Goal: Task Accomplishment & Management: Use online tool/utility

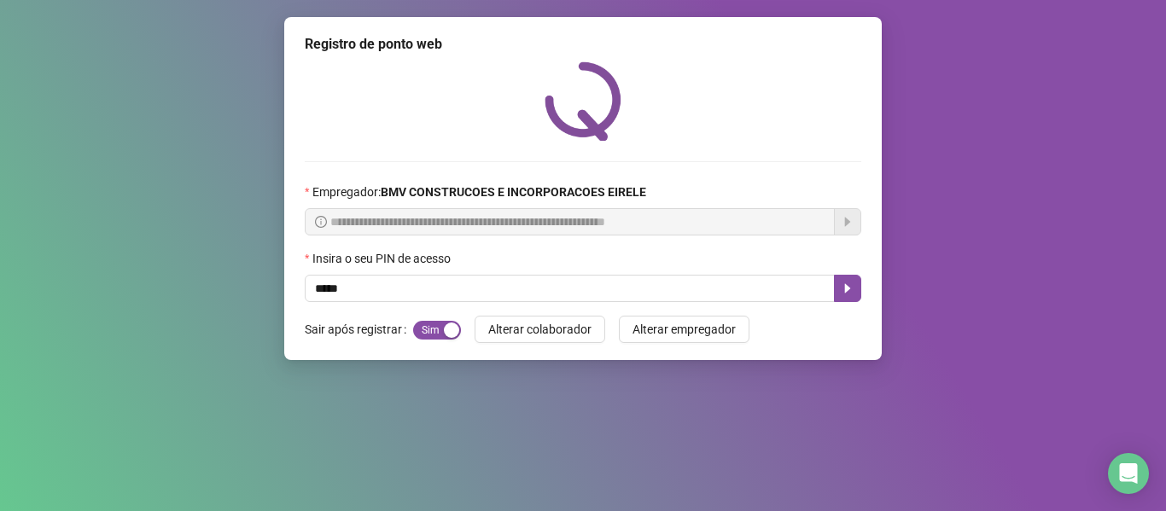
type input "*****"
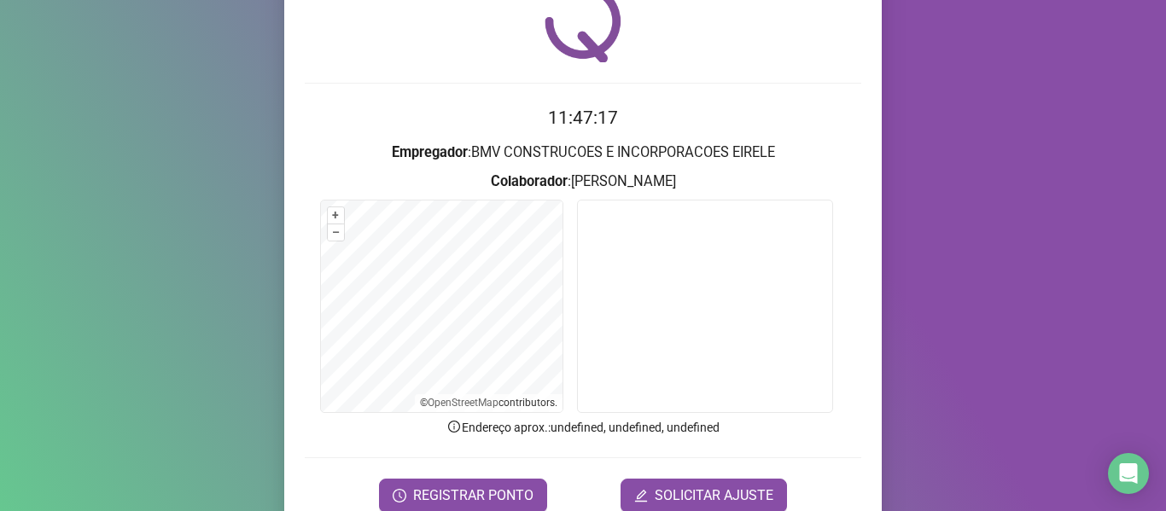
scroll to position [155, 0]
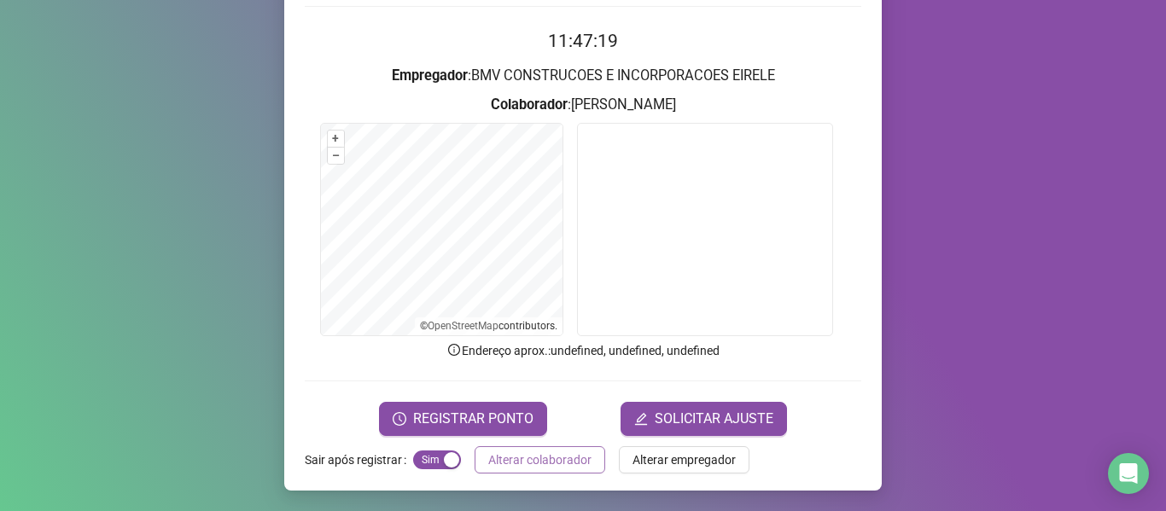
click at [504, 458] on span "Alterar colaborador" at bounding box center [539, 460] width 103 height 19
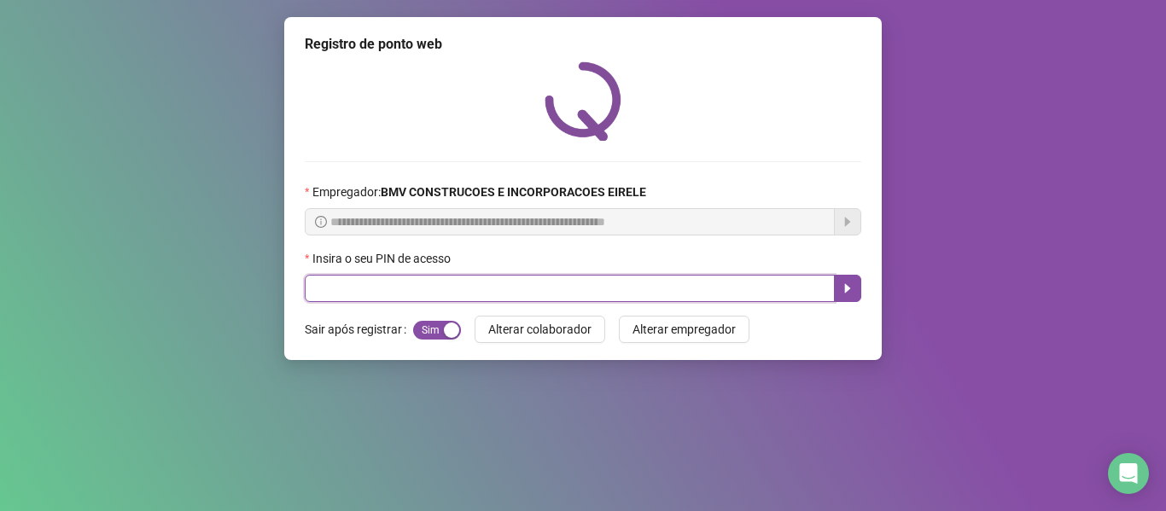
click at [547, 289] on input "text" at bounding box center [570, 288] width 530 height 27
click at [522, 290] on input "text" at bounding box center [570, 288] width 530 height 27
type input "*****"
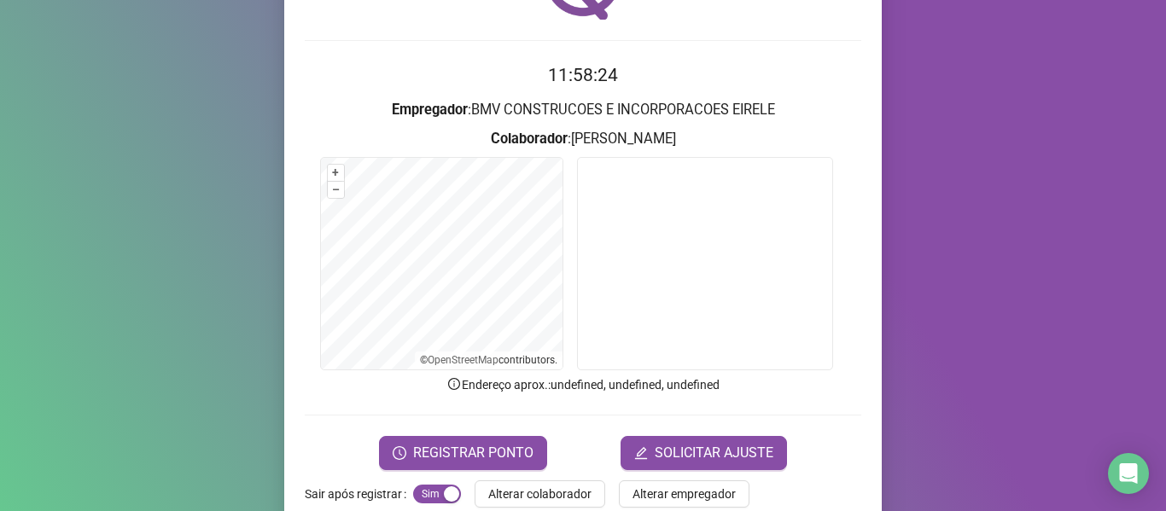
scroll to position [155, 0]
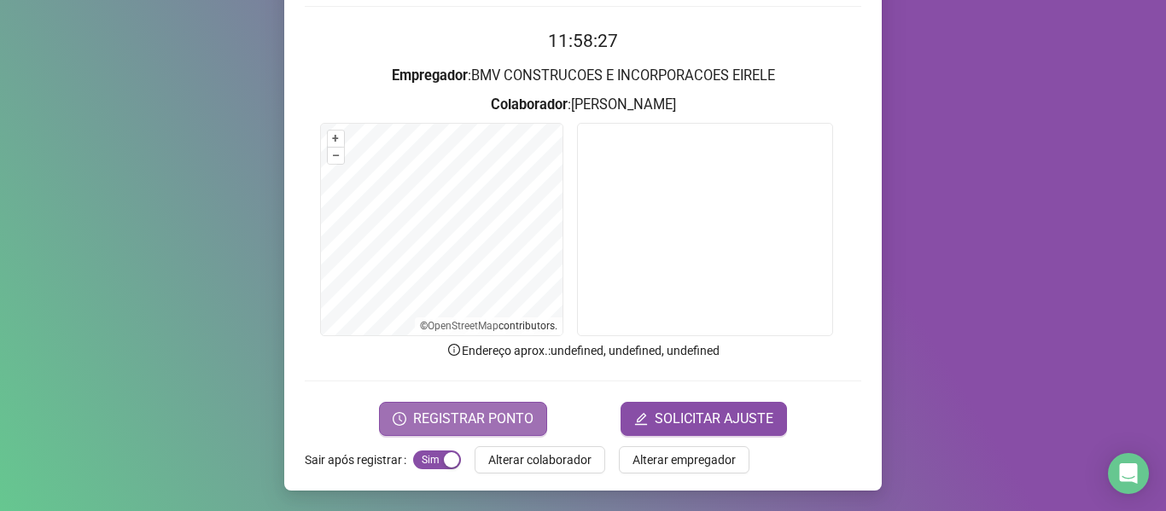
click at [453, 423] on span "REGISTRAR PONTO" at bounding box center [473, 419] width 120 height 20
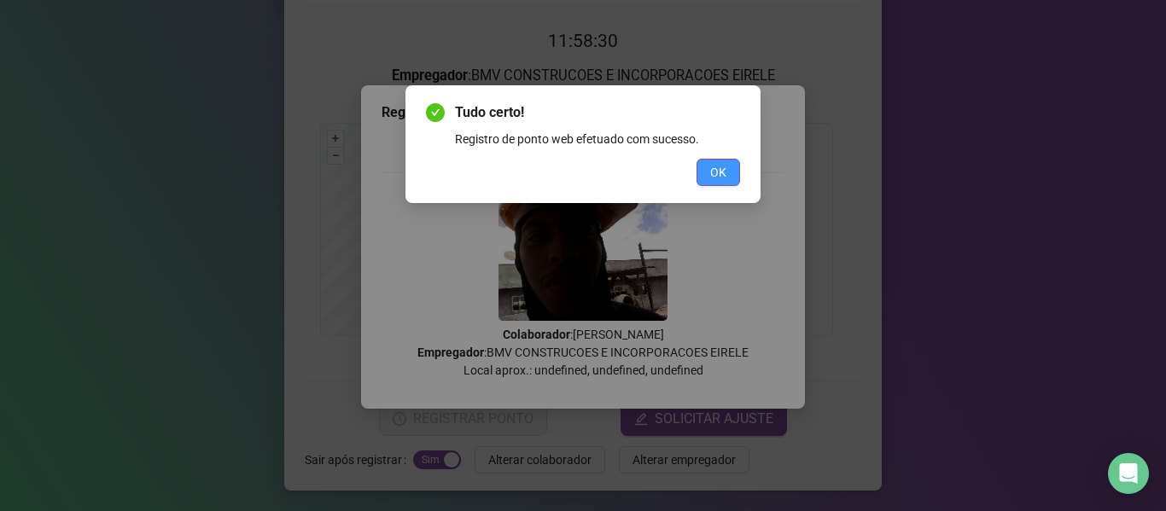
click at [708, 169] on button "OK" at bounding box center [718, 172] width 44 height 27
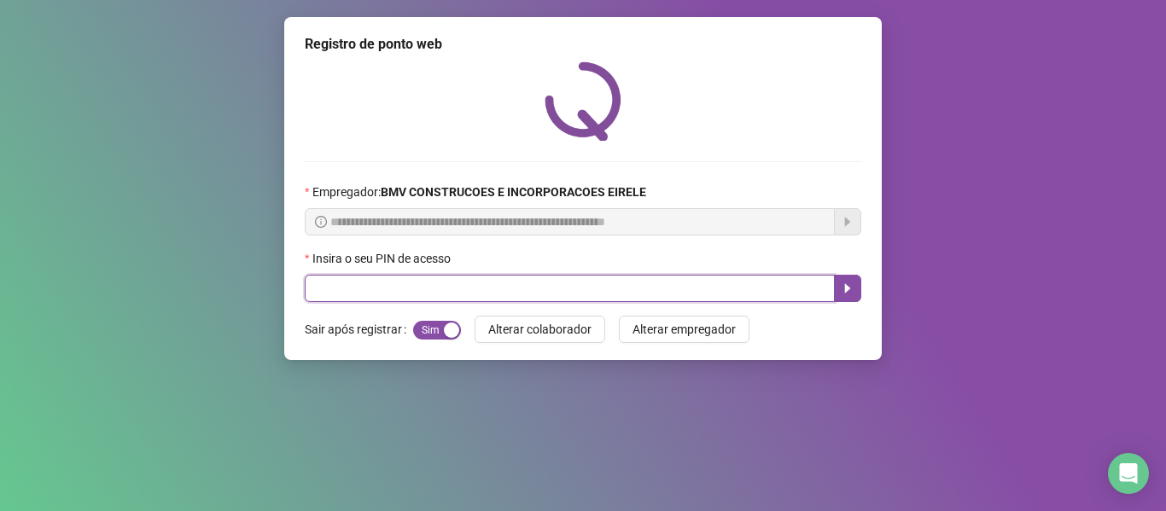
click at [711, 294] on input "text" at bounding box center [570, 288] width 530 height 27
type input "*****"
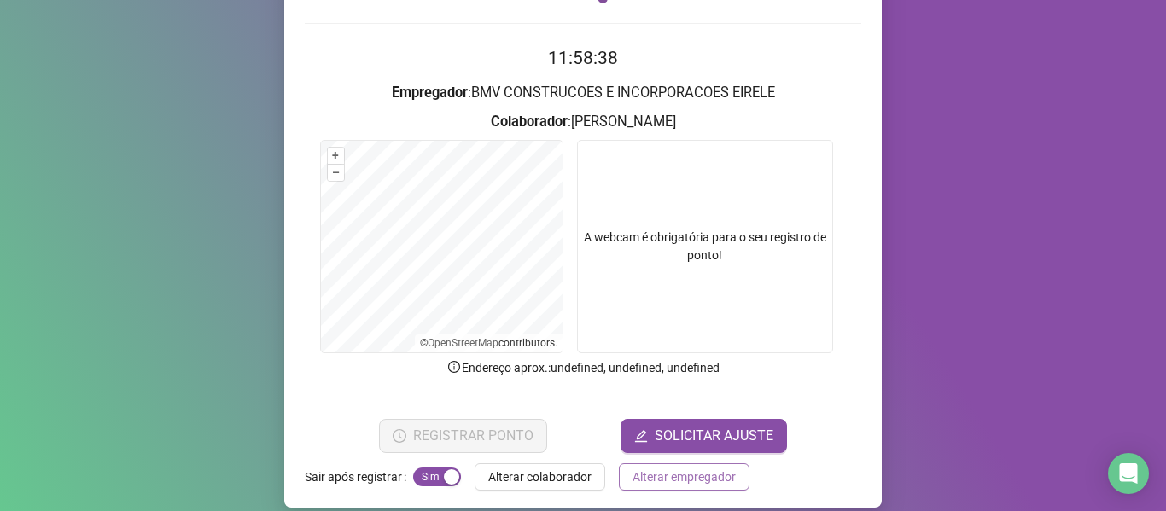
scroll to position [155, 0]
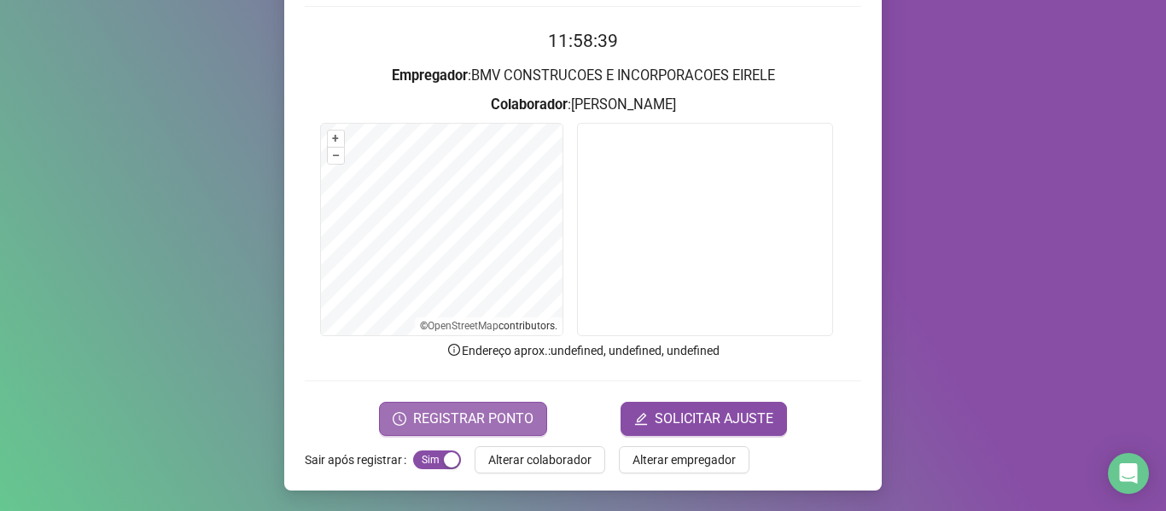
click at [500, 414] on span "REGISTRAR PONTO" at bounding box center [473, 419] width 120 height 20
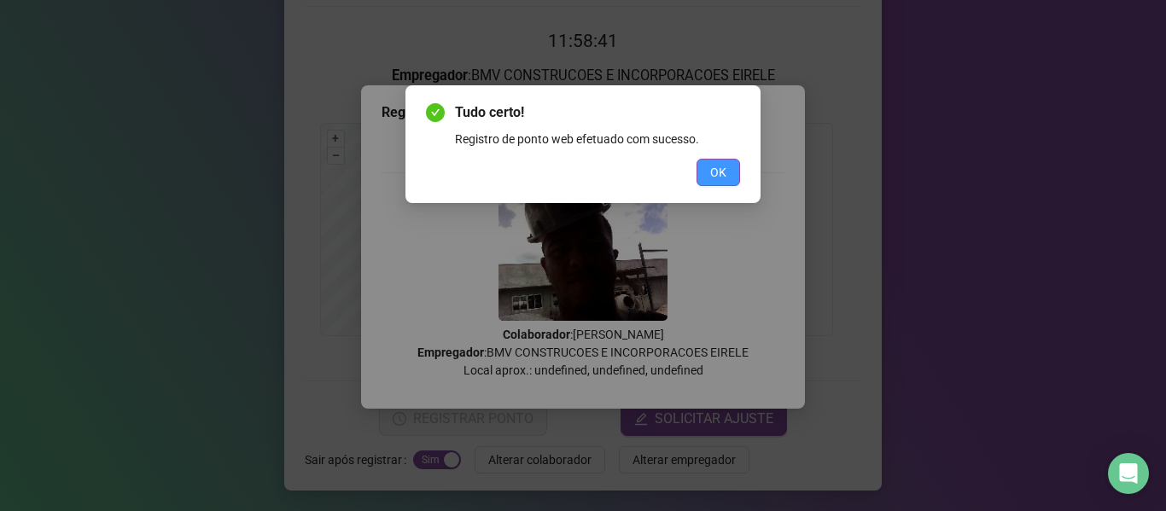
click at [718, 175] on span "OK" at bounding box center [718, 172] width 16 height 19
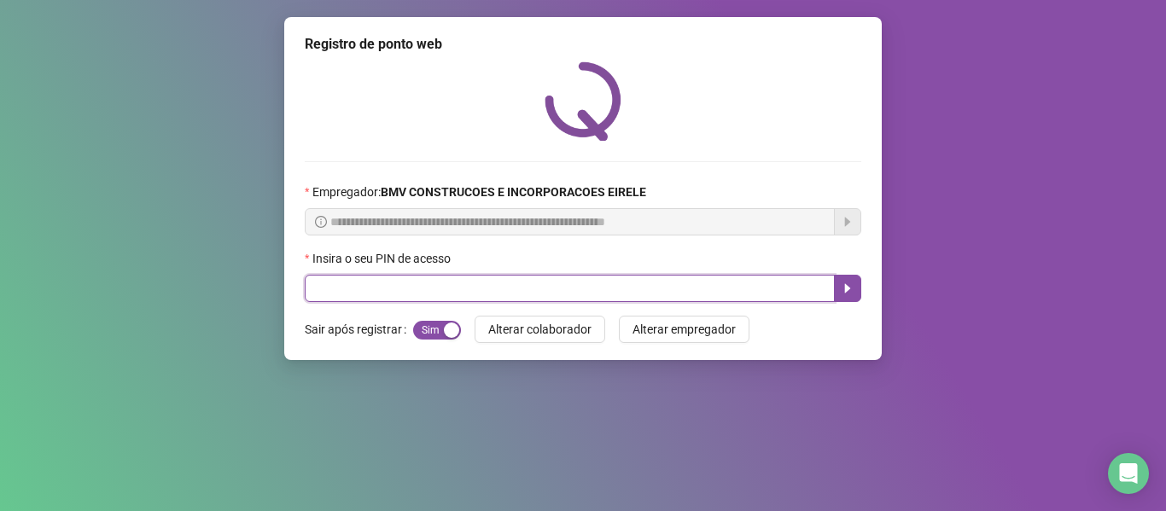
click at [669, 288] on input "text" at bounding box center [570, 288] width 530 height 27
type input "*****"
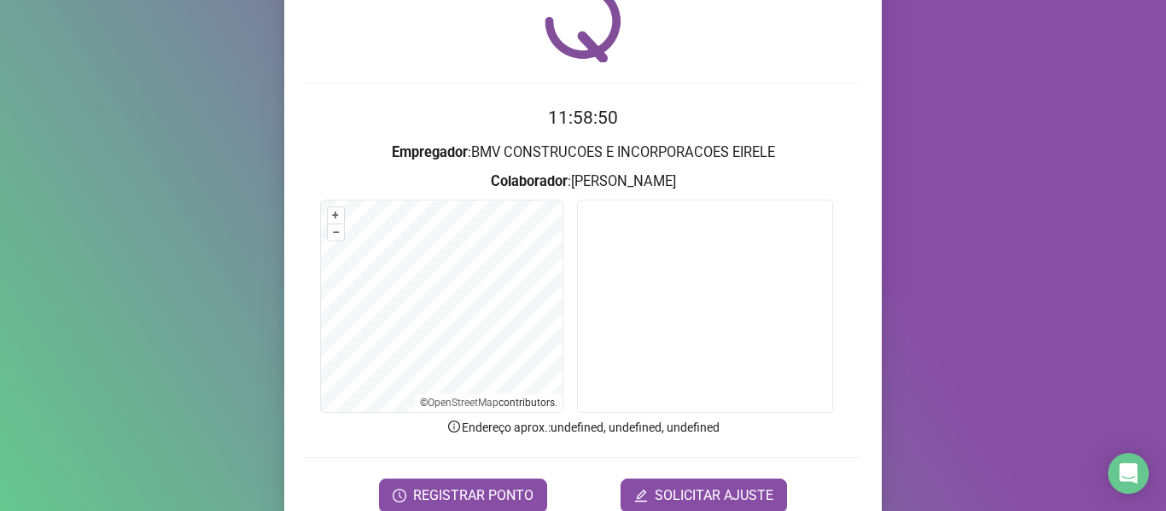
scroll to position [155, 0]
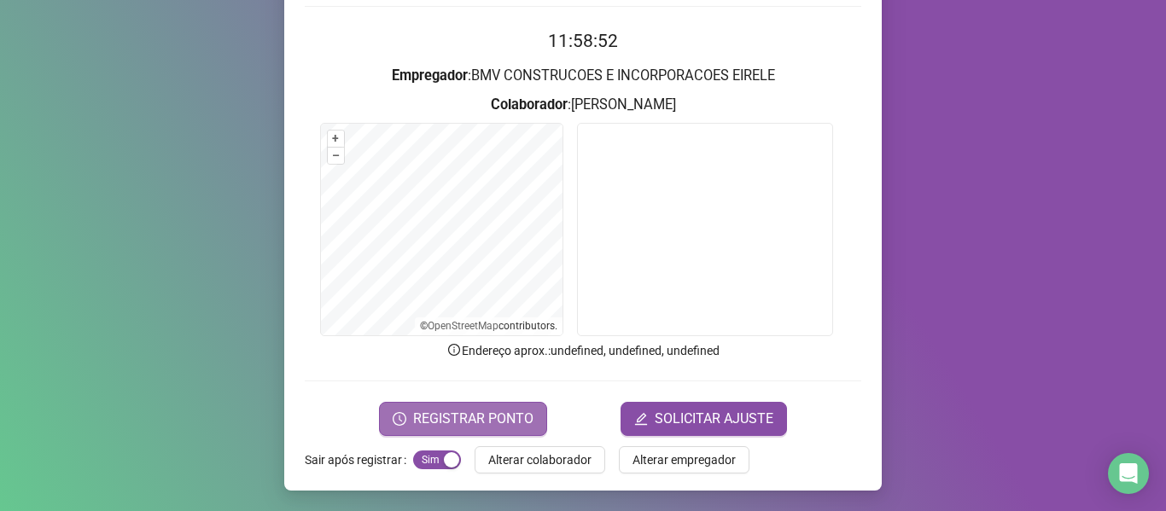
click at [497, 424] on span "REGISTRAR PONTO" at bounding box center [473, 419] width 120 height 20
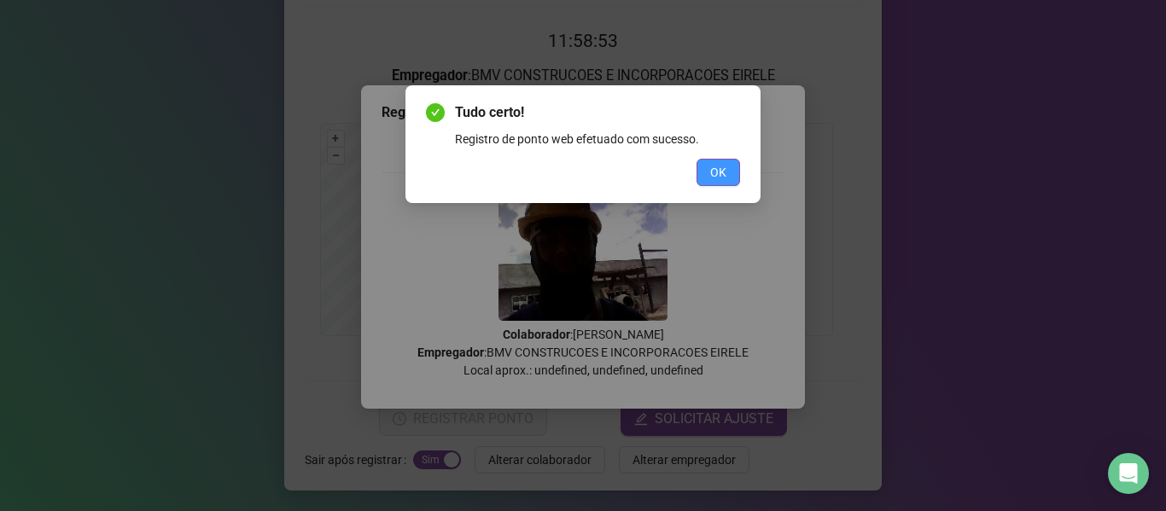
click at [716, 174] on span "OK" at bounding box center [718, 172] width 16 height 19
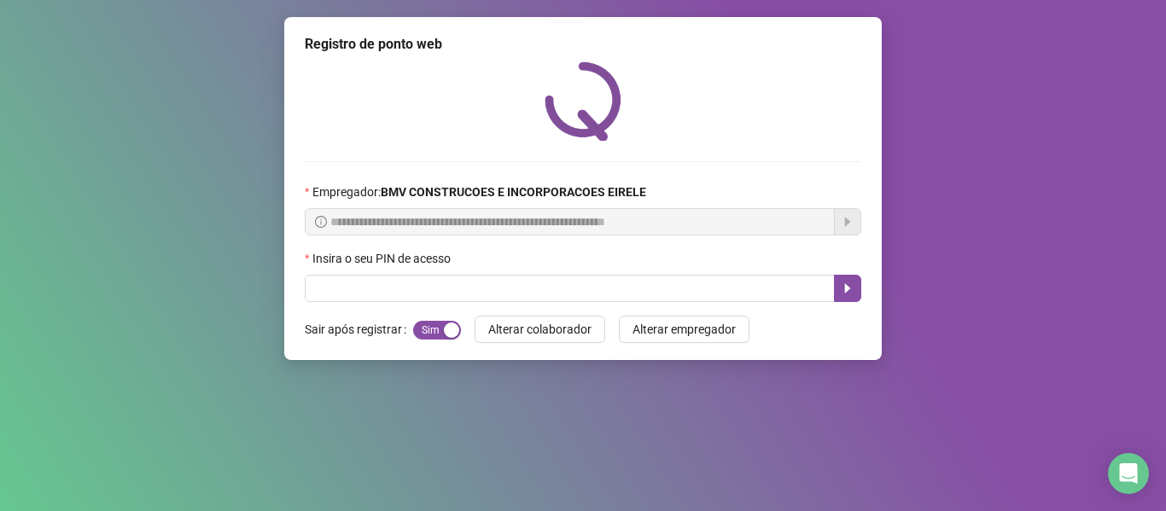
scroll to position [0, 0]
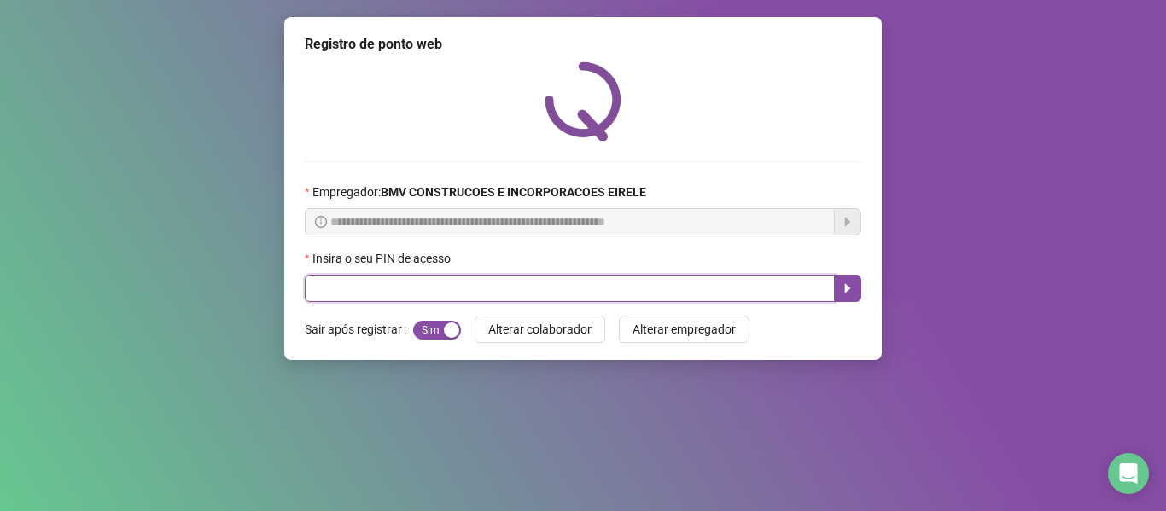
click at [564, 285] on input "text" at bounding box center [570, 288] width 530 height 27
type input "*****"
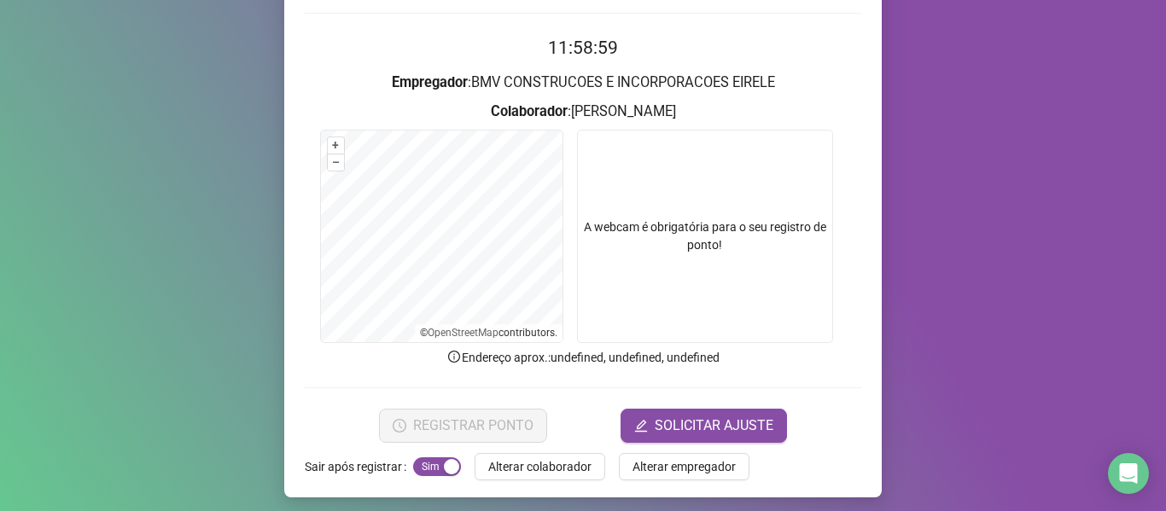
scroll to position [155, 0]
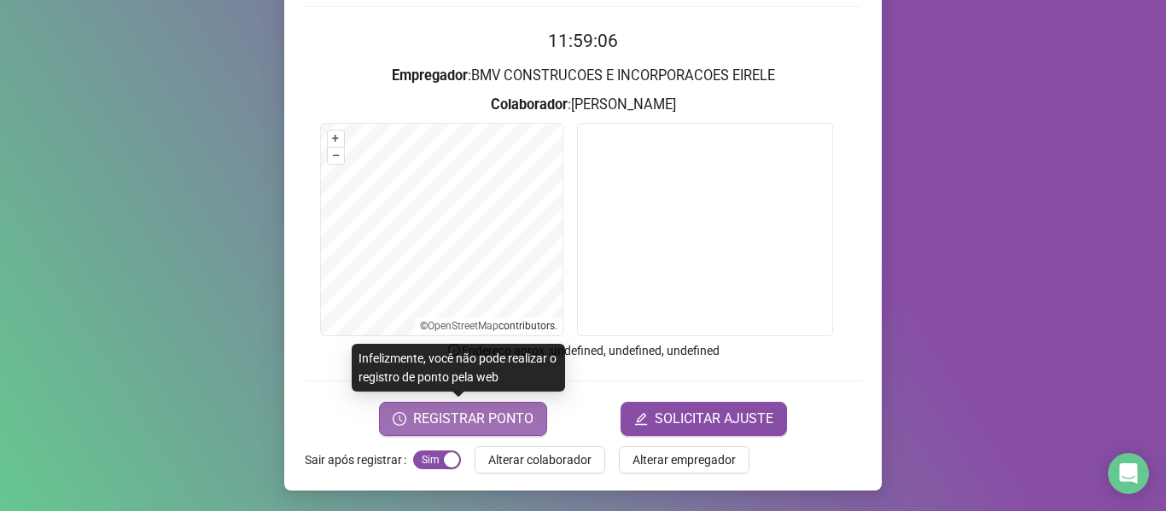
click at [504, 414] on span "REGISTRAR PONTO" at bounding box center [473, 419] width 120 height 20
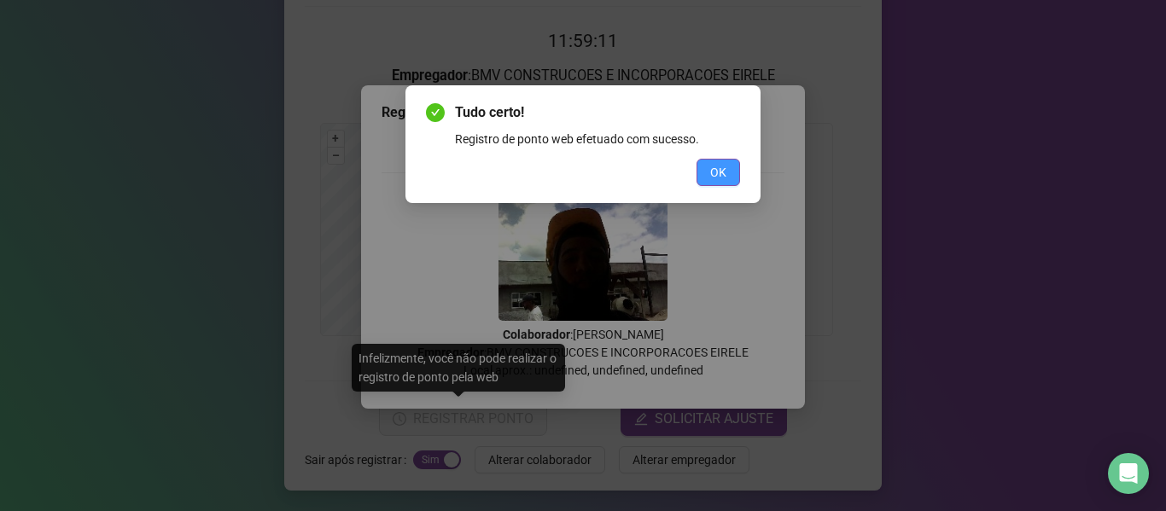
click at [735, 170] on button "OK" at bounding box center [718, 172] width 44 height 27
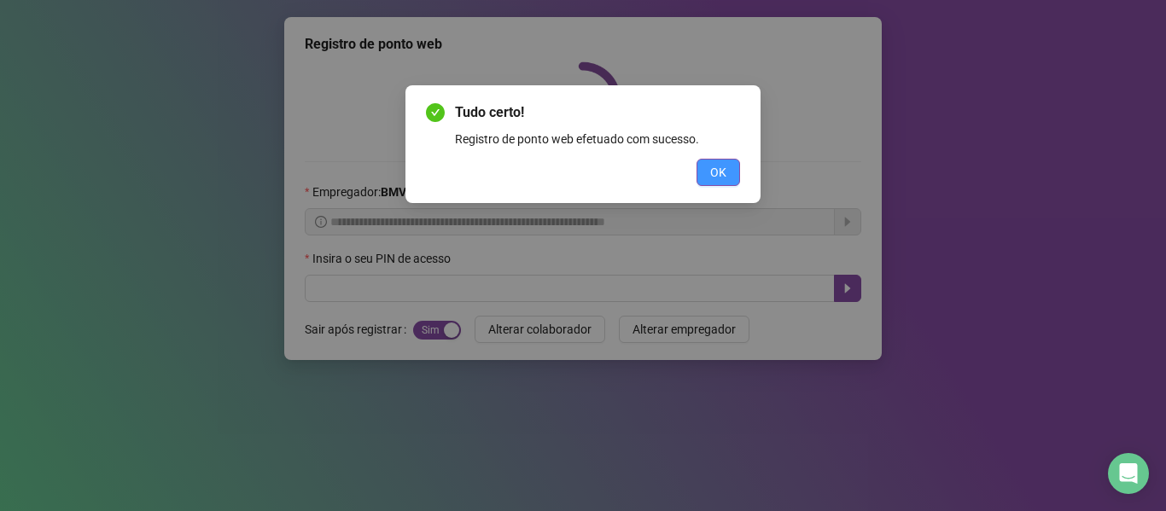
scroll to position [0, 0]
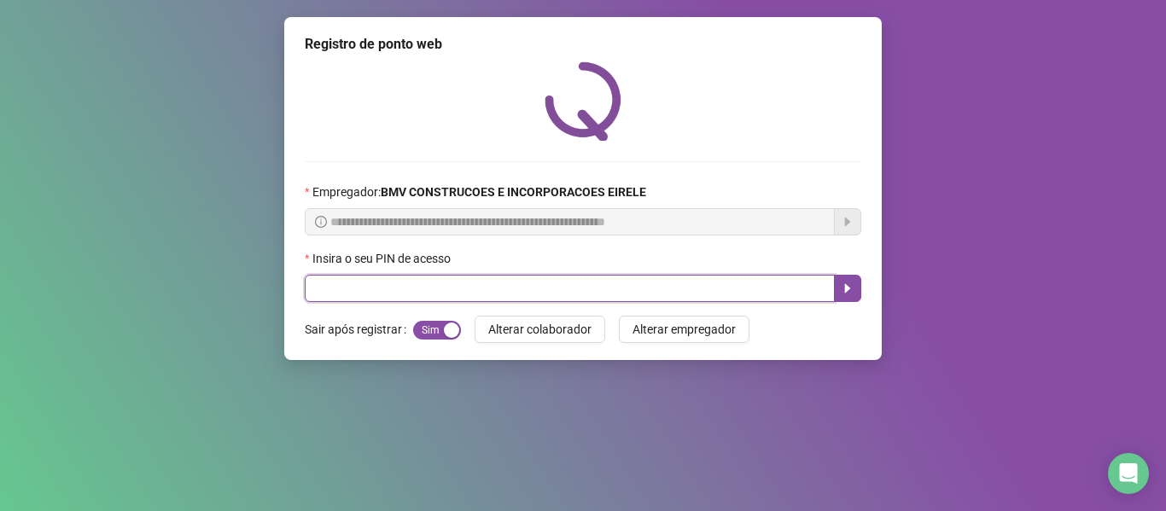
click at [667, 302] on input "text" at bounding box center [570, 288] width 530 height 27
type input "*****"
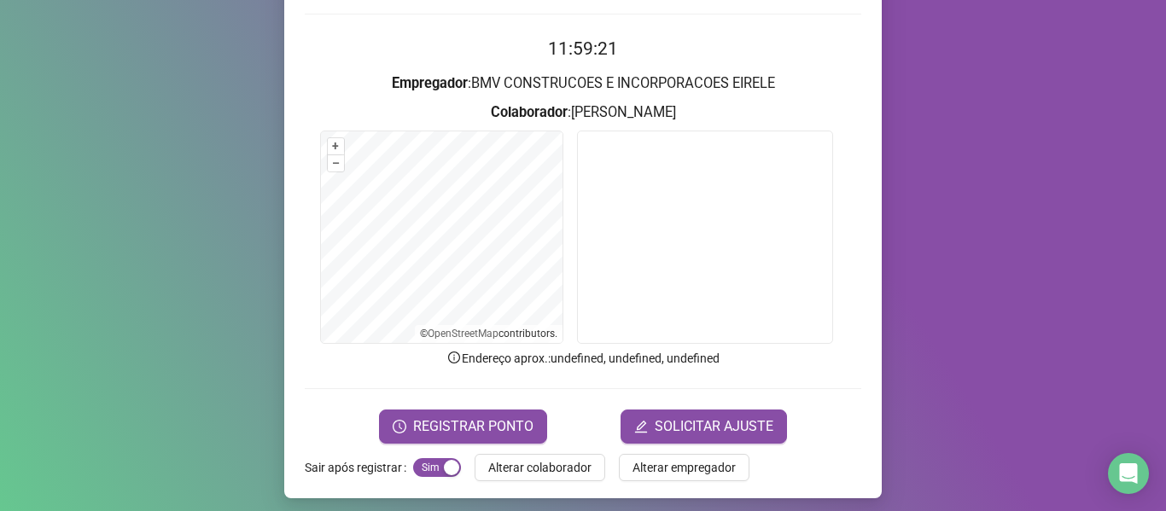
scroll to position [155, 0]
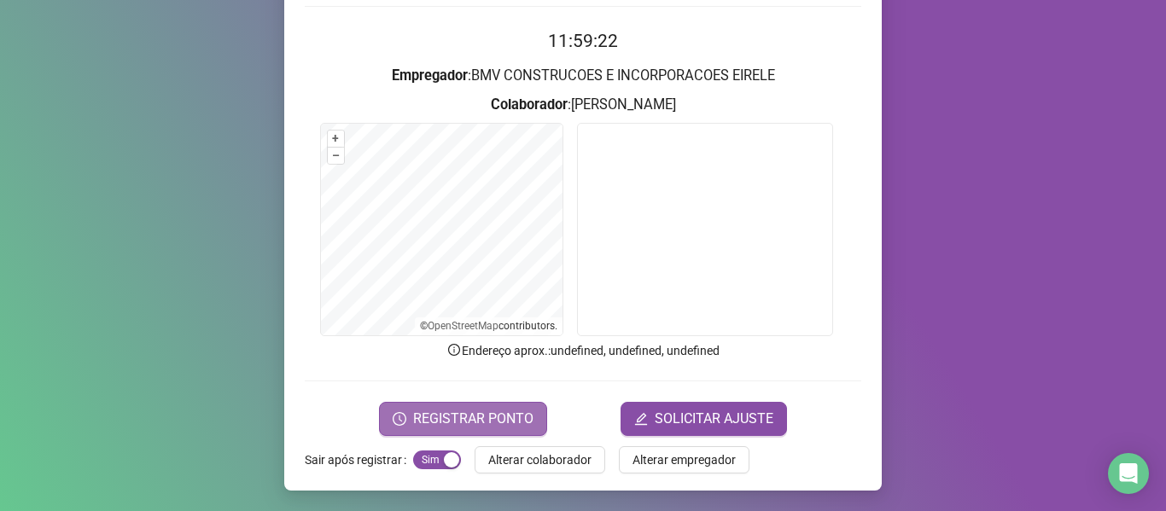
click at [474, 418] on span "REGISTRAR PONTO" at bounding box center [473, 419] width 120 height 20
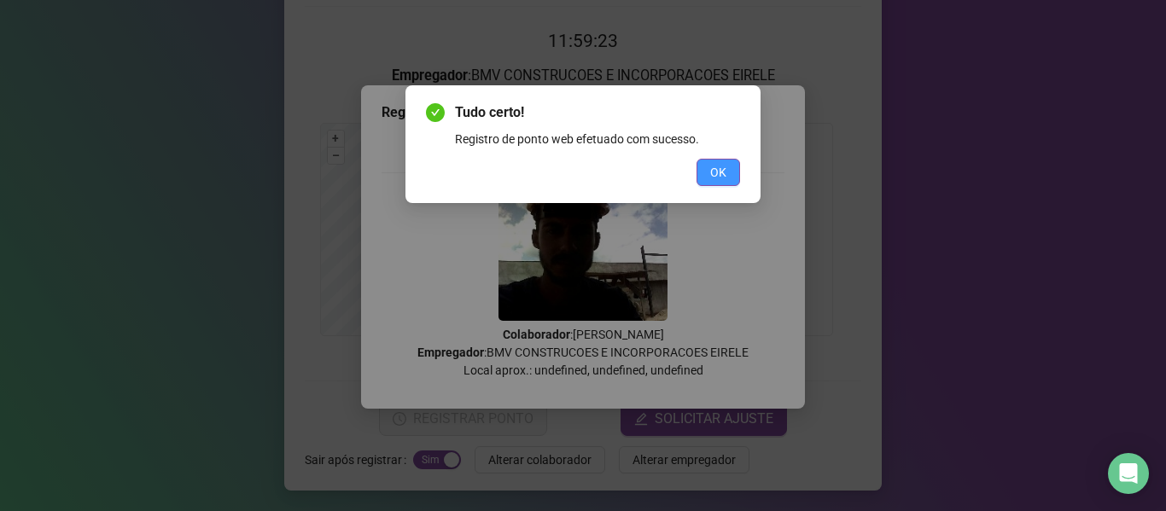
click at [718, 178] on span "OK" at bounding box center [718, 172] width 16 height 19
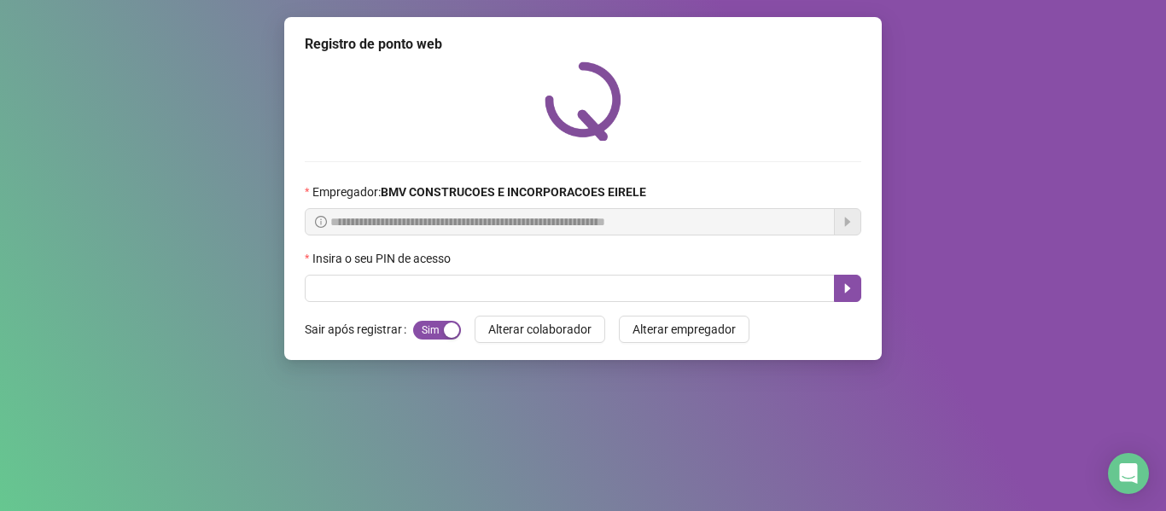
scroll to position [0, 0]
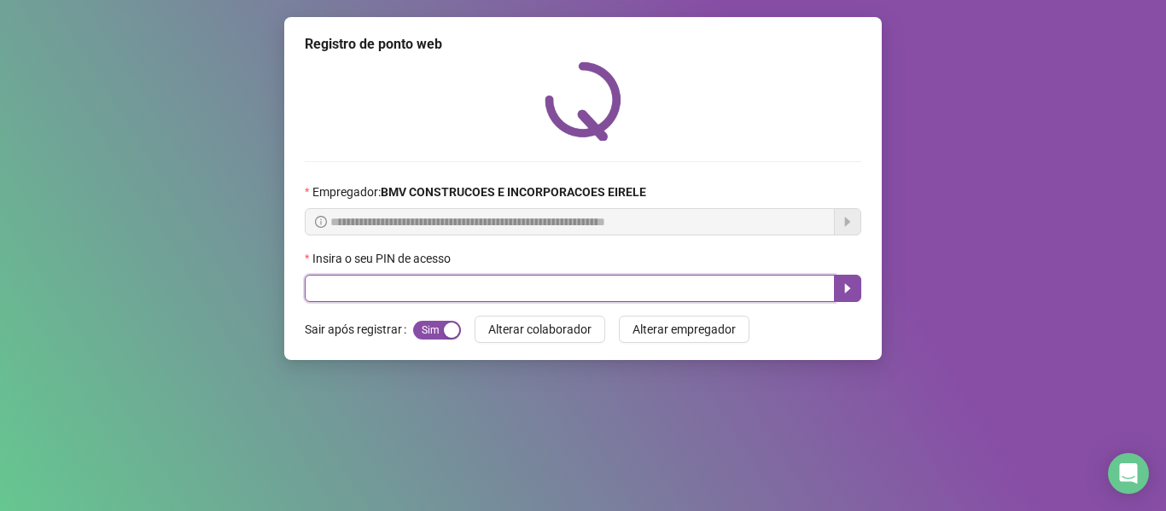
click at [598, 287] on input "text" at bounding box center [570, 288] width 530 height 27
type input "*****"
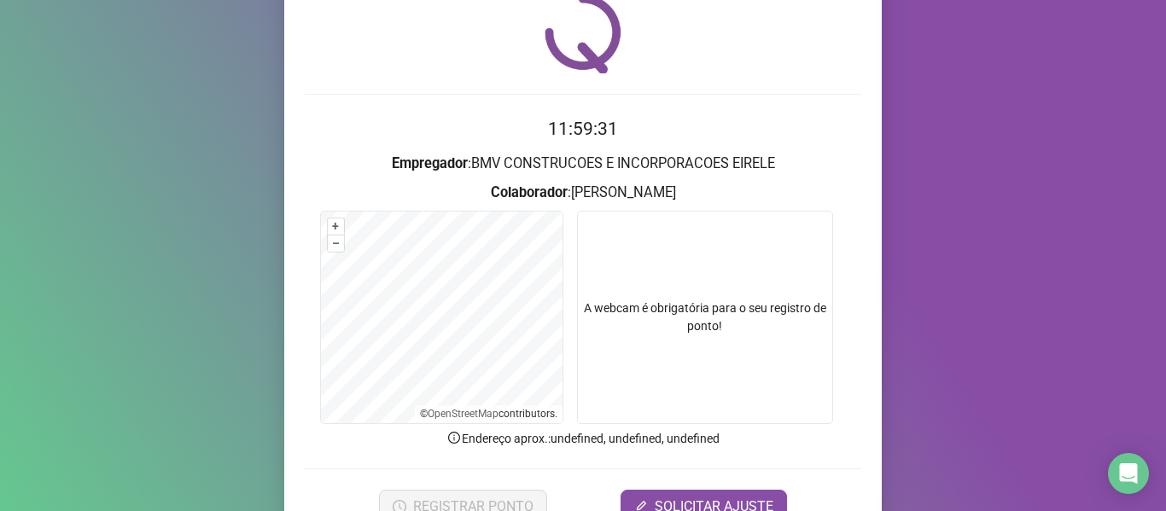
scroll to position [155, 0]
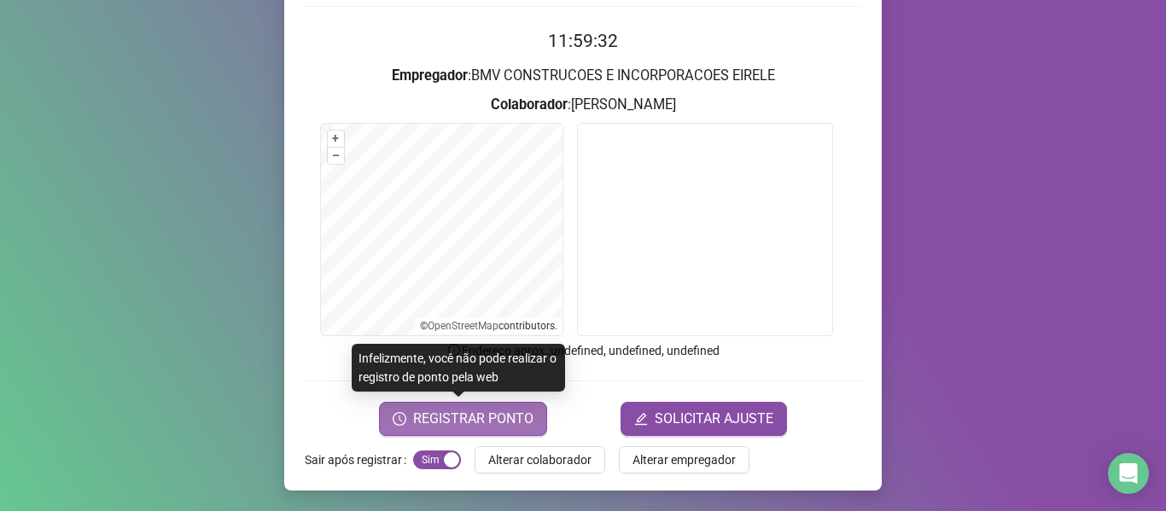
click at [512, 422] on span "REGISTRAR PONTO" at bounding box center [473, 419] width 120 height 20
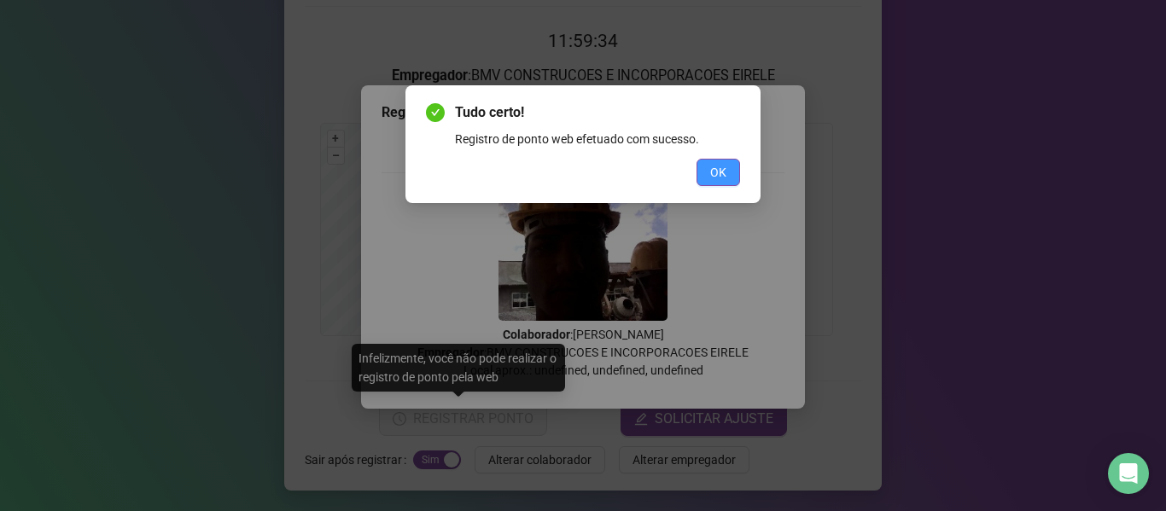
click at [710, 182] on button "OK" at bounding box center [718, 172] width 44 height 27
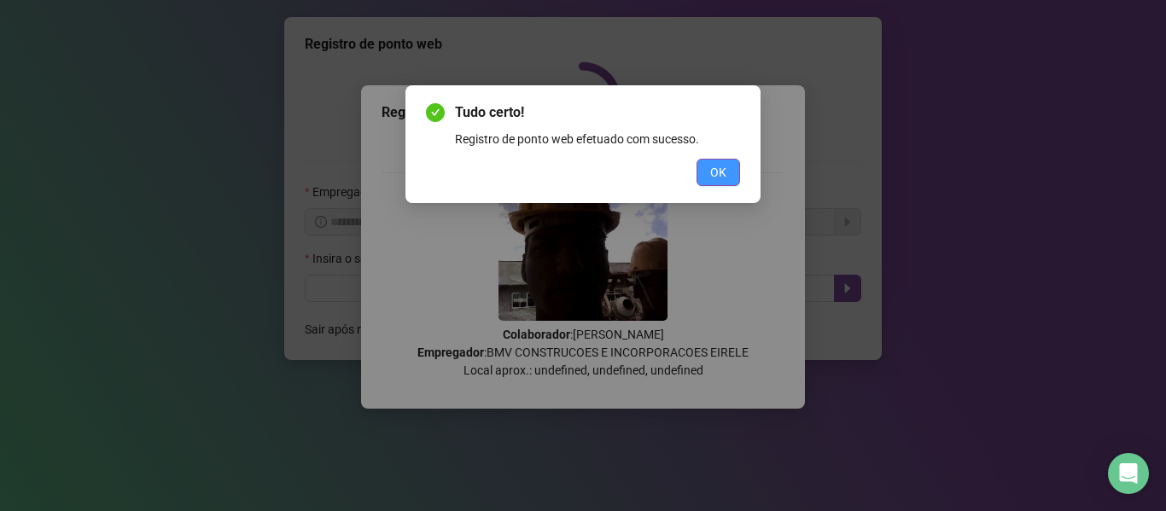
scroll to position [0, 0]
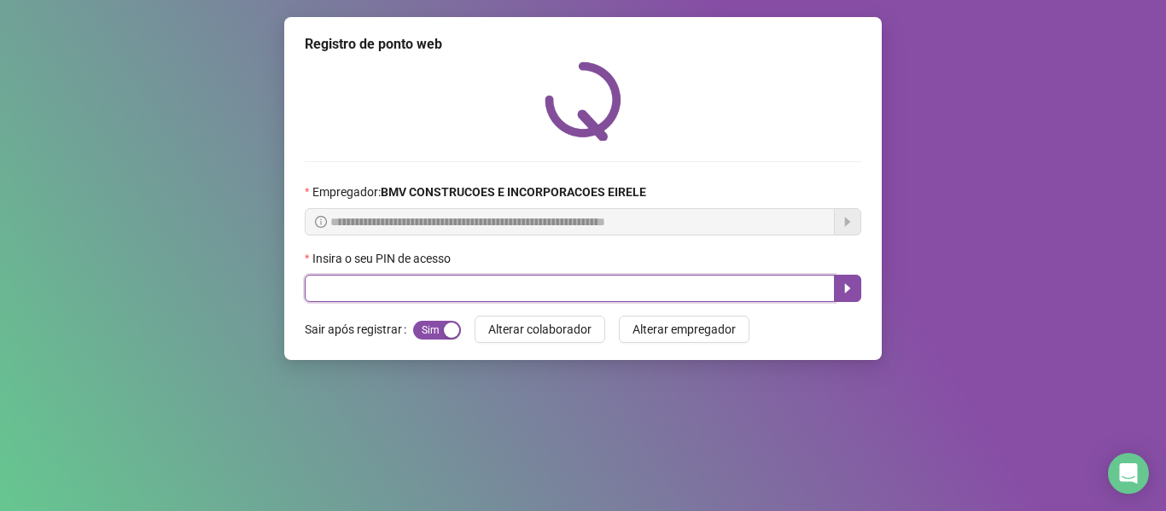
click at [643, 292] on input "text" at bounding box center [570, 288] width 530 height 27
type input "*****"
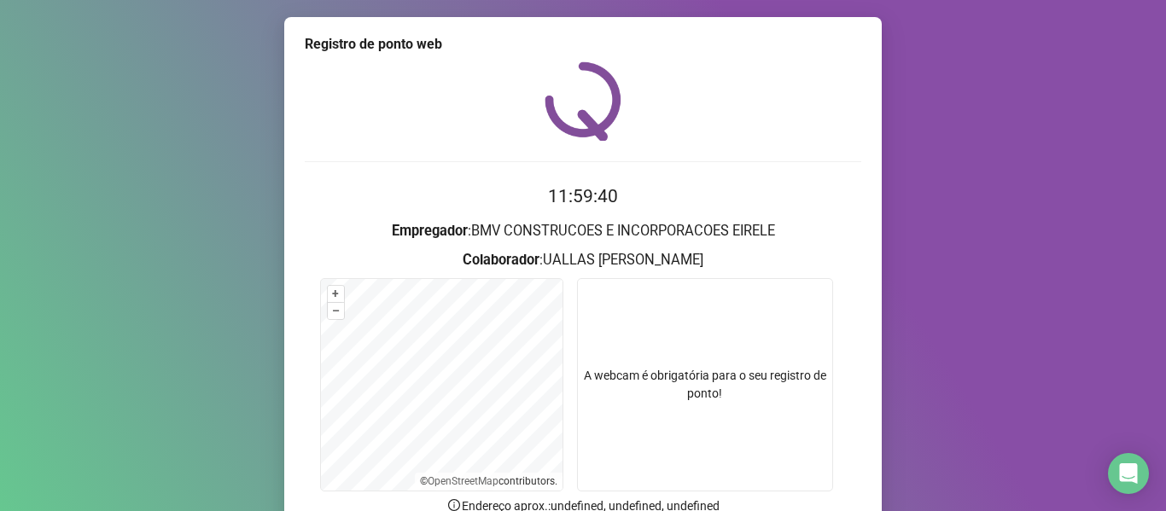
scroll to position [85, 0]
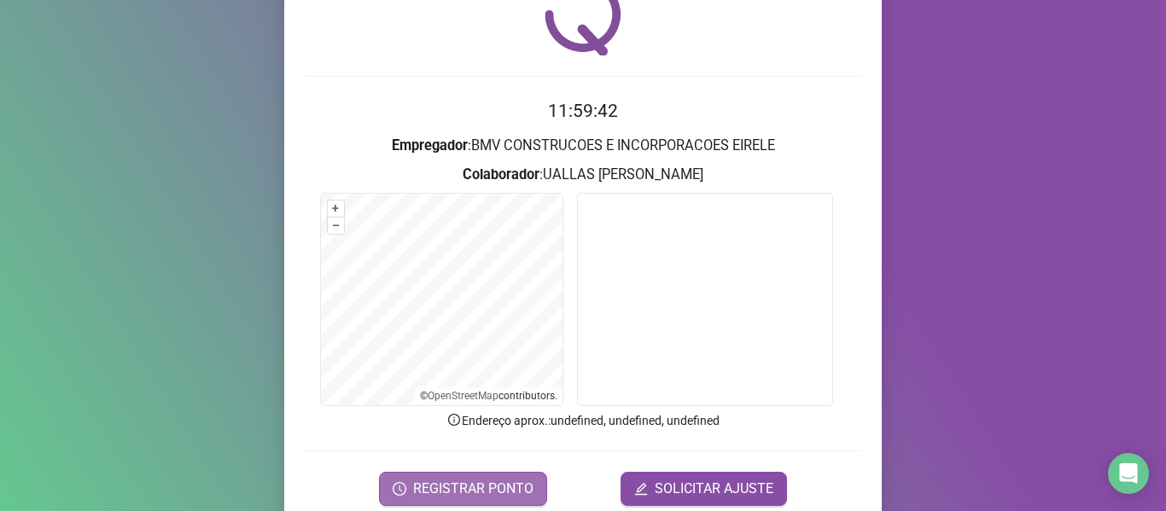
click at [502, 487] on span "REGISTRAR PONTO" at bounding box center [473, 489] width 120 height 20
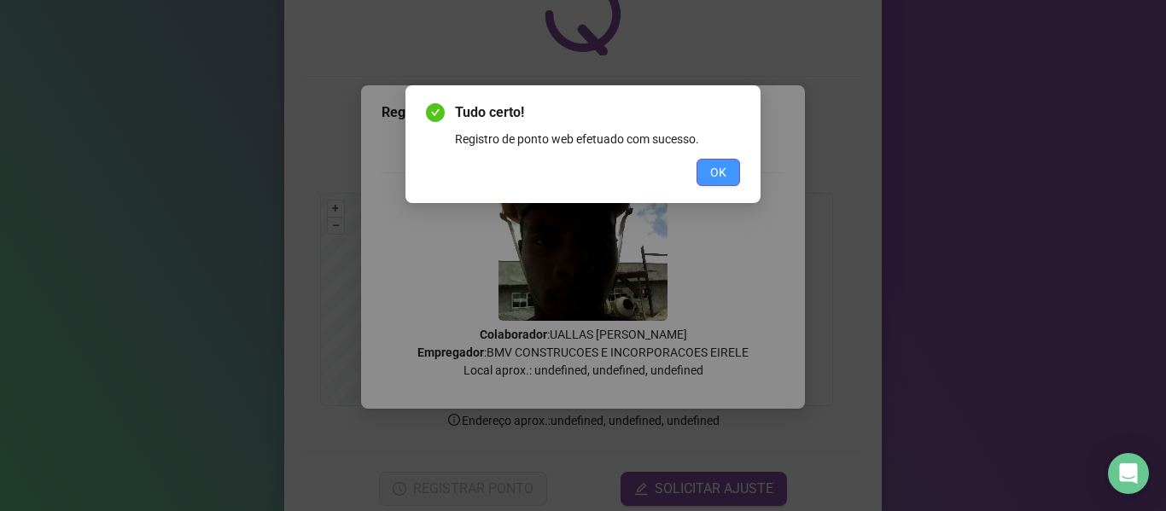
click at [706, 166] on button "OK" at bounding box center [718, 172] width 44 height 27
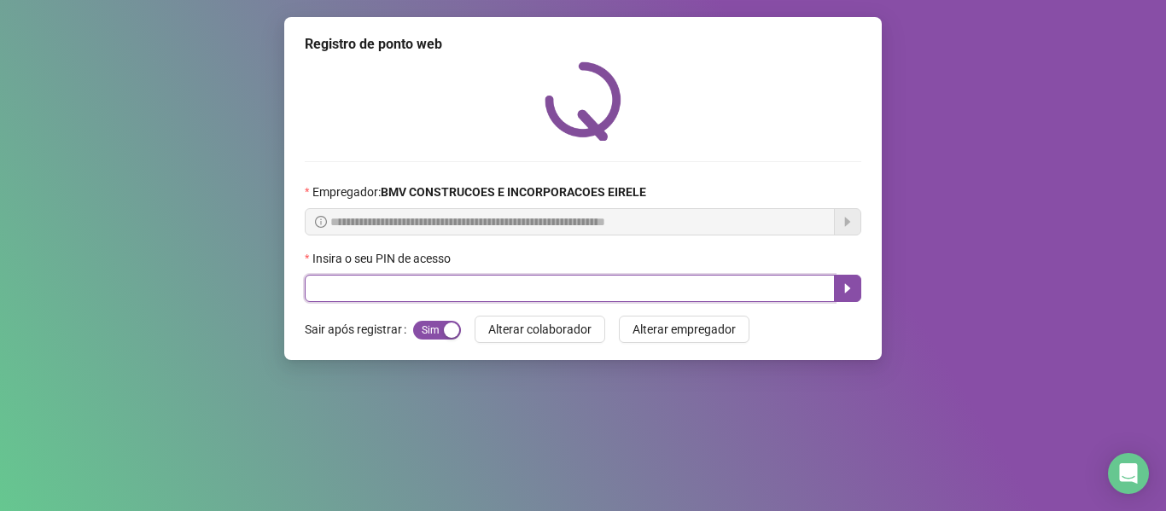
click at [605, 284] on input "text" at bounding box center [570, 288] width 530 height 27
type input "*****"
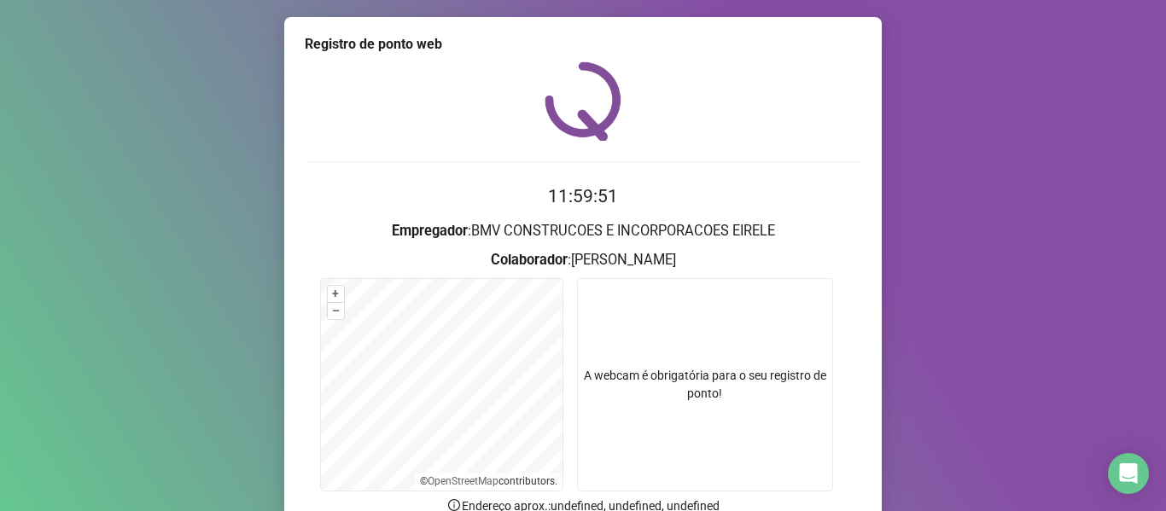
scroll to position [155, 0]
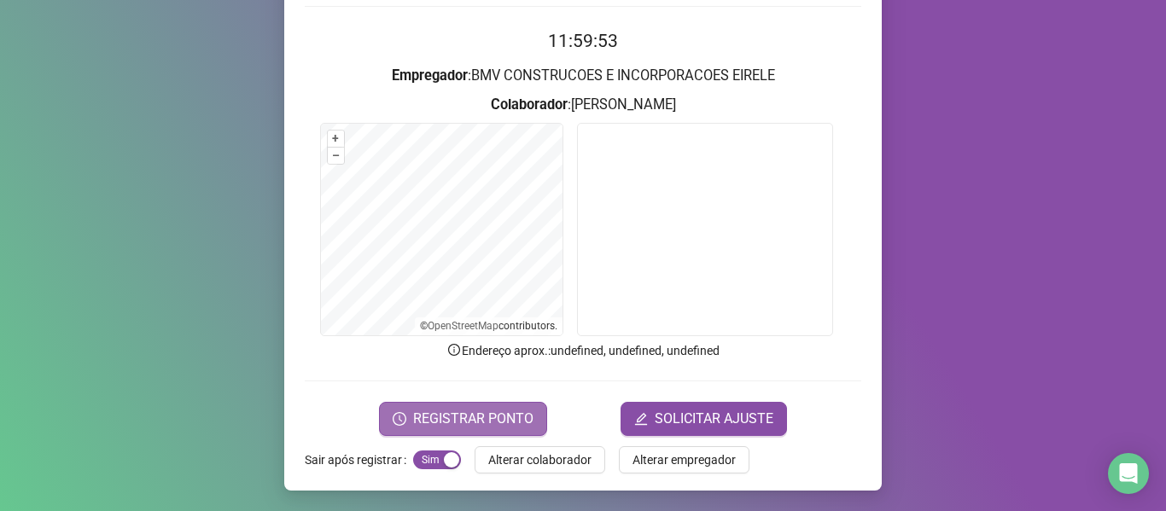
click at [494, 422] on span "REGISTRAR PONTO" at bounding box center [473, 419] width 120 height 20
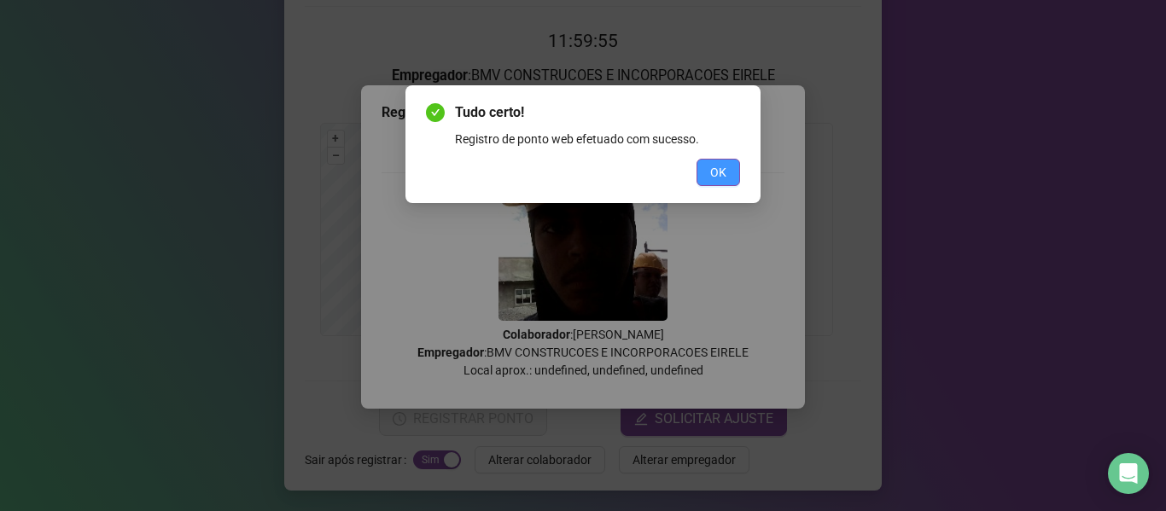
click at [720, 174] on span "OK" at bounding box center [718, 172] width 16 height 19
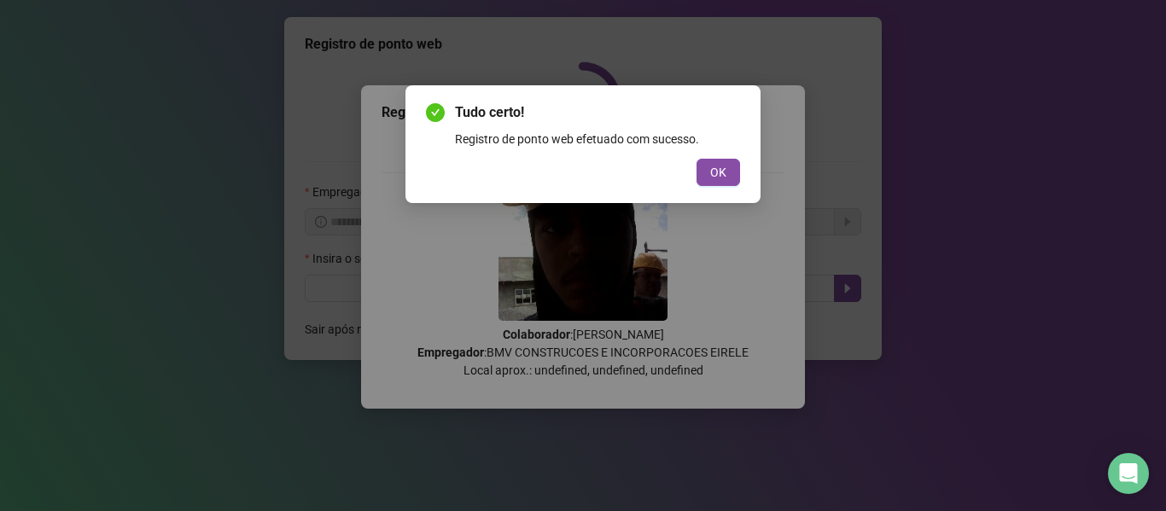
scroll to position [0, 0]
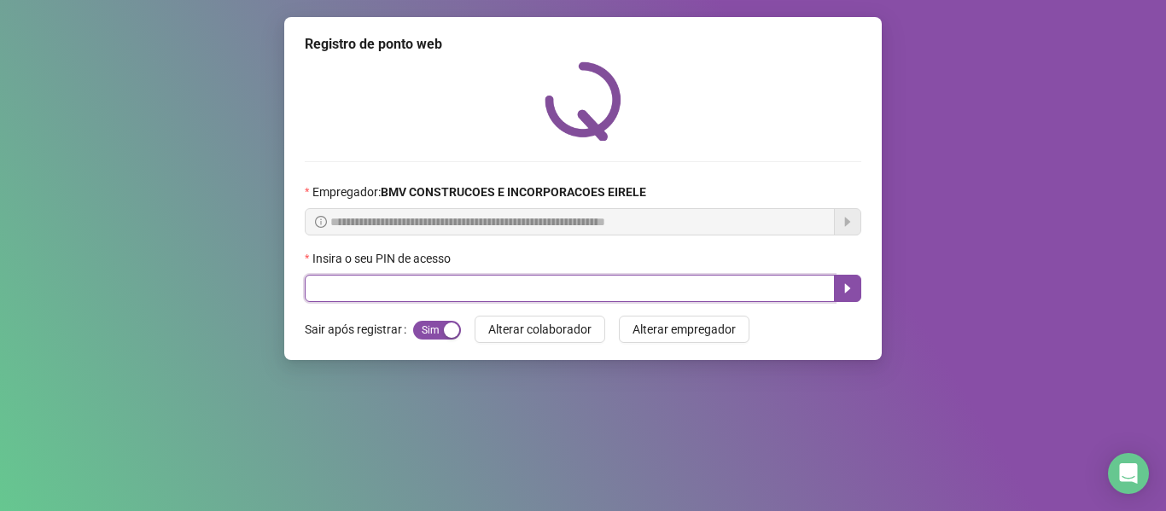
click at [613, 288] on input "text" at bounding box center [570, 288] width 530 height 27
type input "*****"
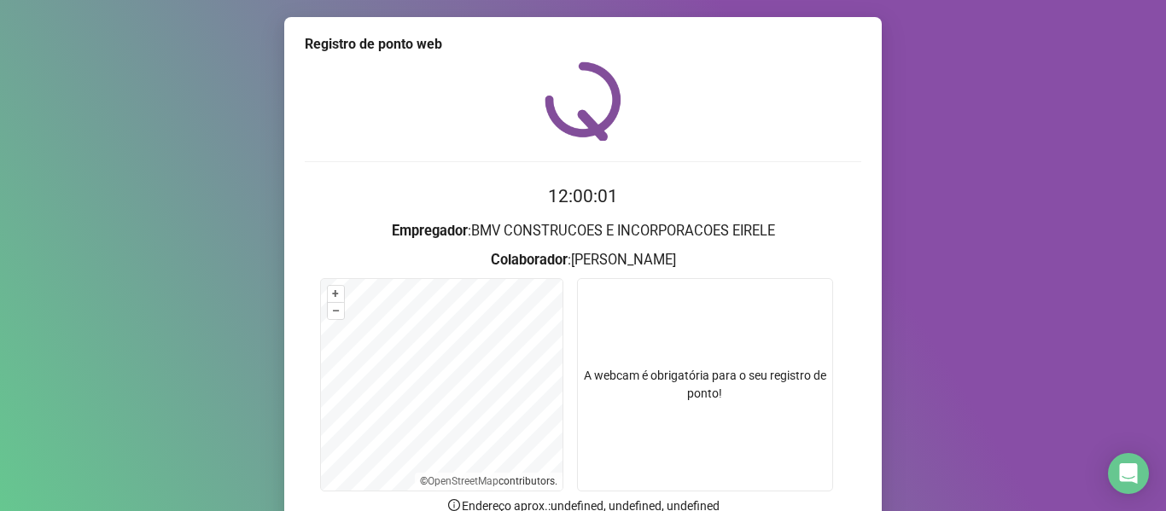
scroll to position [155, 0]
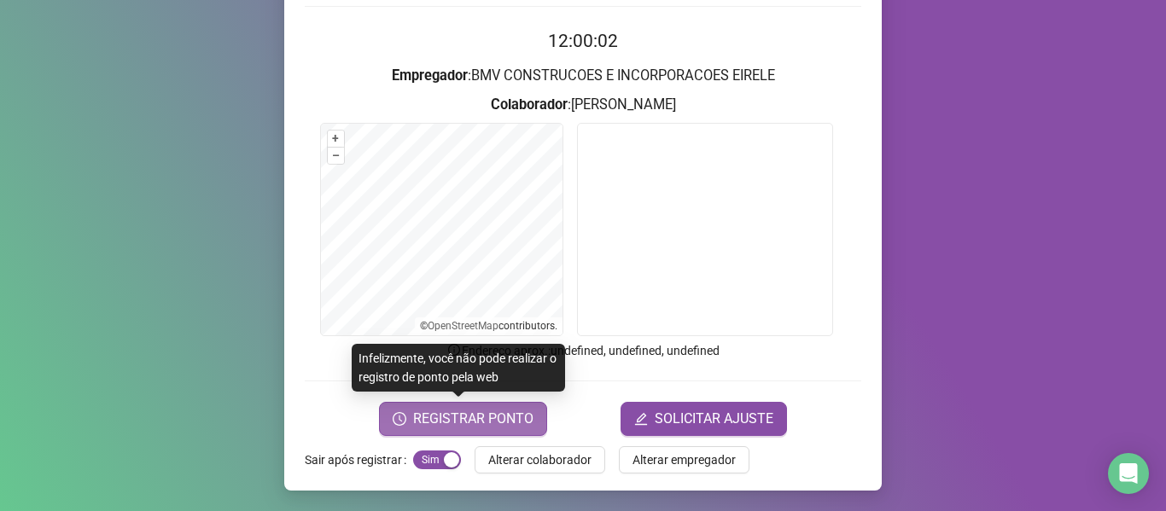
click at [511, 418] on span "REGISTRAR PONTO" at bounding box center [473, 419] width 120 height 20
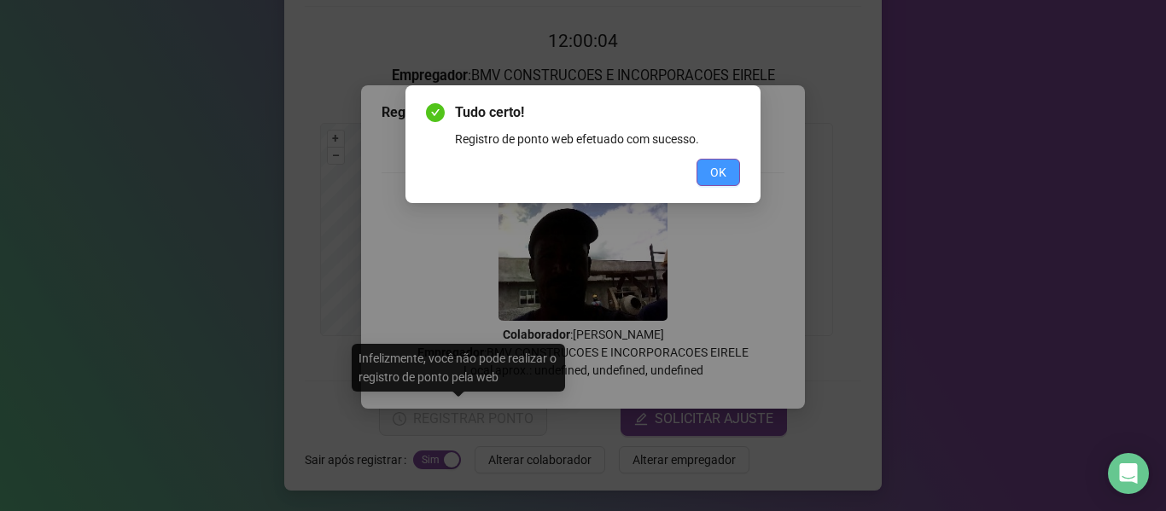
click at [700, 175] on button "OK" at bounding box center [718, 172] width 44 height 27
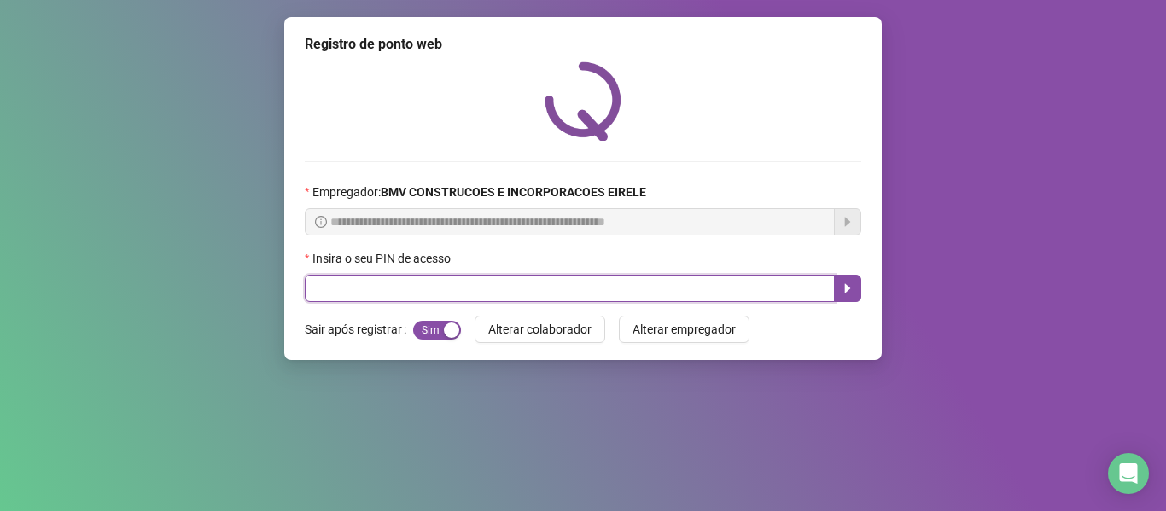
click at [663, 279] on input "text" at bounding box center [570, 288] width 530 height 27
type input "*****"
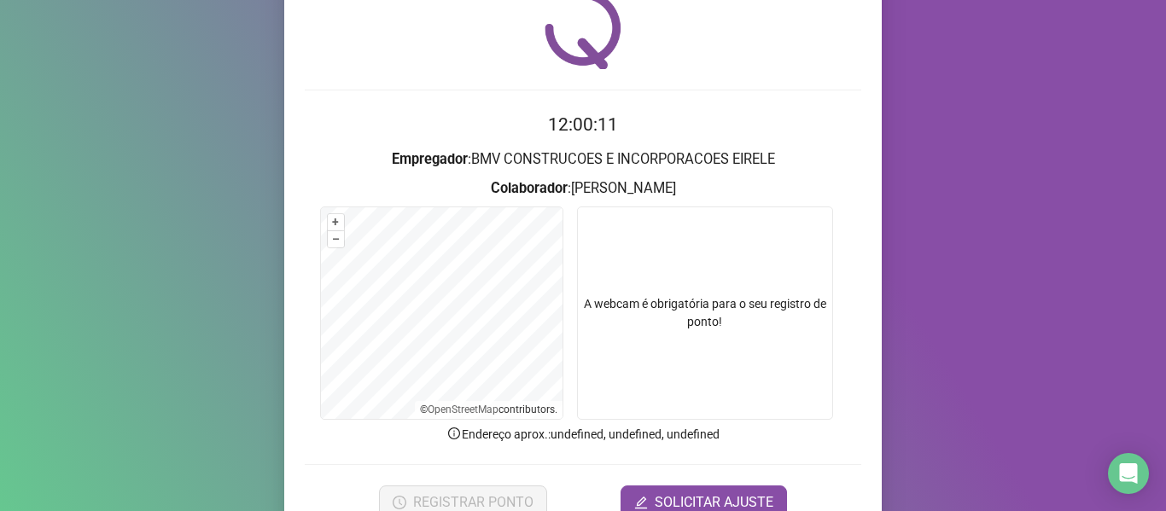
scroll to position [155, 0]
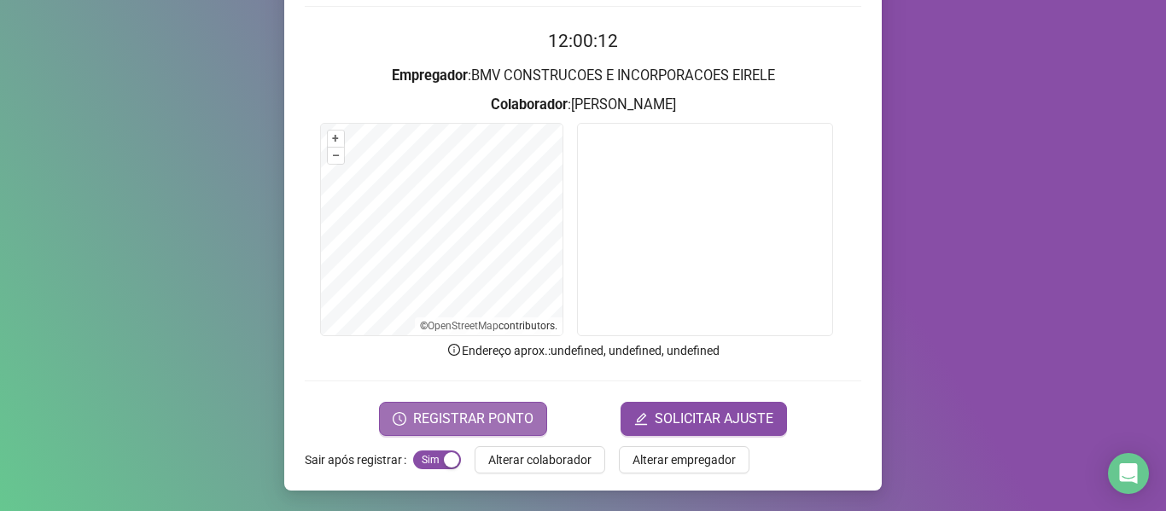
click at [507, 416] on span "REGISTRAR PONTO" at bounding box center [473, 419] width 120 height 20
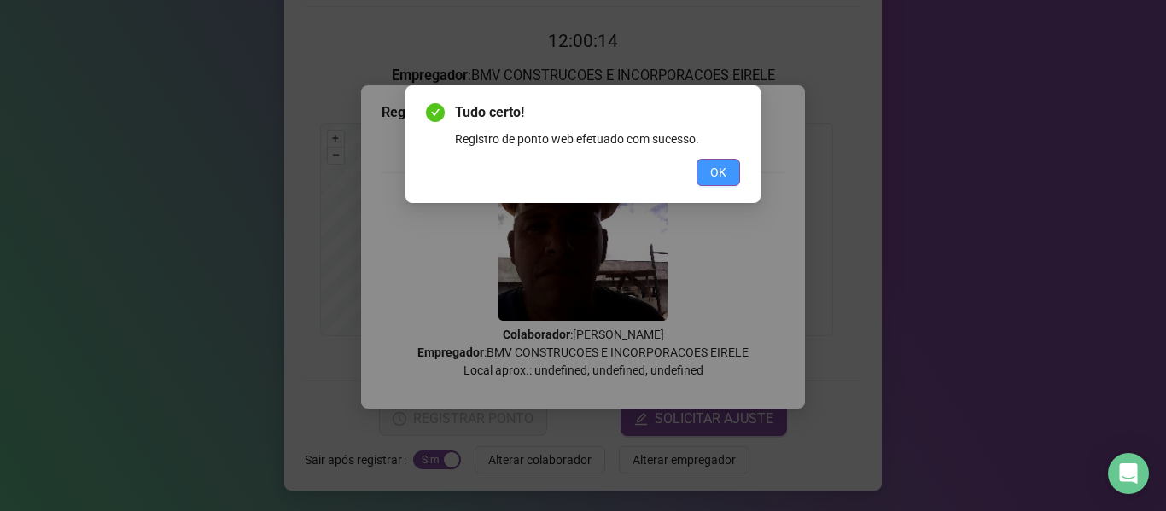
click at [719, 177] on span "OK" at bounding box center [718, 172] width 16 height 19
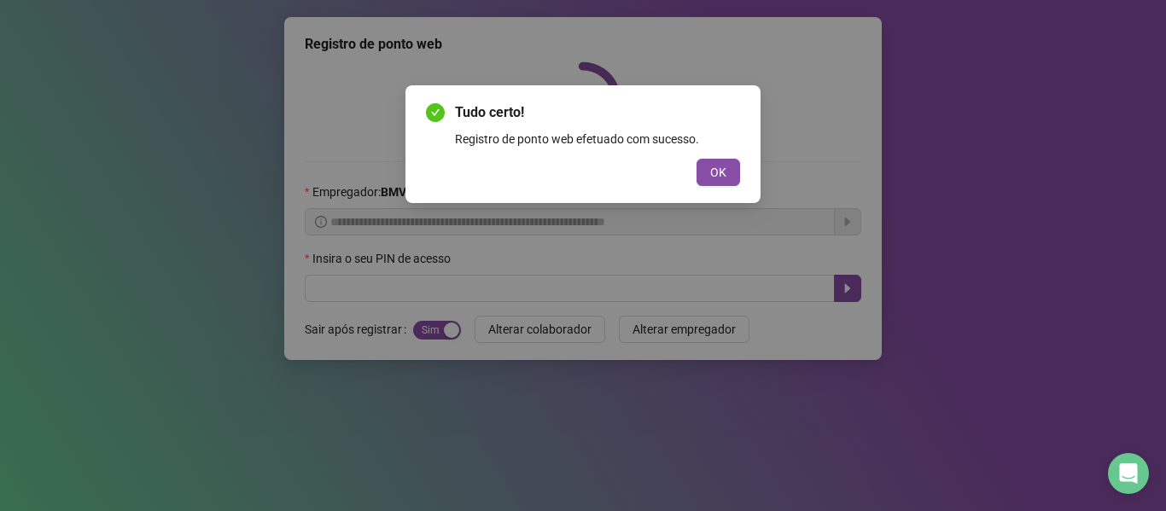
scroll to position [0, 0]
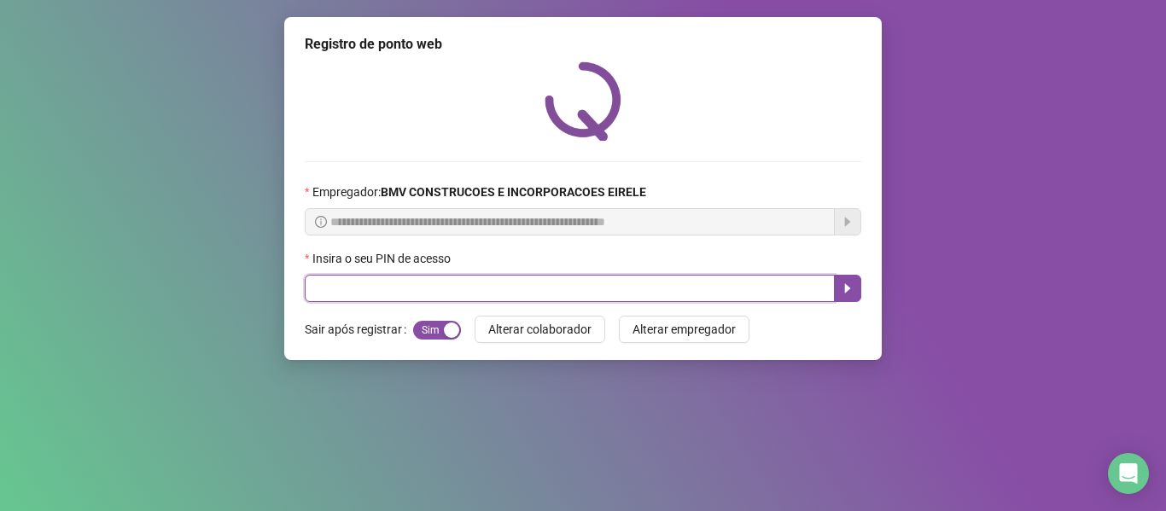
click at [652, 288] on input "text" at bounding box center [570, 288] width 530 height 27
type input "*****"
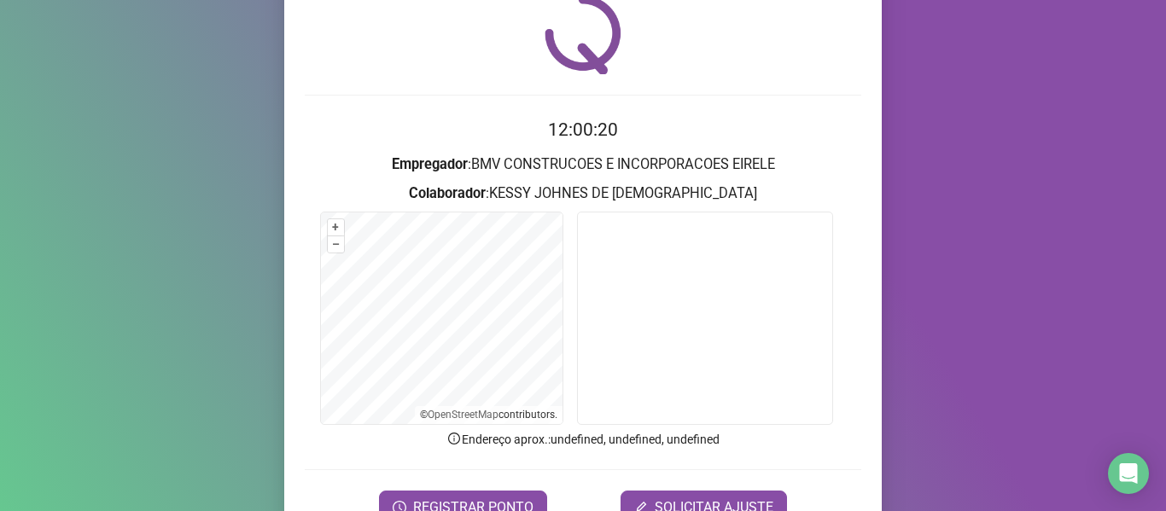
scroll to position [85, 0]
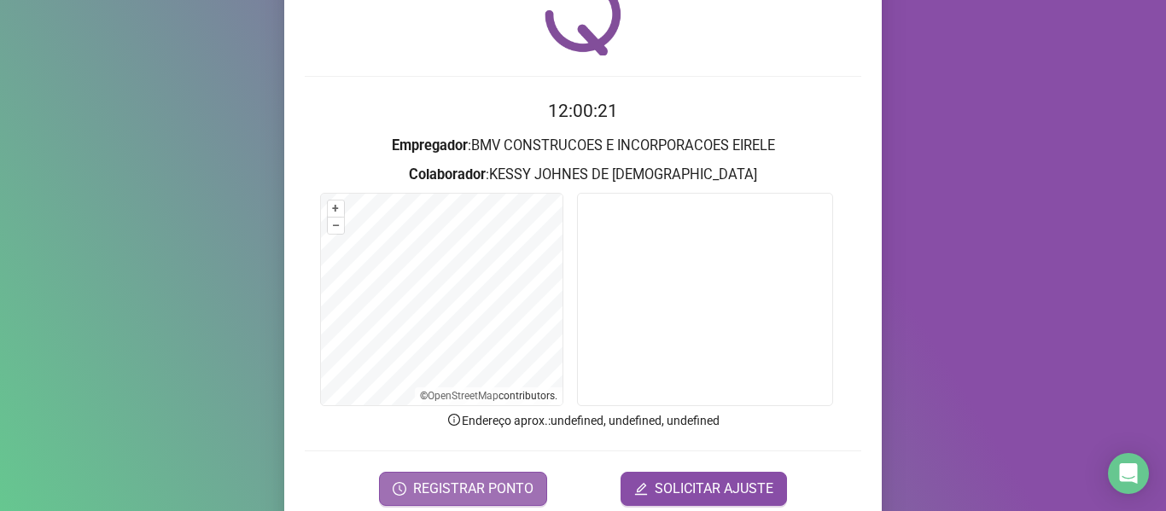
click at [510, 489] on span "REGISTRAR PONTO" at bounding box center [473, 489] width 120 height 20
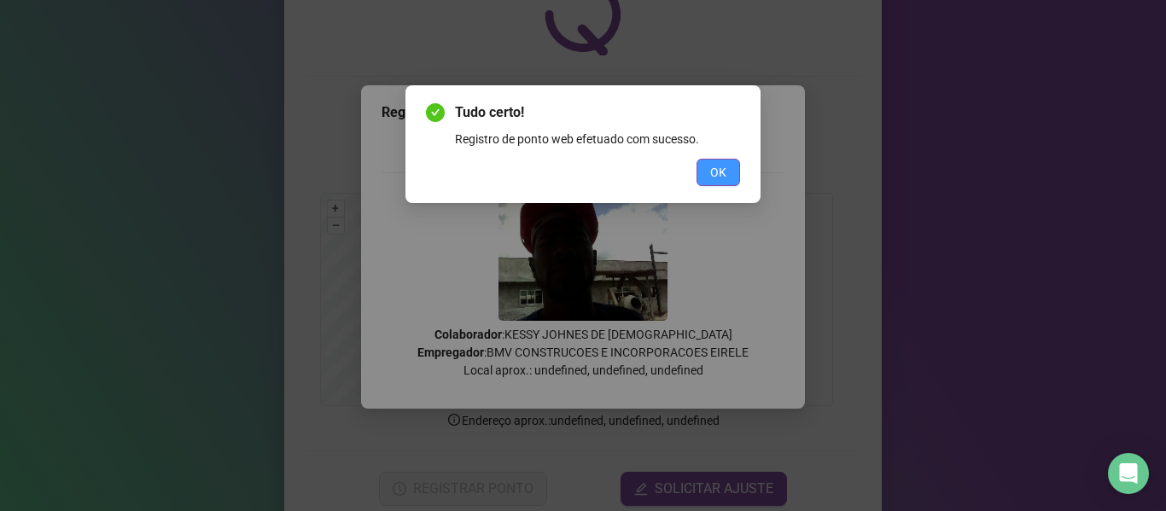
click at [705, 167] on button "OK" at bounding box center [718, 172] width 44 height 27
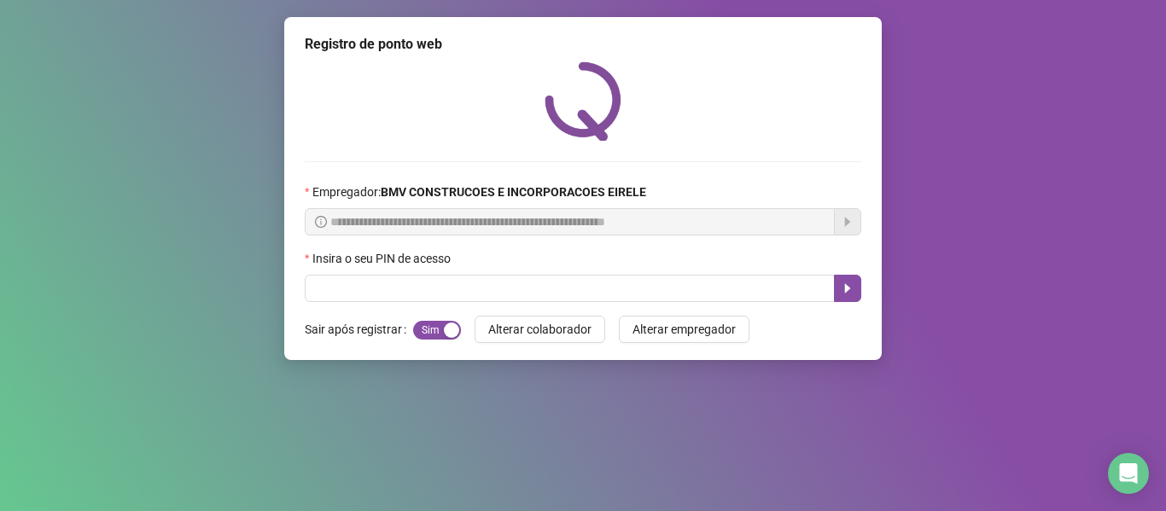
scroll to position [0, 0]
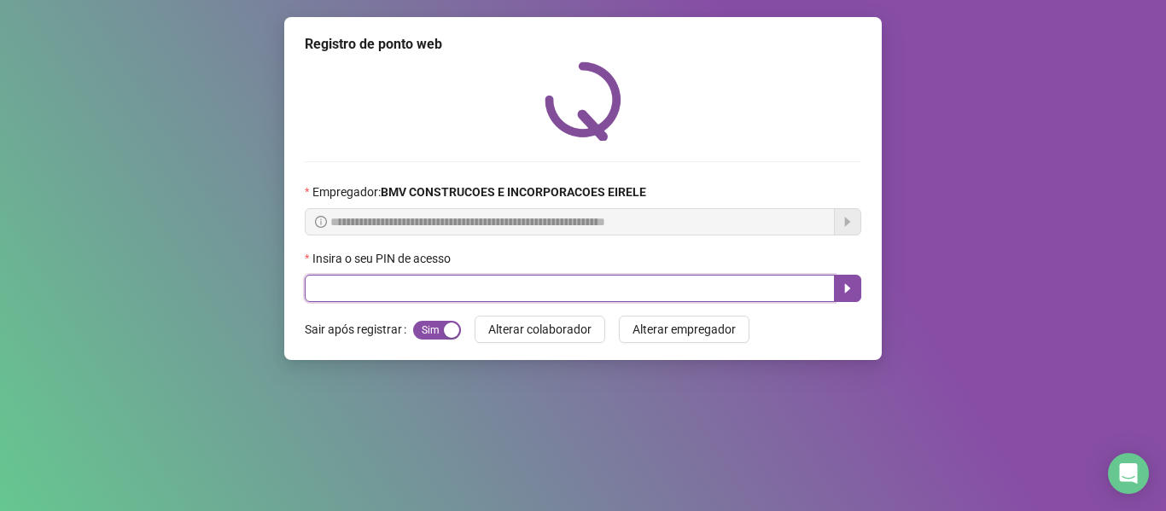
click at [542, 292] on input "text" at bounding box center [570, 288] width 530 height 27
type input "*****"
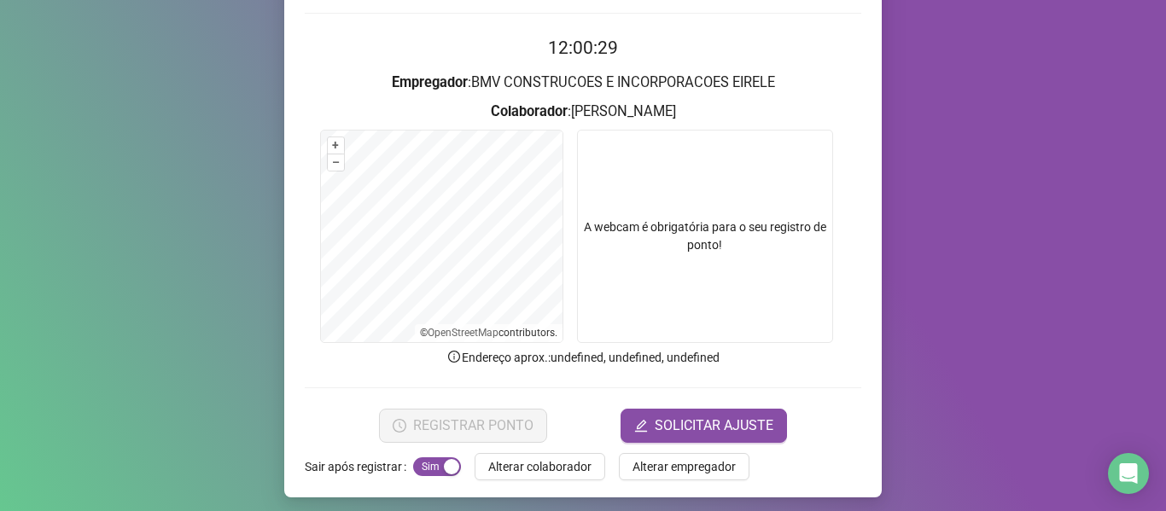
scroll to position [155, 0]
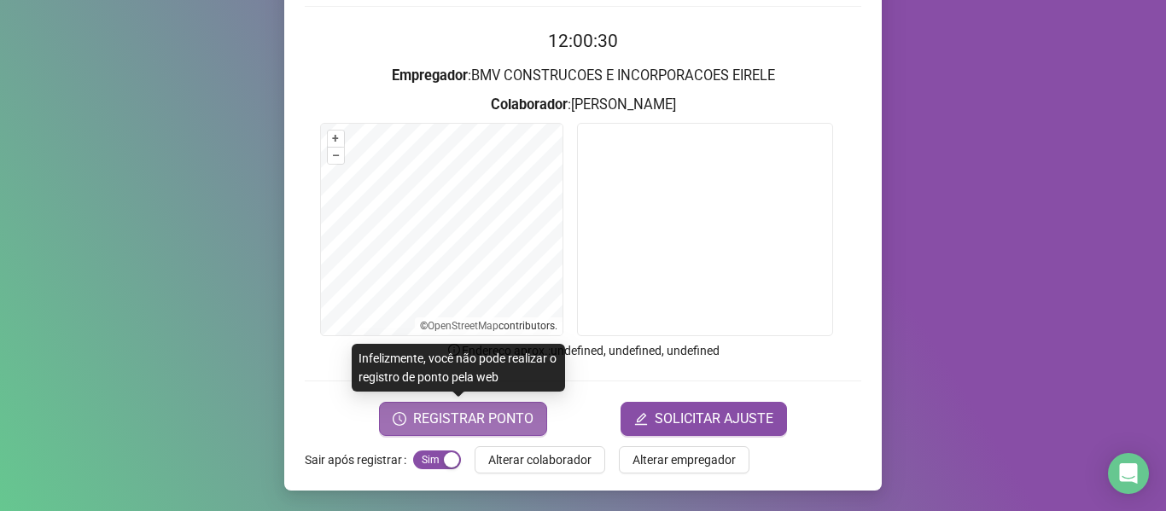
click at [493, 415] on span "REGISTRAR PONTO" at bounding box center [473, 419] width 120 height 20
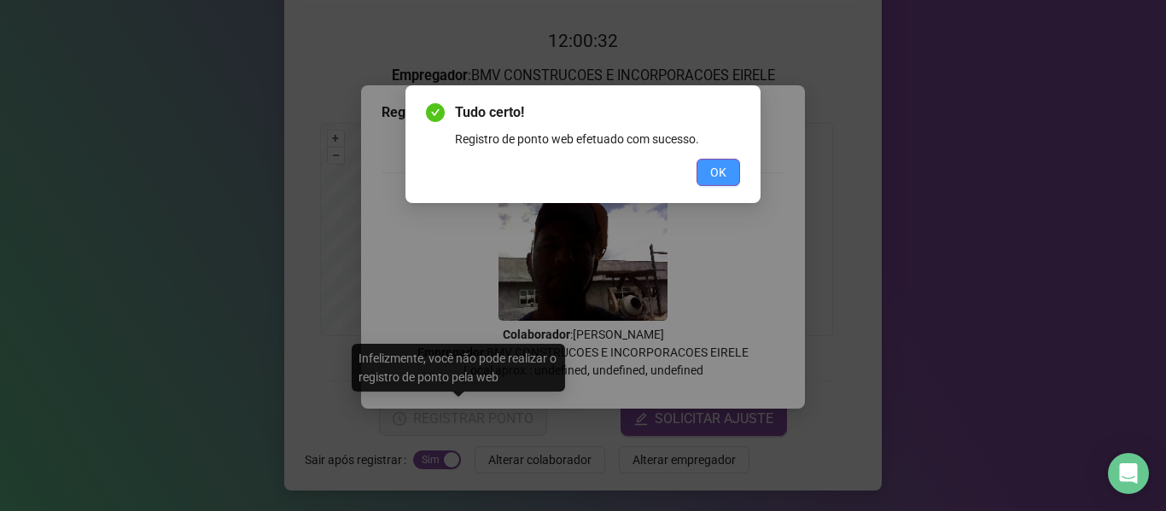
click at [712, 173] on span "OK" at bounding box center [718, 172] width 16 height 19
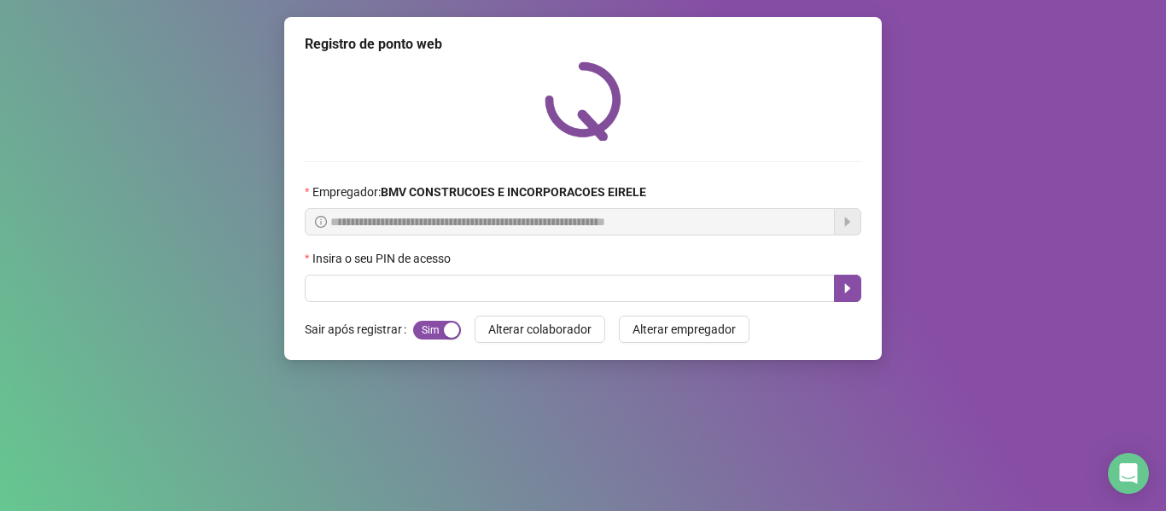
scroll to position [0, 0]
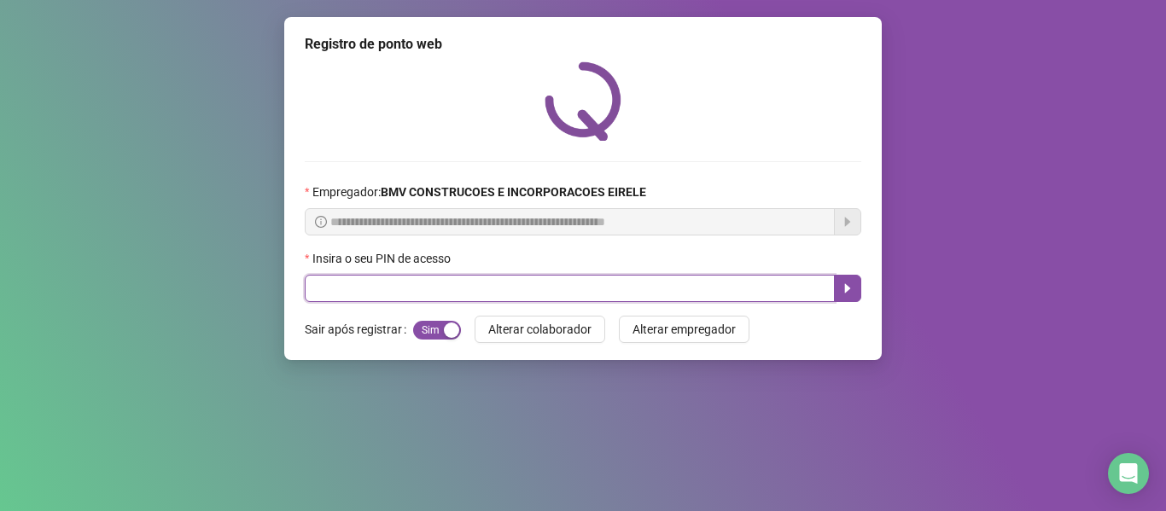
click at [643, 293] on input "text" at bounding box center [570, 288] width 530 height 27
type input "*****"
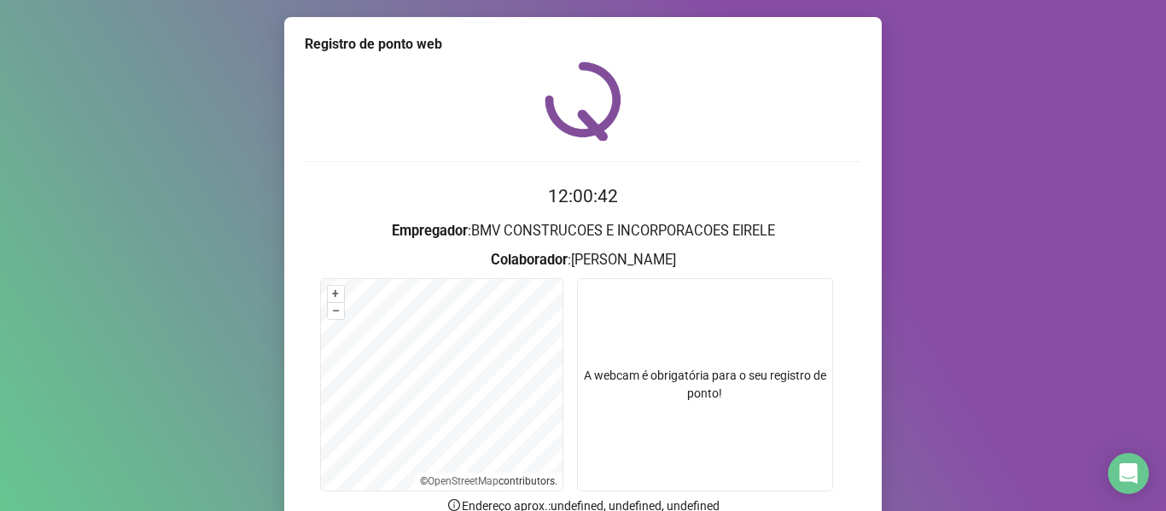
scroll to position [85, 0]
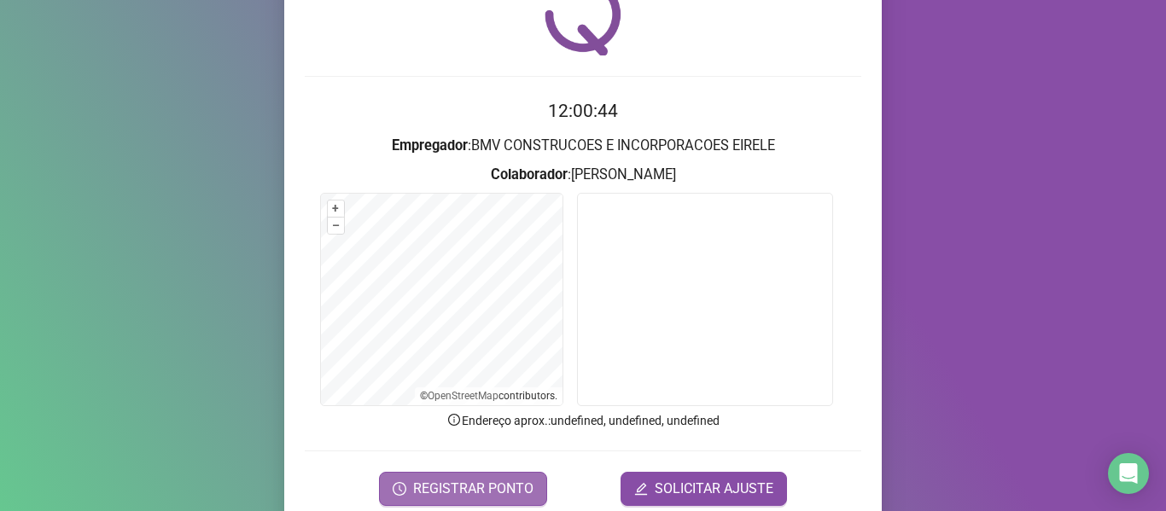
click at [520, 480] on span "REGISTRAR PONTO" at bounding box center [473, 489] width 120 height 20
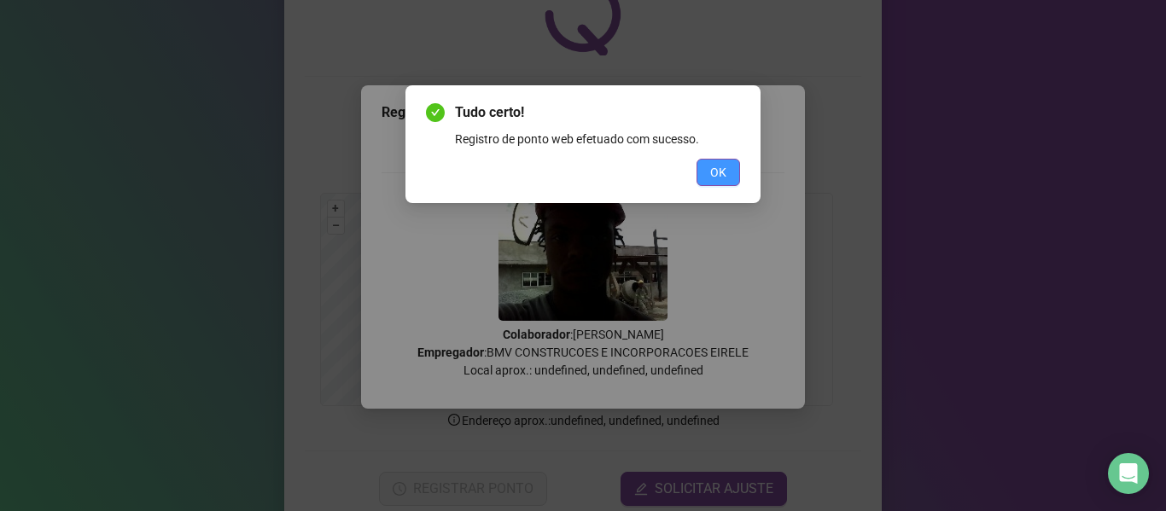
click at [707, 179] on button "OK" at bounding box center [718, 172] width 44 height 27
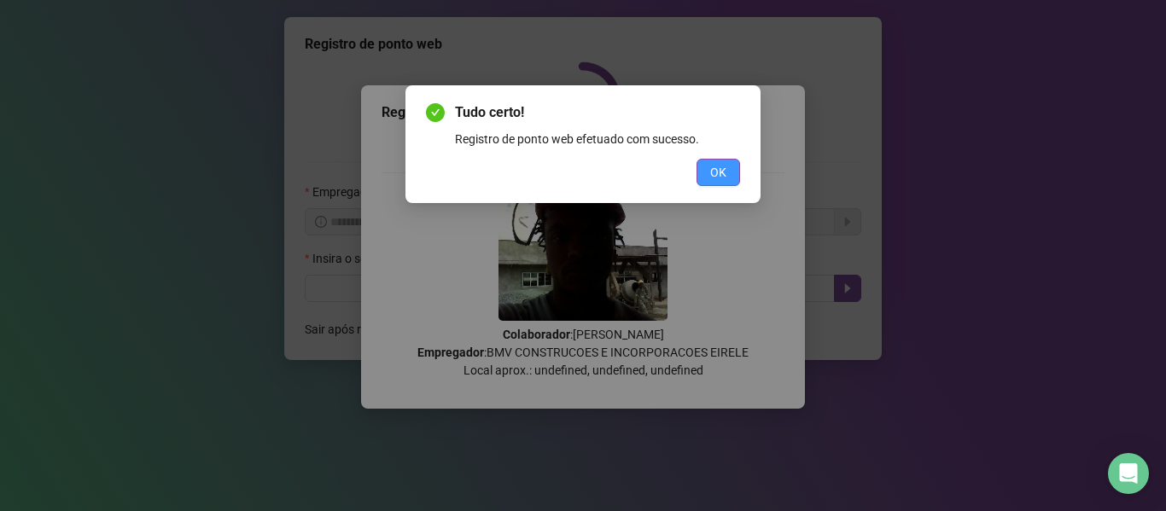
scroll to position [0, 0]
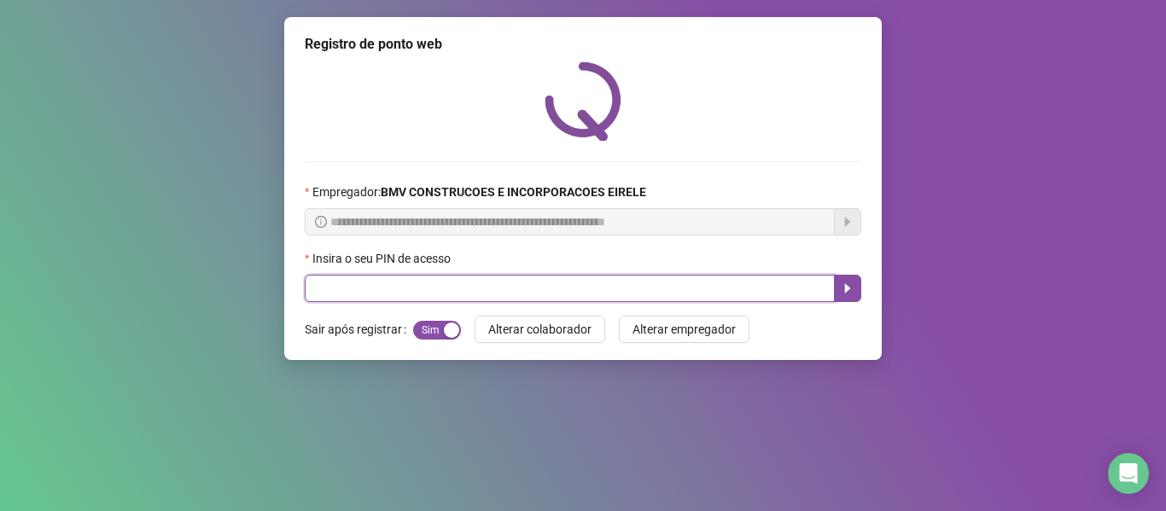
click at [660, 290] on input "text" at bounding box center [570, 288] width 530 height 27
type input "*****"
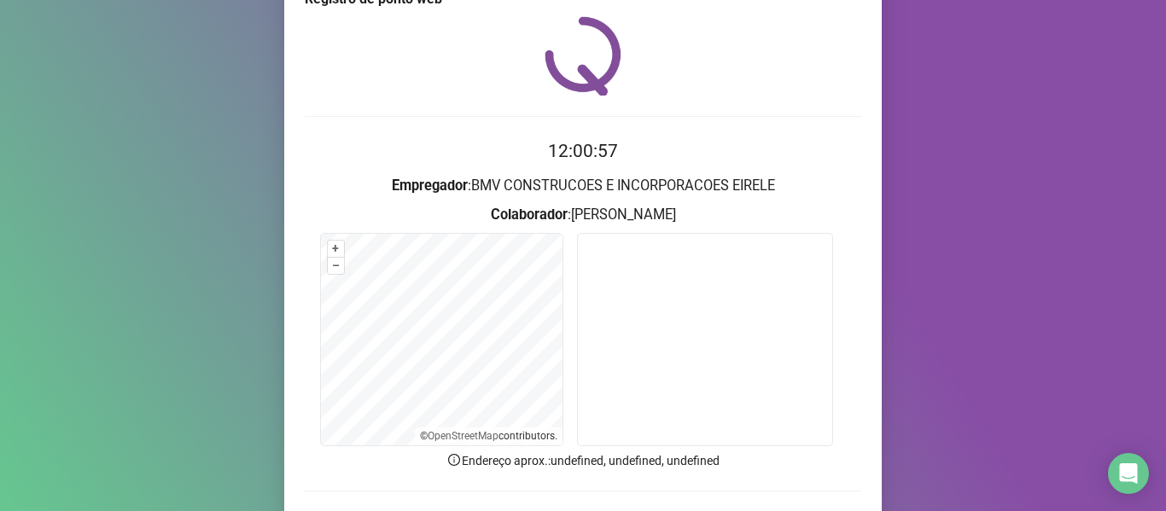
scroll to position [85, 0]
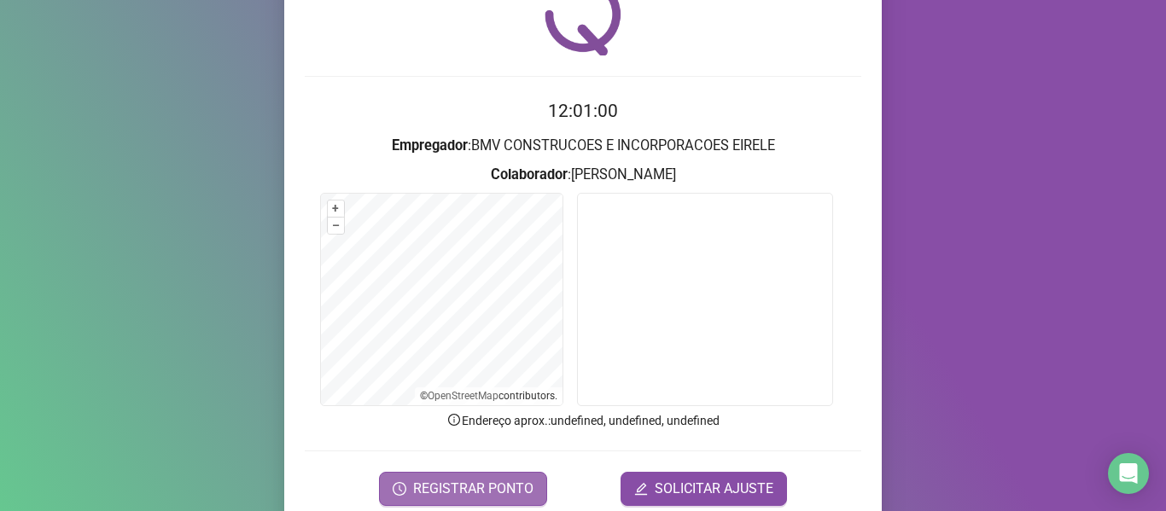
click at [515, 485] on span "REGISTRAR PONTO" at bounding box center [473, 489] width 120 height 20
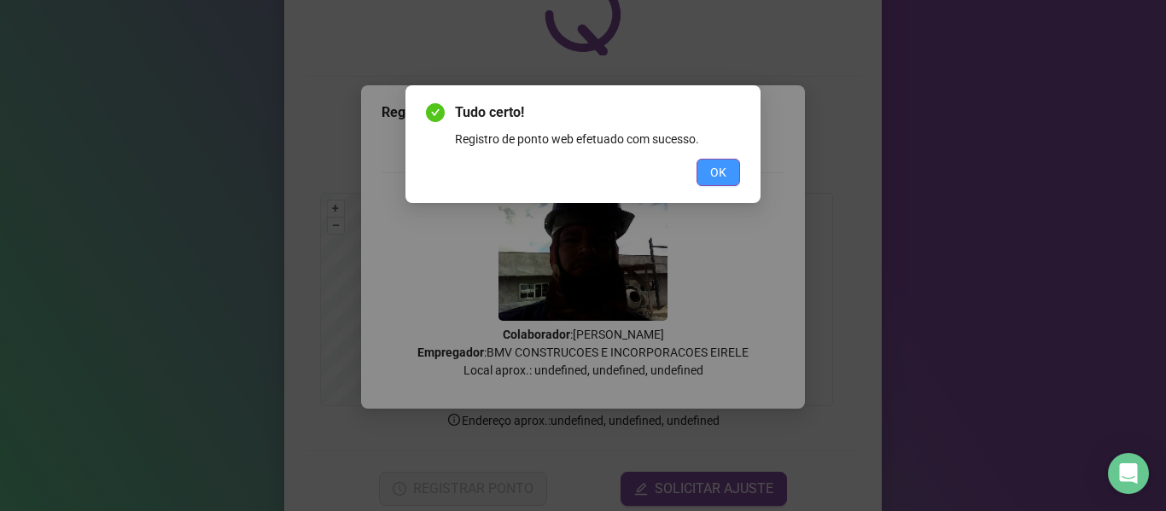
click at [713, 168] on span "OK" at bounding box center [718, 172] width 16 height 19
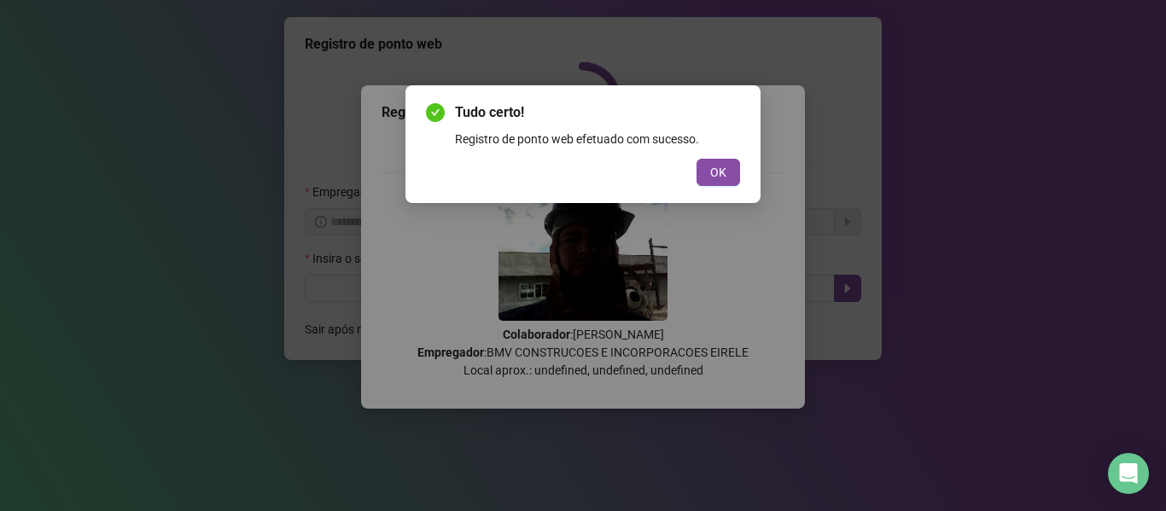
scroll to position [0, 0]
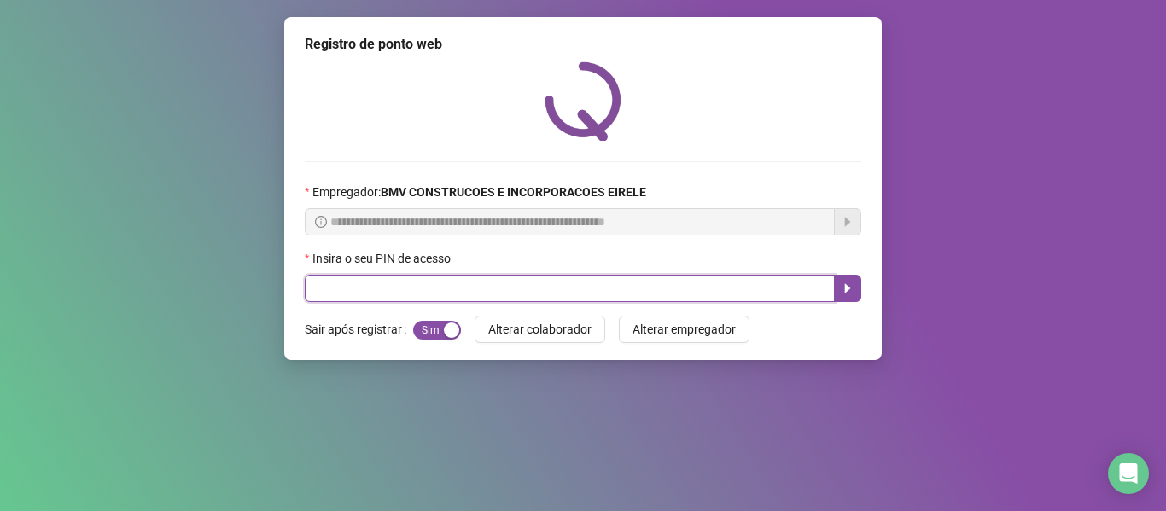
click at [628, 280] on input "text" at bounding box center [570, 288] width 530 height 27
type input "*****"
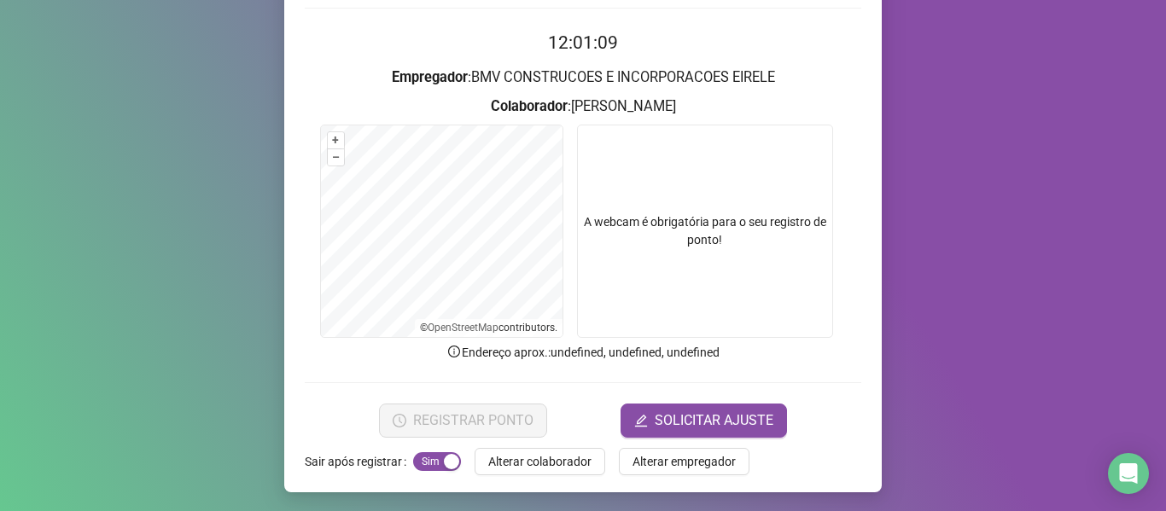
scroll to position [155, 0]
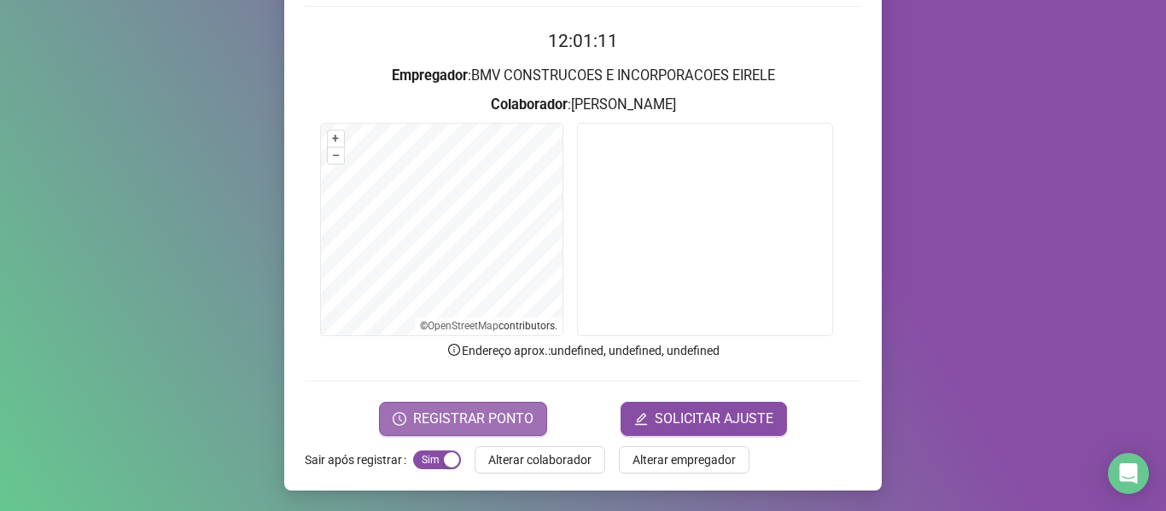
click at [498, 415] on span "REGISTRAR PONTO" at bounding box center [473, 419] width 120 height 20
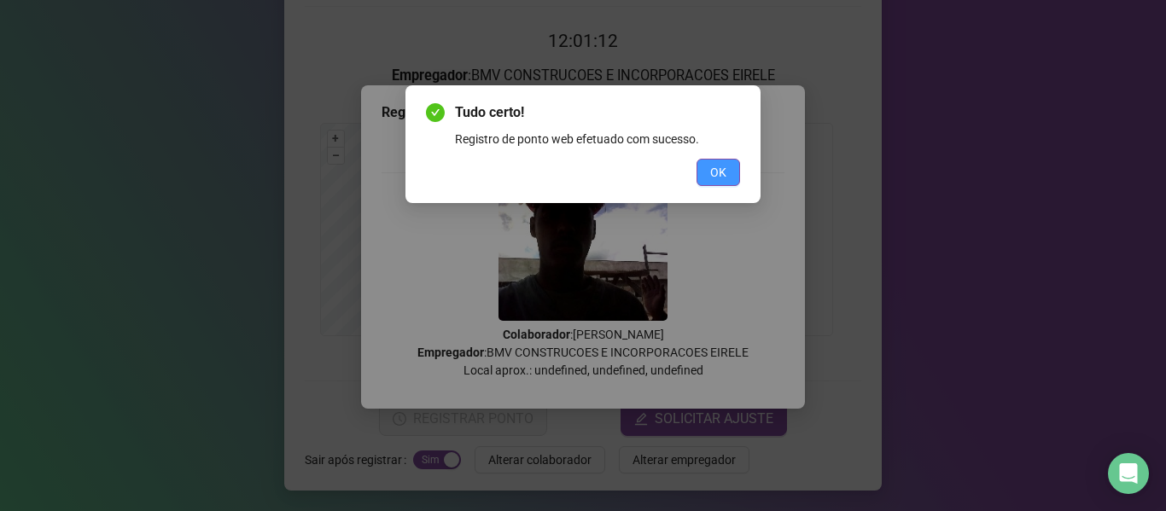
click at [713, 172] on span "OK" at bounding box center [718, 172] width 16 height 19
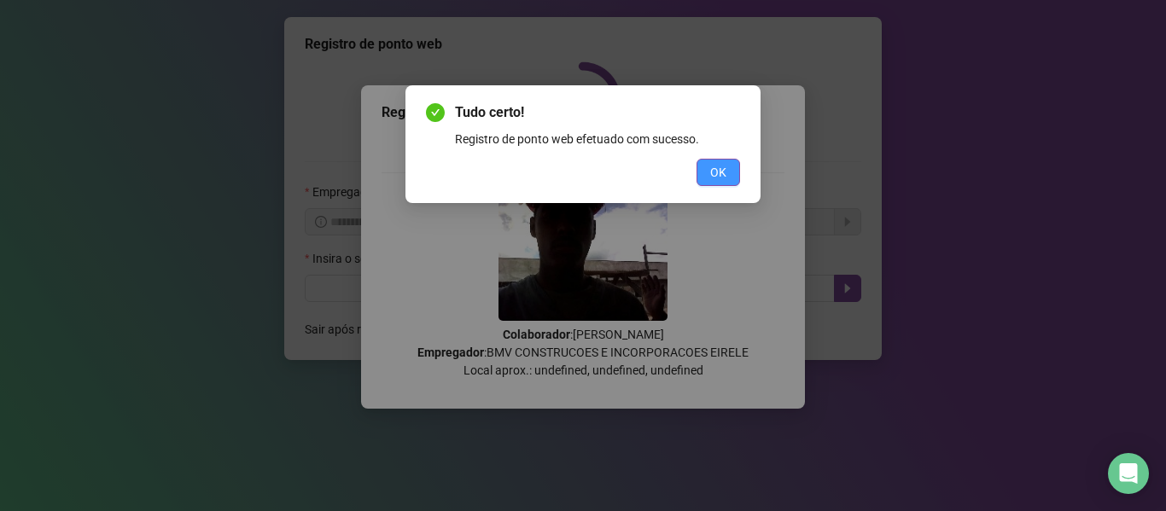
scroll to position [0, 0]
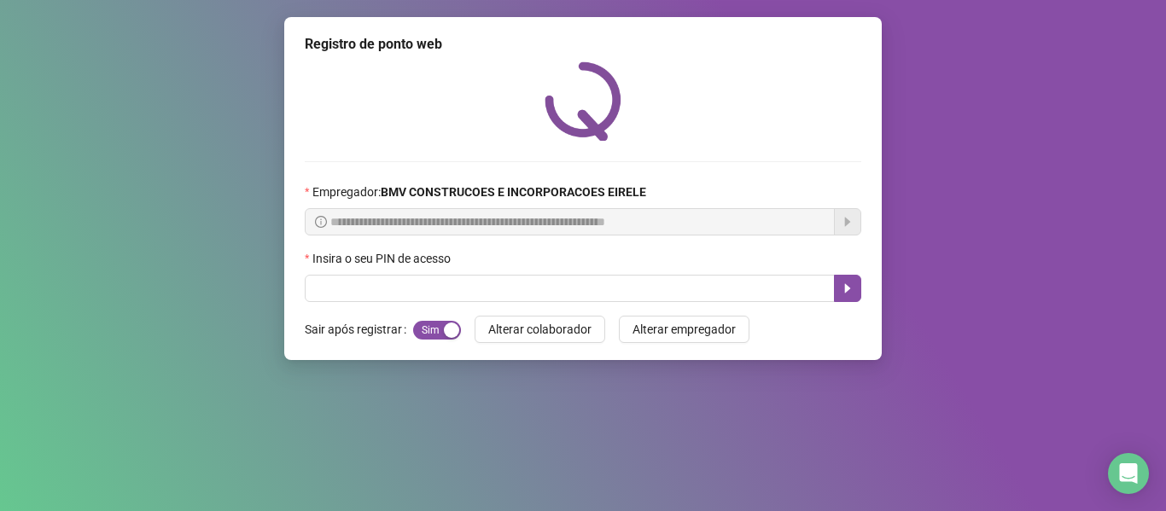
click at [566, 303] on div "**********" at bounding box center [582, 188] width 597 height 343
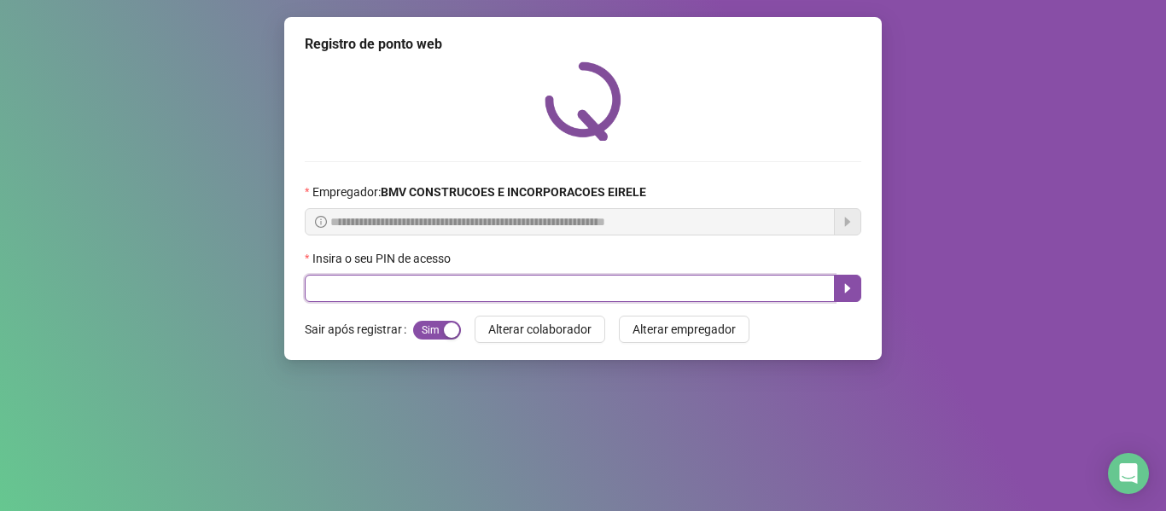
click at [566, 297] on input "text" at bounding box center [570, 288] width 530 height 27
type input "*****"
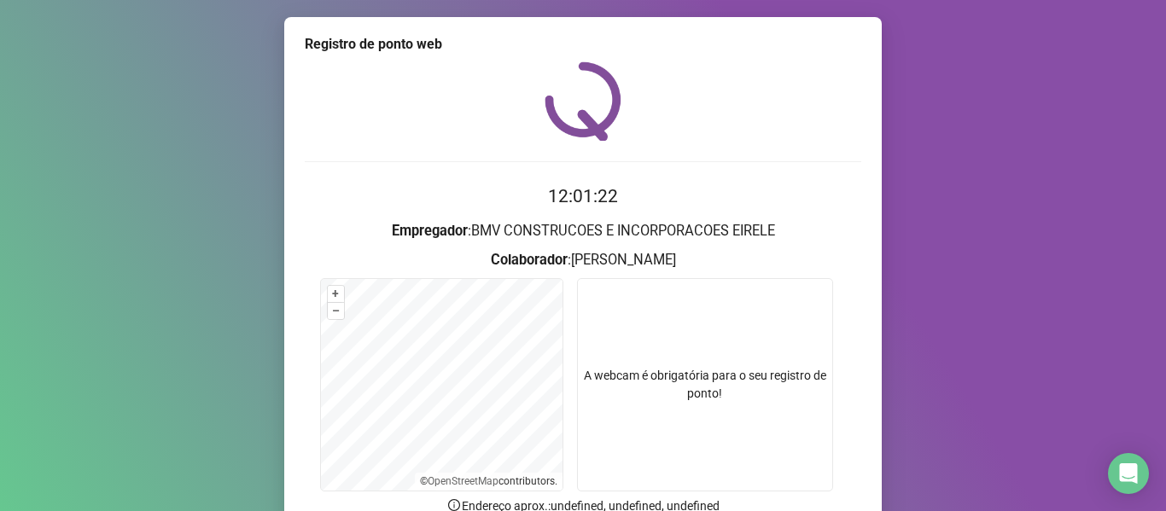
scroll to position [85, 0]
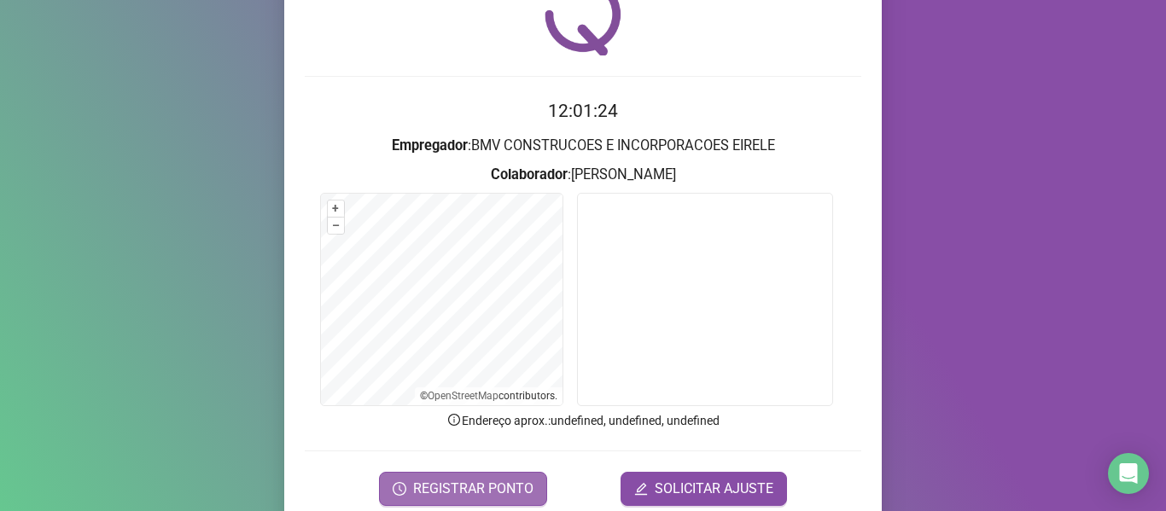
click at [480, 492] on span "REGISTRAR PONTO" at bounding box center [473, 489] width 120 height 20
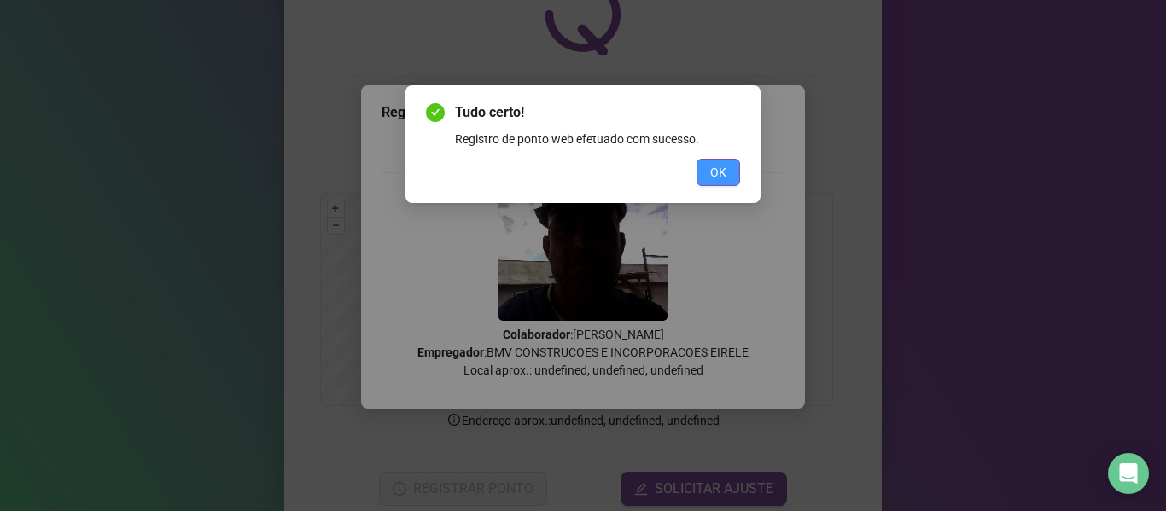
click at [719, 169] on span "OK" at bounding box center [718, 172] width 16 height 19
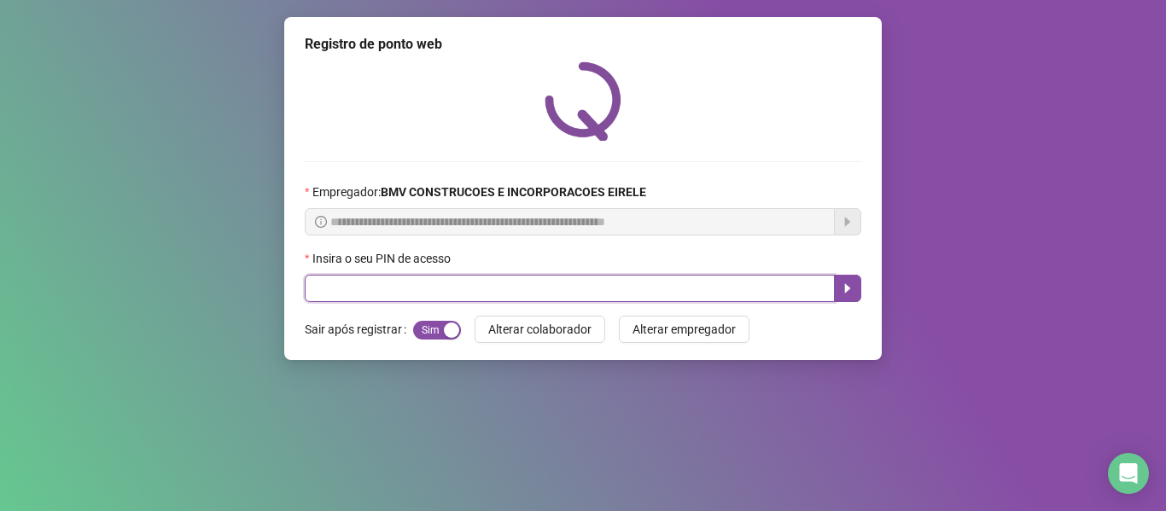
click at [567, 299] on input "text" at bounding box center [570, 288] width 530 height 27
type input "*****"
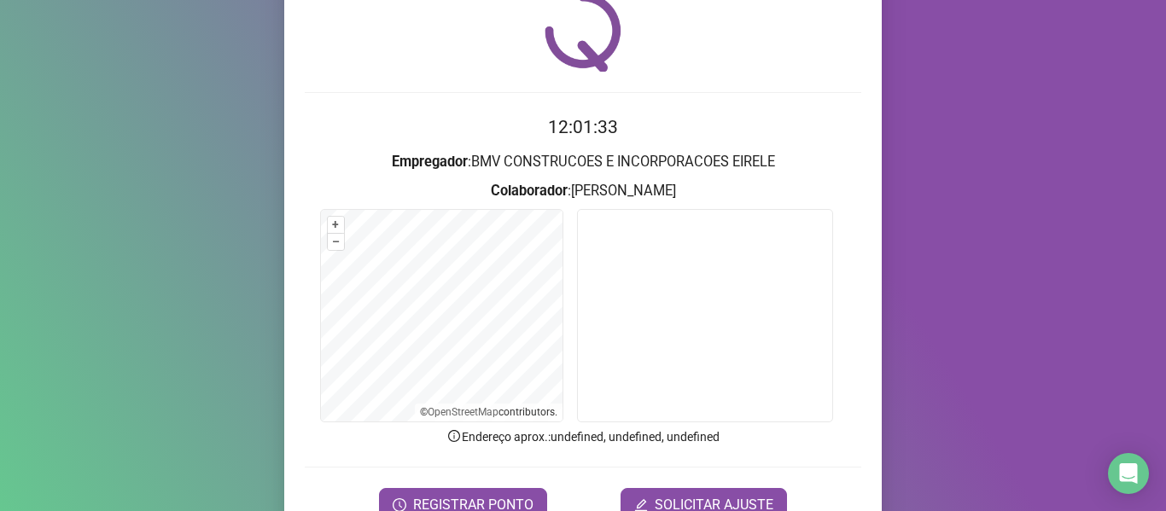
scroll to position [155, 0]
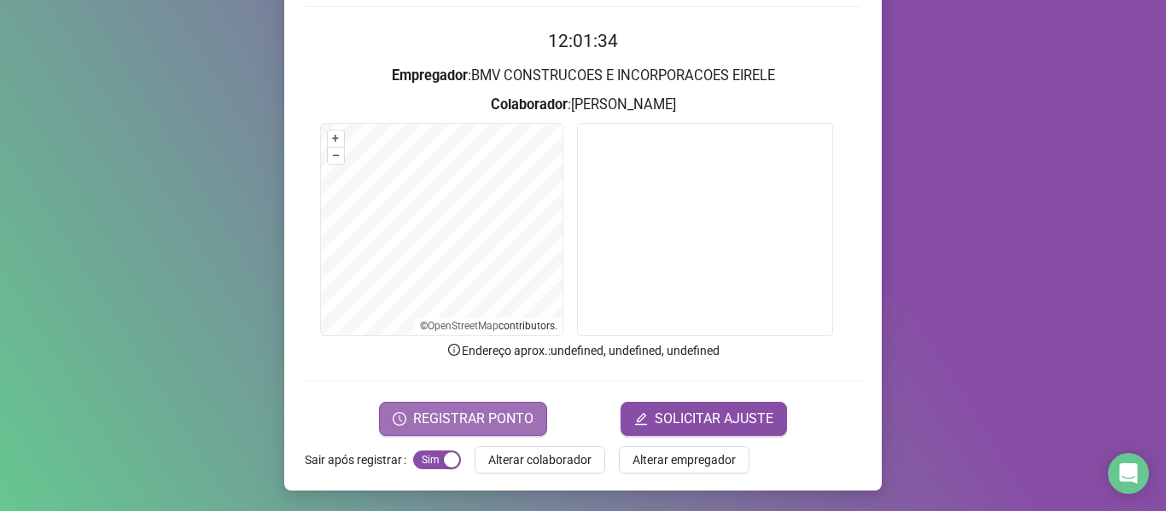
click at [471, 422] on span "REGISTRAR PONTO" at bounding box center [473, 419] width 120 height 20
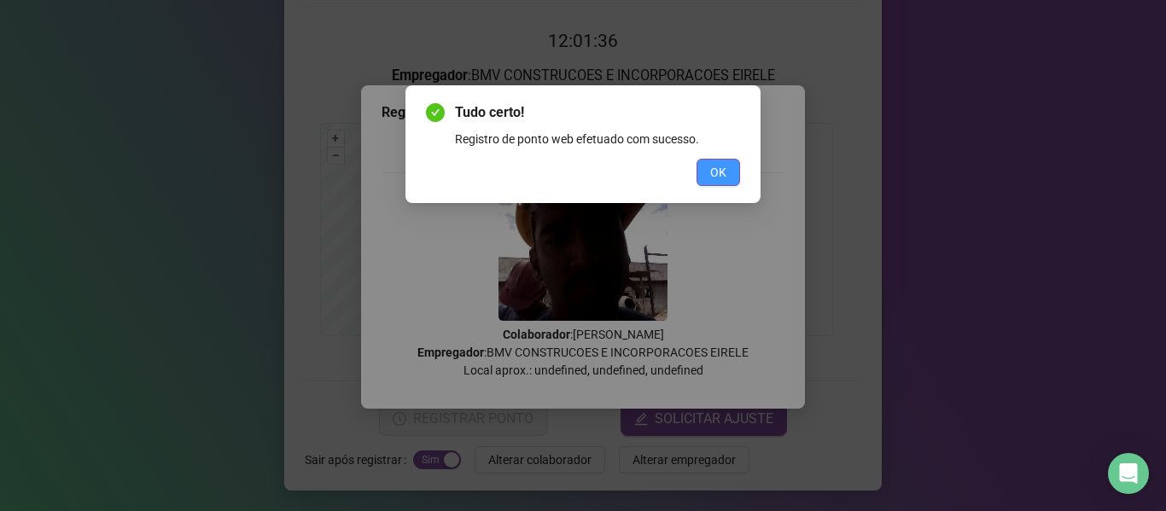
click at [721, 176] on span "OK" at bounding box center [718, 172] width 16 height 19
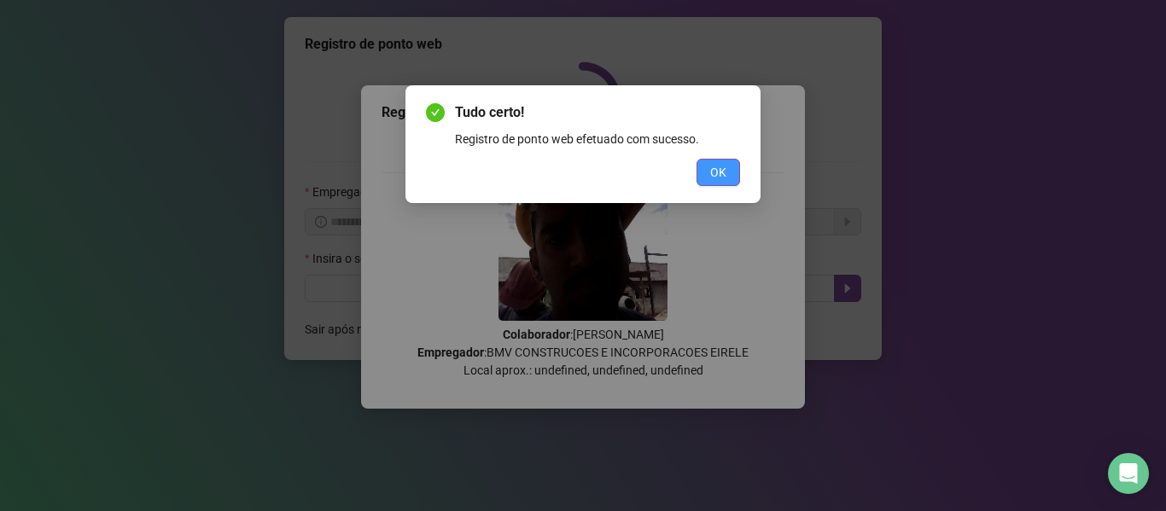
scroll to position [0, 0]
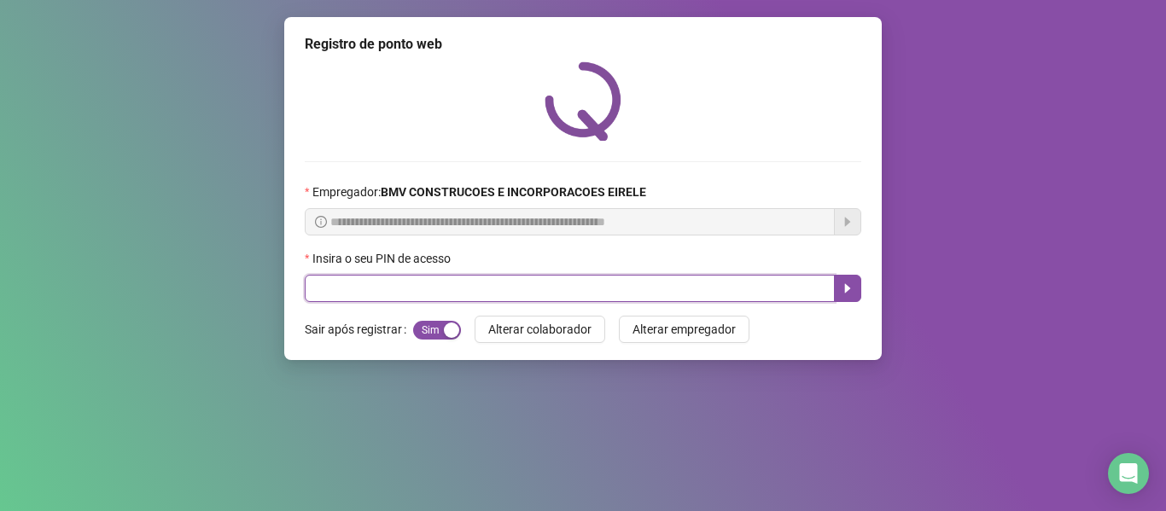
click at [654, 284] on input "text" at bounding box center [570, 288] width 530 height 27
type input "*****"
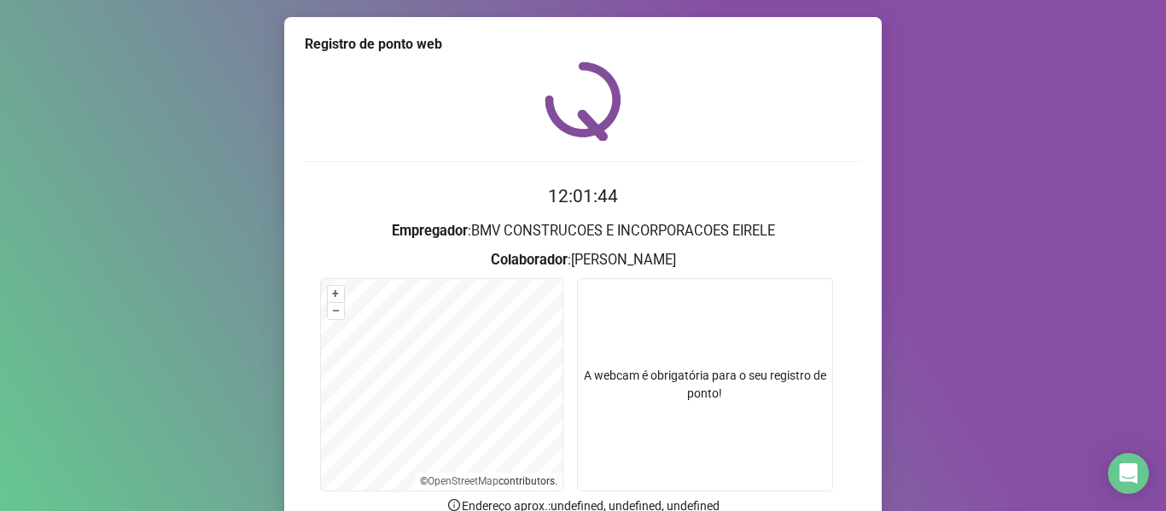
scroll to position [155, 0]
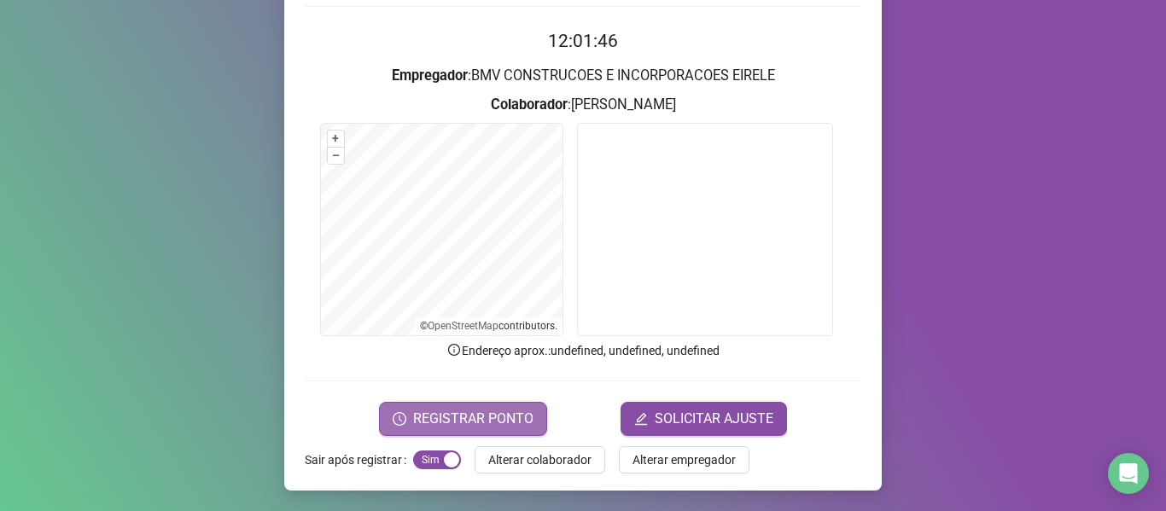
click at [507, 421] on span "REGISTRAR PONTO" at bounding box center [473, 419] width 120 height 20
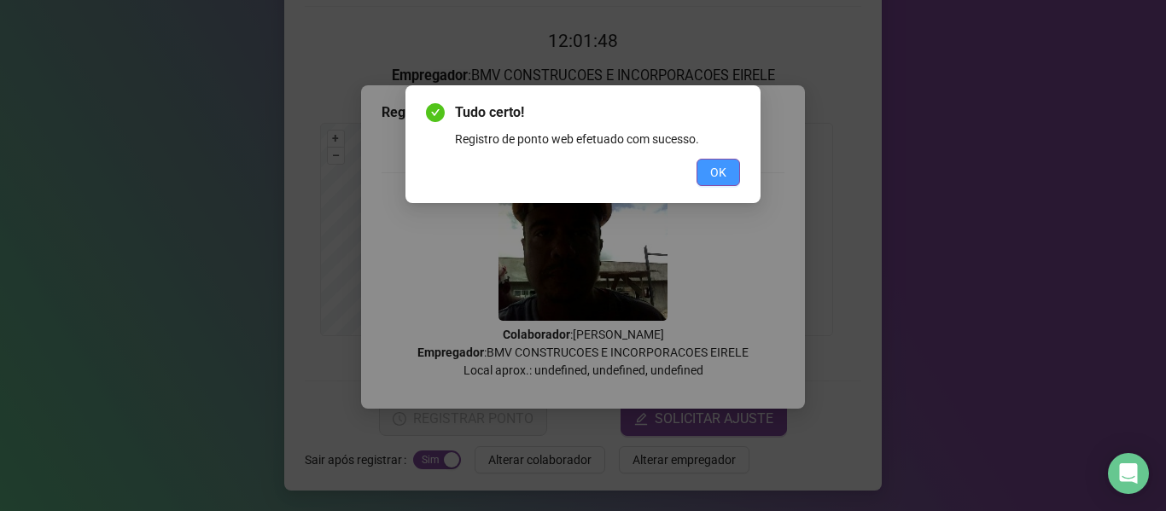
click at [713, 174] on span "OK" at bounding box center [718, 172] width 16 height 19
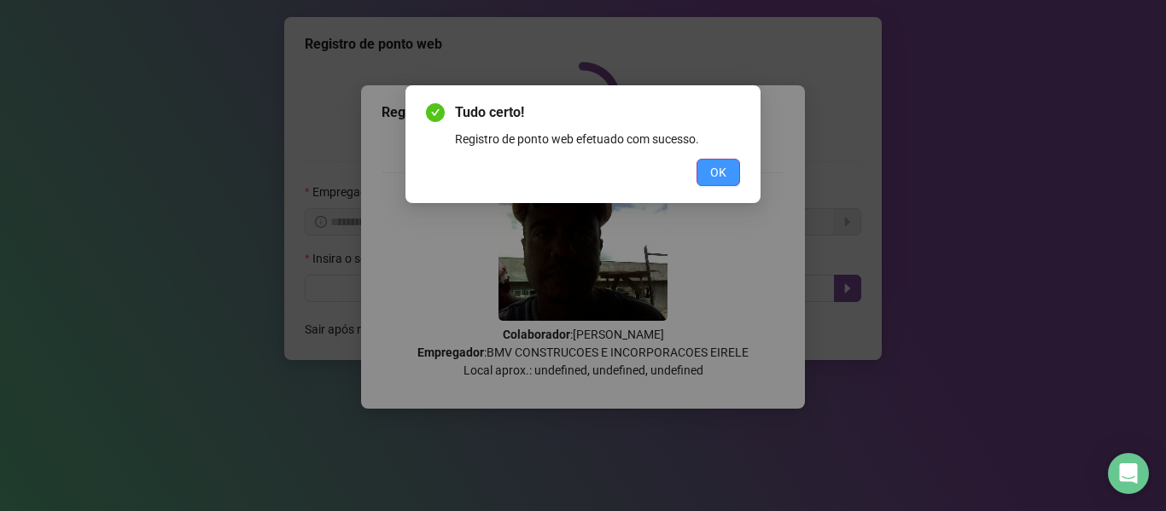
scroll to position [0, 0]
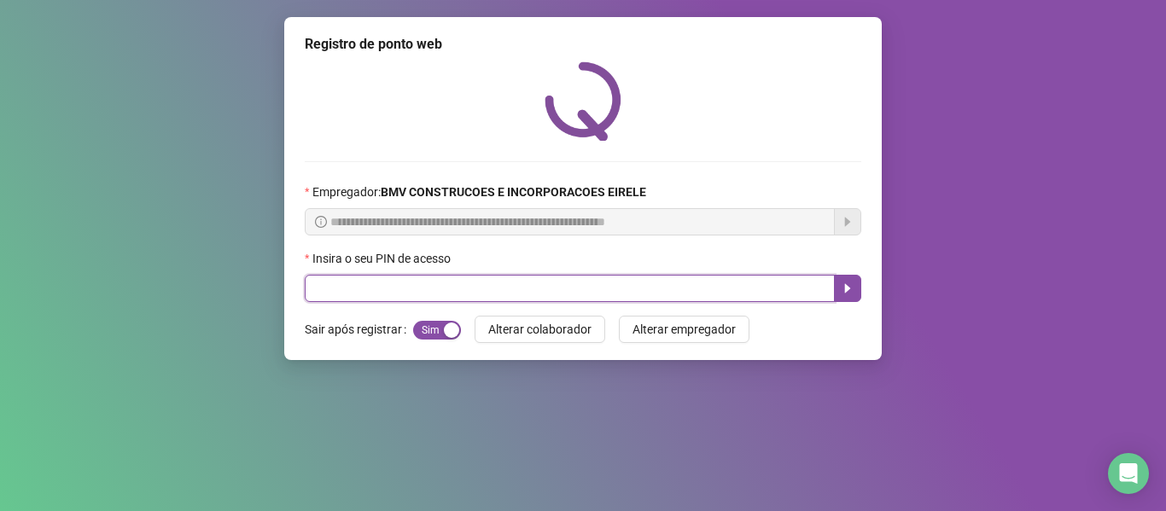
click at [577, 286] on input "text" at bounding box center [570, 288] width 530 height 27
type input "*****"
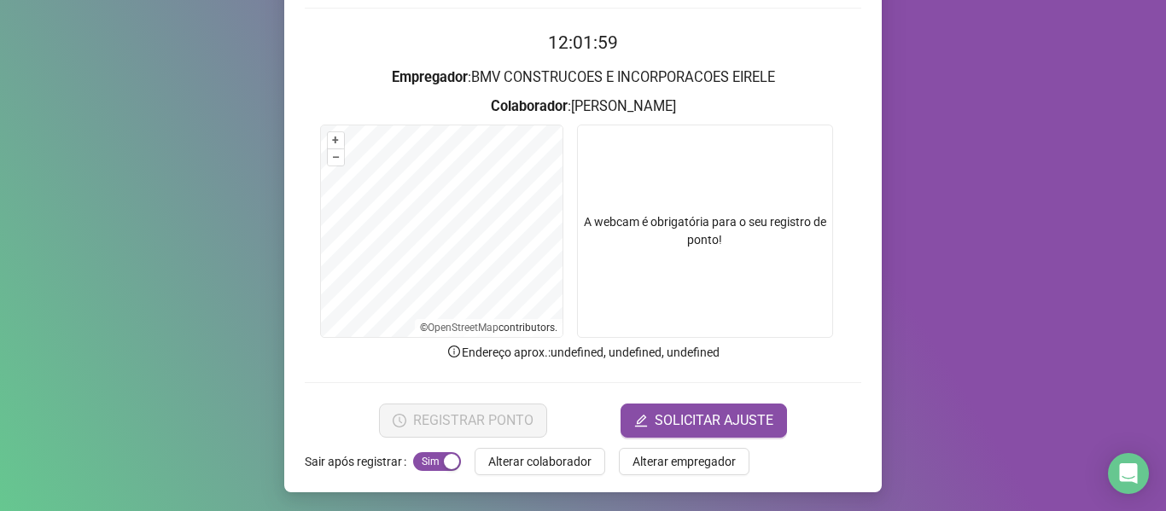
scroll to position [155, 0]
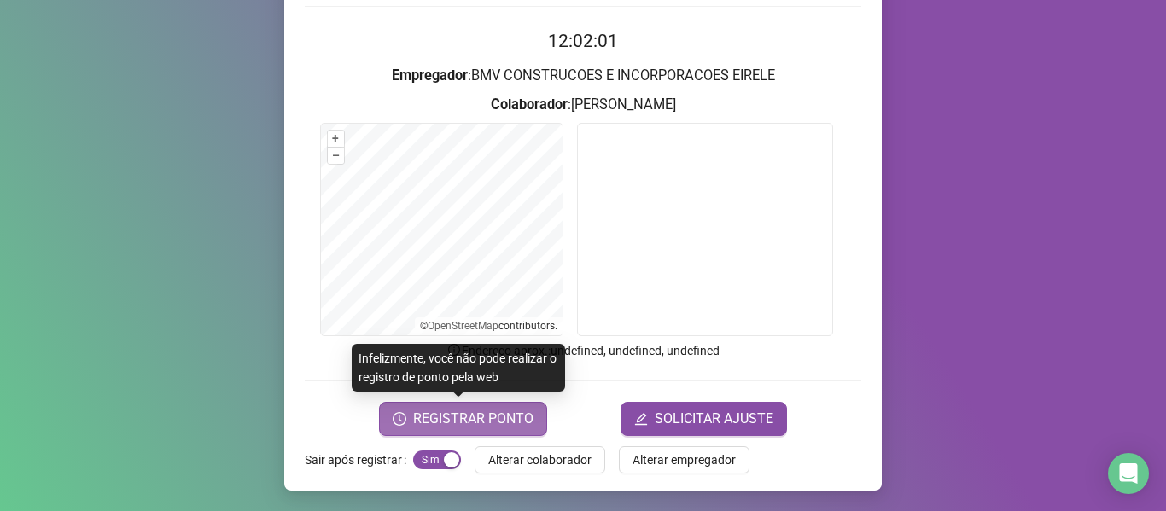
click at [495, 415] on span "REGISTRAR PONTO" at bounding box center [473, 419] width 120 height 20
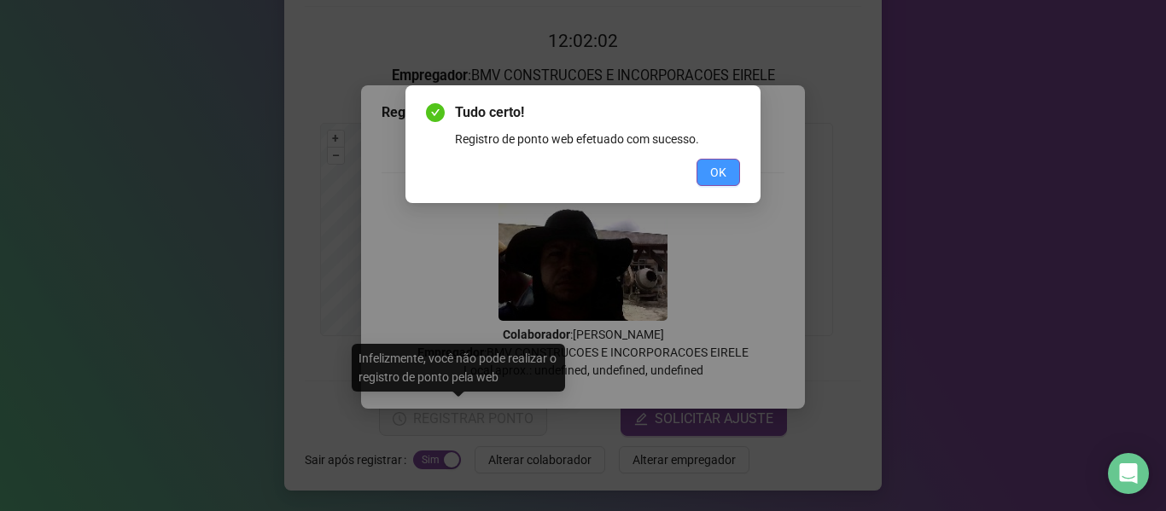
click at [715, 172] on span "OK" at bounding box center [718, 172] width 16 height 19
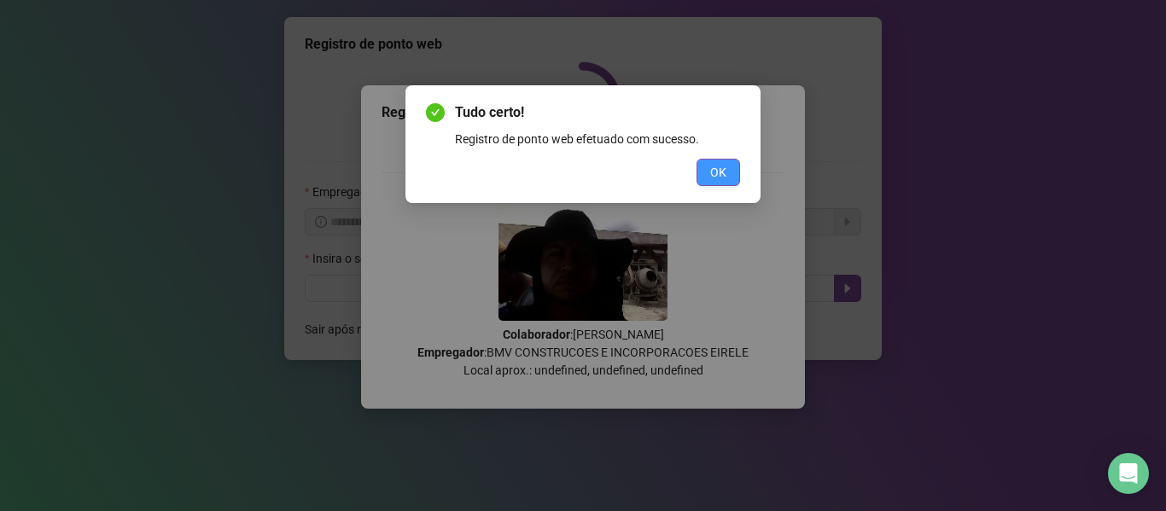
scroll to position [0, 0]
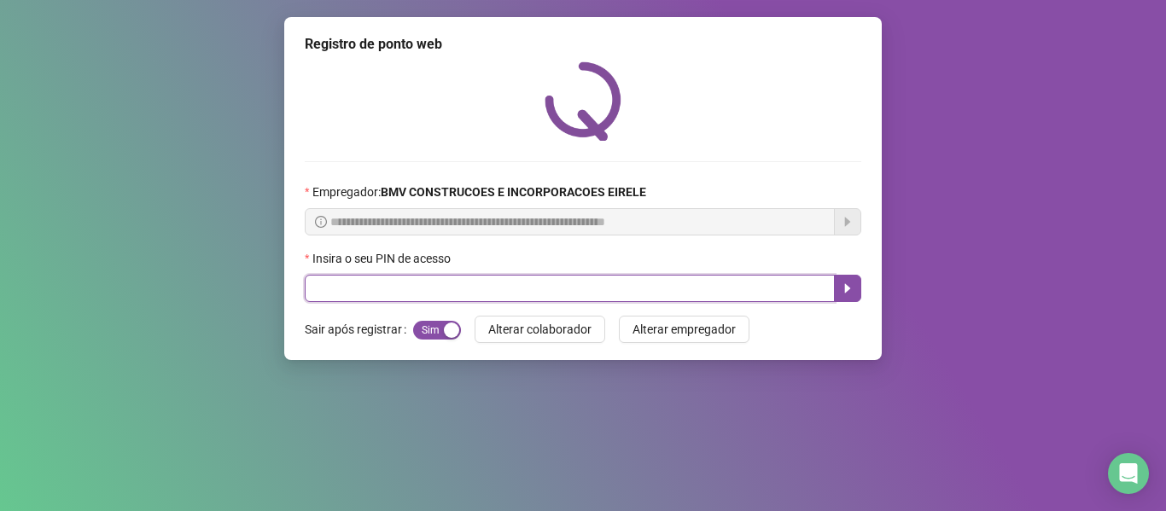
click at [635, 286] on input "text" at bounding box center [570, 288] width 530 height 27
type input "*****"
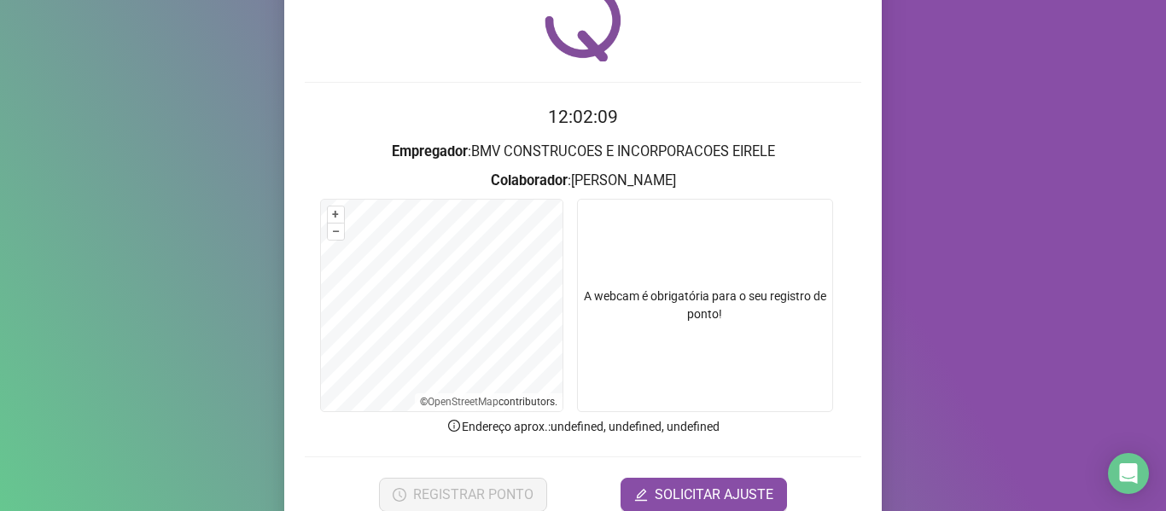
scroll to position [85, 0]
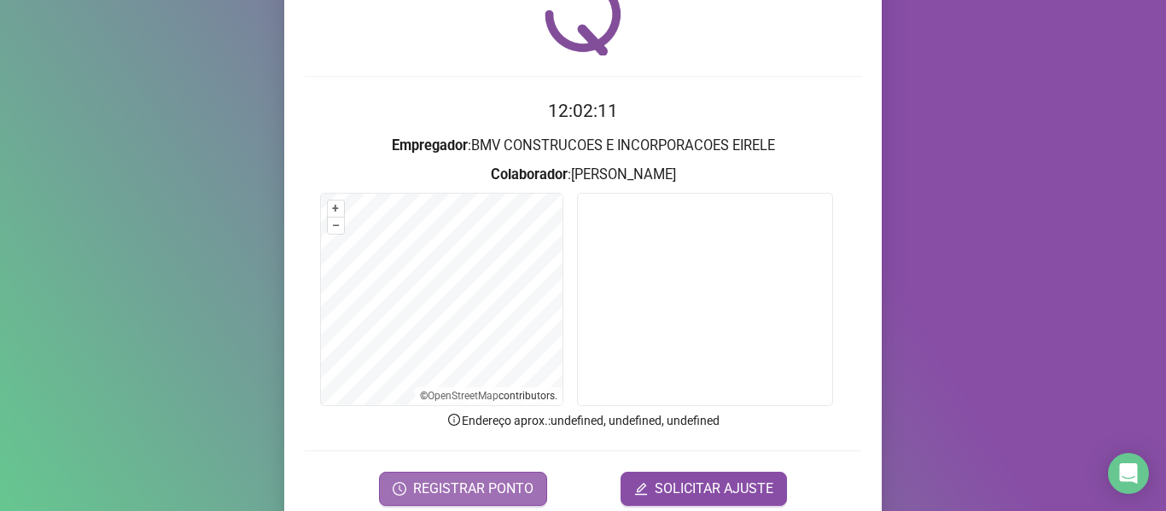
click at [481, 486] on span "REGISTRAR PONTO" at bounding box center [473, 489] width 120 height 20
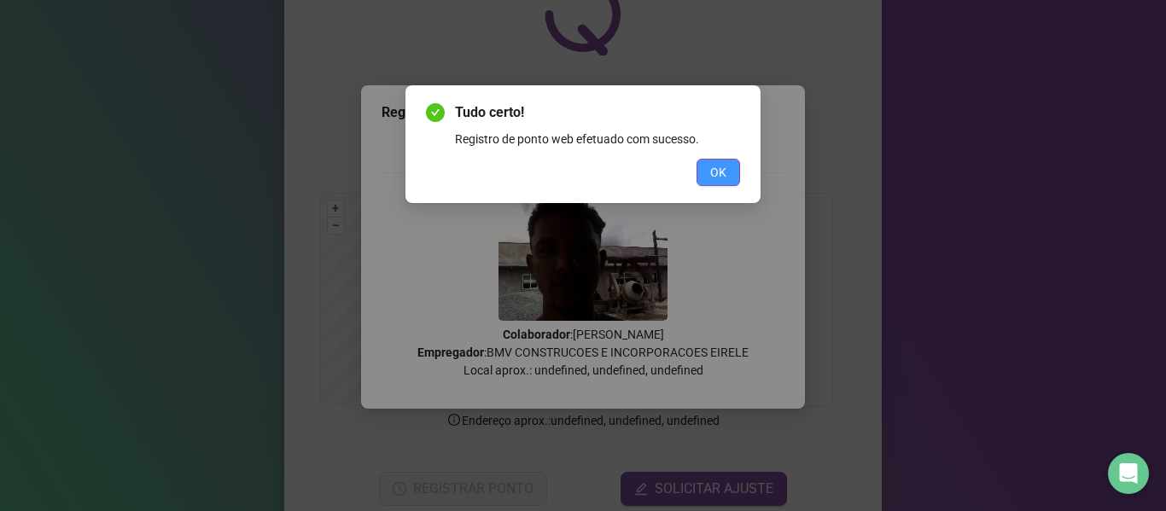
click at [715, 172] on span "OK" at bounding box center [718, 172] width 16 height 19
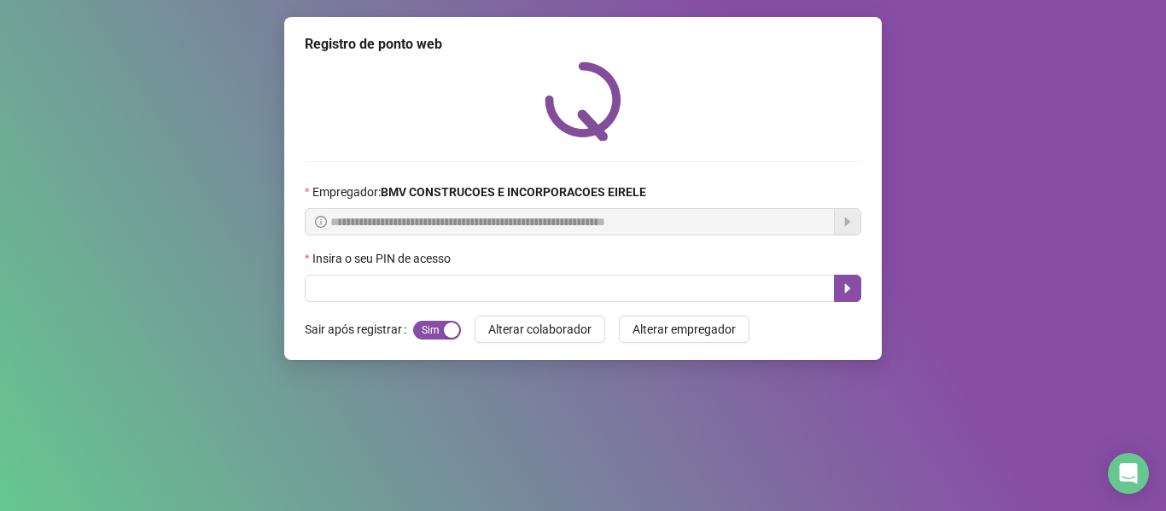
scroll to position [0, 0]
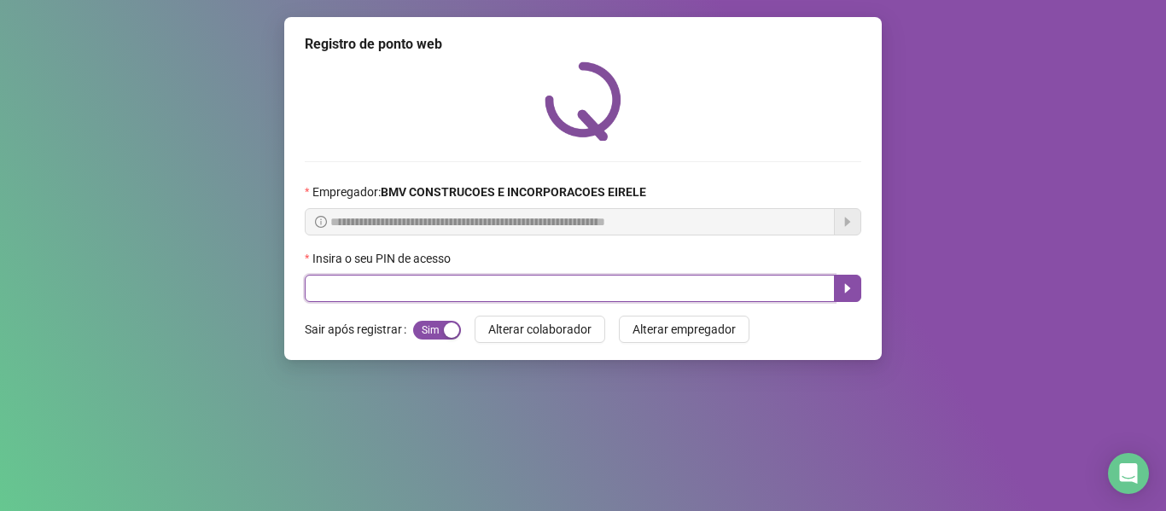
click at [608, 283] on input "text" at bounding box center [570, 288] width 530 height 27
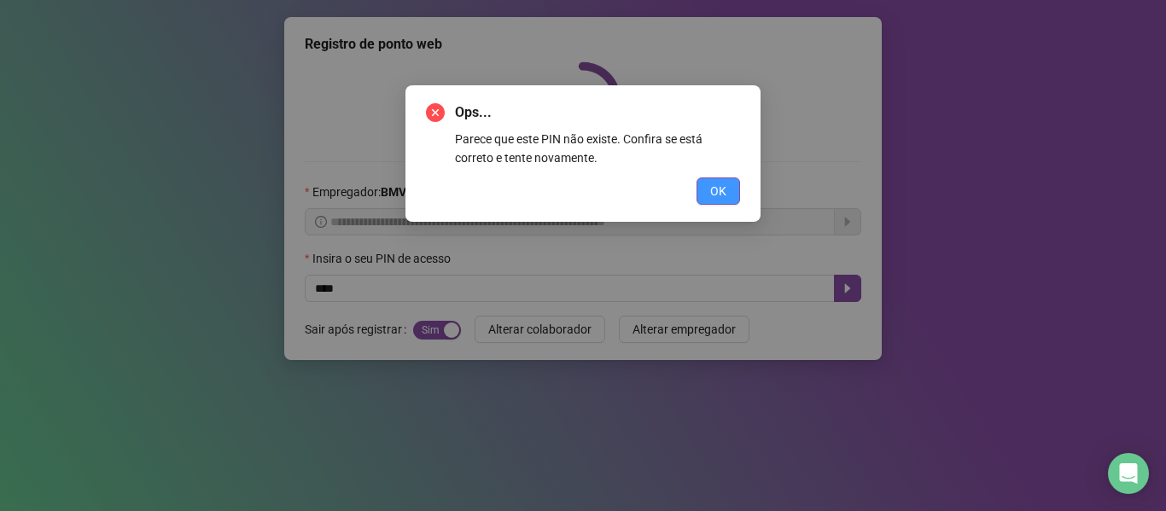
click at [719, 196] on span "OK" at bounding box center [718, 191] width 16 height 19
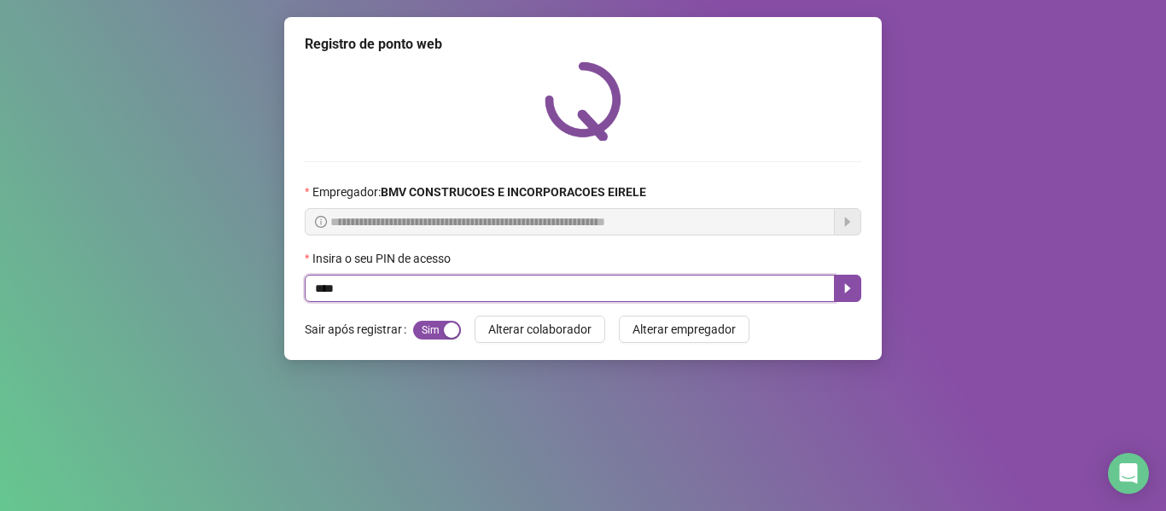
click at [672, 294] on input "****" at bounding box center [570, 288] width 530 height 27
type input "*"
type input "*****"
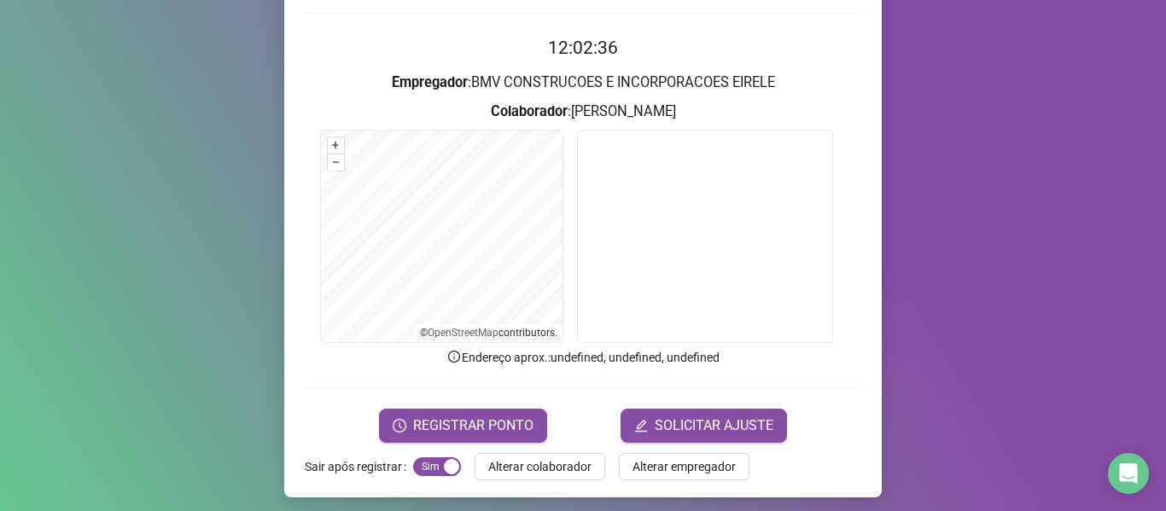
scroll to position [155, 0]
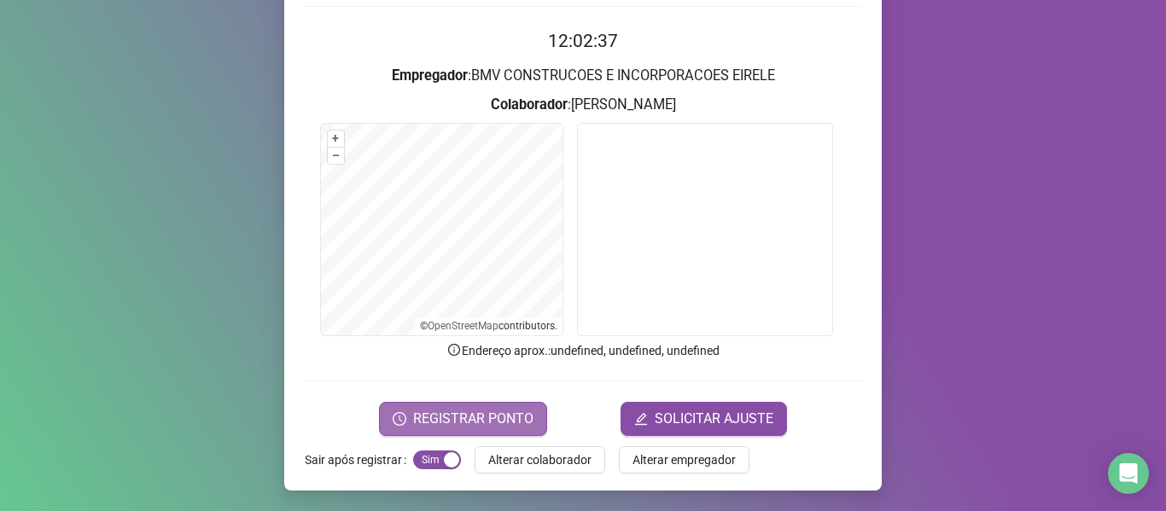
click at [466, 417] on span "REGISTRAR PONTO" at bounding box center [473, 419] width 120 height 20
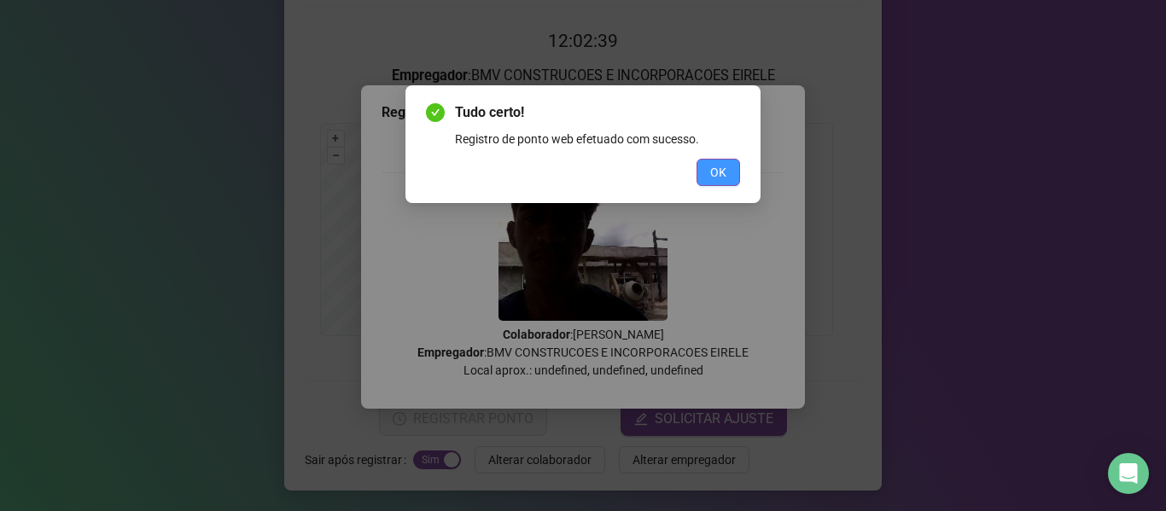
click at [710, 172] on span "OK" at bounding box center [718, 172] width 16 height 19
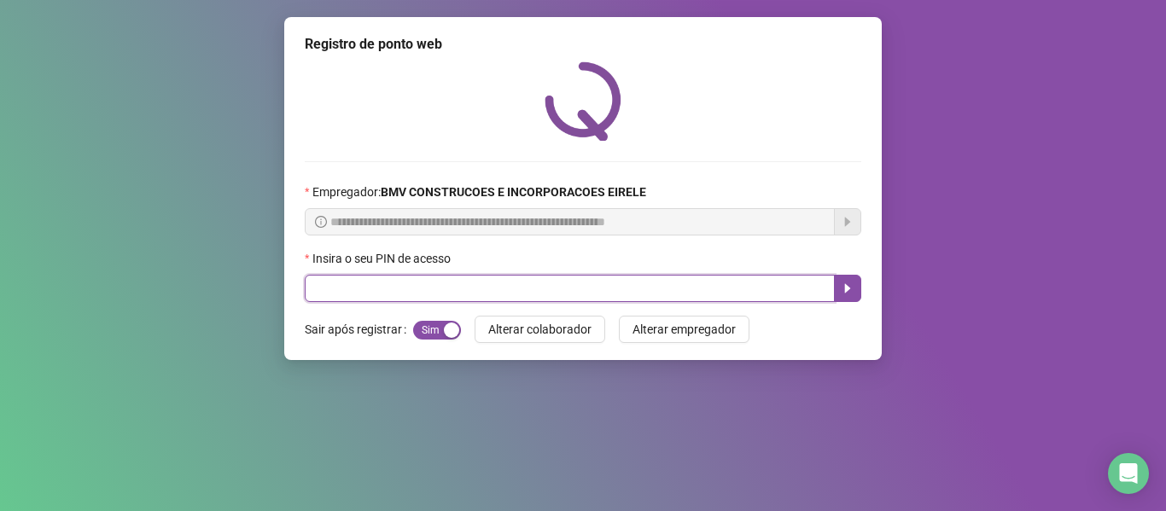
click at [566, 277] on input "text" at bounding box center [570, 288] width 530 height 27
type input "*****"
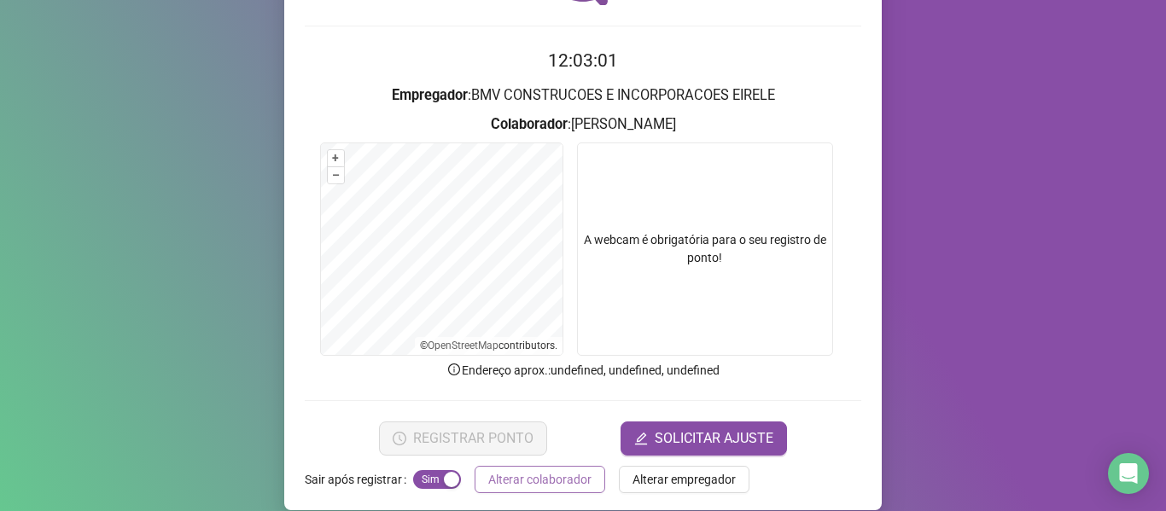
scroll to position [155, 0]
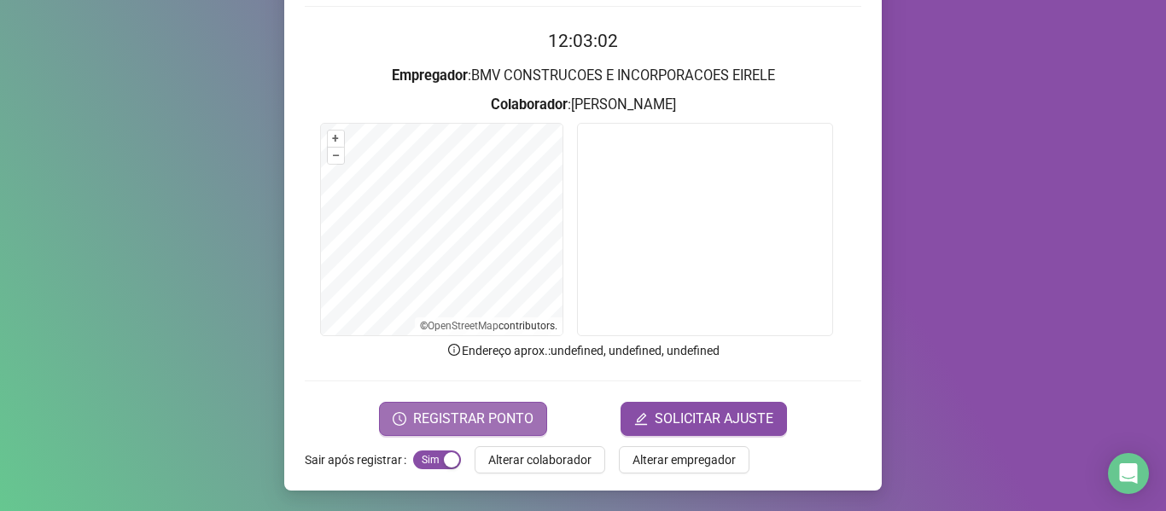
click at [480, 419] on span "REGISTRAR PONTO" at bounding box center [473, 419] width 120 height 20
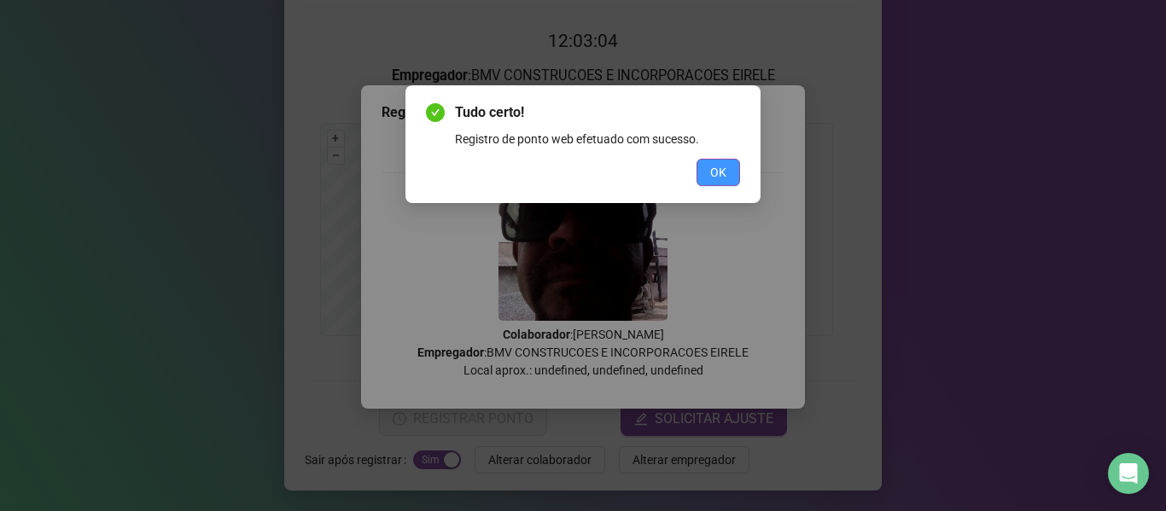
click at [727, 168] on button "OK" at bounding box center [718, 172] width 44 height 27
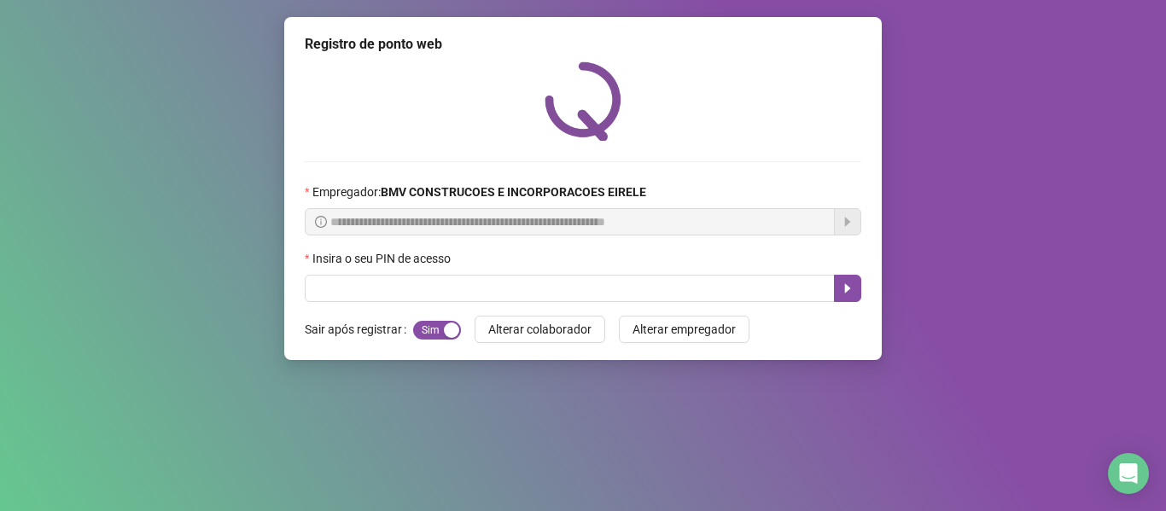
scroll to position [0, 0]
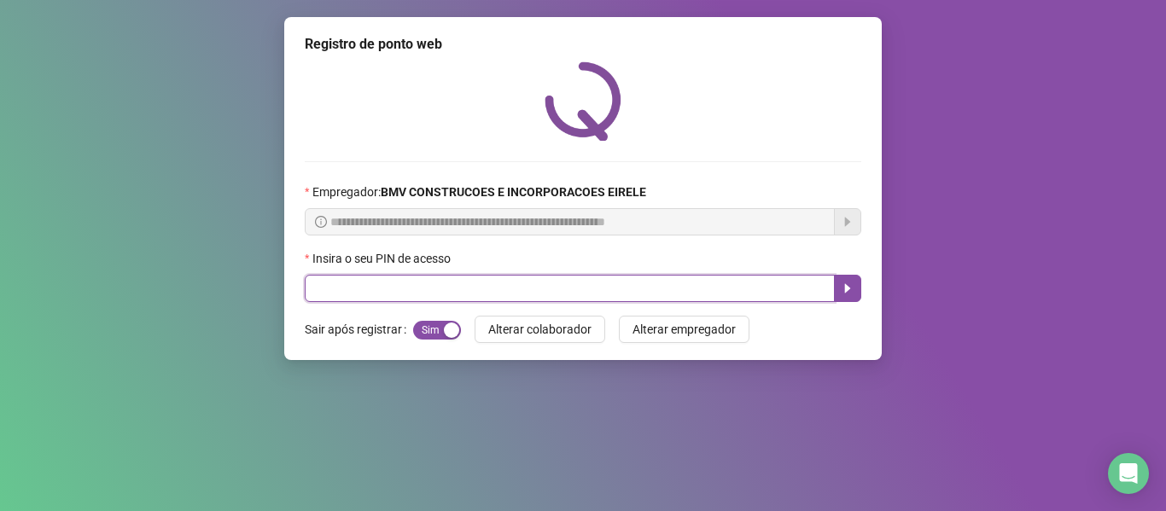
click at [643, 285] on input "text" at bounding box center [570, 288] width 530 height 27
type input "*****"
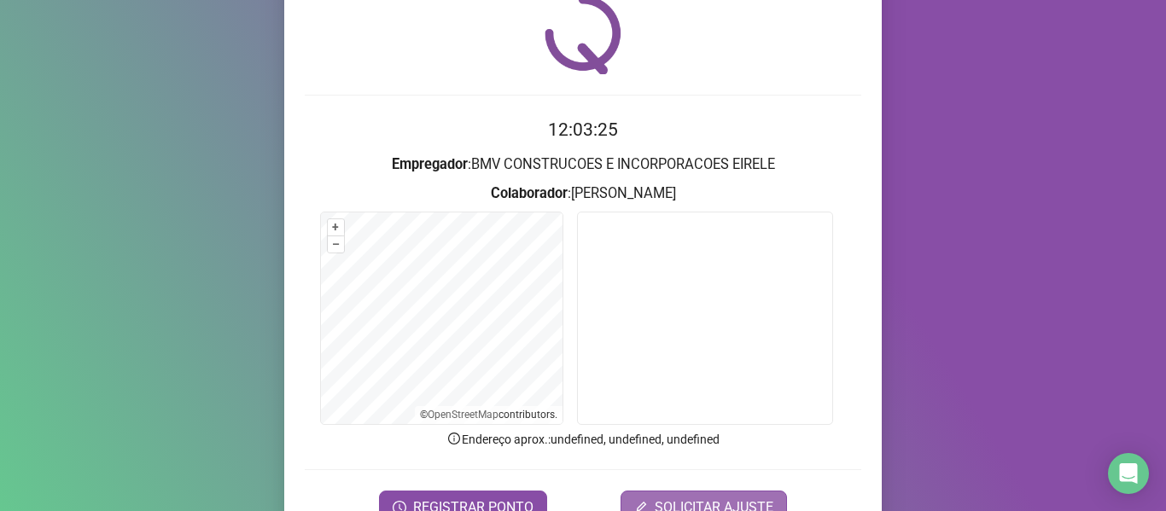
scroll to position [155, 0]
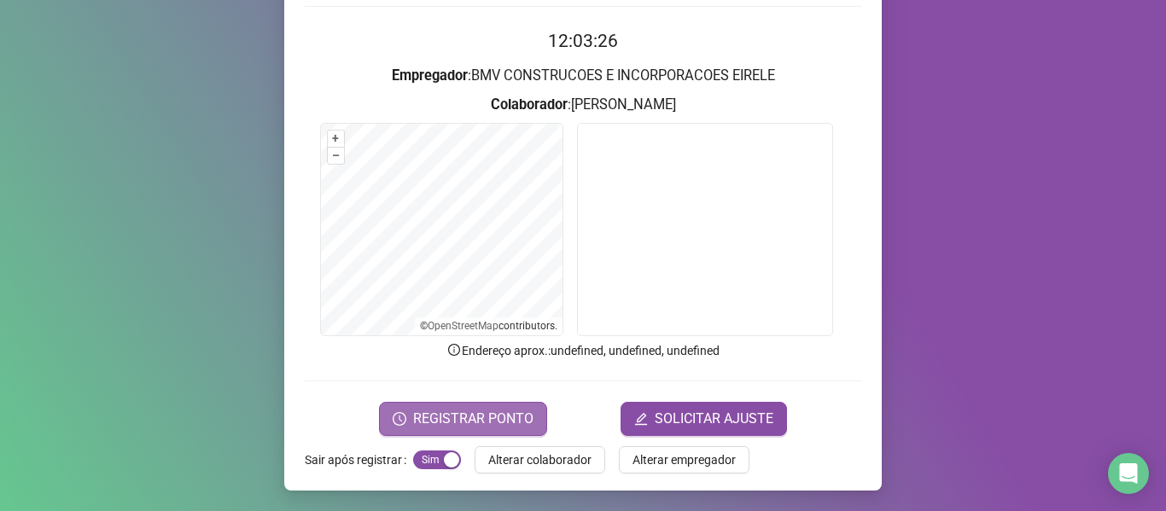
click at [515, 410] on span "REGISTRAR PONTO" at bounding box center [473, 419] width 120 height 20
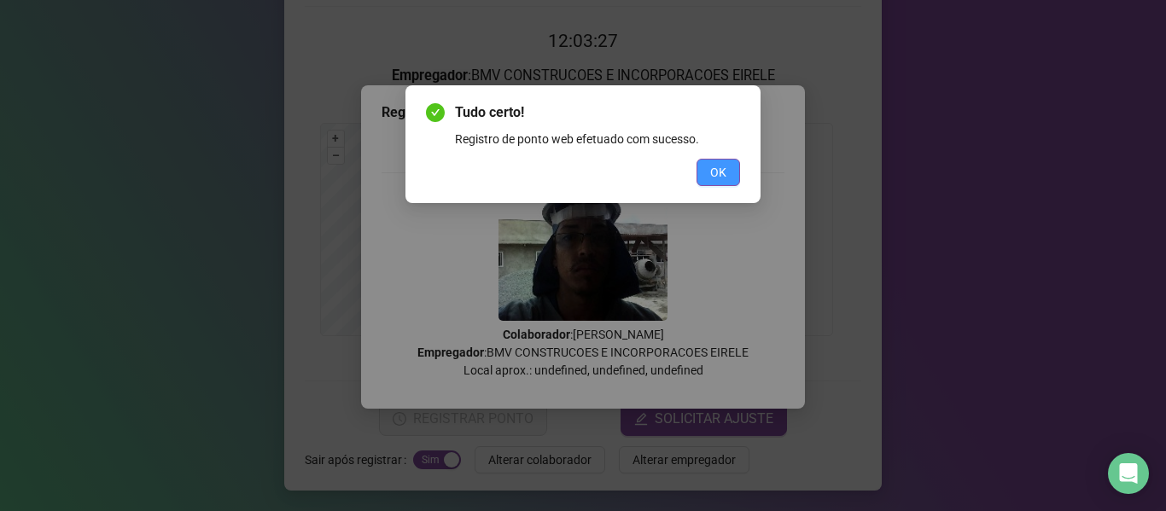
click at [718, 179] on span "OK" at bounding box center [718, 172] width 16 height 19
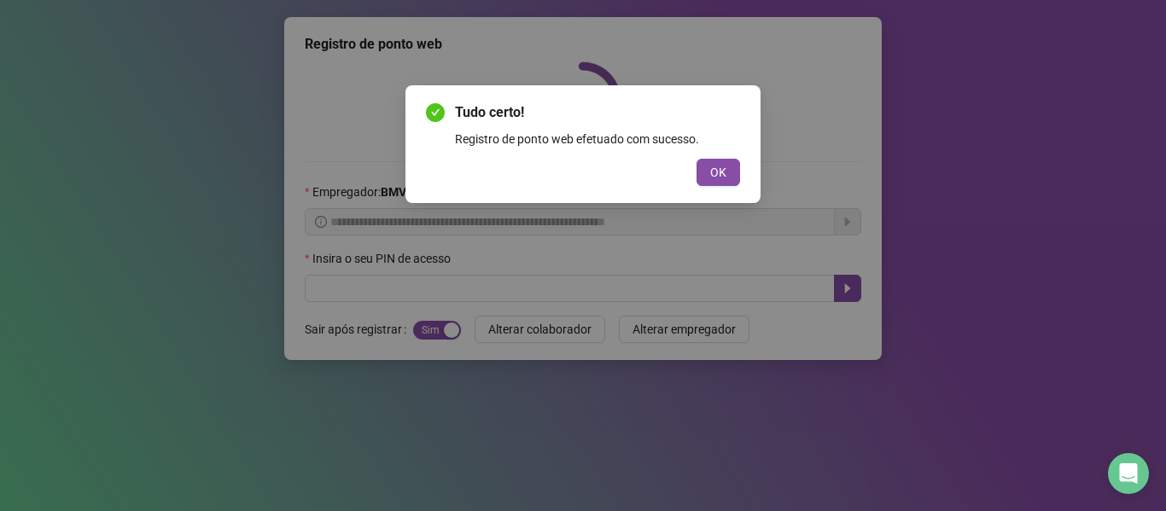
scroll to position [0, 0]
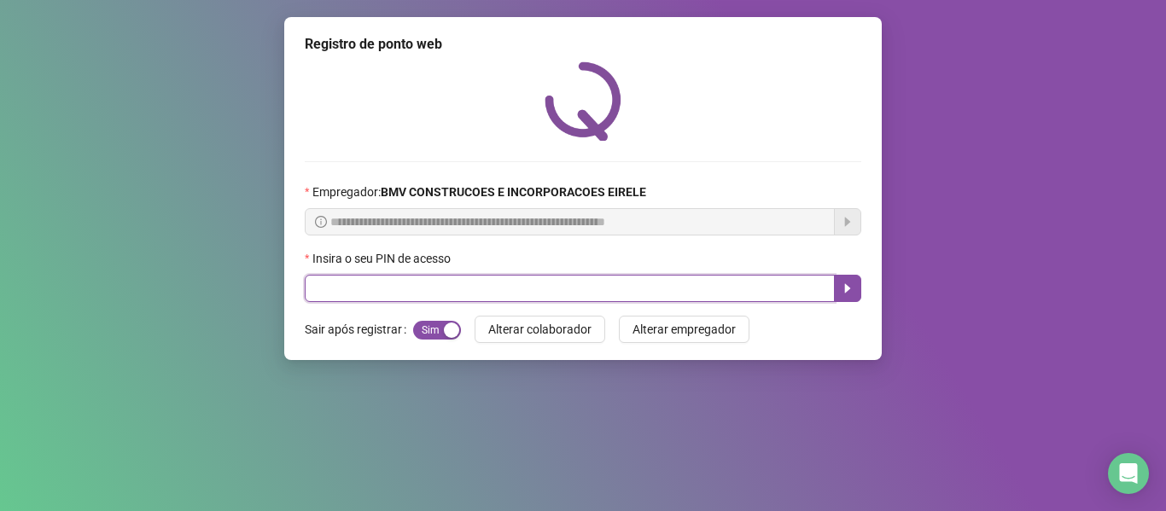
click at [721, 281] on input "text" at bounding box center [570, 288] width 530 height 27
type input "*****"
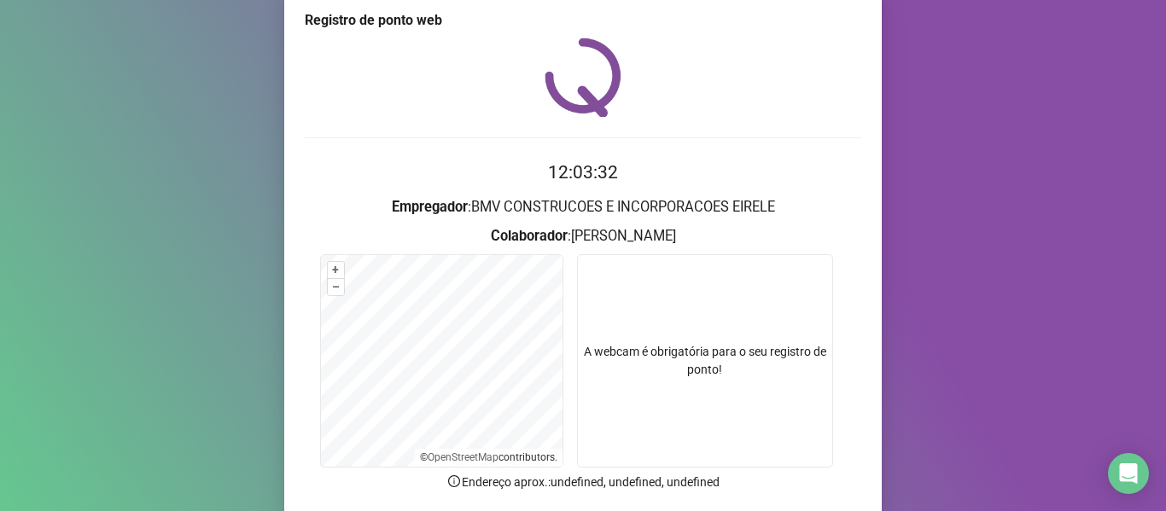
scroll to position [155, 0]
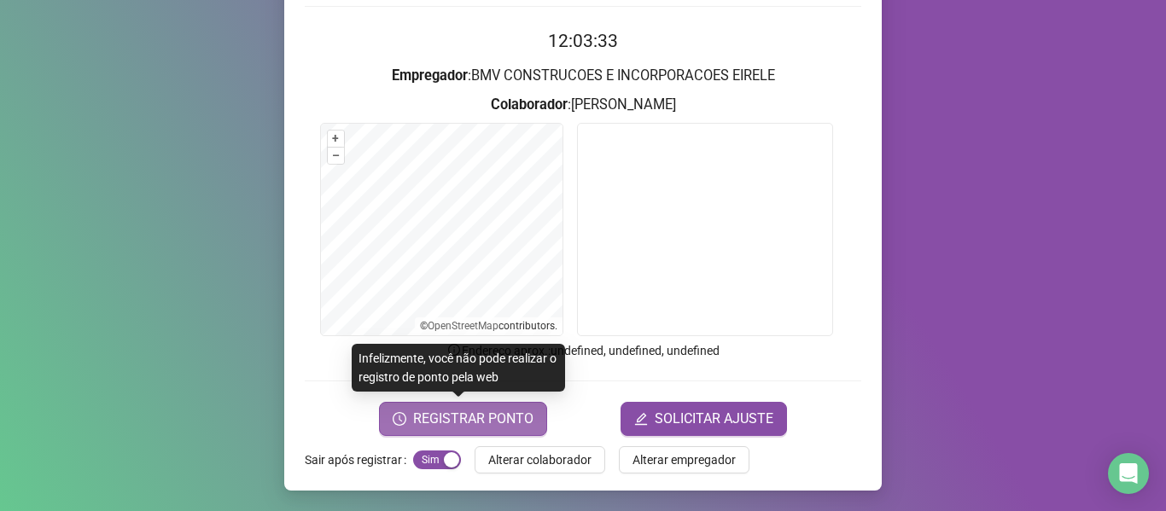
click at [491, 410] on span "REGISTRAR PONTO" at bounding box center [473, 419] width 120 height 20
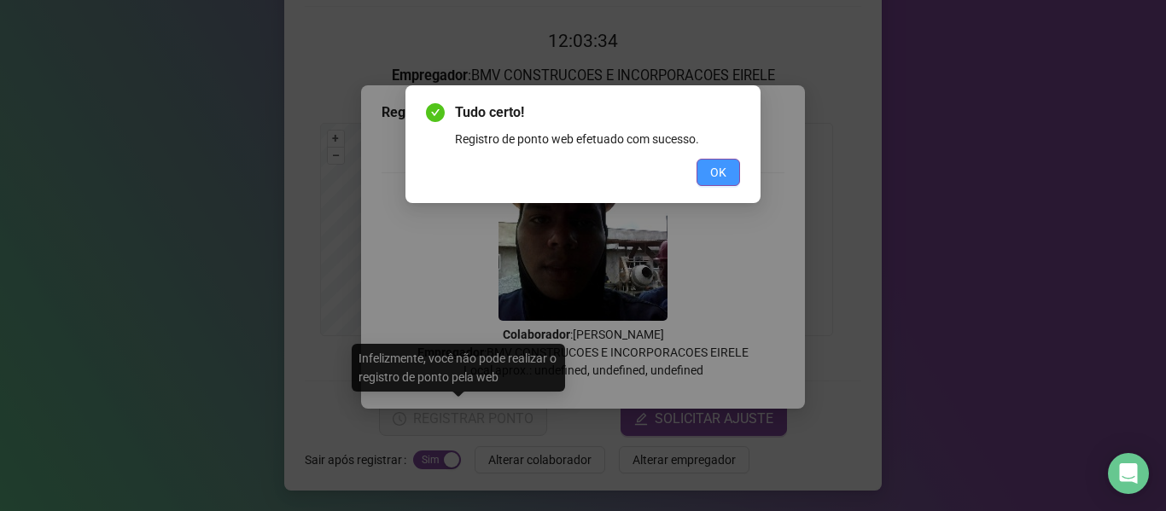
click at [711, 178] on span "OK" at bounding box center [718, 172] width 16 height 19
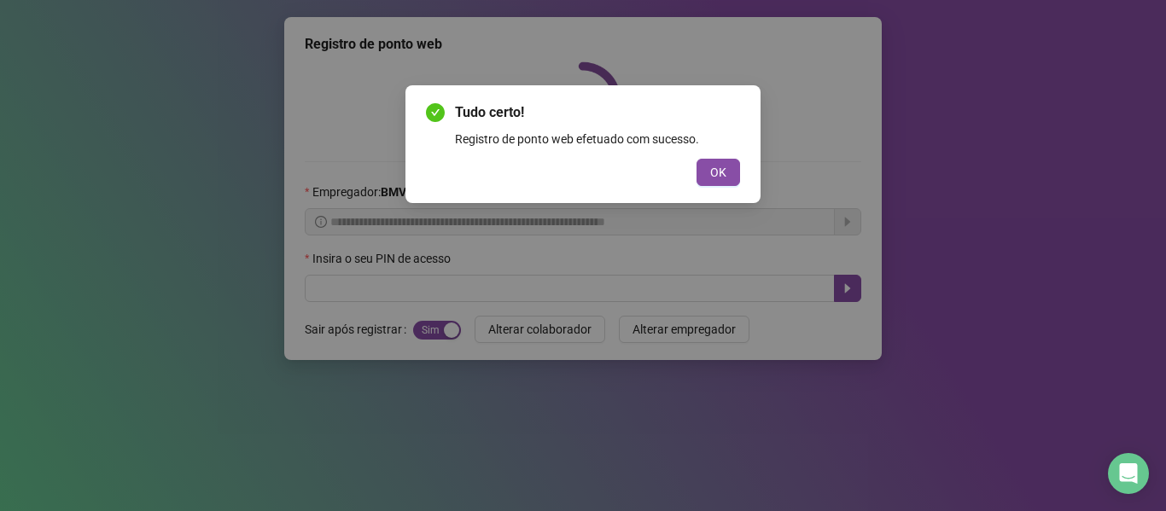
scroll to position [0, 0]
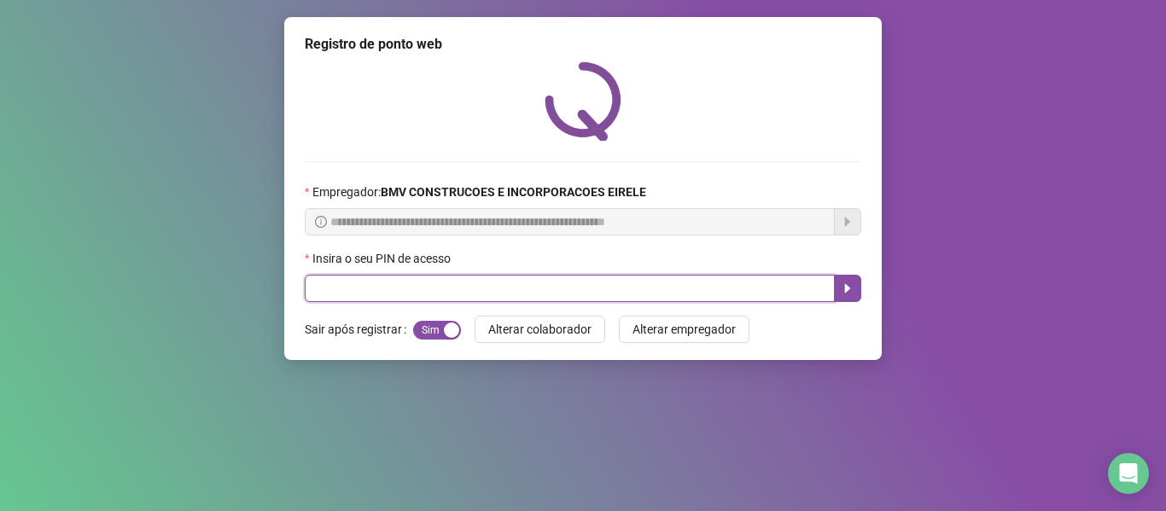
click at [763, 285] on input "text" at bounding box center [570, 288] width 530 height 27
type input "*****"
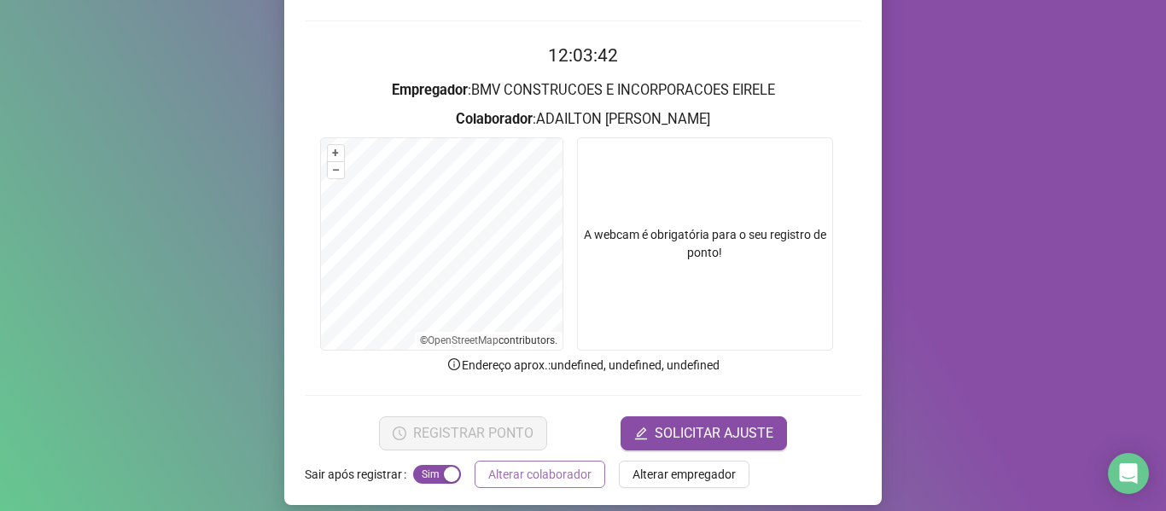
scroll to position [155, 0]
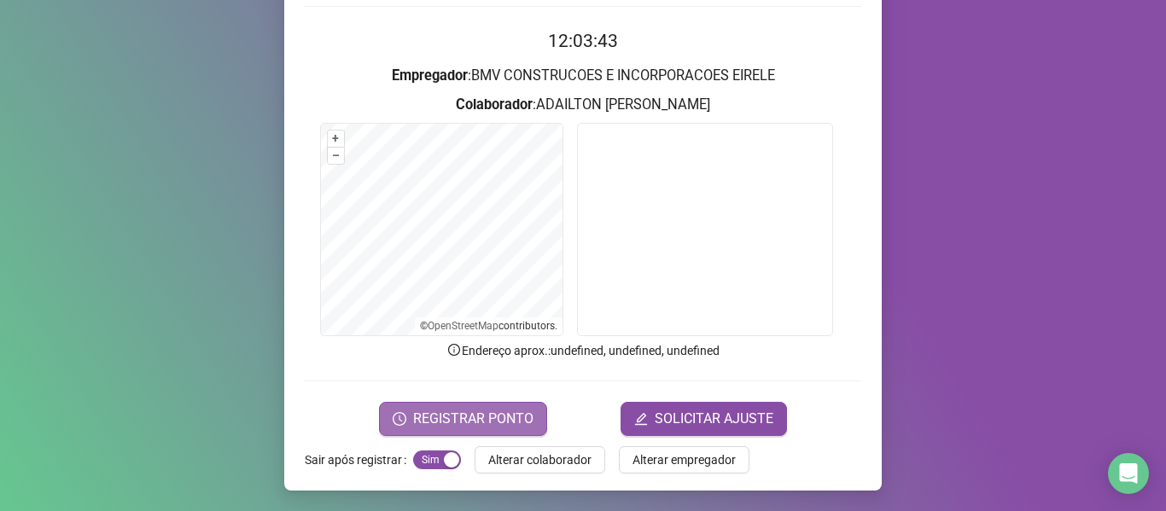
click at [474, 421] on span "REGISTRAR PONTO" at bounding box center [473, 419] width 120 height 20
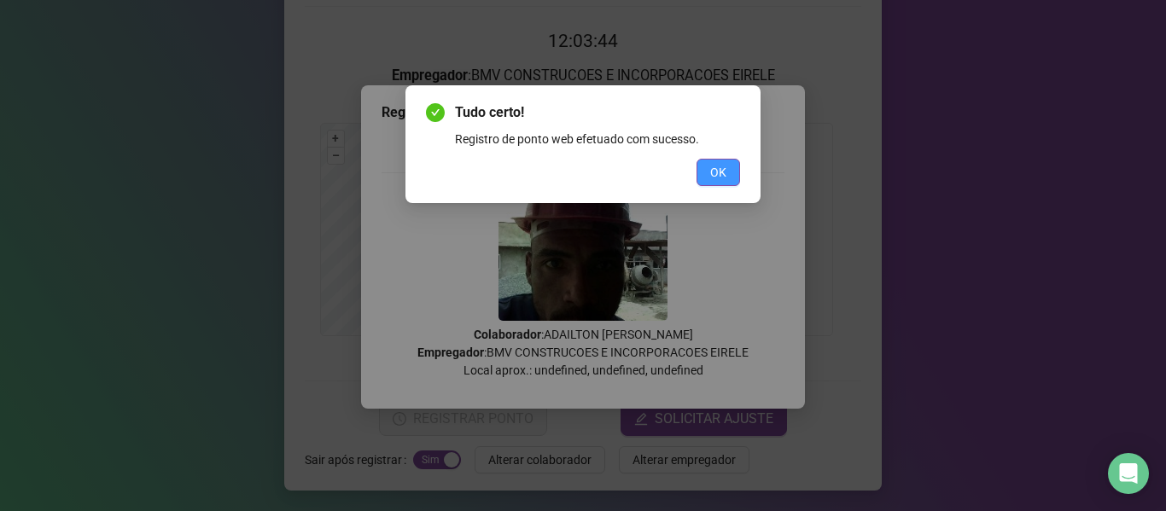
click at [717, 177] on span "OK" at bounding box center [718, 172] width 16 height 19
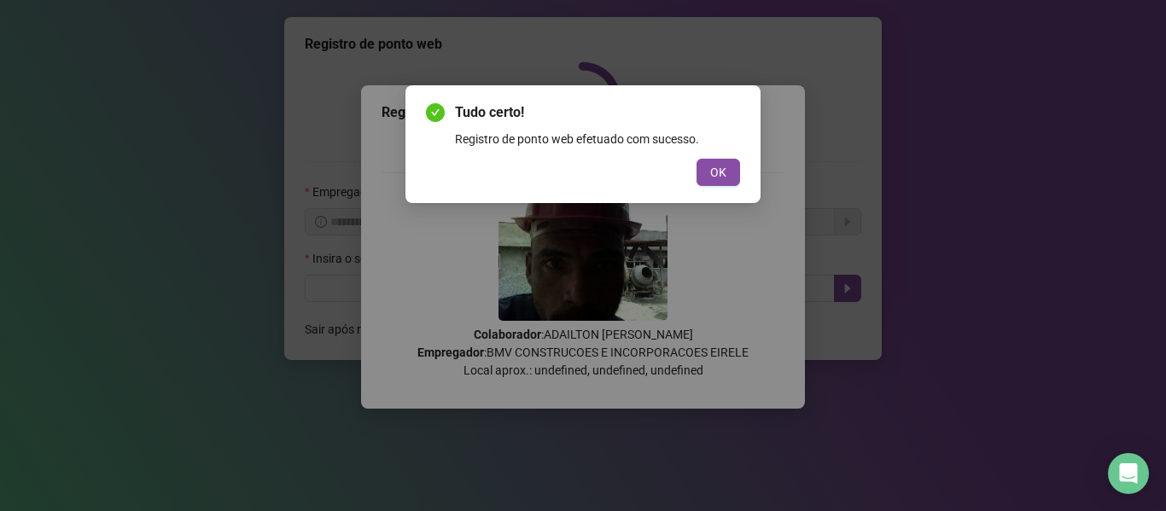
scroll to position [0, 0]
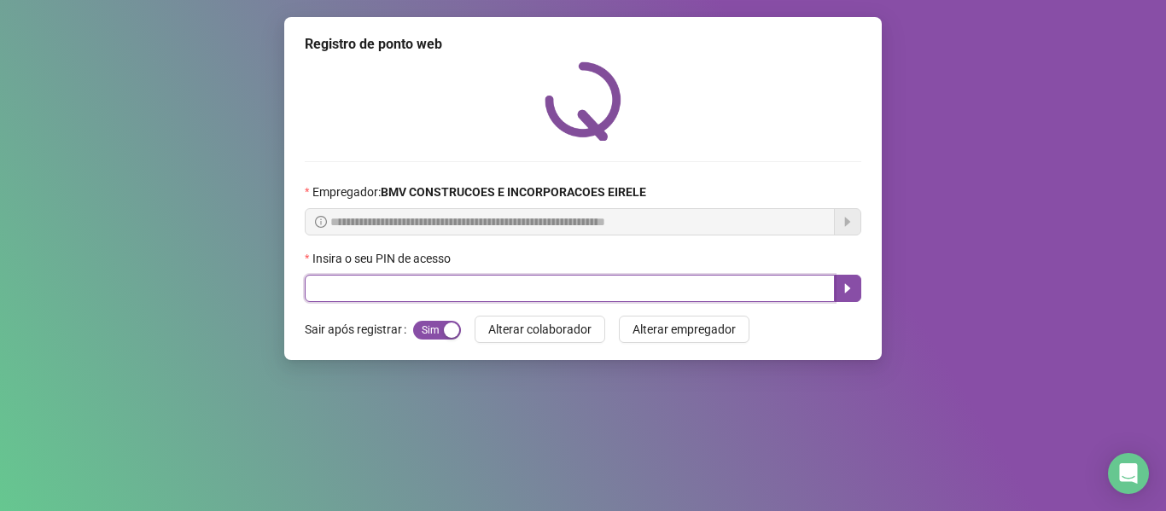
click at [731, 289] on input "text" at bounding box center [570, 288] width 530 height 27
type input "*****"
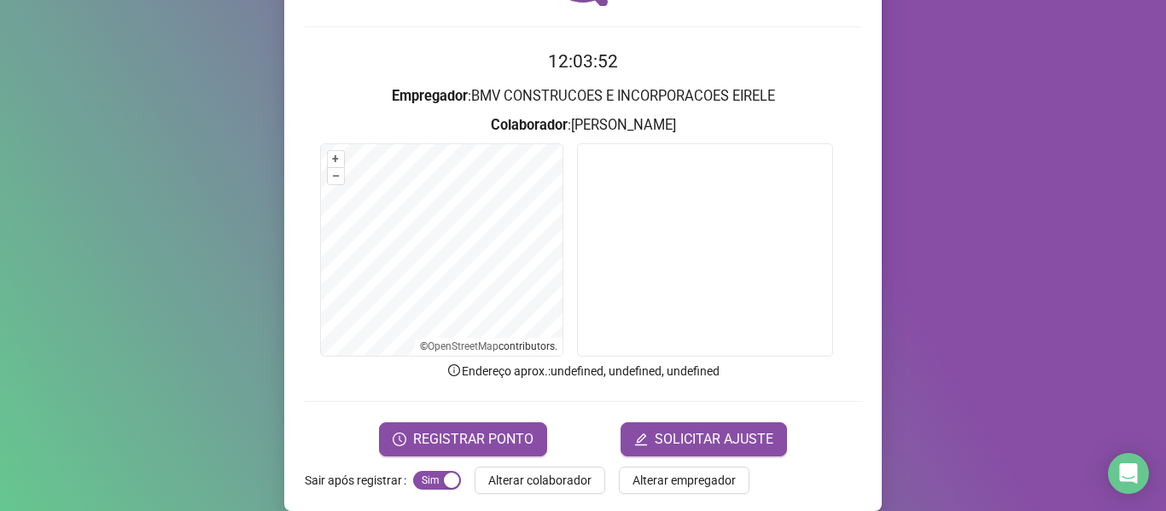
scroll to position [155, 0]
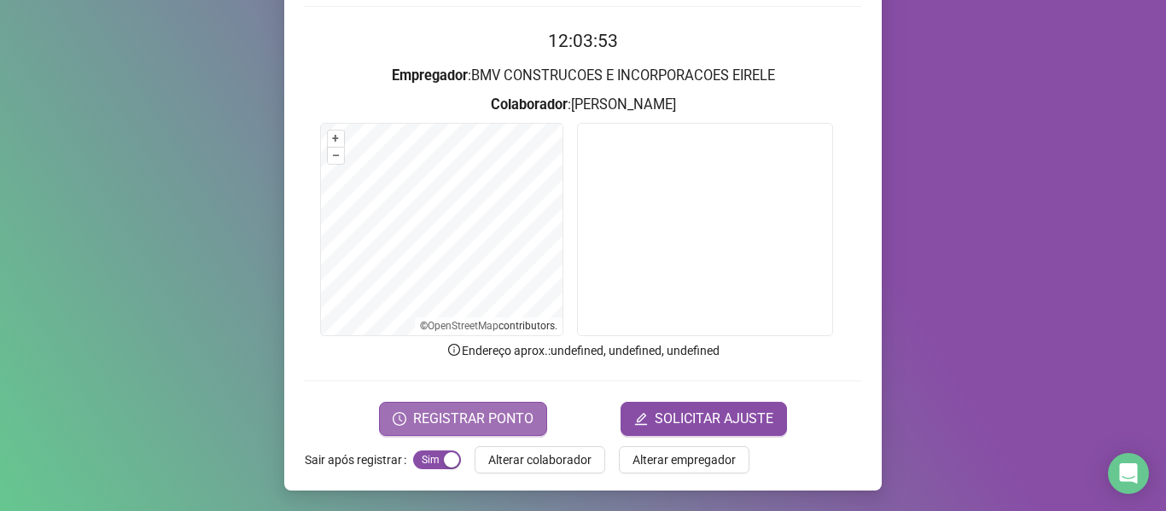
click at [475, 420] on span "REGISTRAR PONTO" at bounding box center [473, 419] width 120 height 20
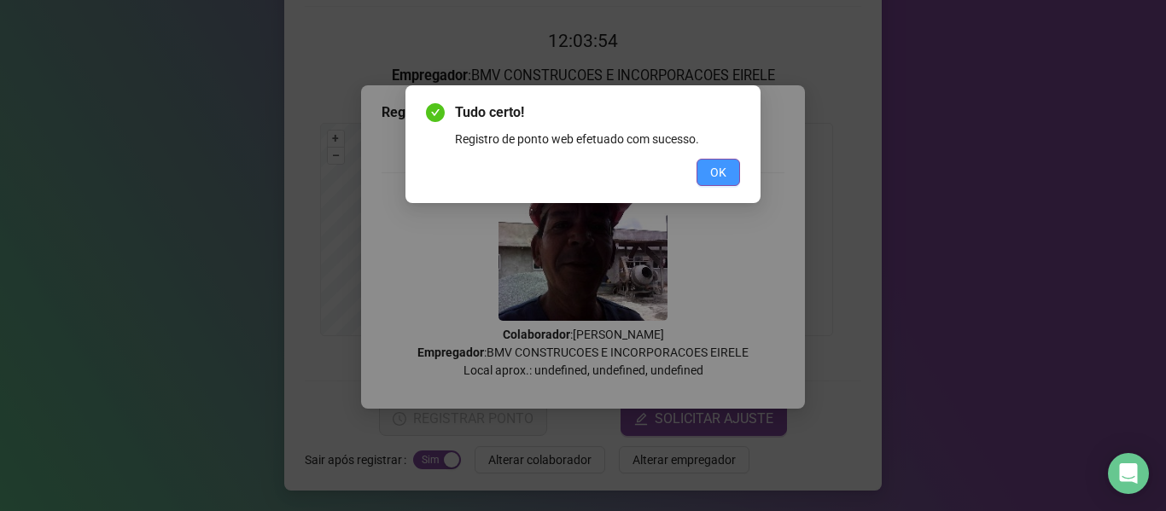
click at [702, 175] on button "OK" at bounding box center [718, 172] width 44 height 27
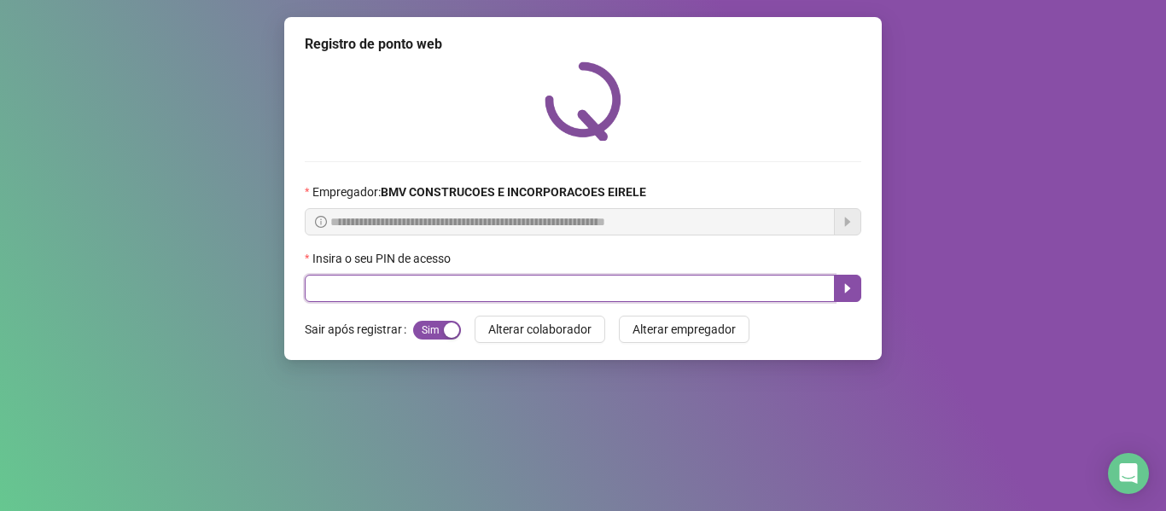
click at [776, 280] on input "text" at bounding box center [570, 288] width 530 height 27
type input "*****"
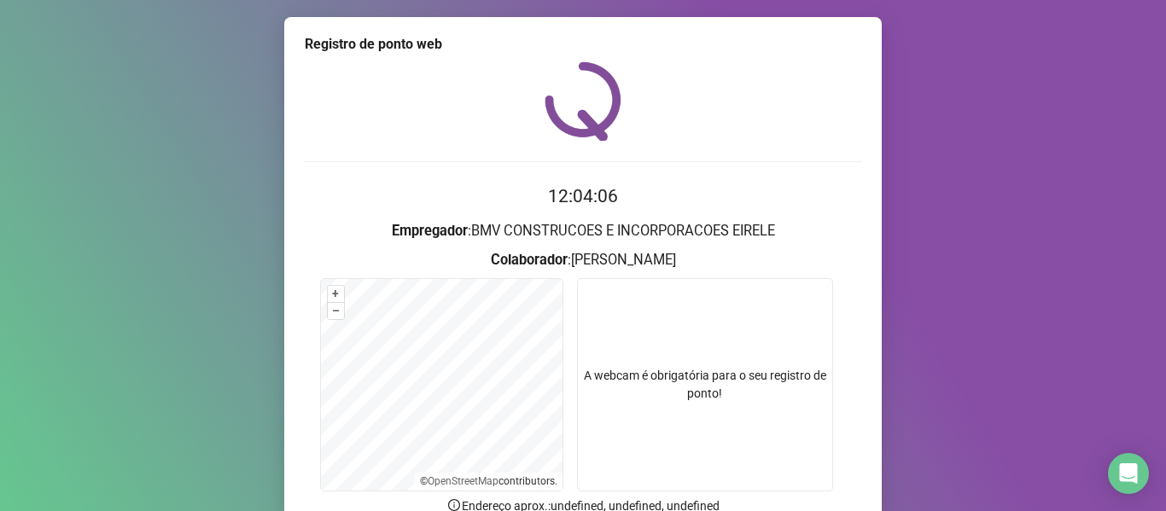
scroll to position [155, 0]
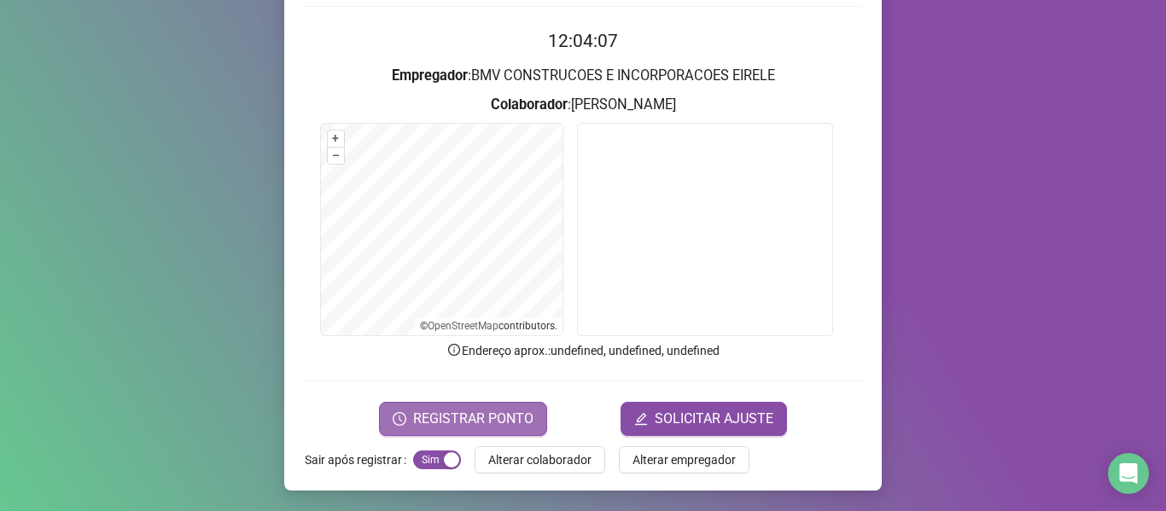
click at [413, 416] on span "REGISTRAR PONTO" at bounding box center [473, 419] width 120 height 20
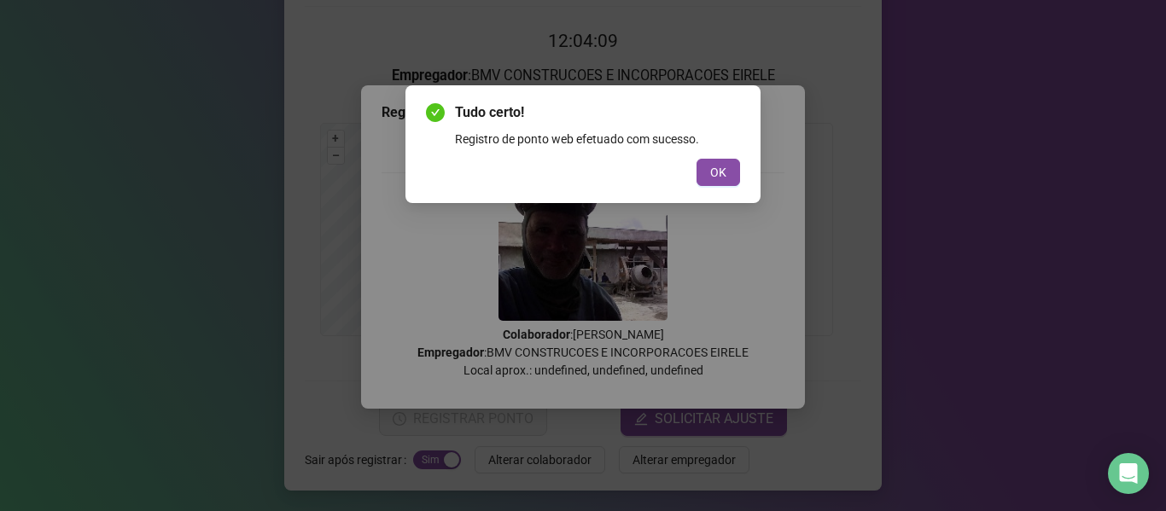
click at [733, 171] on button "OK" at bounding box center [718, 172] width 44 height 27
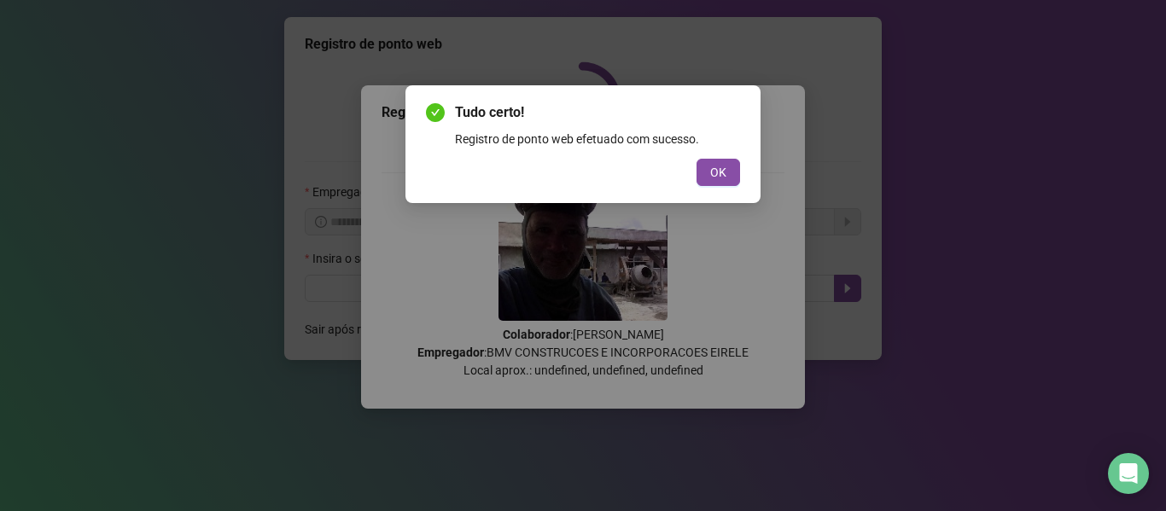
scroll to position [0, 0]
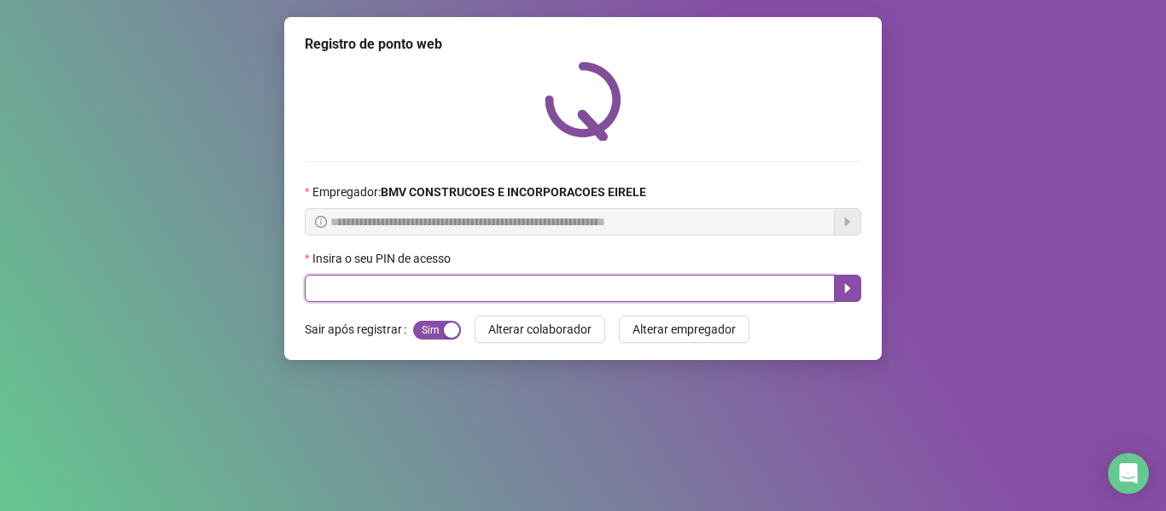
click at [724, 294] on input "text" at bounding box center [570, 288] width 530 height 27
type input "*****"
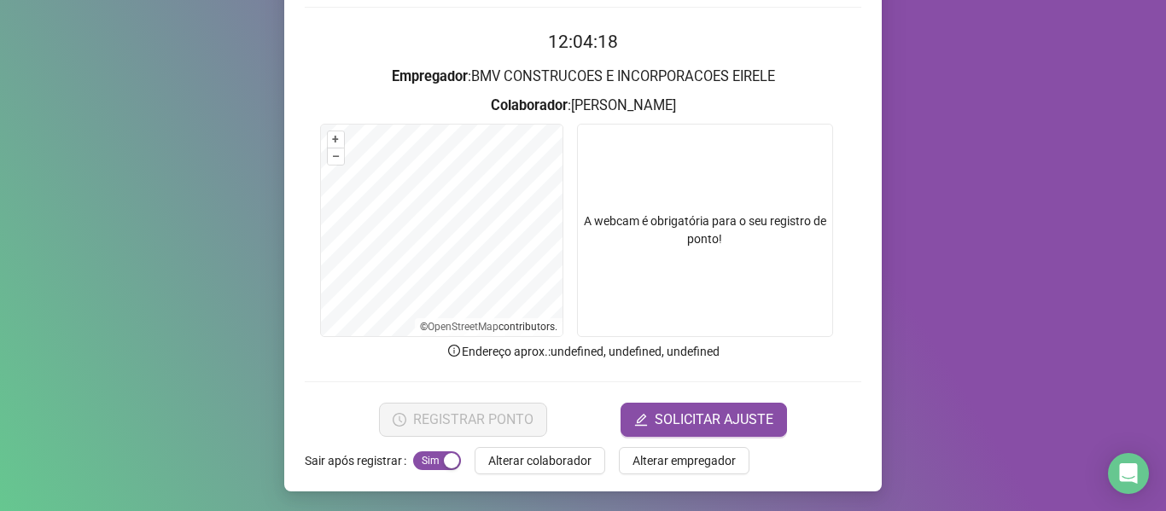
scroll to position [155, 0]
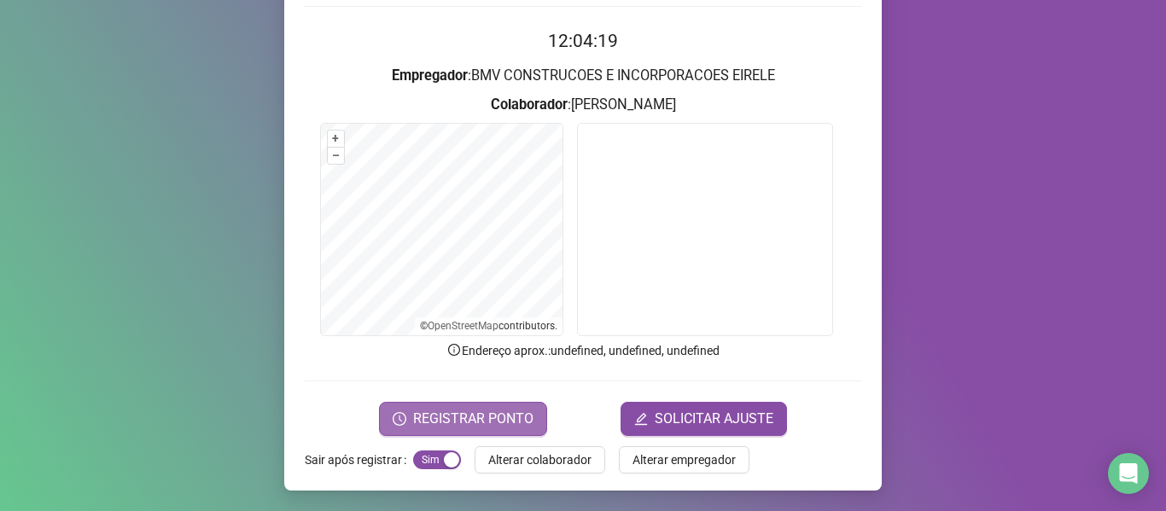
click at [470, 415] on span "REGISTRAR PONTO" at bounding box center [473, 419] width 120 height 20
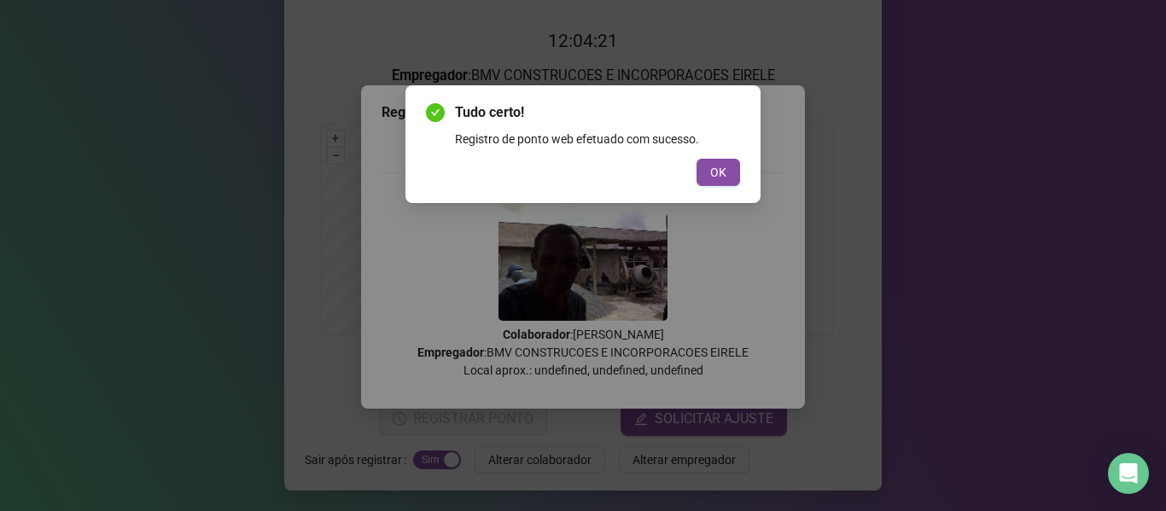
click at [713, 176] on span "OK" at bounding box center [718, 172] width 16 height 19
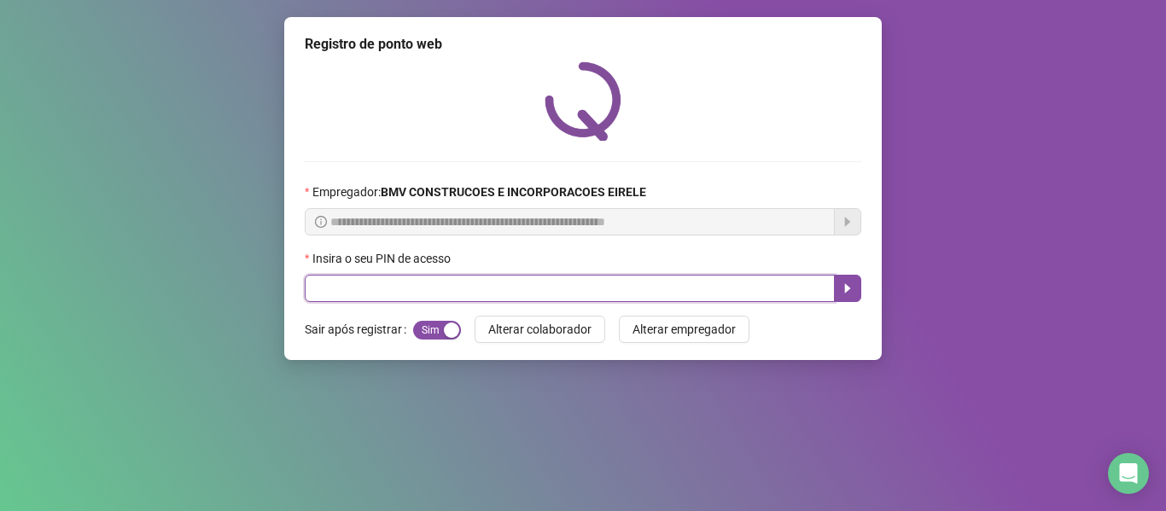
click at [736, 288] on input "text" at bounding box center [570, 288] width 530 height 27
type input "*****"
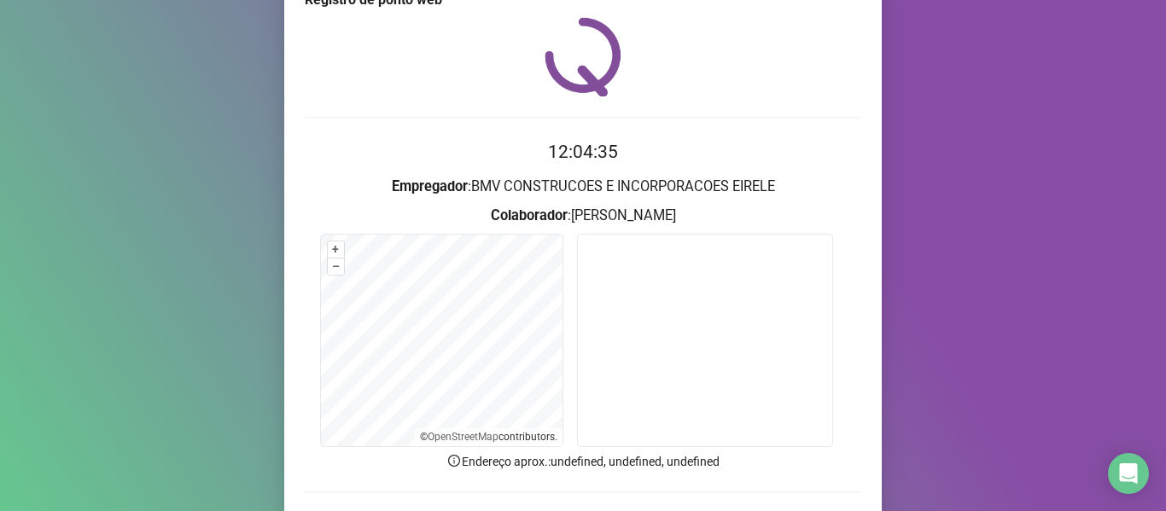
scroll to position [85, 0]
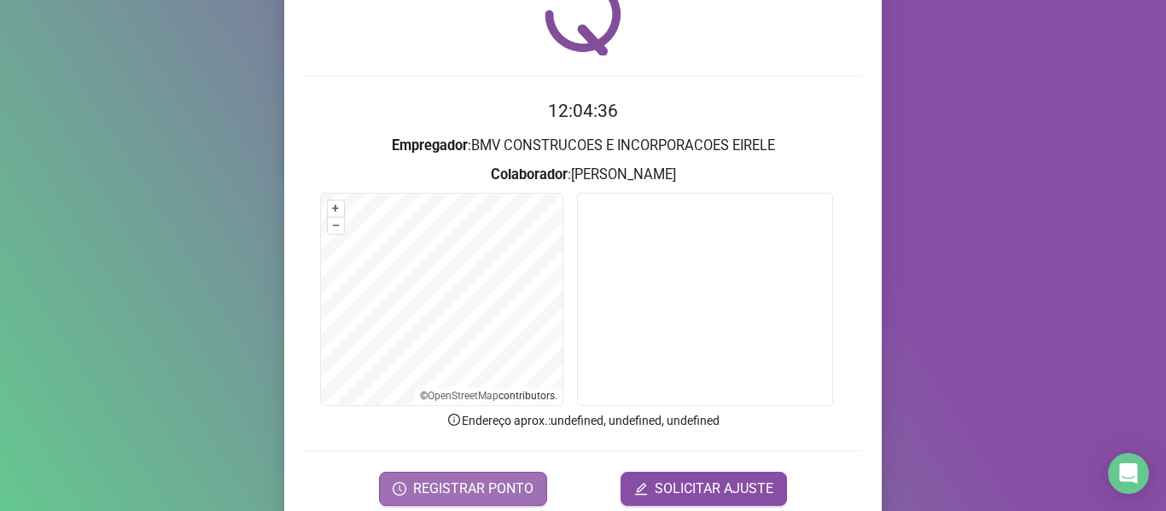
click at [451, 480] on span "REGISTRAR PONTO" at bounding box center [473, 489] width 120 height 20
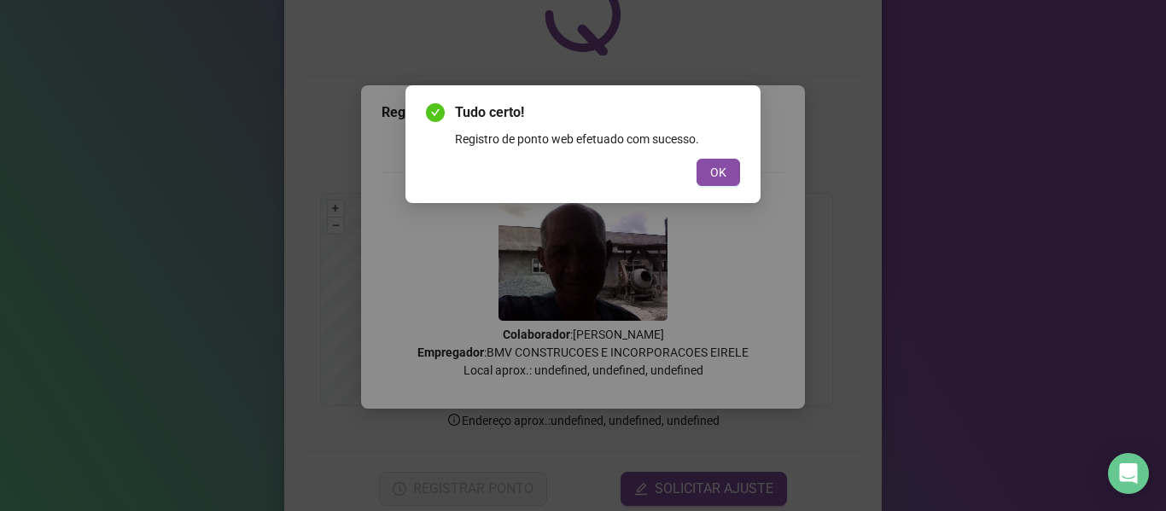
click at [712, 173] on span "OK" at bounding box center [718, 172] width 16 height 19
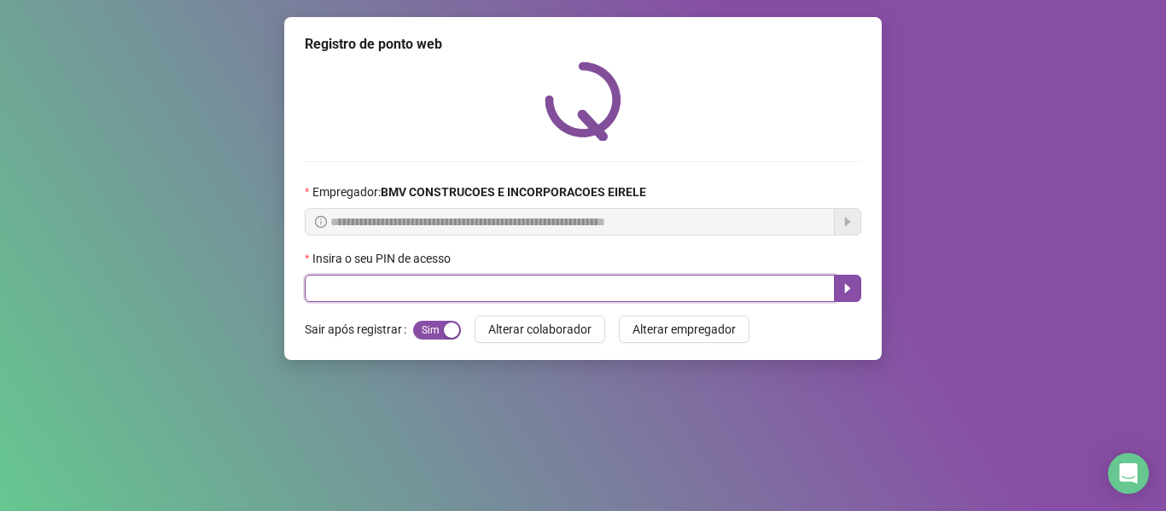
click at [695, 290] on input "text" at bounding box center [570, 288] width 530 height 27
type input "*****"
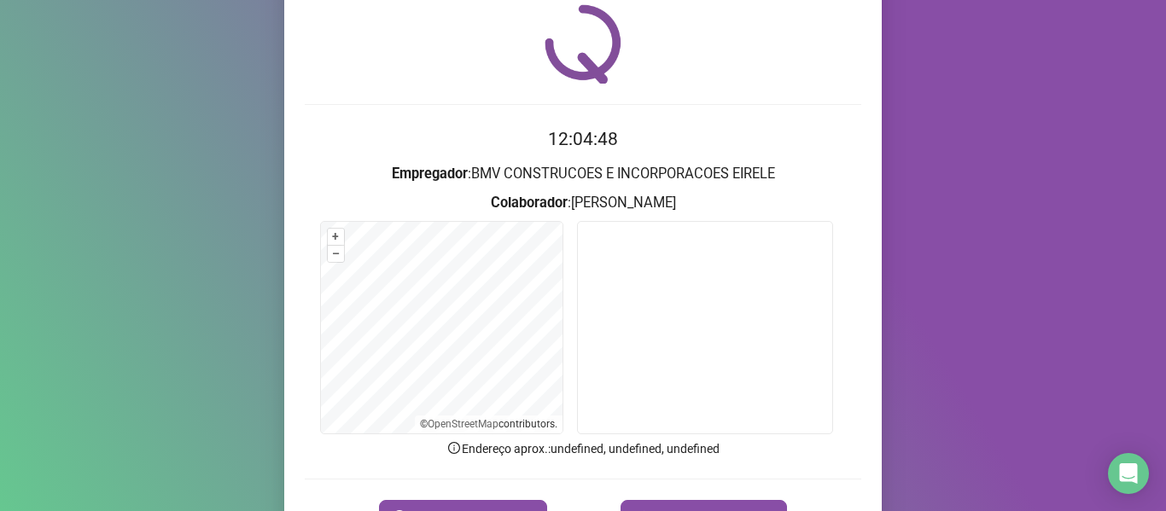
scroll to position [155, 0]
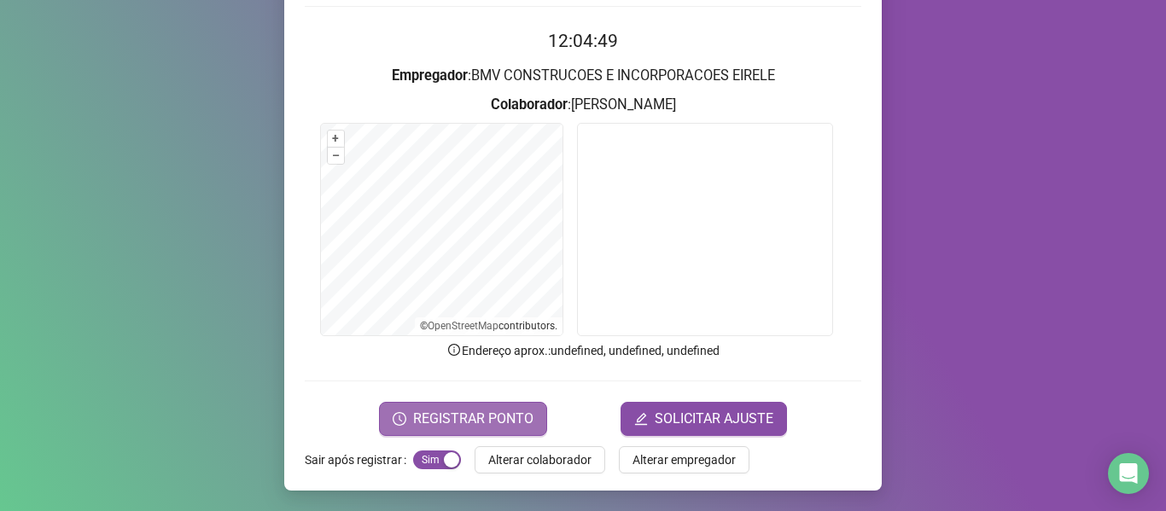
click at [475, 414] on span "REGISTRAR PONTO" at bounding box center [473, 419] width 120 height 20
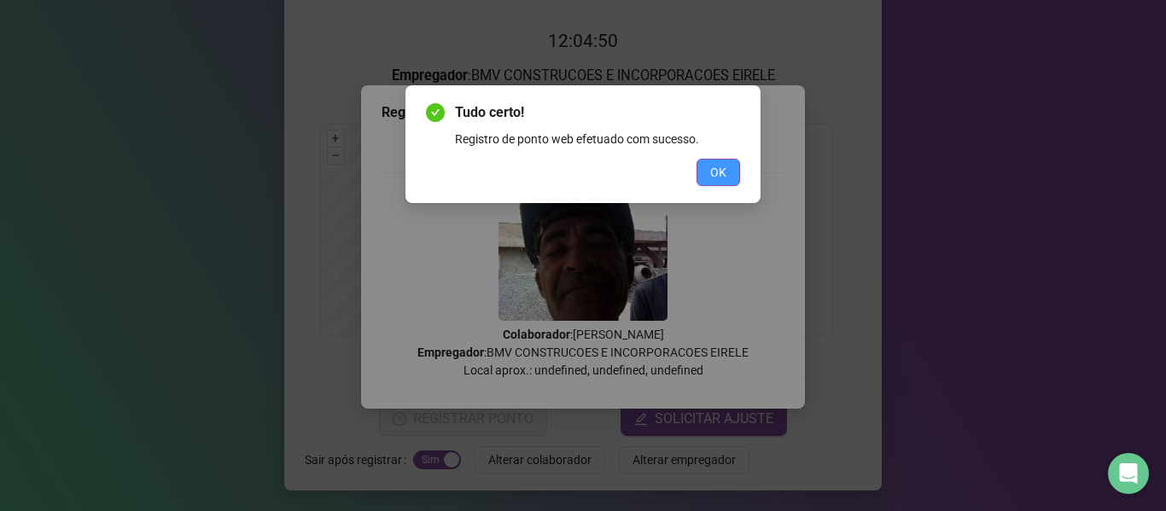
click at [707, 168] on button "OK" at bounding box center [718, 172] width 44 height 27
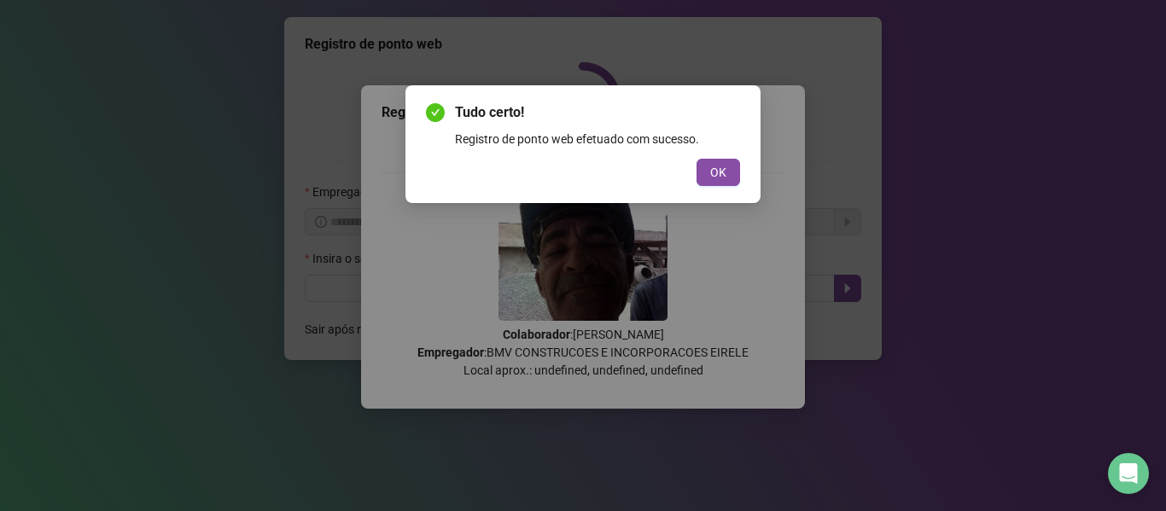
scroll to position [0, 0]
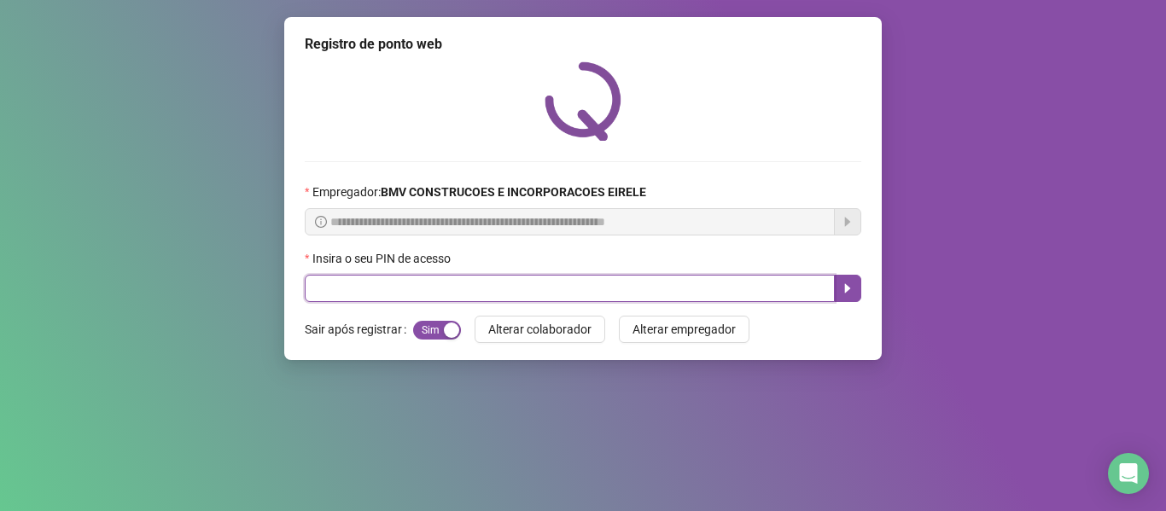
click at [753, 285] on input "text" at bounding box center [570, 288] width 530 height 27
type input "*****"
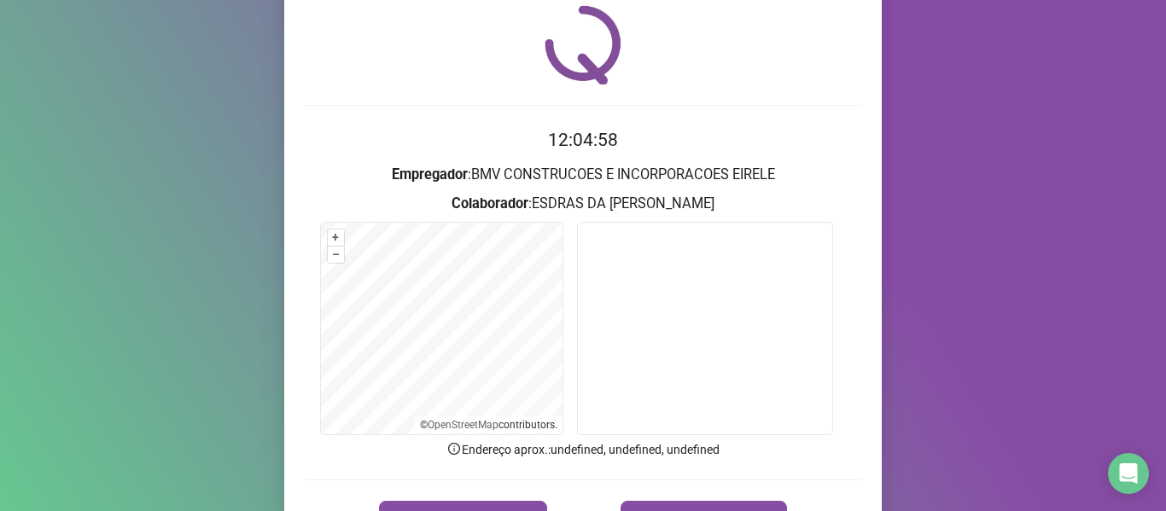
scroll to position [85, 0]
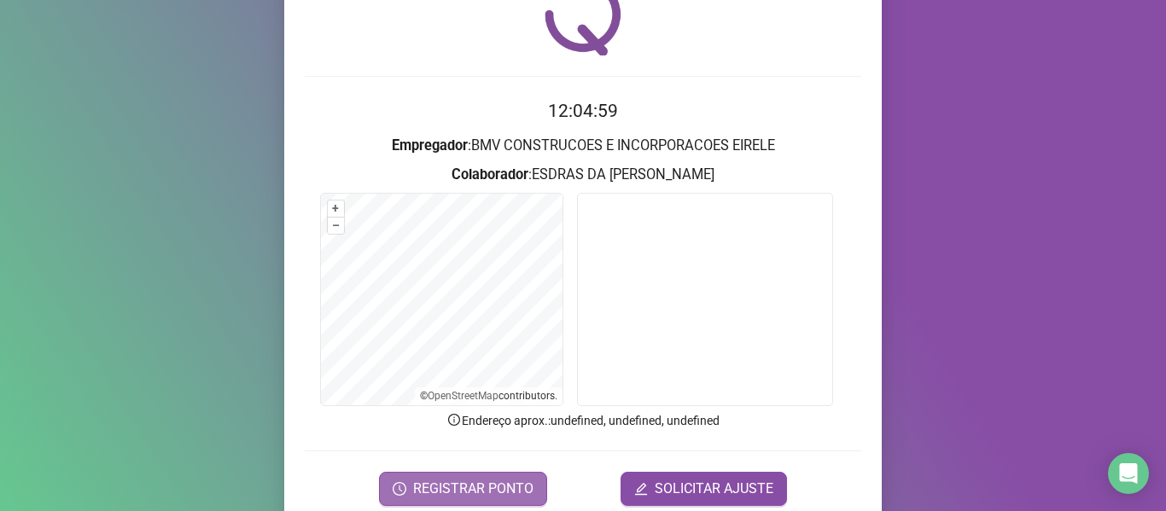
click at [448, 490] on span "REGISTRAR PONTO" at bounding box center [473, 489] width 120 height 20
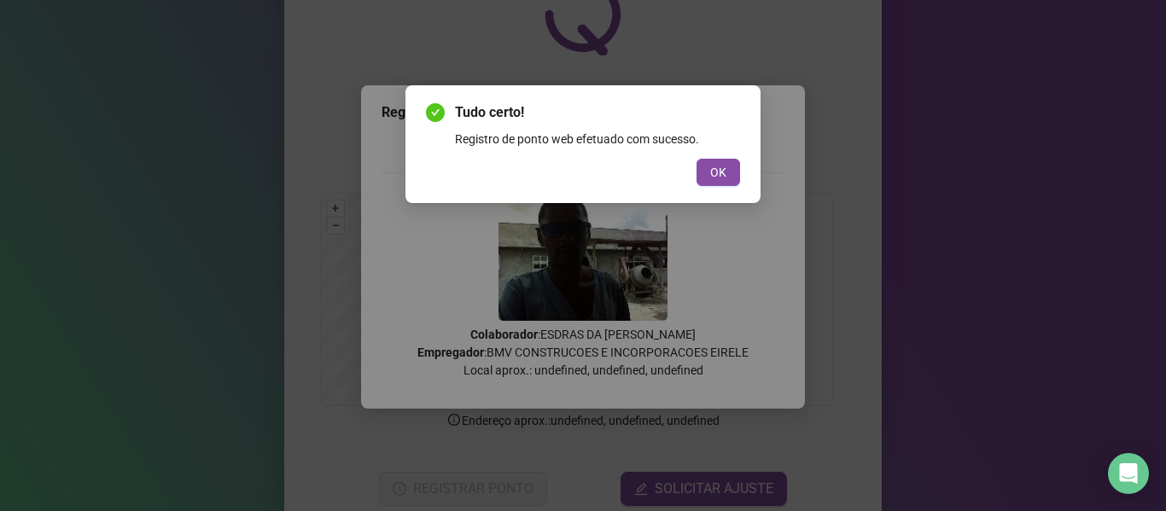
click at [705, 186] on div "Tudo certo! Registro de ponto web efetuado com sucesso. OK" at bounding box center [582, 144] width 355 height 118
click at [726, 175] on button "OK" at bounding box center [718, 172] width 44 height 27
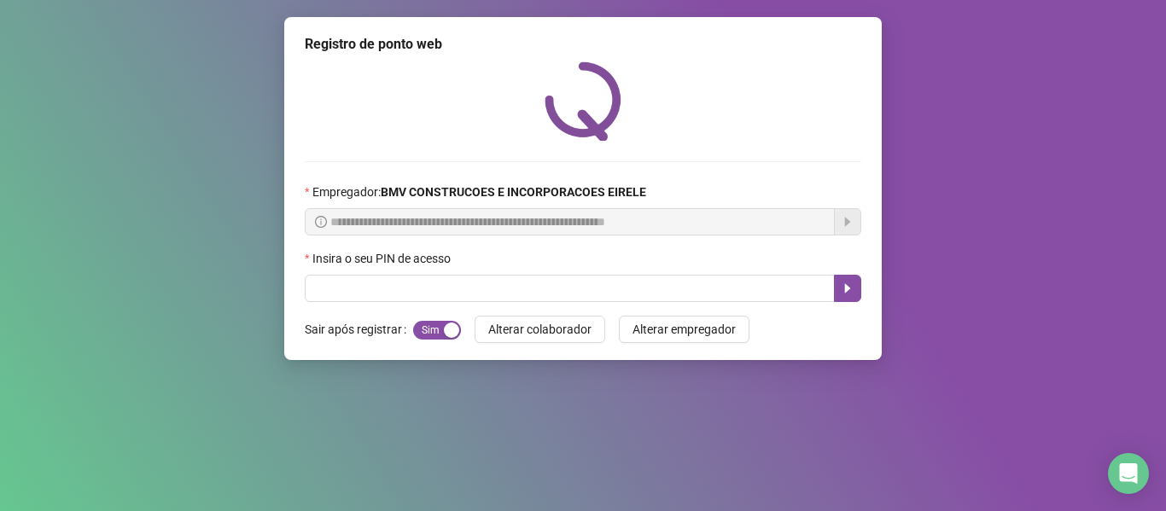
scroll to position [0, 0]
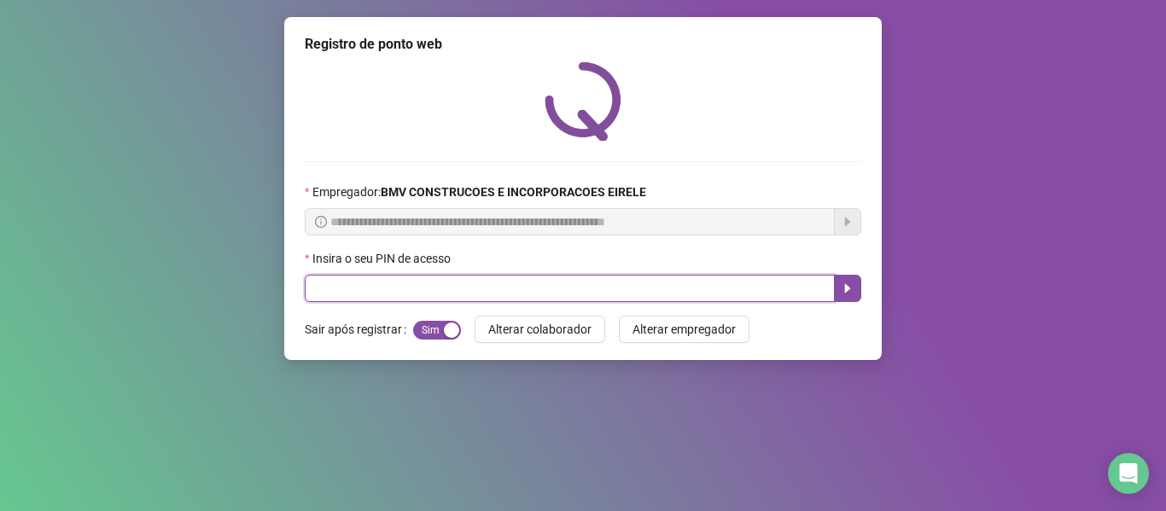
click at [759, 286] on input "text" at bounding box center [570, 288] width 530 height 27
type input "*****"
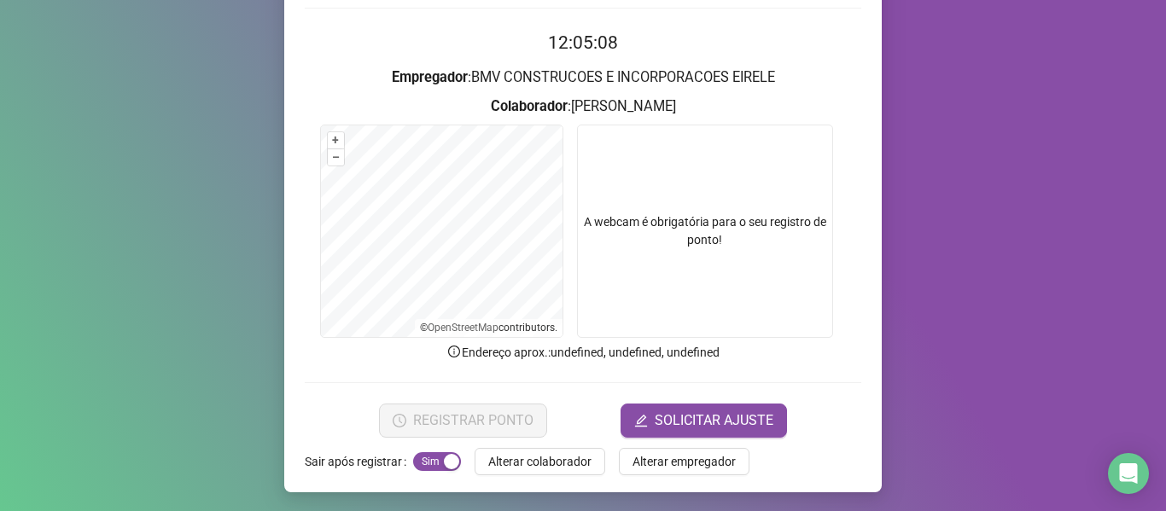
scroll to position [155, 0]
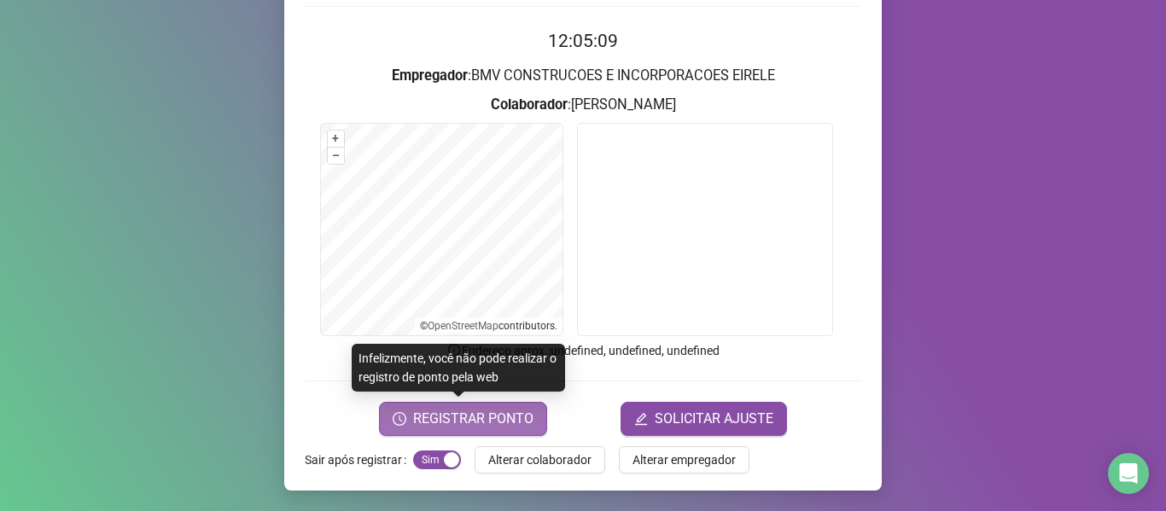
click at [490, 419] on span "REGISTRAR PONTO" at bounding box center [473, 419] width 120 height 20
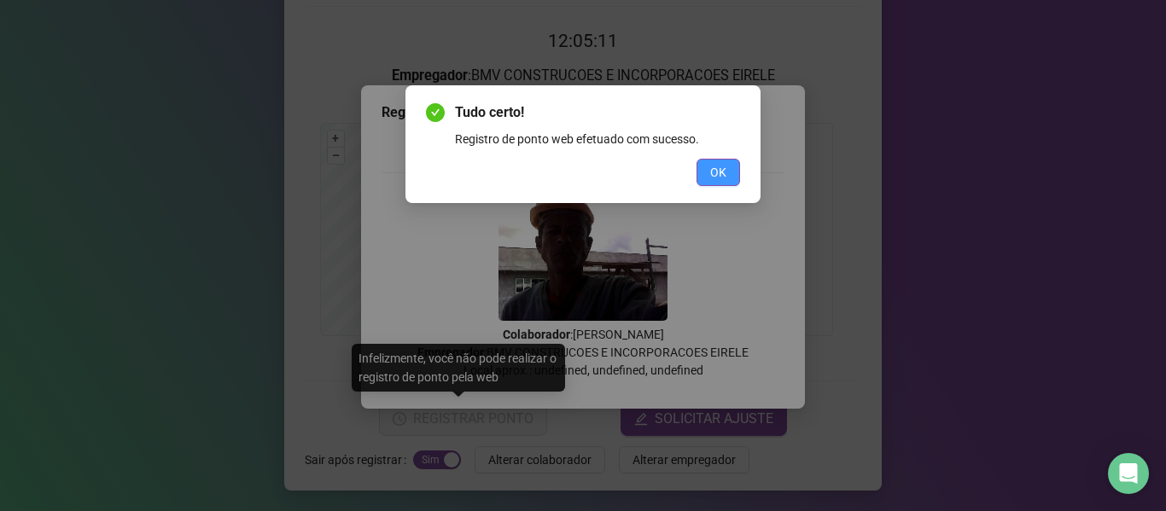
click at [717, 169] on span "OK" at bounding box center [718, 172] width 16 height 19
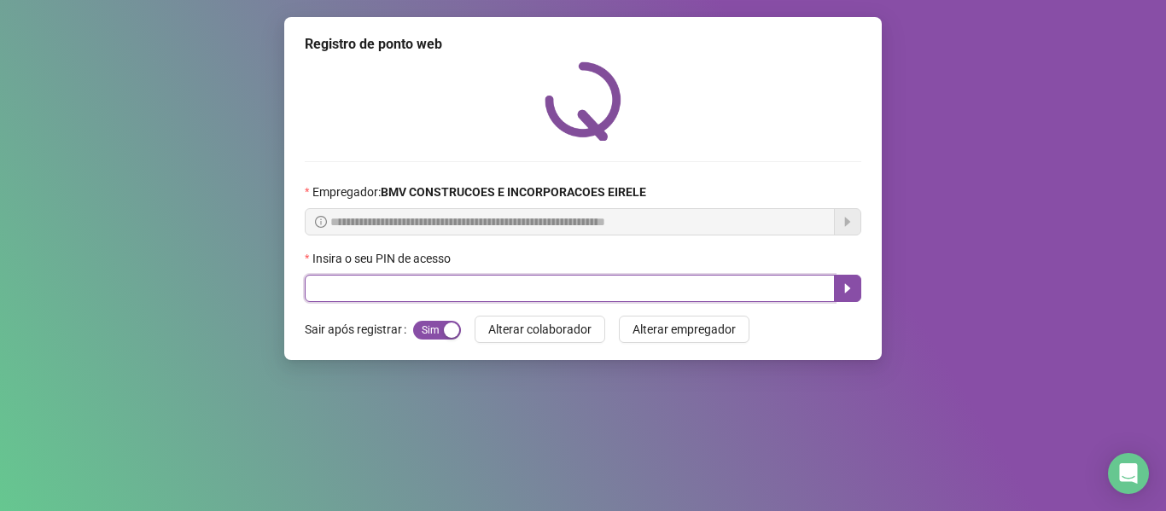
click at [710, 287] on input "text" at bounding box center [570, 288] width 530 height 27
type input "*****"
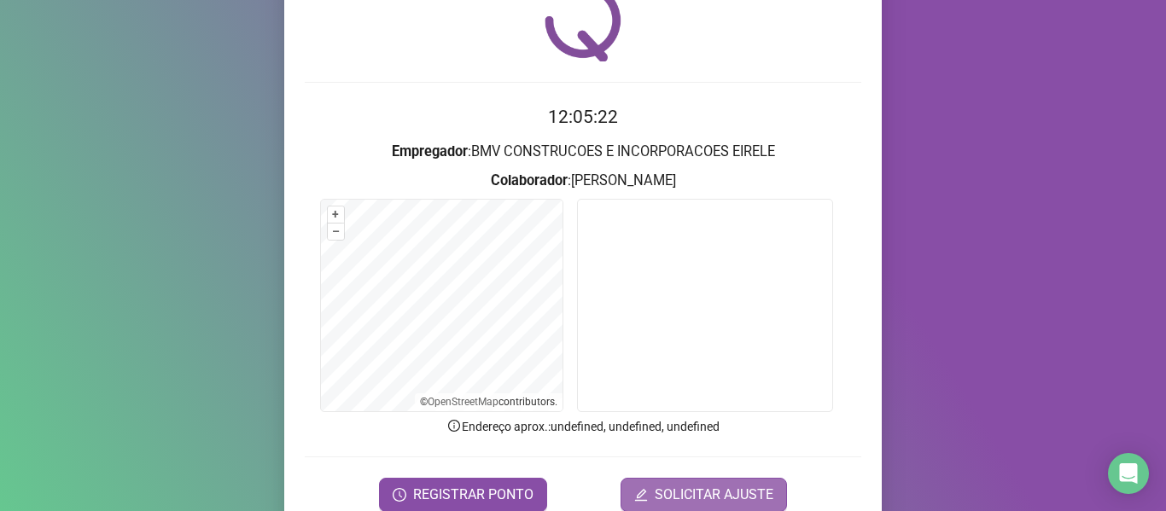
scroll to position [155, 0]
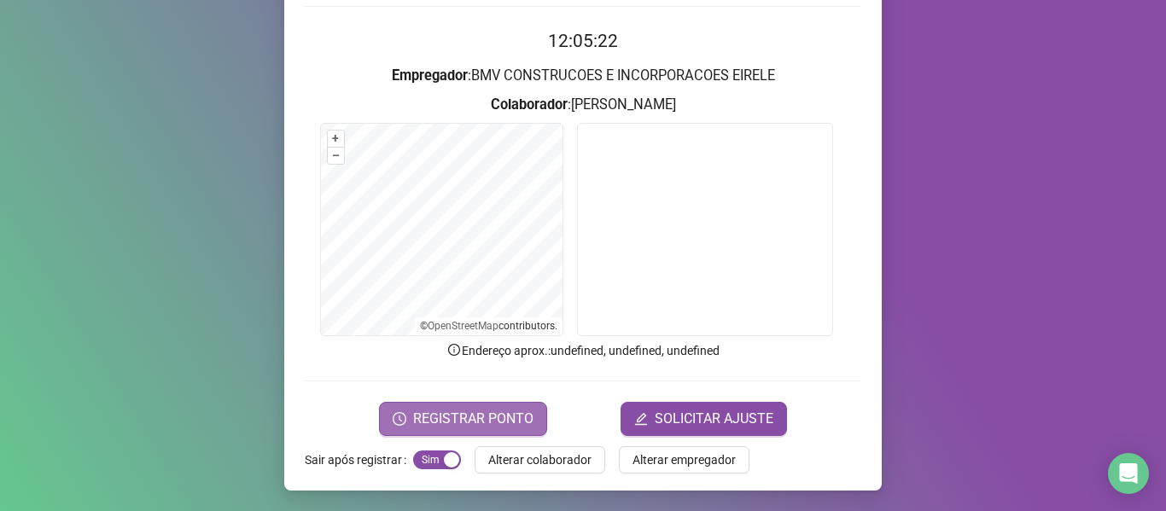
click at [500, 402] on button "REGISTRAR PONTO" at bounding box center [463, 419] width 168 height 34
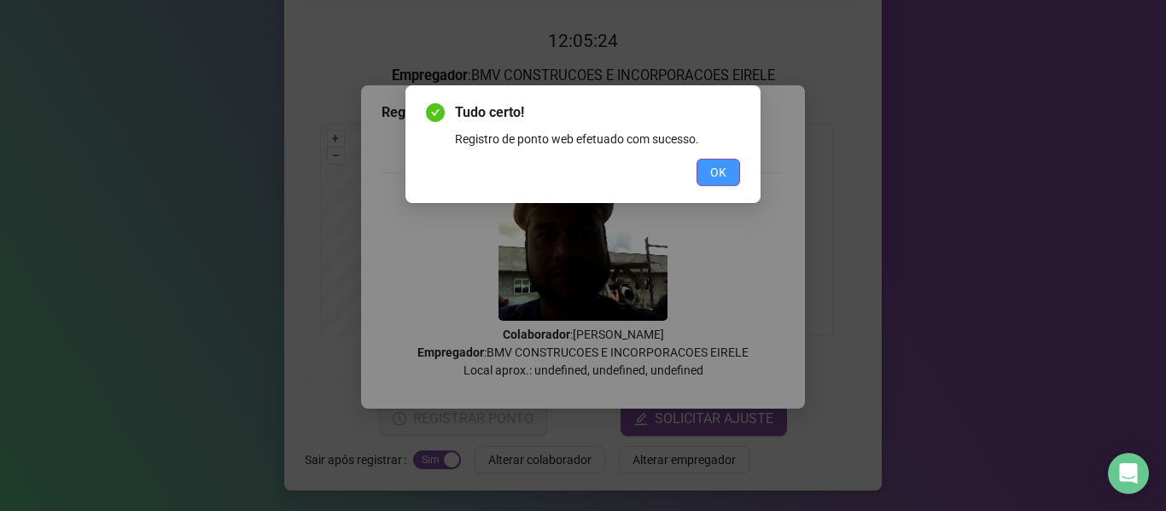
click at [713, 168] on span "OK" at bounding box center [718, 172] width 16 height 19
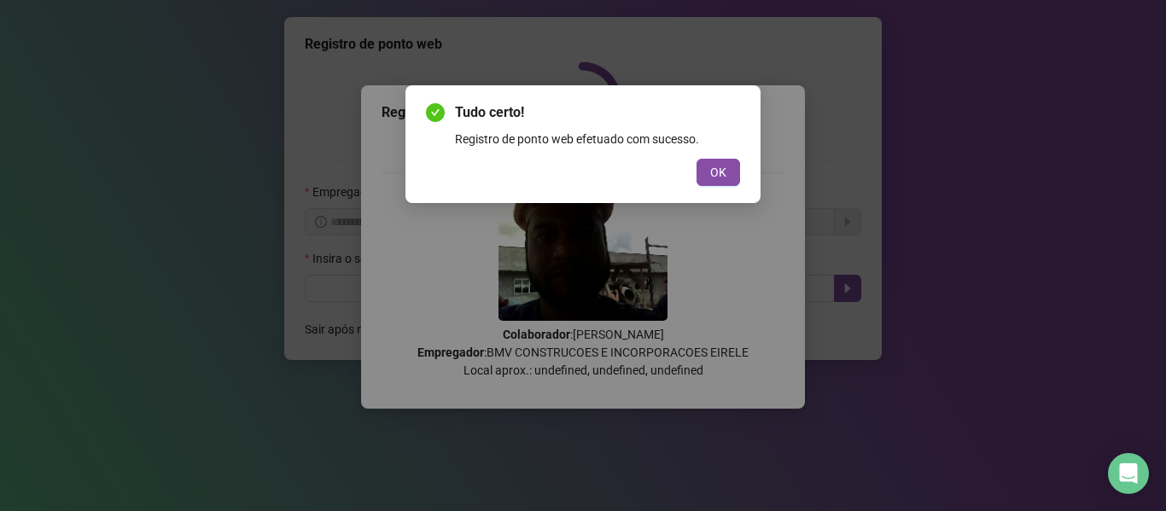
scroll to position [0, 0]
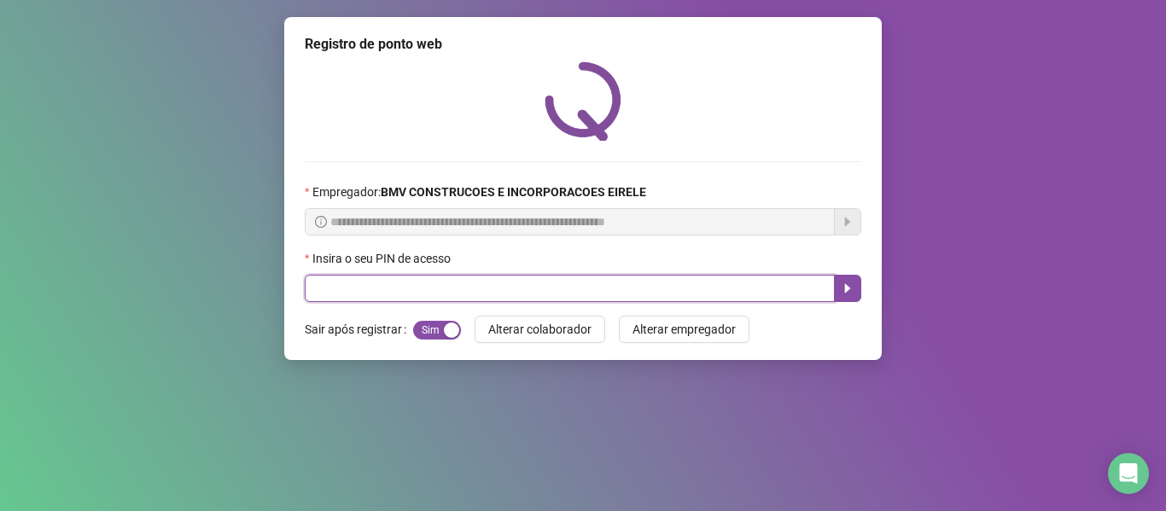
click at [749, 289] on input "text" at bounding box center [570, 288] width 530 height 27
type input "*****"
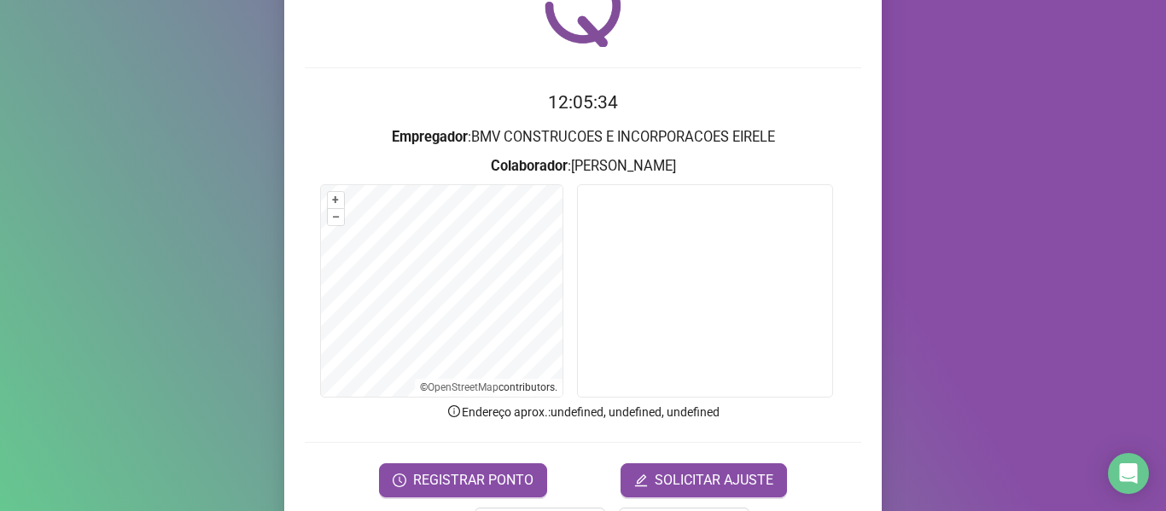
scroll to position [155, 0]
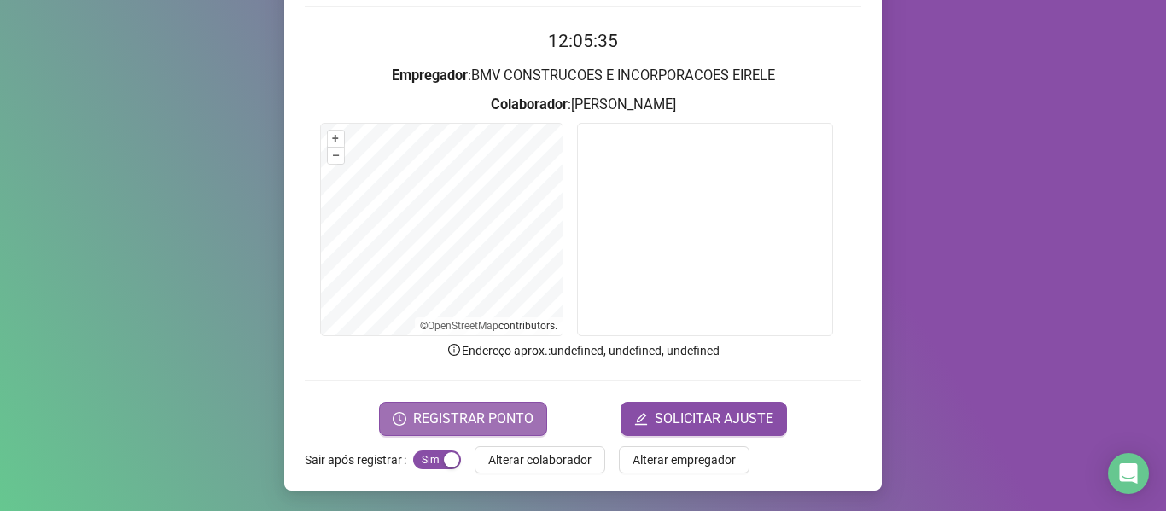
click at [413, 417] on span "REGISTRAR PONTO" at bounding box center [473, 419] width 120 height 20
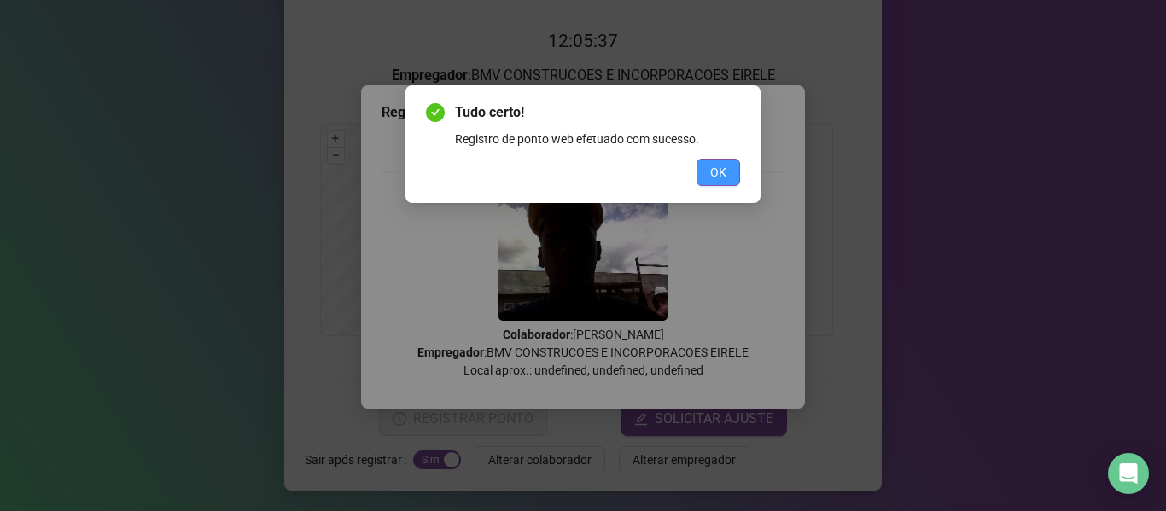
click at [724, 171] on span "OK" at bounding box center [718, 172] width 16 height 19
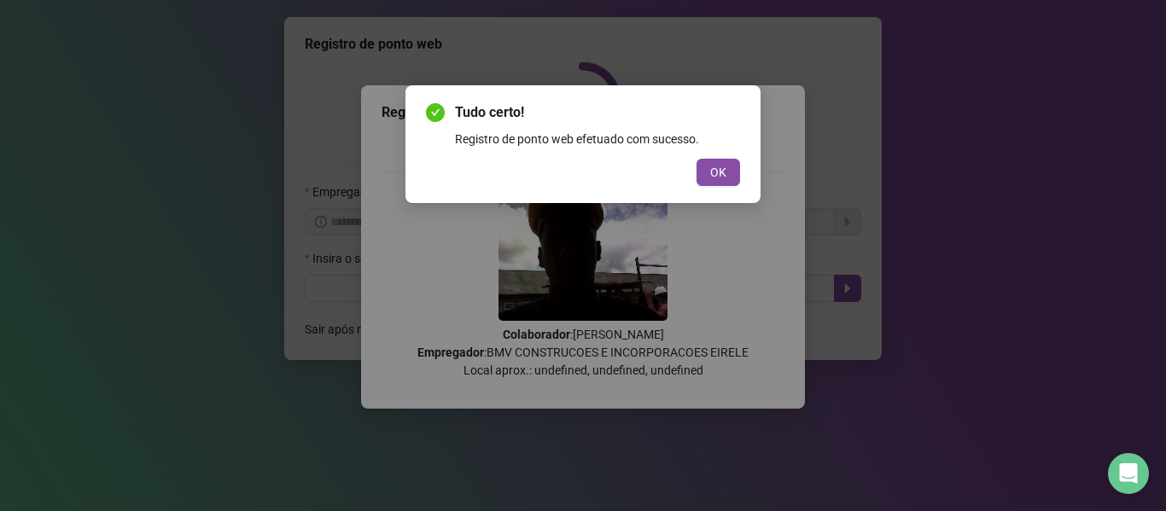
scroll to position [0, 0]
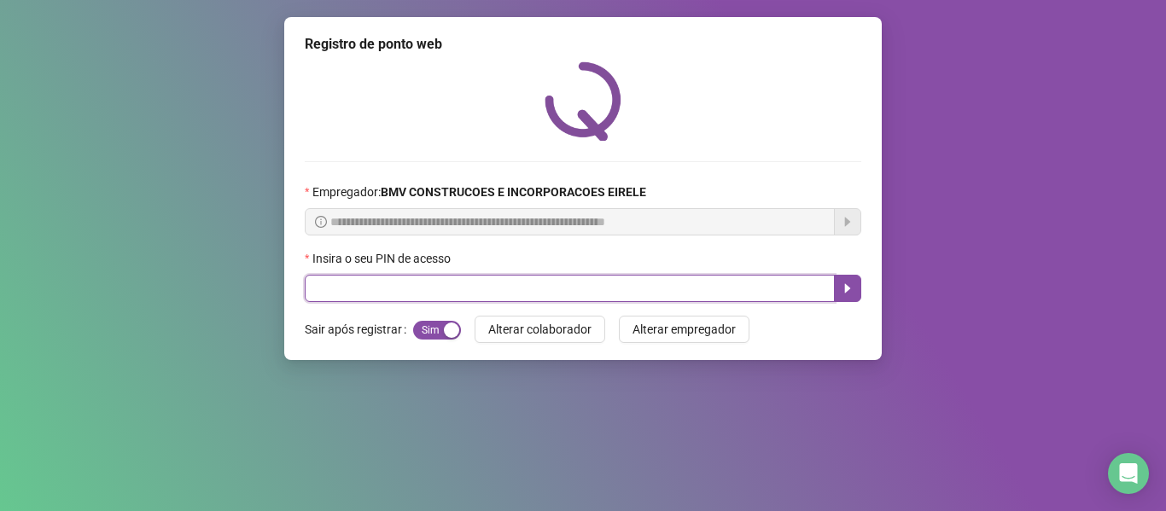
click at [727, 287] on input "text" at bounding box center [570, 288] width 530 height 27
type input "*****"
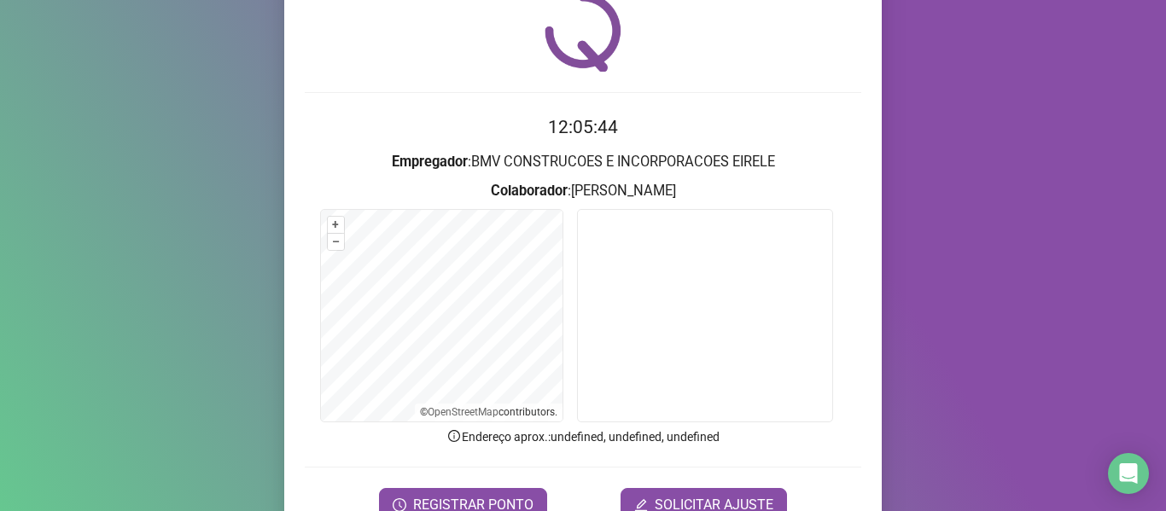
scroll to position [85, 0]
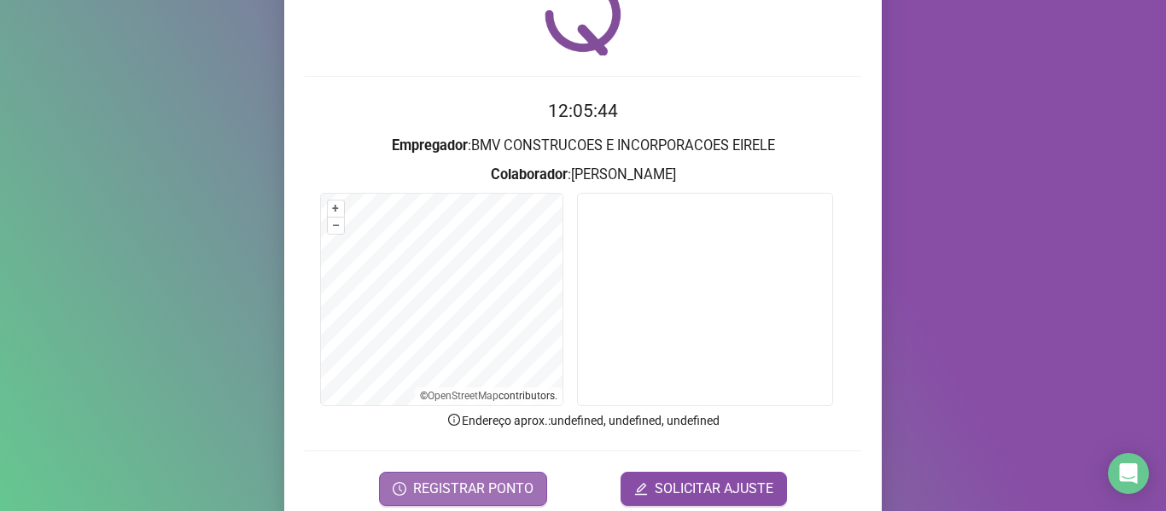
click at [456, 484] on span "REGISTRAR PONTO" at bounding box center [473, 489] width 120 height 20
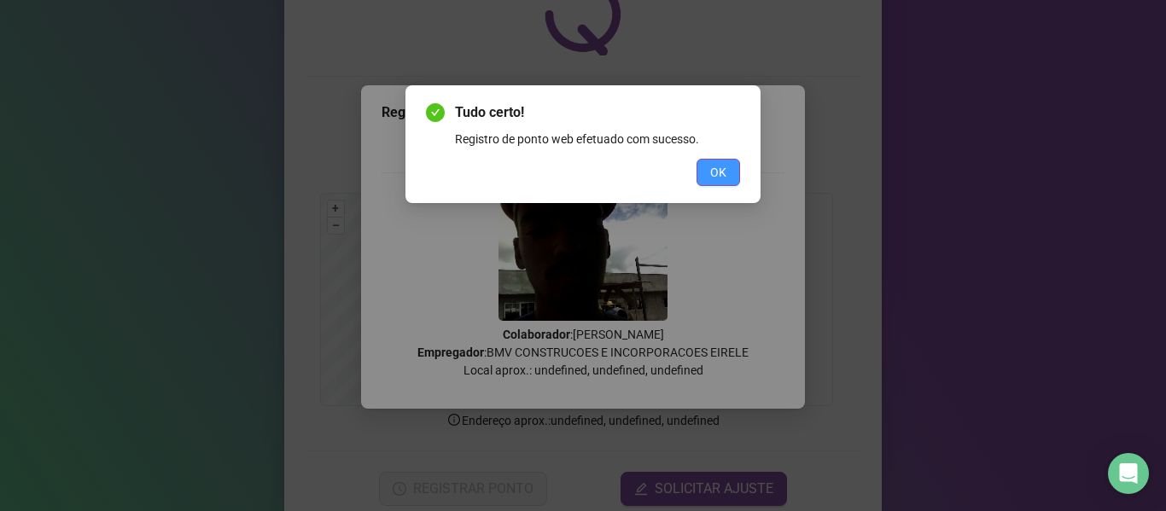
click at [726, 176] on button "OK" at bounding box center [718, 172] width 44 height 27
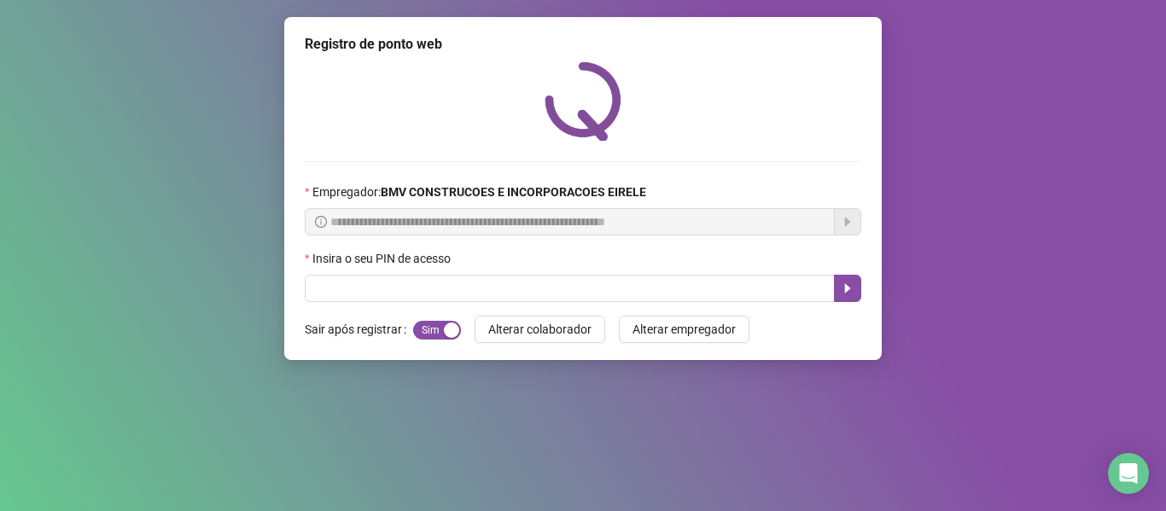
scroll to position [0, 0]
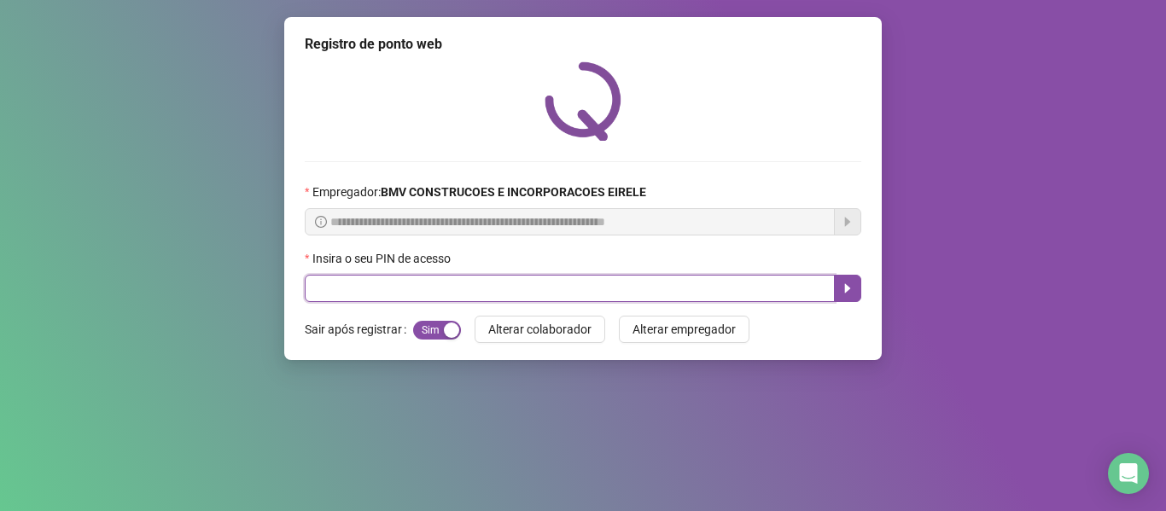
click at [795, 291] on input "text" at bounding box center [570, 288] width 530 height 27
type input "*****"
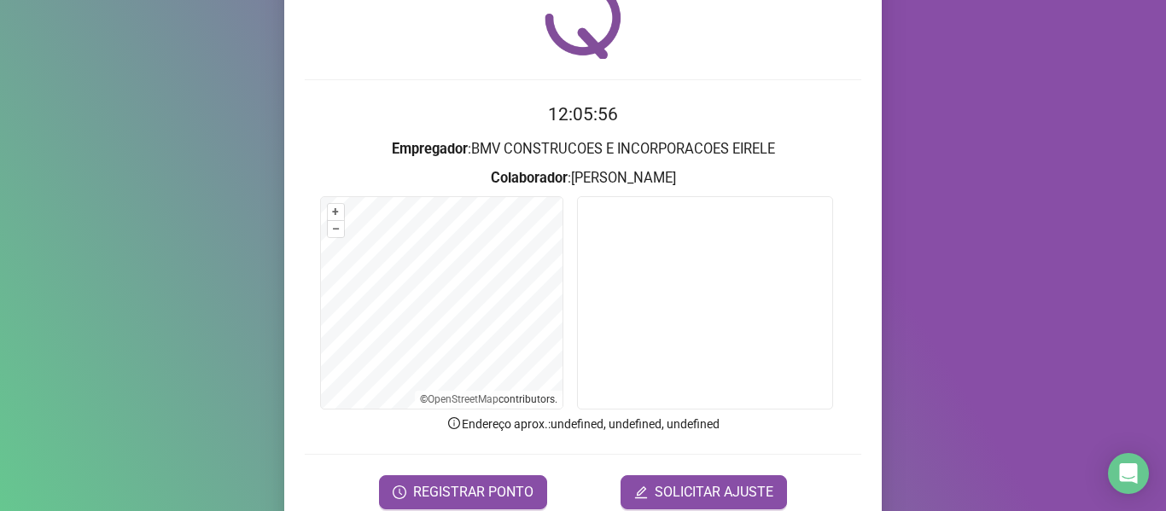
scroll to position [85, 0]
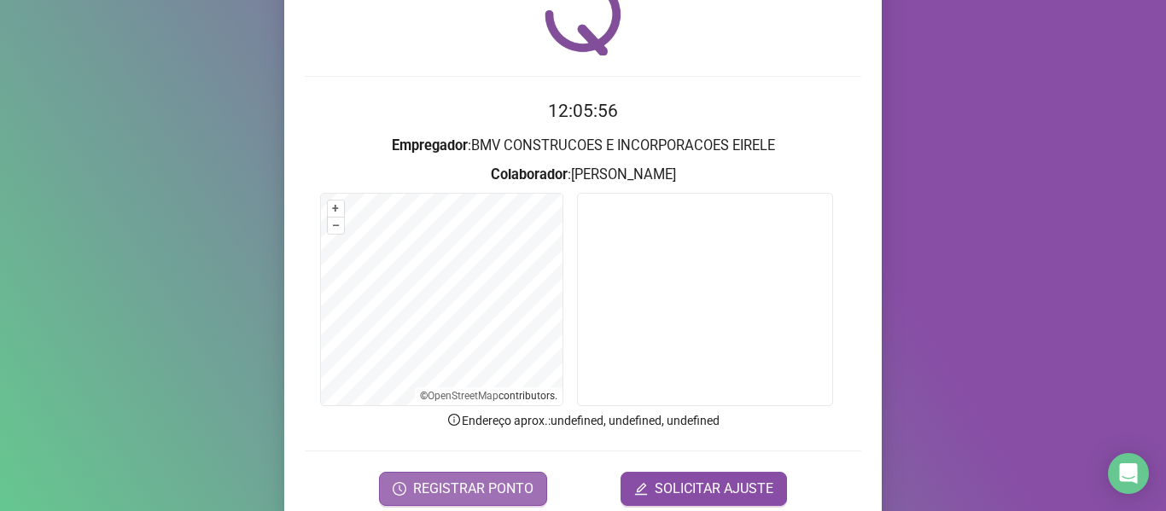
click at [467, 480] on span "REGISTRAR PONTO" at bounding box center [473, 489] width 120 height 20
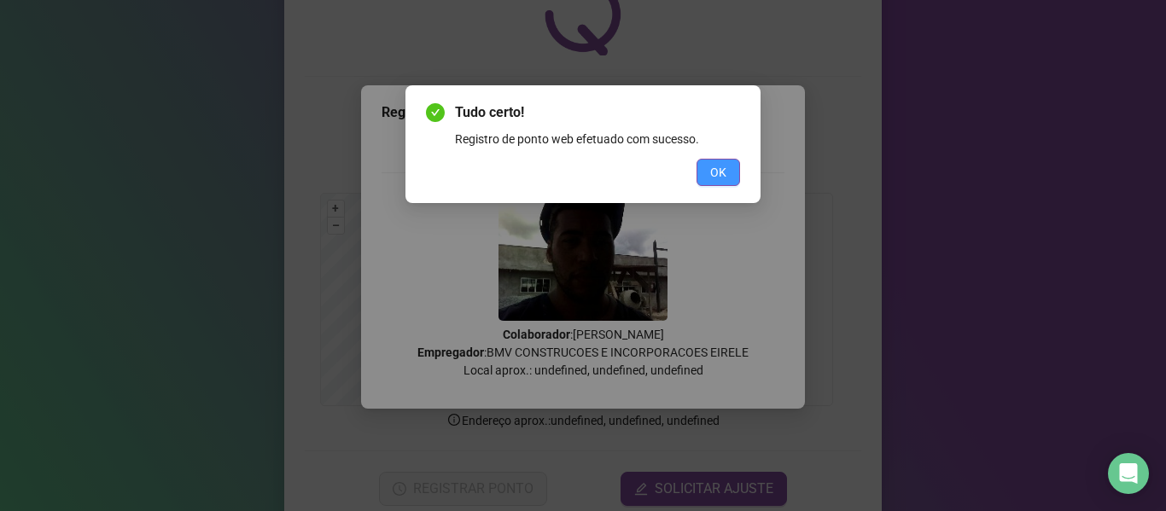
click at [727, 177] on button "OK" at bounding box center [718, 172] width 44 height 27
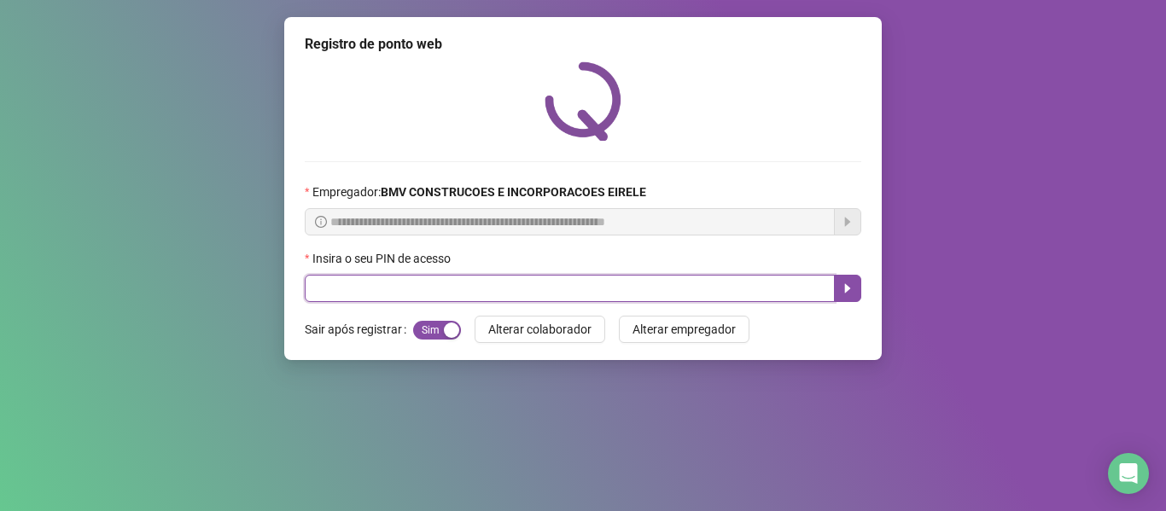
click at [737, 293] on input "text" at bounding box center [570, 288] width 530 height 27
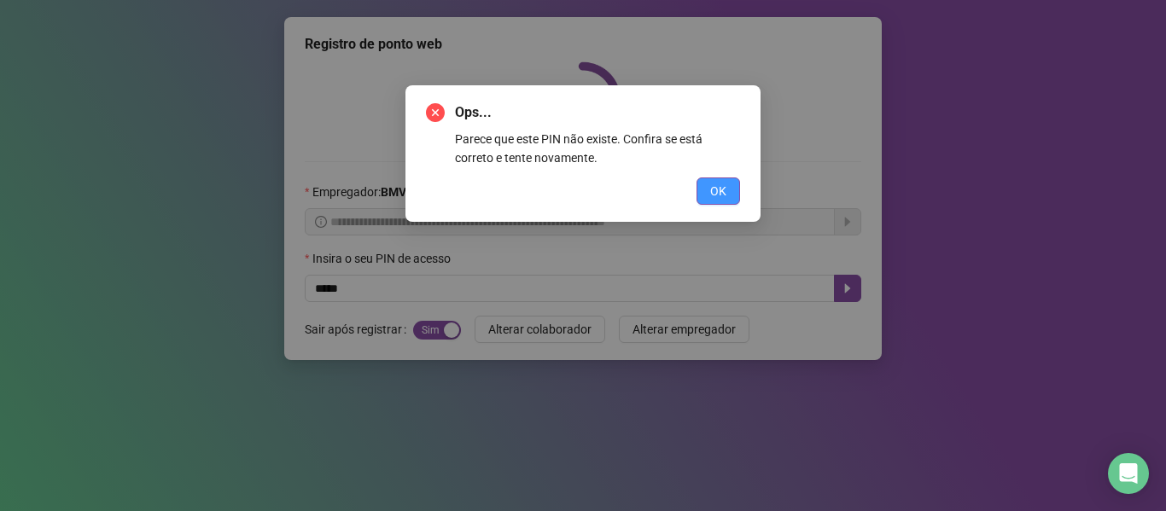
click at [712, 191] on span "OK" at bounding box center [718, 191] width 16 height 19
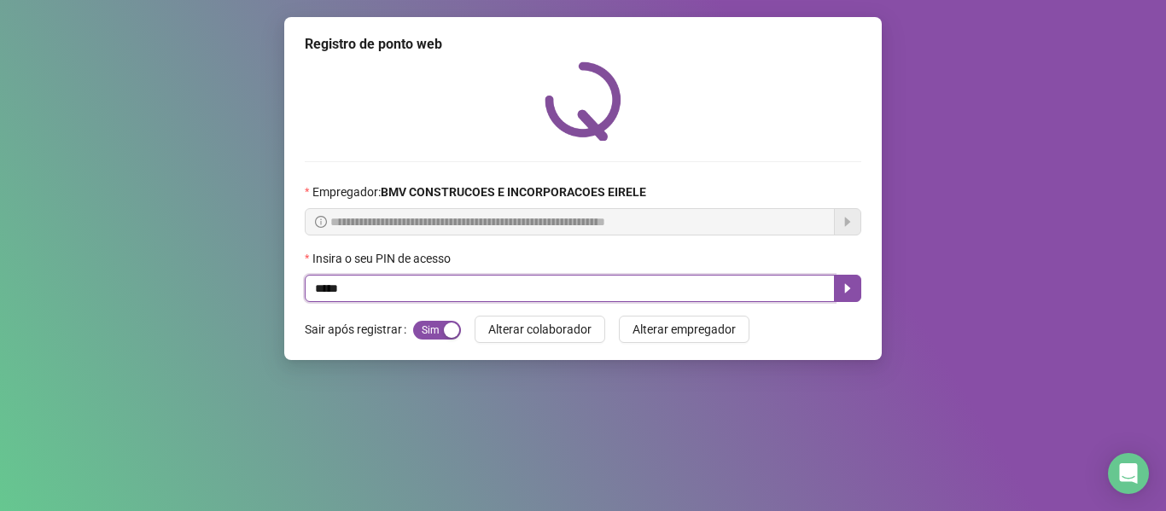
click at [756, 300] on input "*****" at bounding box center [570, 288] width 530 height 27
click at [757, 295] on input "*****" at bounding box center [570, 288] width 530 height 27
type input "*****"
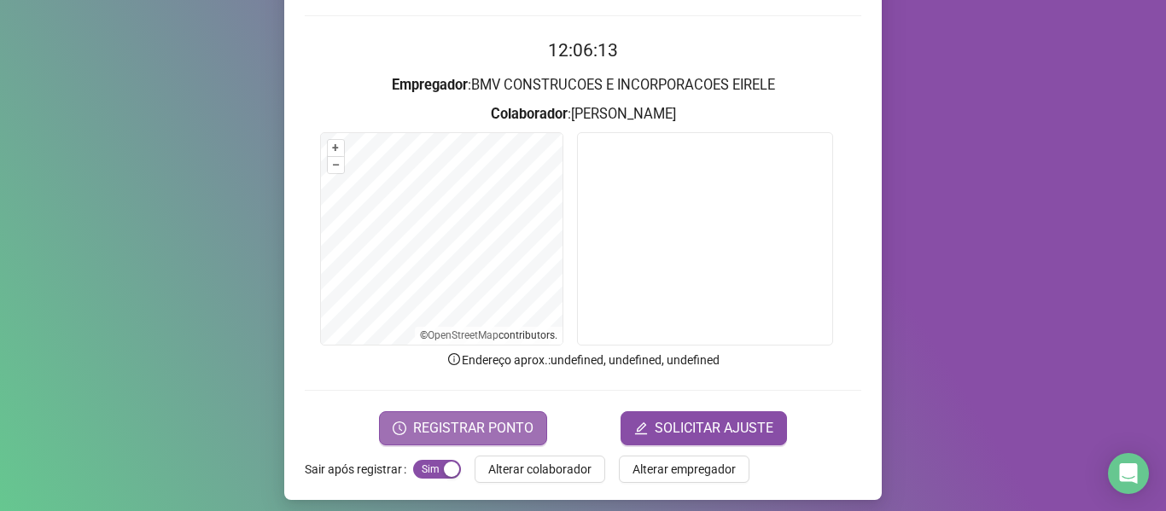
scroll to position [155, 0]
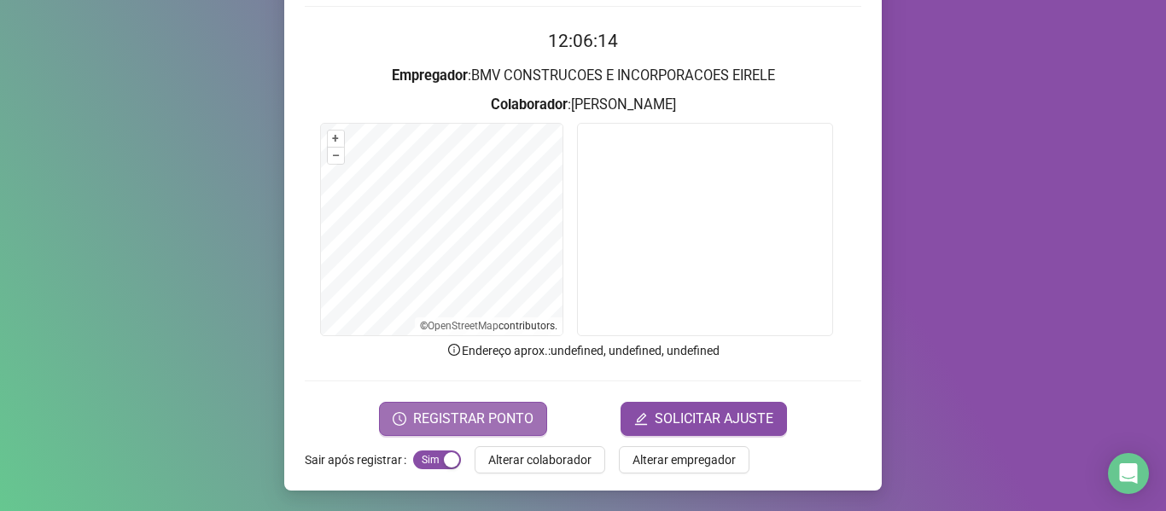
click at [485, 421] on span "REGISTRAR PONTO" at bounding box center [473, 419] width 120 height 20
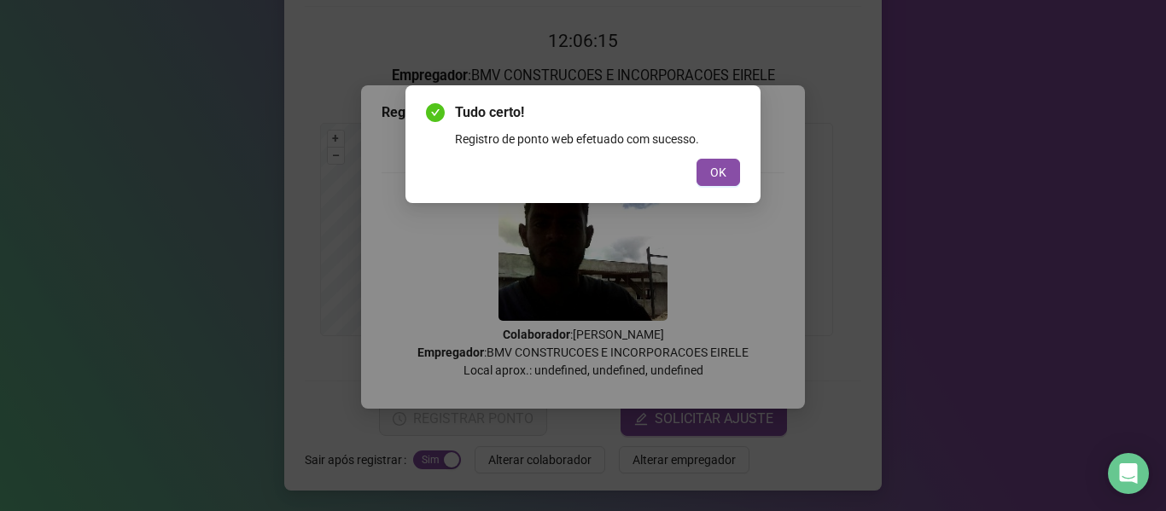
click at [695, 168] on div "OK" at bounding box center [583, 172] width 314 height 27
click at [705, 171] on button "OK" at bounding box center [718, 172] width 44 height 27
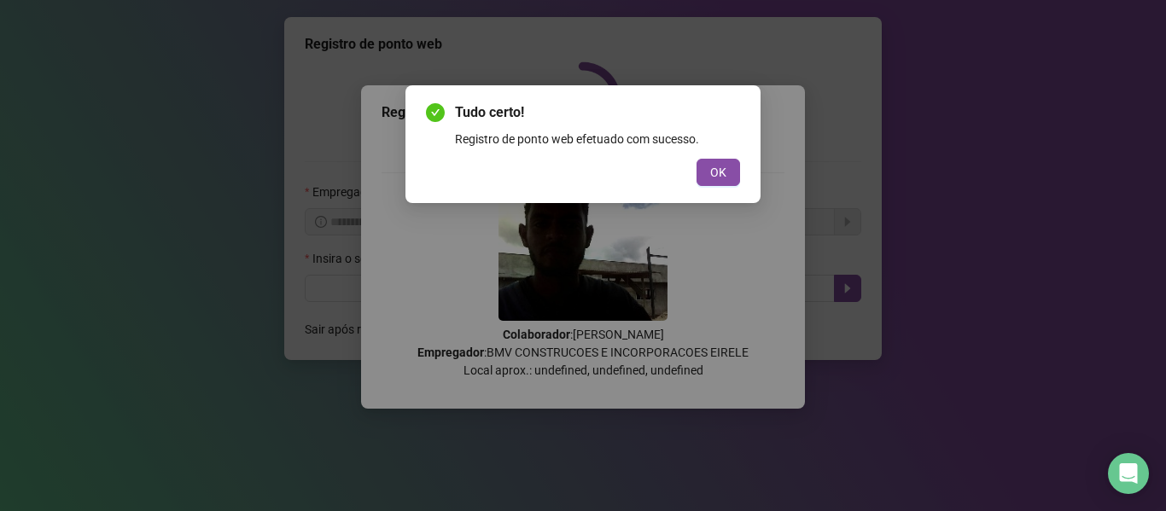
scroll to position [0, 0]
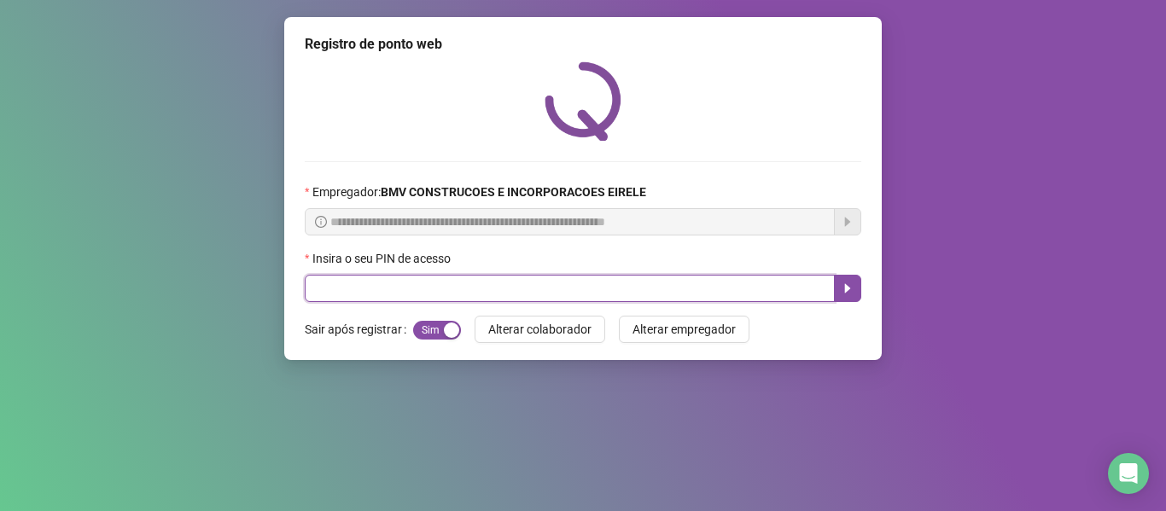
click at [704, 296] on input "text" at bounding box center [570, 288] width 530 height 27
type input "*****"
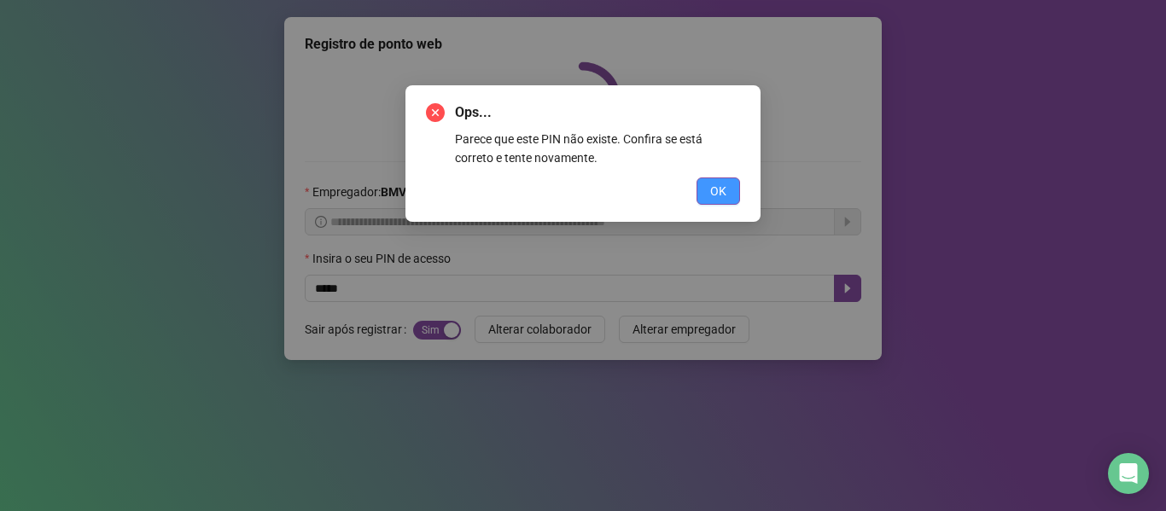
click at [701, 200] on button "OK" at bounding box center [718, 190] width 44 height 27
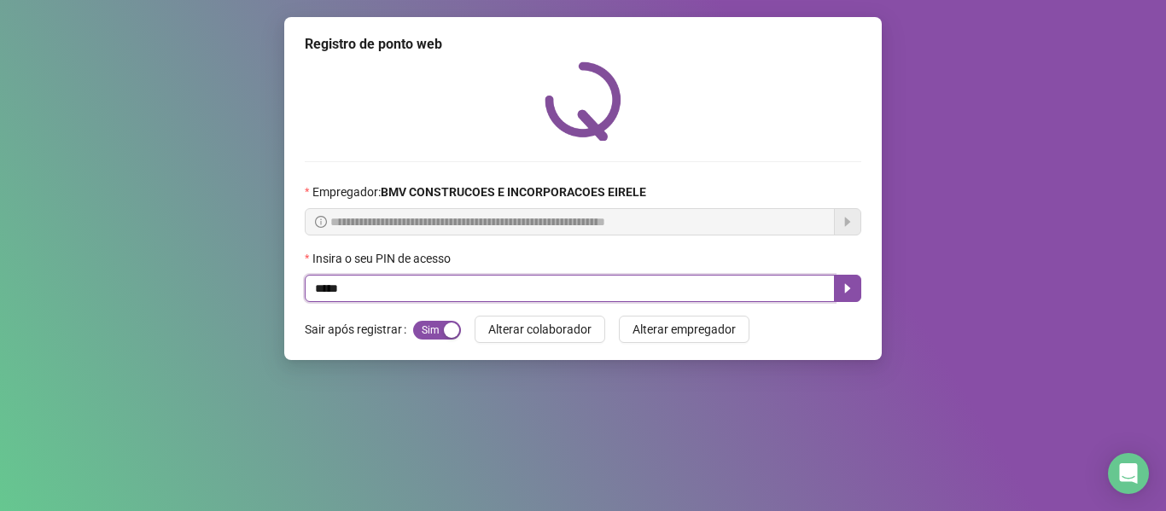
click at [729, 292] on input "*****" at bounding box center [570, 288] width 530 height 27
type input "*****"
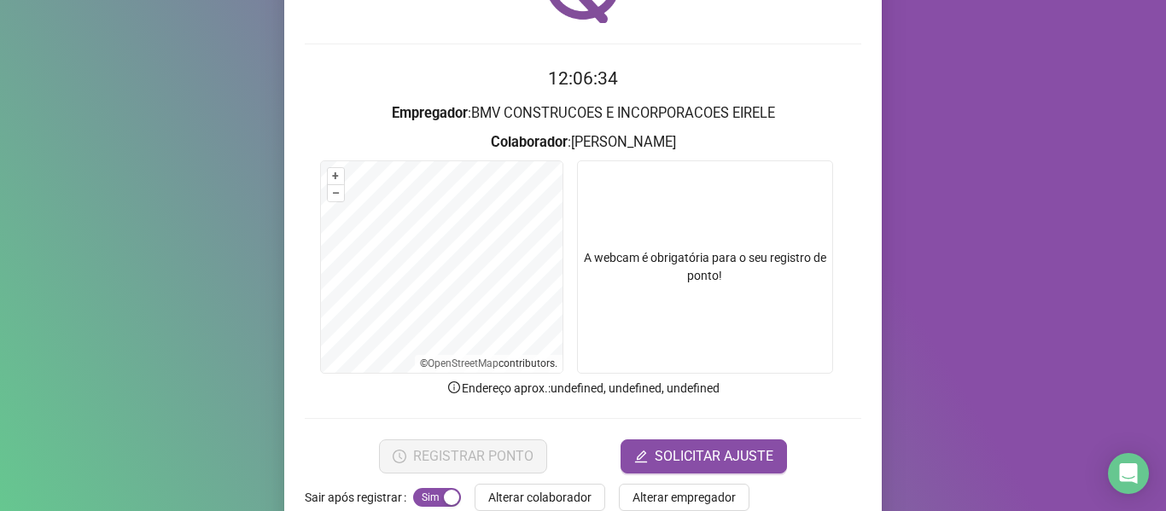
scroll to position [155, 0]
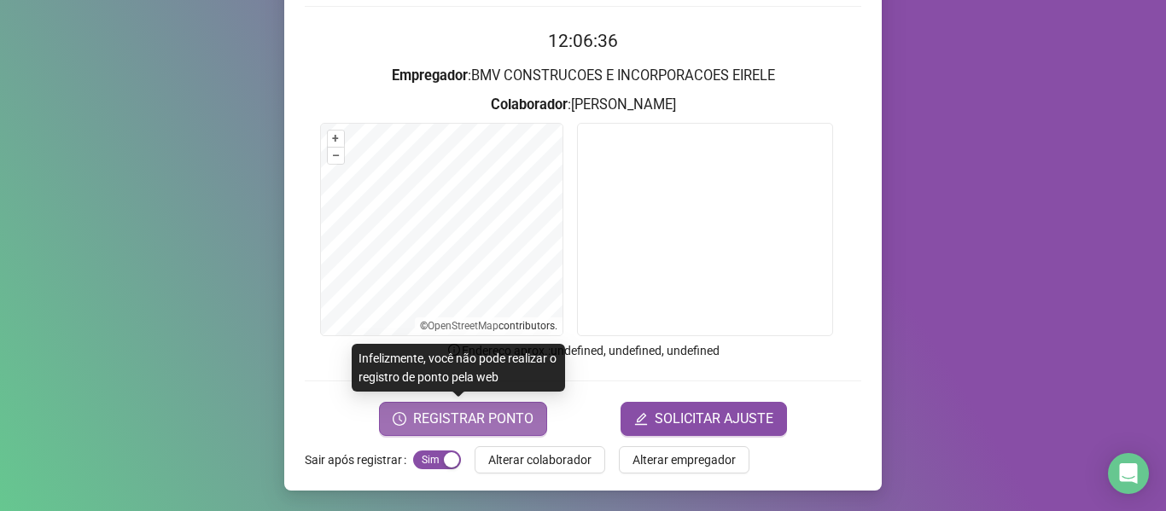
click at [491, 422] on span "REGISTRAR PONTO" at bounding box center [473, 419] width 120 height 20
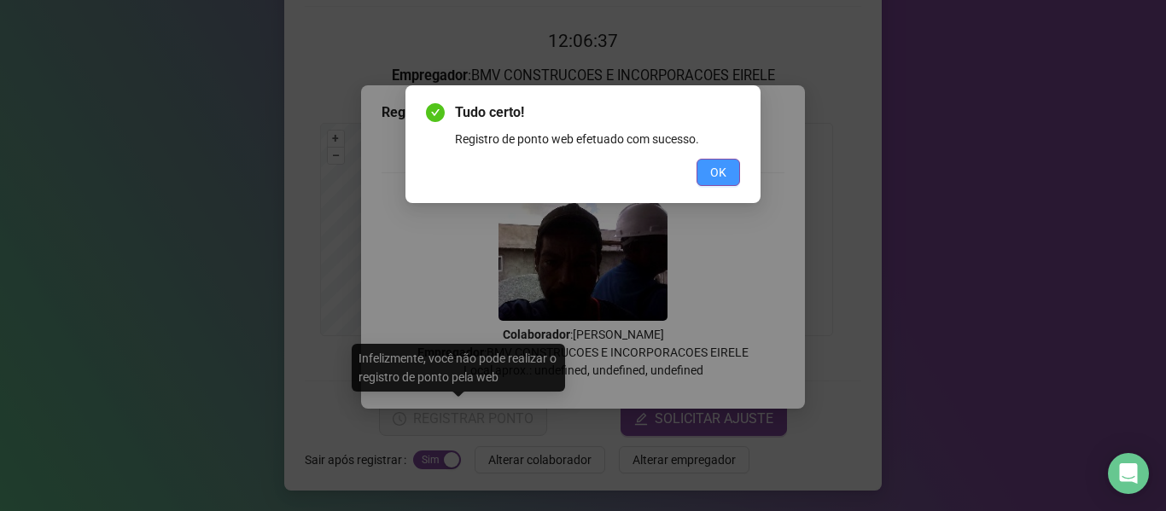
click at [727, 175] on button "OK" at bounding box center [718, 172] width 44 height 27
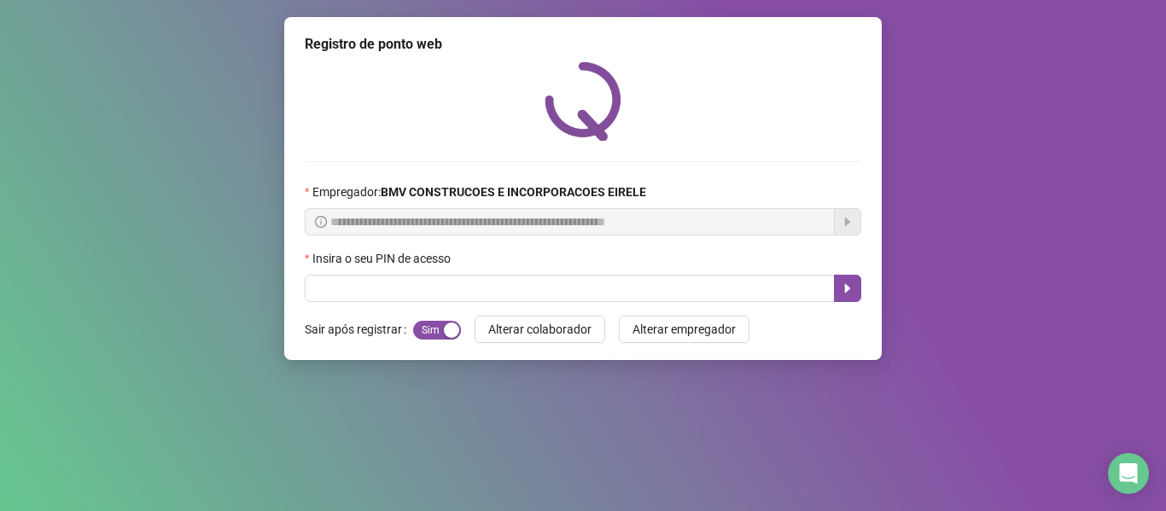
scroll to position [0, 0]
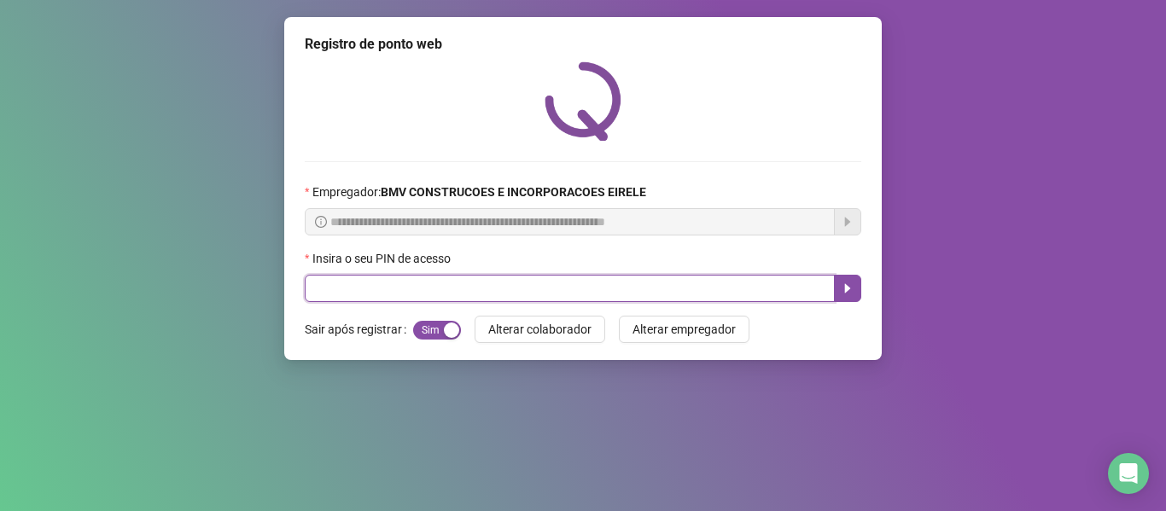
click at [709, 294] on input "text" at bounding box center [570, 288] width 530 height 27
type input "*****"
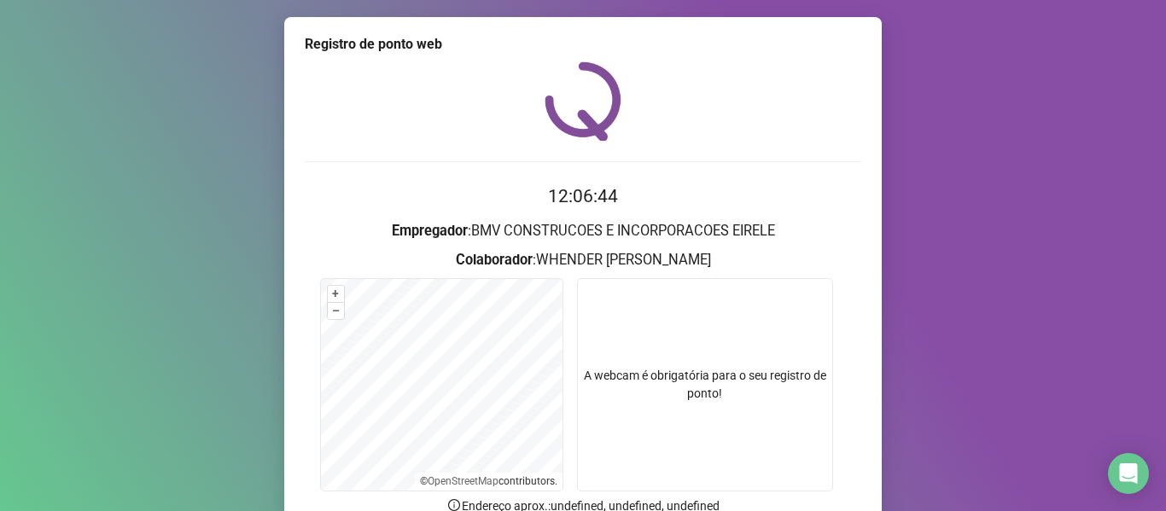
scroll to position [155, 0]
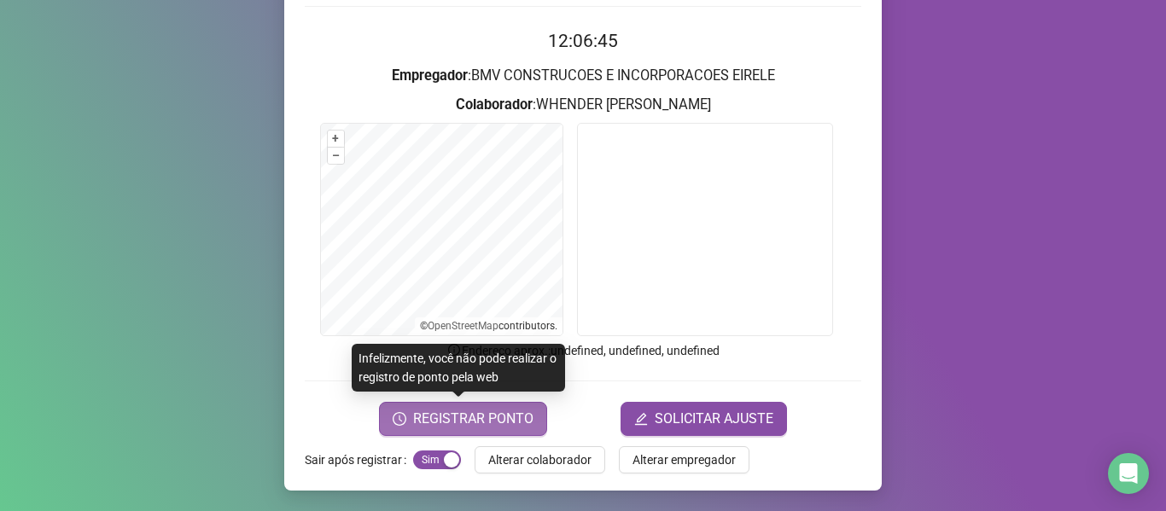
click at [489, 407] on button "REGISTRAR PONTO" at bounding box center [463, 419] width 168 height 34
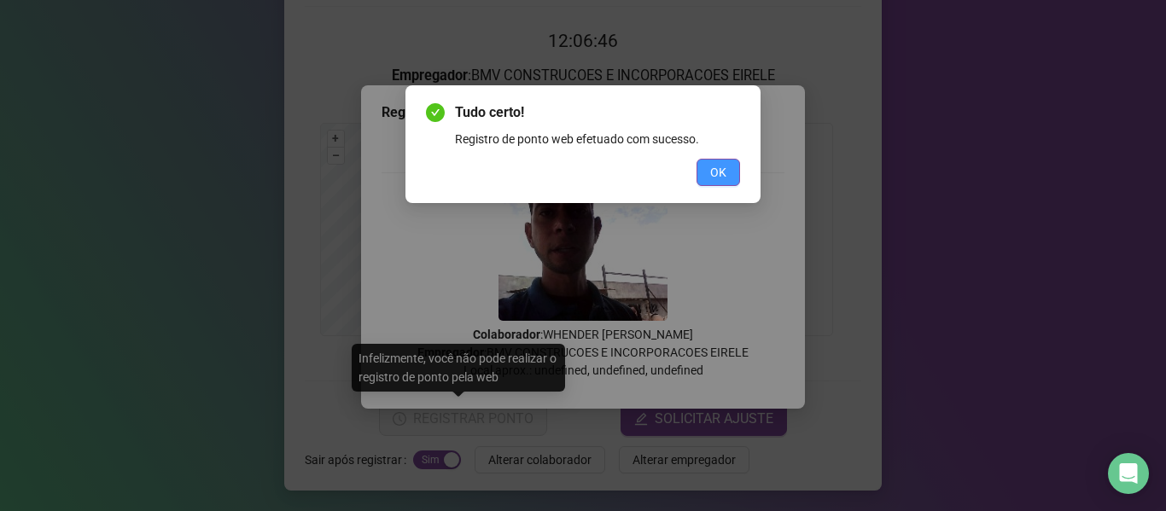
click at [711, 164] on span "OK" at bounding box center [718, 172] width 16 height 19
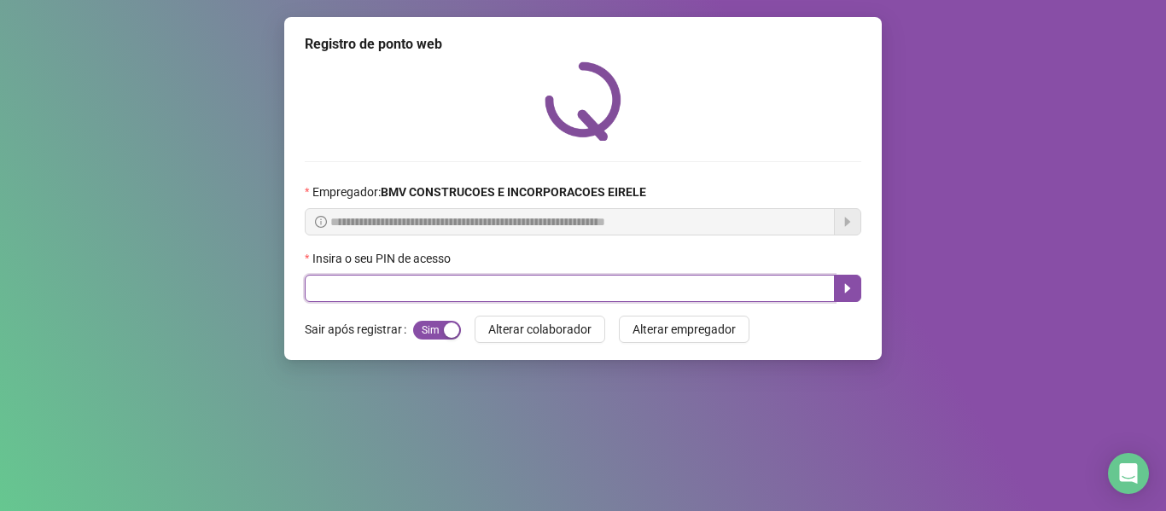
click at [696, 282] on input "text" at bounding box center [570, 288] width 530 height 27
type input "*****"
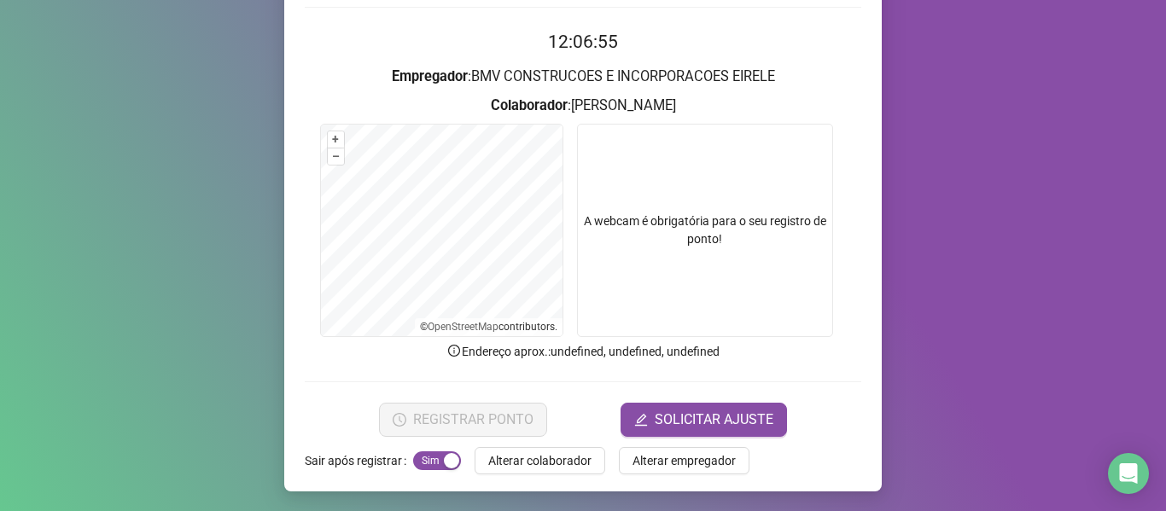
scroll to position [155, 0]
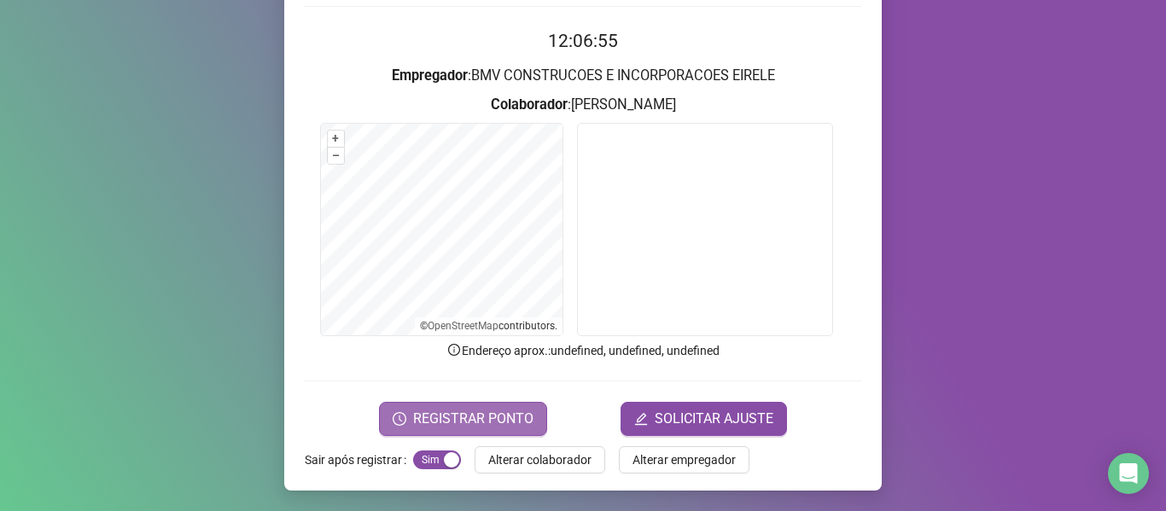
click at [502, 415] on span "REGISTRAR PONTO" at bounding box center [473, 419] width 120 height 20
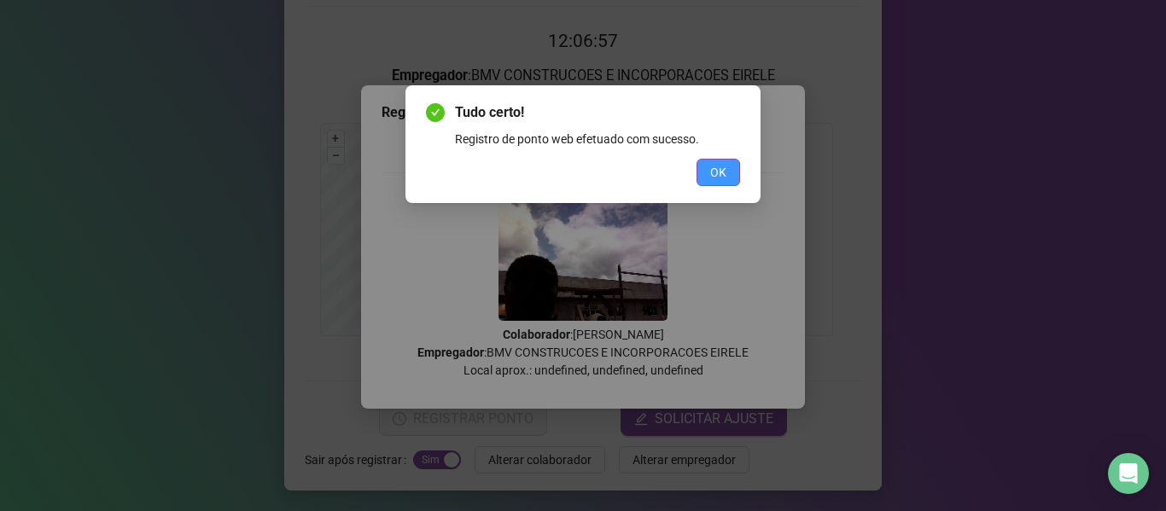
click at [725, 172] on span "OK" at bounding box center [718, 172] width 16 height 19
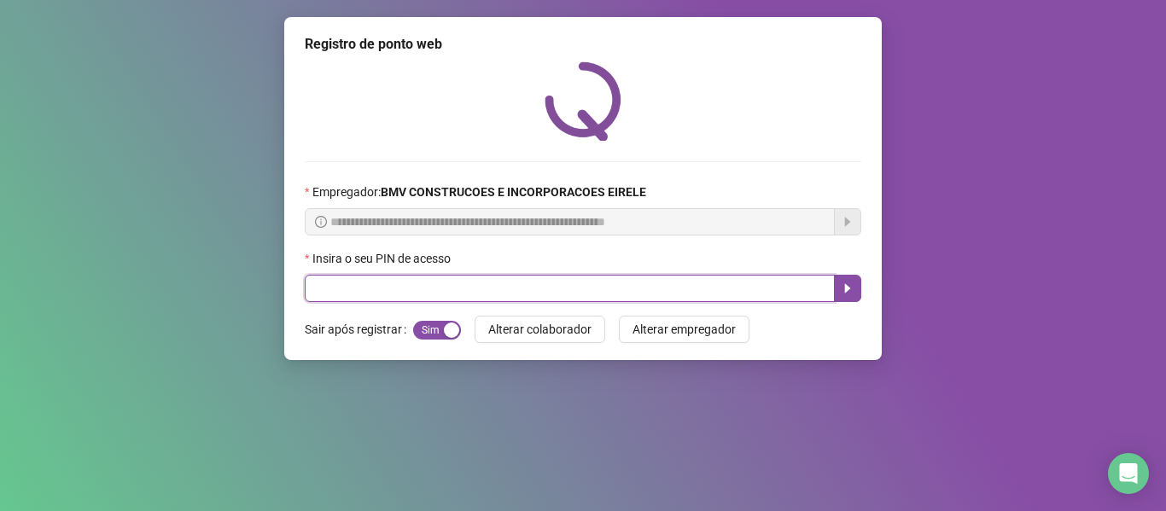
click at [731, 297] on input "text" at bounding box center [570, 288] width 530 height 27
type input "*****"
click at [835, 283] on button "button" at bounding box center [847, 288] width 27 height 27
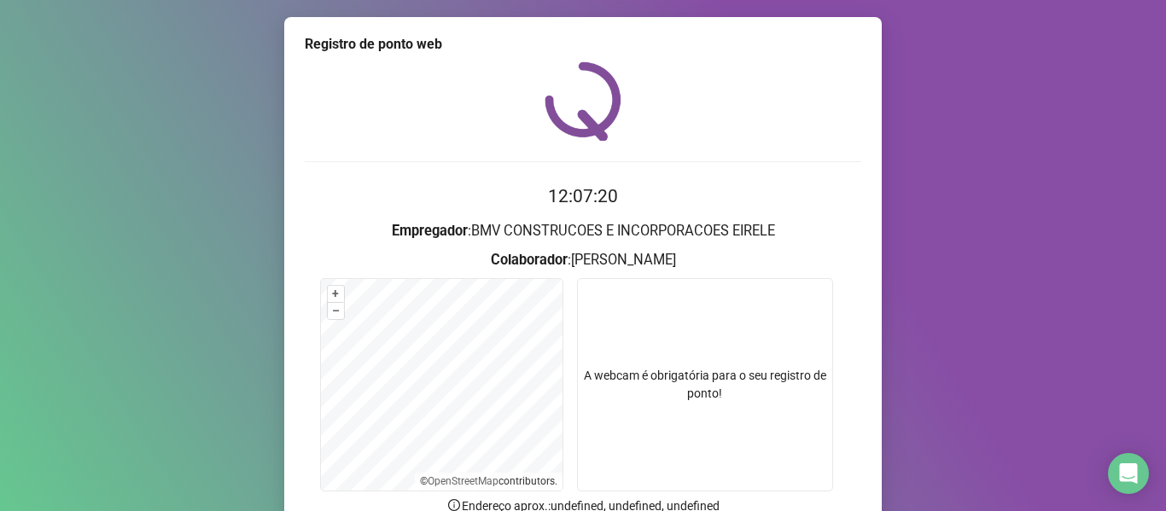
scroll to position [70, 0]
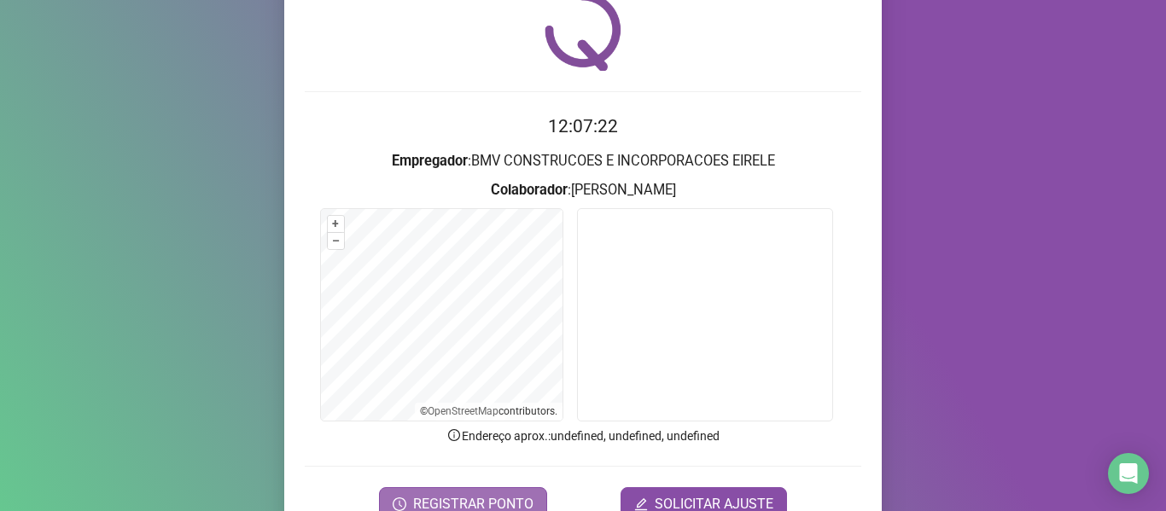
click at [480, 497] on span "REGISTRAR PONTO" at bounding box center [473, 504] width 120 height 20
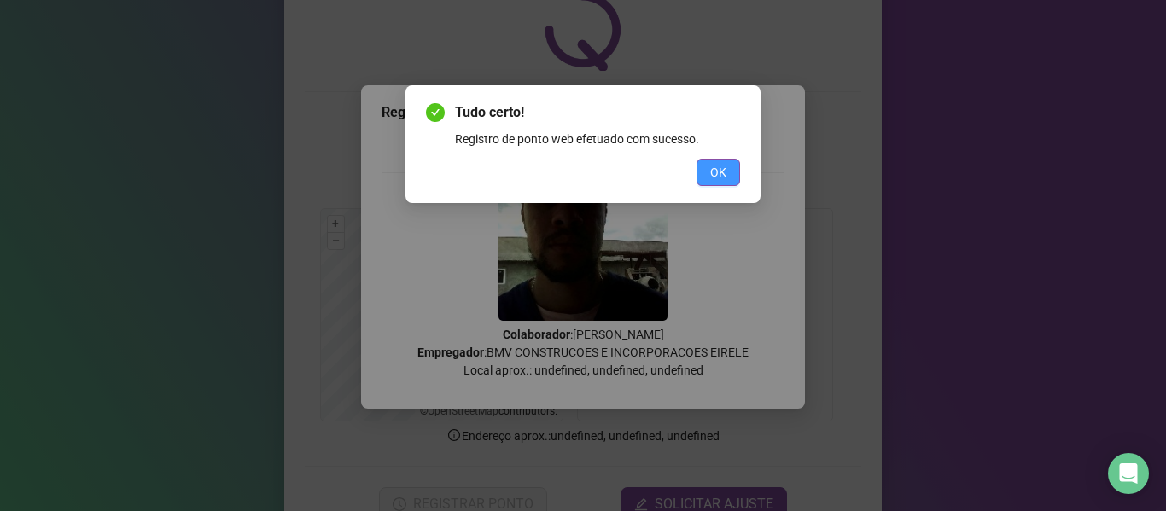
click at [714, 164] on span "OK" at bounding box center [718, 172] width 16 height 19
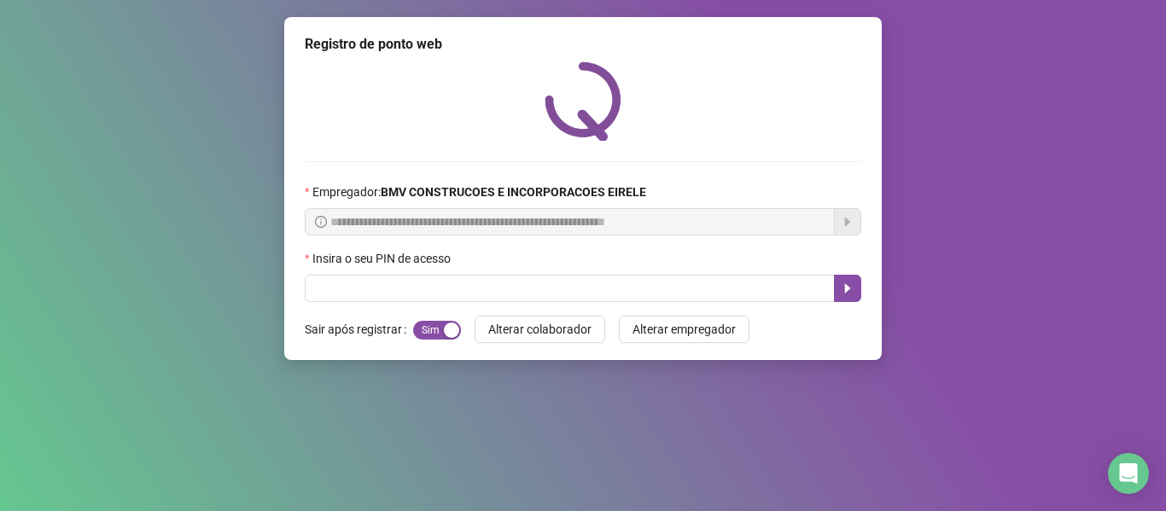
scroll to position [0, 0]
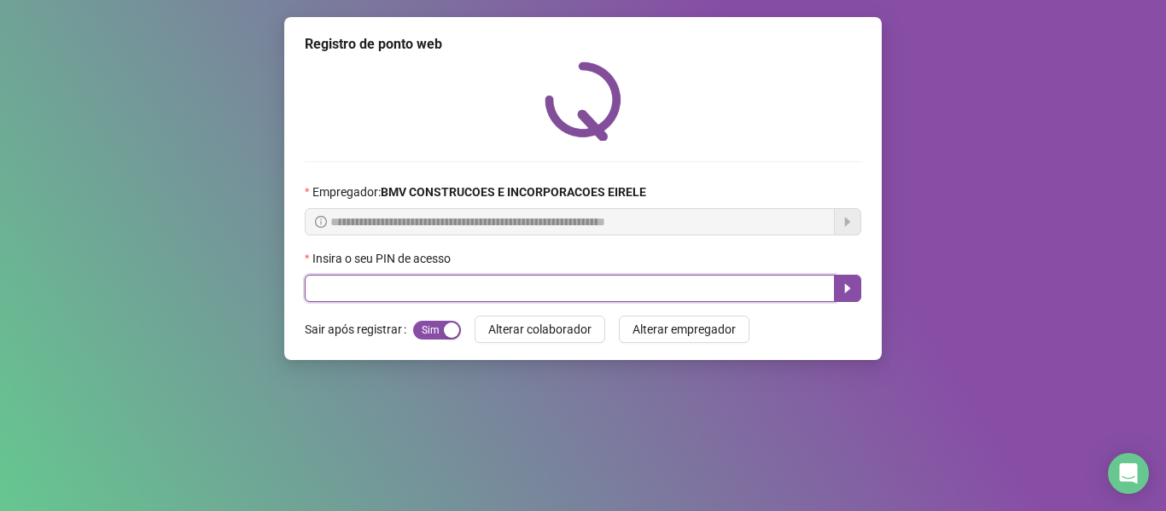
click at [767, 295] on input "text" at bounding box center [570, 288] width 530 height 27
type input "*****"
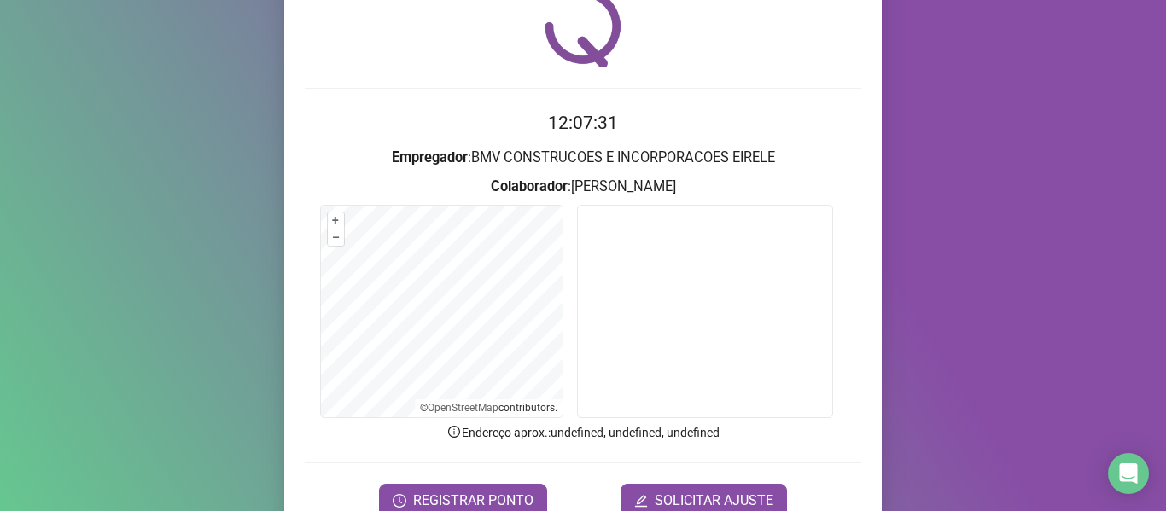
scroll to position [155, 0]
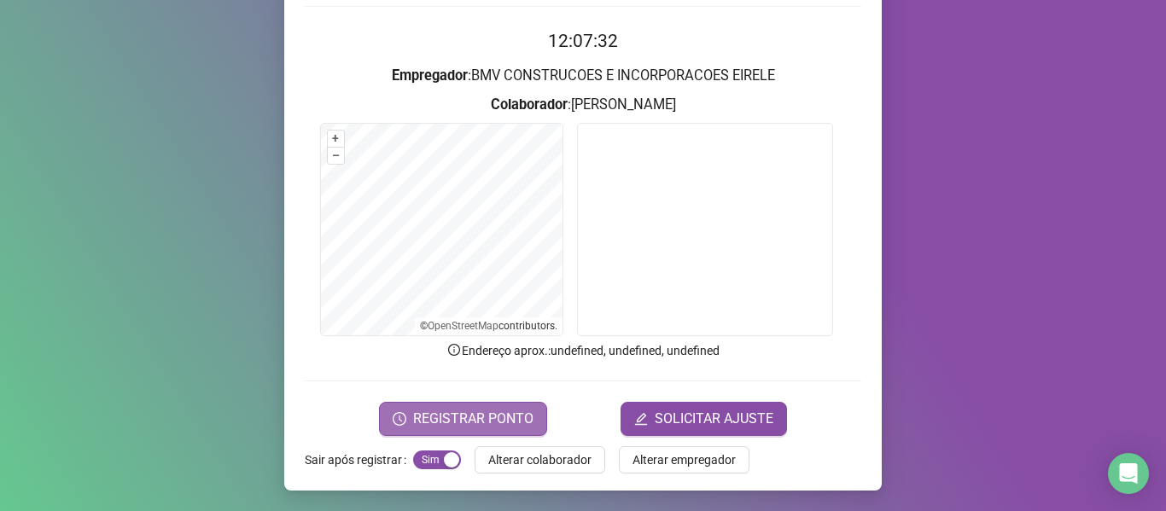
click at [439, 407] on button "REGISTRAR PONTO" at bounding box center [463, 419] width 168 height 34
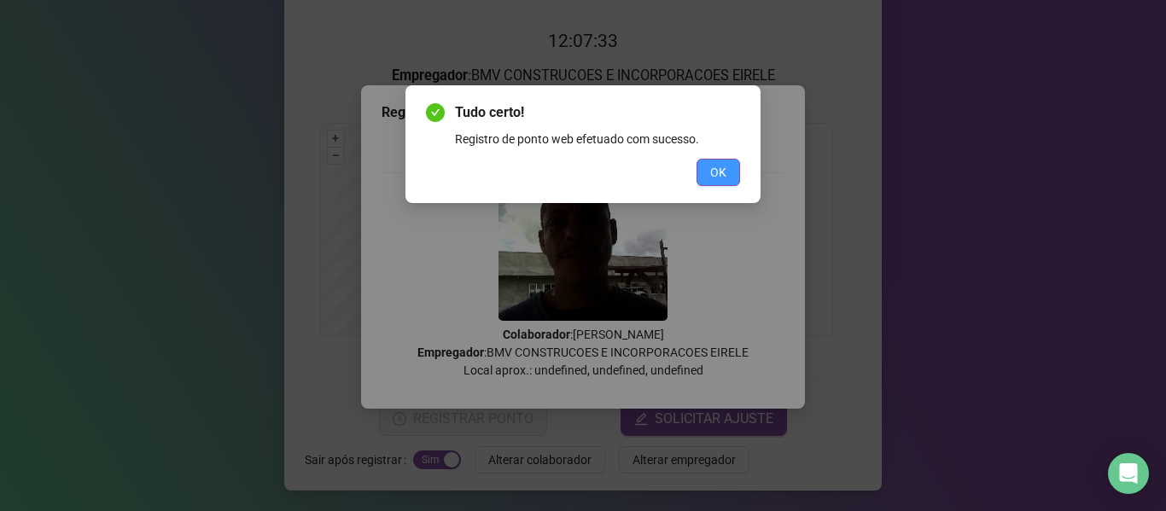
click at [716, 170] on span "OK" at bounding box center [718, 172] width 16 height 19
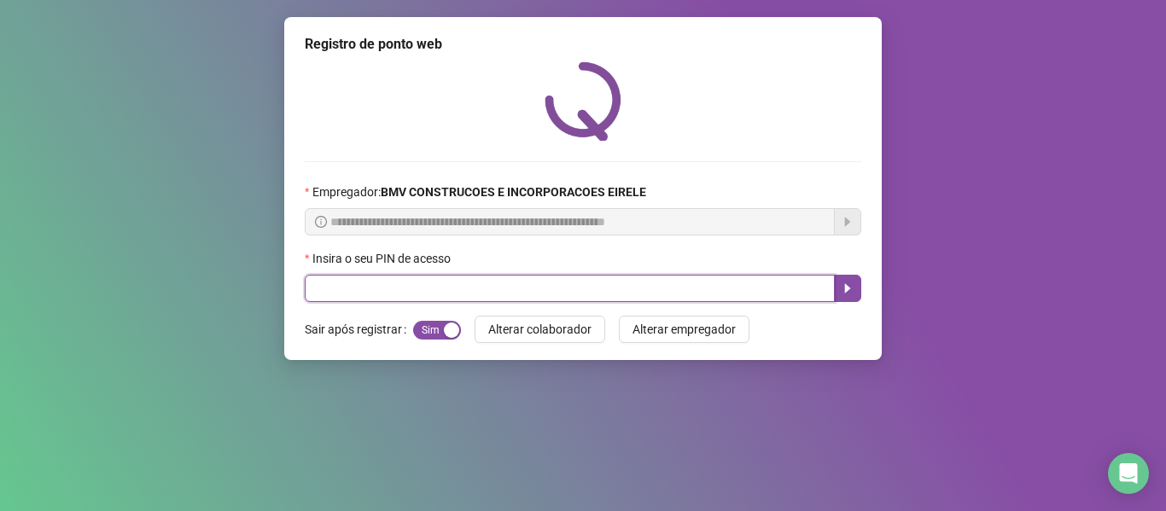
click at [760, 281] on input "text" at bounding box center [570, 288] width 530 height 27
type input "*****"
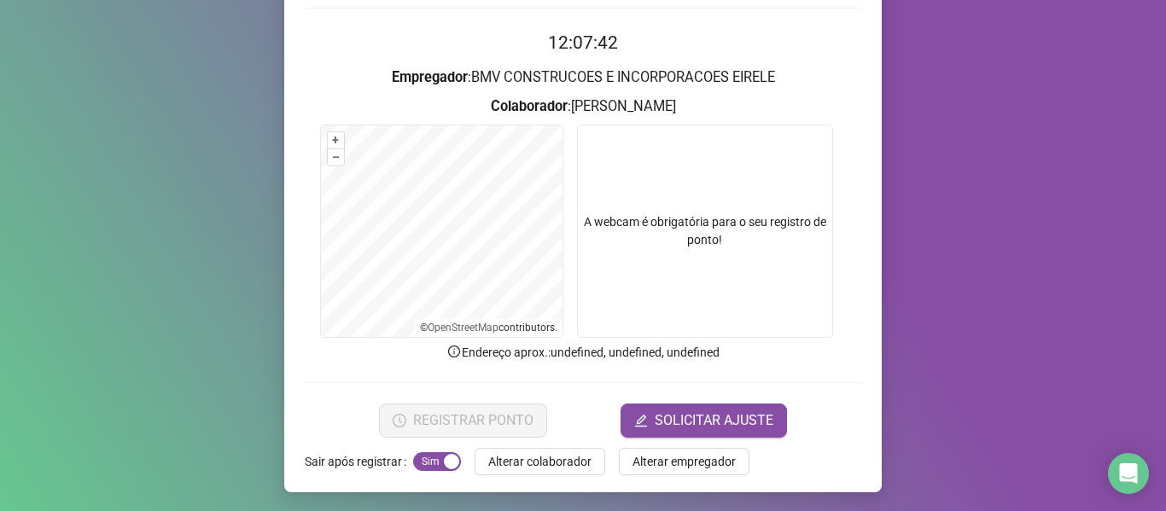
scroll to position [155, 0]
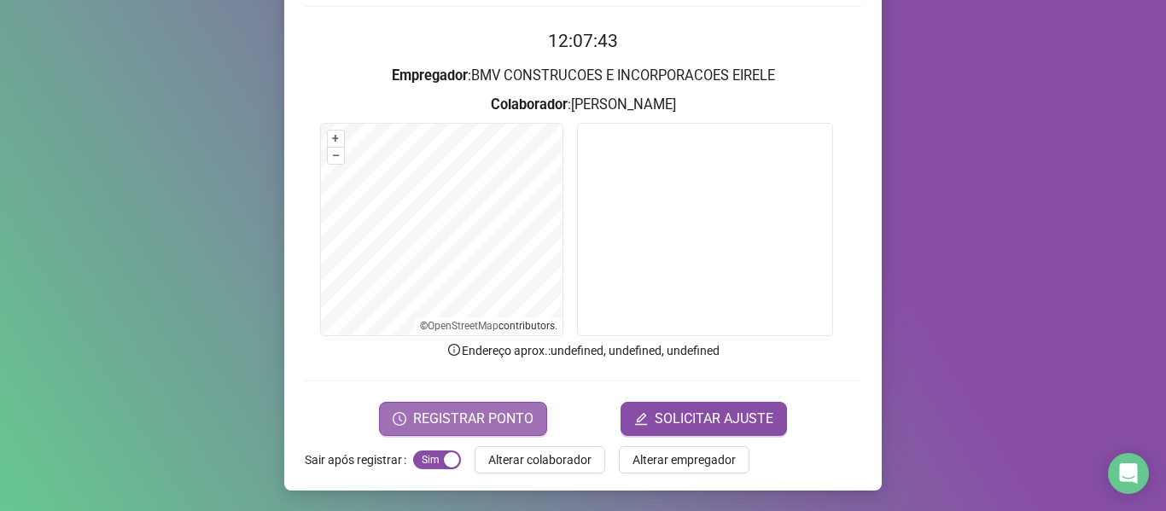
click at [459, 418] on span "REGISTRAR PONTO" at bounding box center [473, 419] width 120 height 20
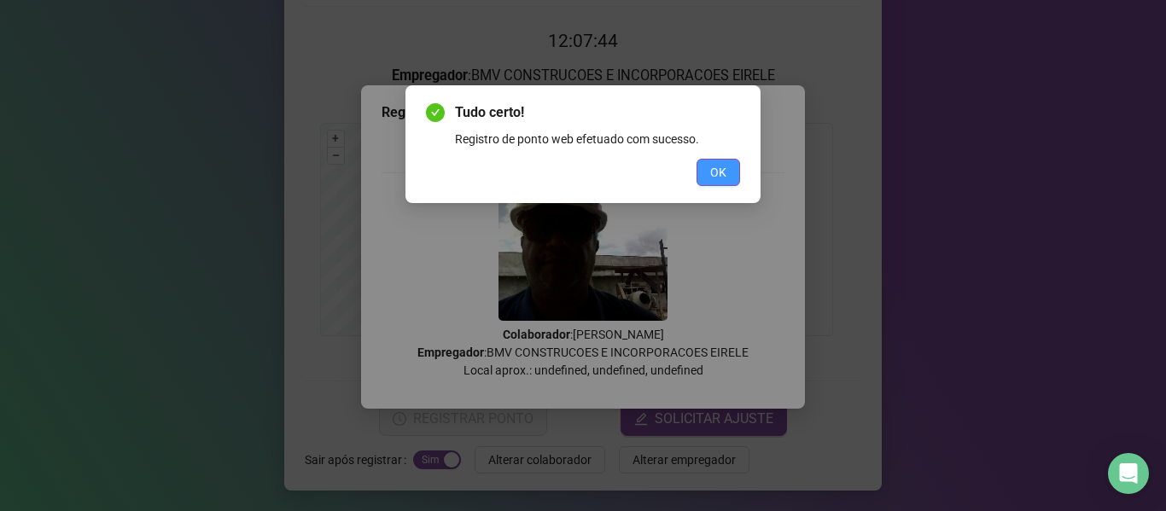
click at [724, 169] on span "OK" at bounding box center [718, 172] width 16 height 19
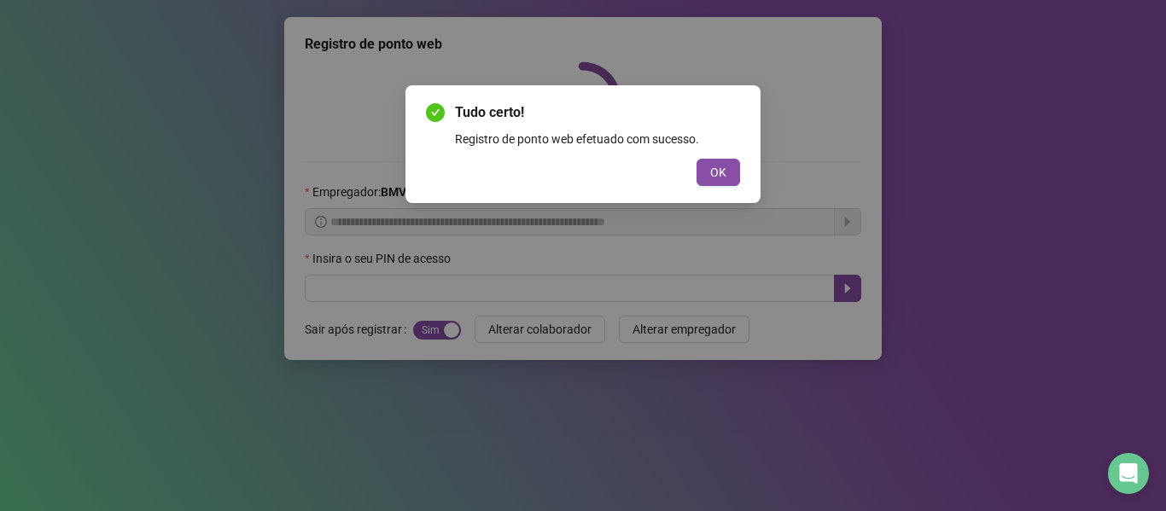
scroll to position [0, 0]
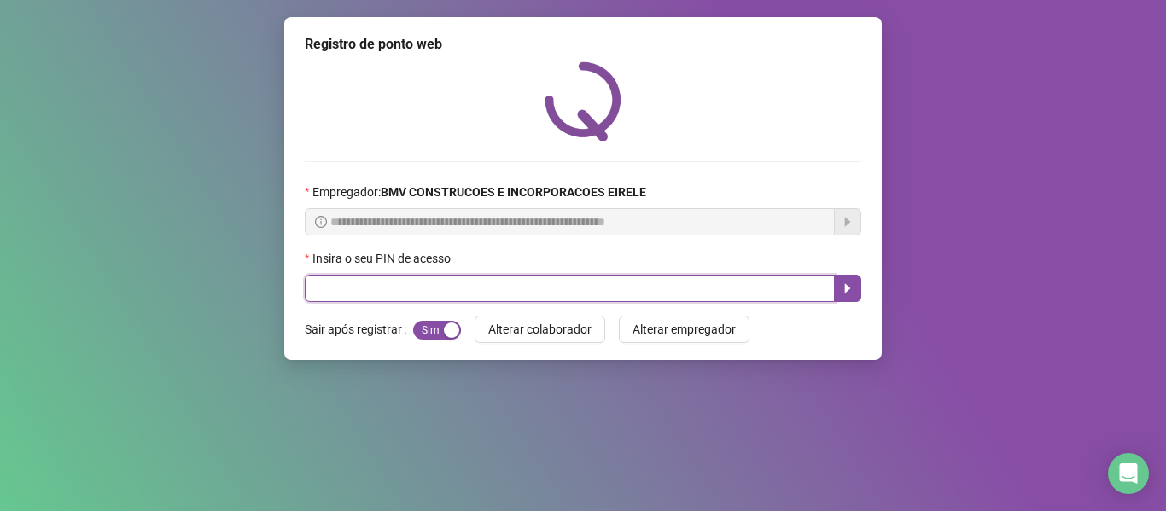
click at [734, 286] on input "text" at bounding box center [570, 288] width 530 height 27
type input "*****"
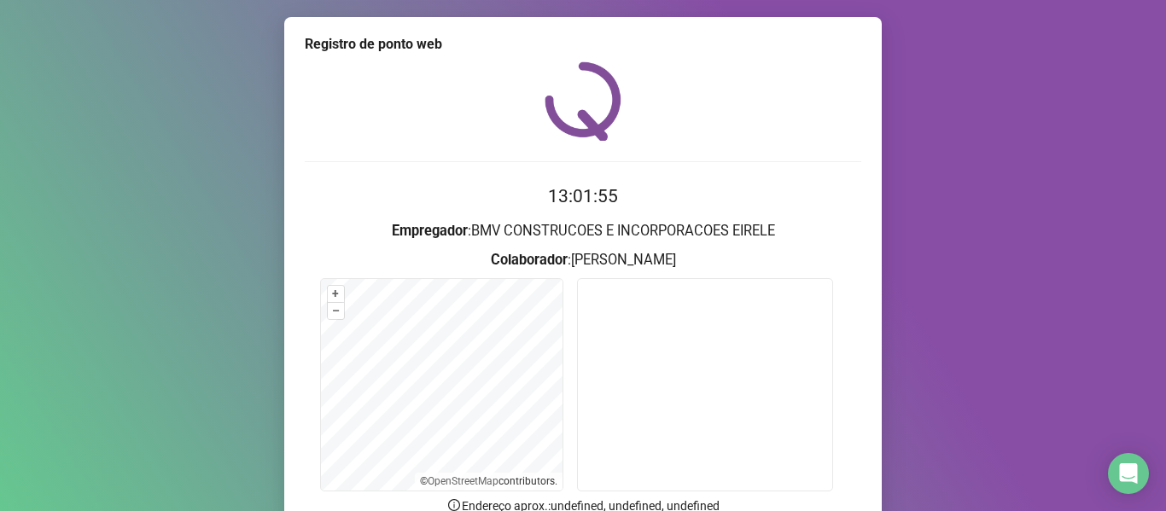
scroll to position [85, 0]
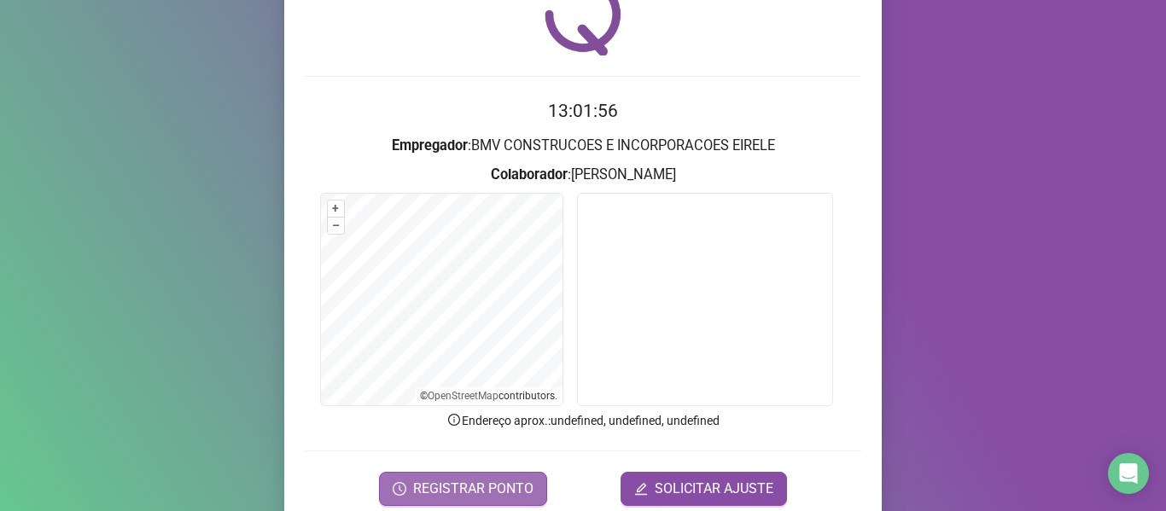
click at [503, 481] on span "REGISTRAR PONTO" at bounding box center [473, 489] width 120 height 20
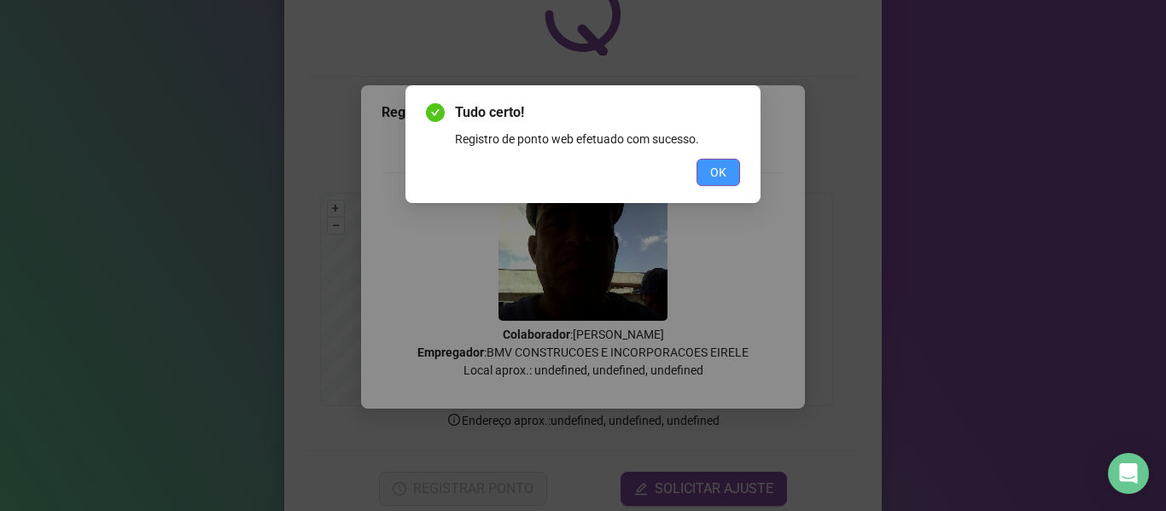
click at [724, 176] on span "OK" at bounding box center [718, 172] width 16 height 19
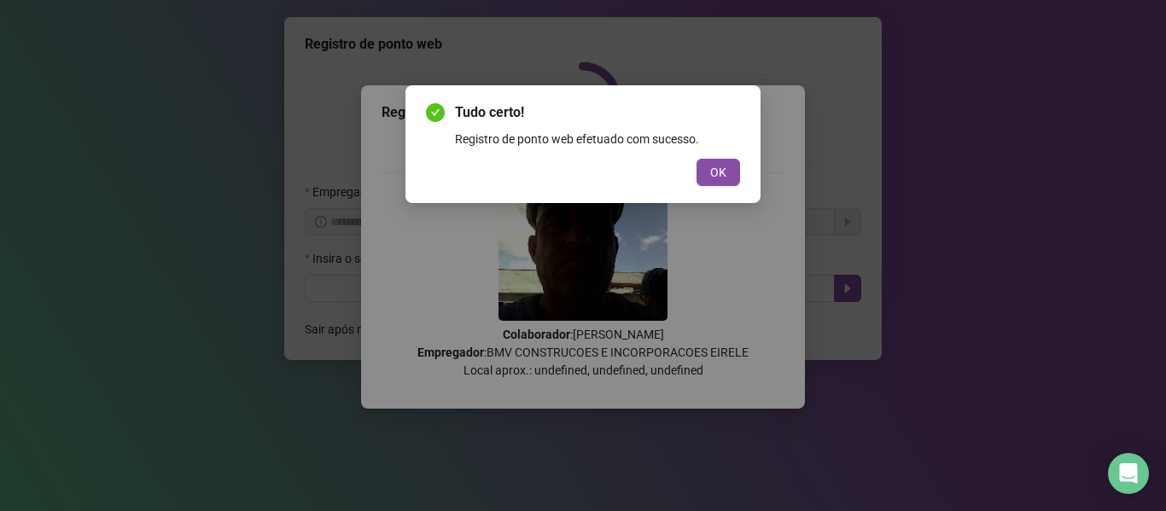
scroll to position [0, 0]
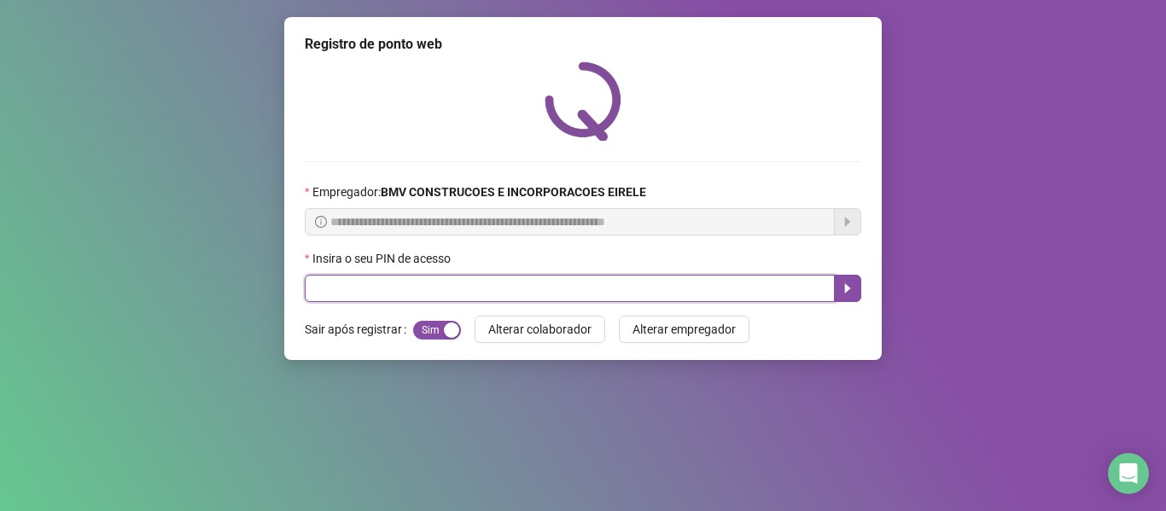
click at [746, 295] on input "text" at bounding box center [570, 288] width 530 height 27
type input "*****"
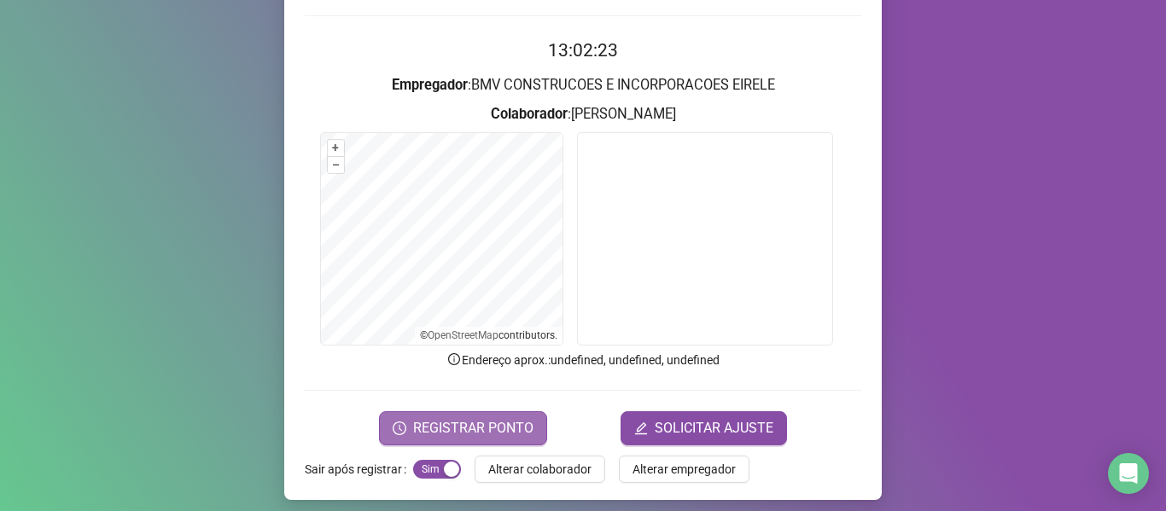
scroll to position [155, 0]
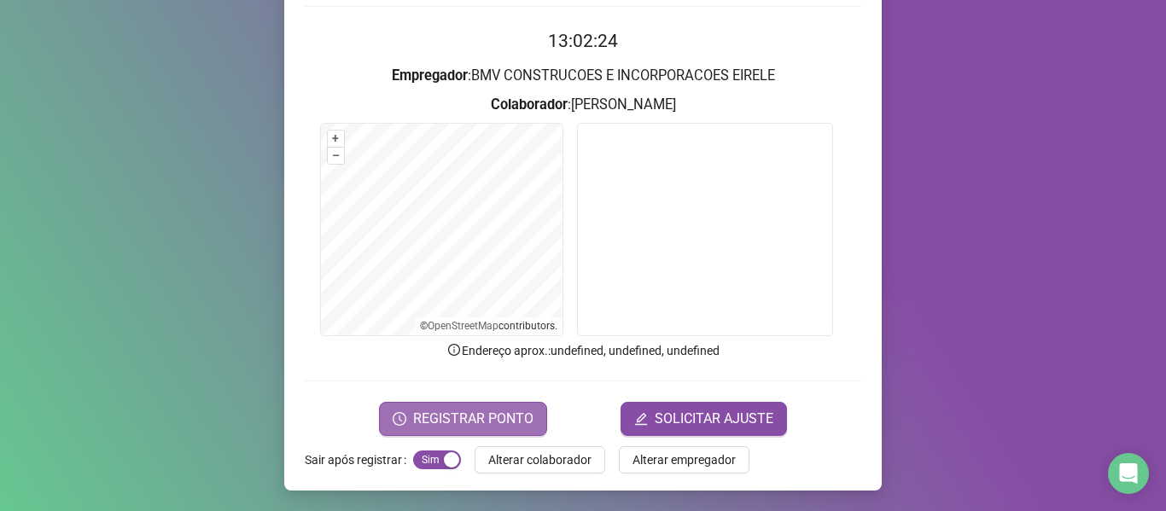
click at [460, 409] on span "REGISTRAR PONTO" at bounding box center [473, 419] width 120 height 20
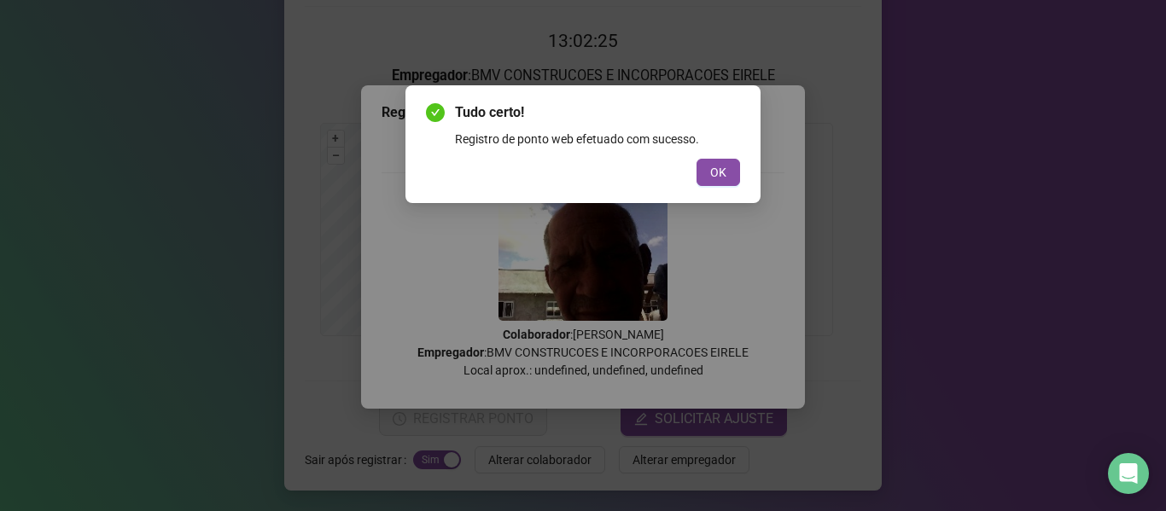
click at [740, 167] on div "Tudo certo! Registro de ponto web efetuado com sucesso. OK" at bounding box center [582, 144] width 355 height 118
click at [691, 171] on div "OK" at bounding box center [583, 172] width 314 height 27
click at [706, 171] on button "OK" at bounding box center [718, 172] width 44 height 27
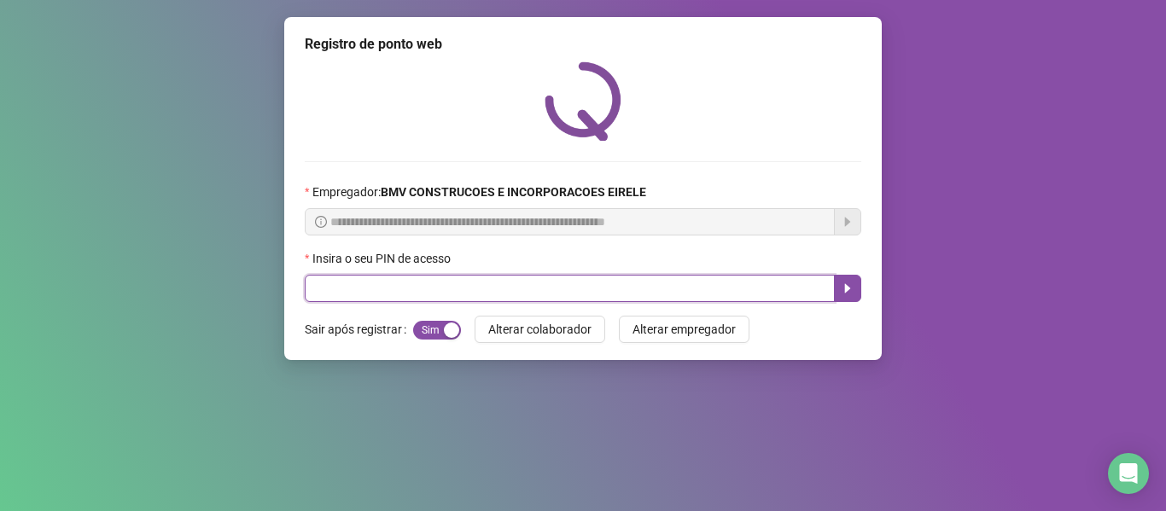
click at [769, 292] on input "text" at bounding box center [570, 288] width 530 height 27
type input "*****"
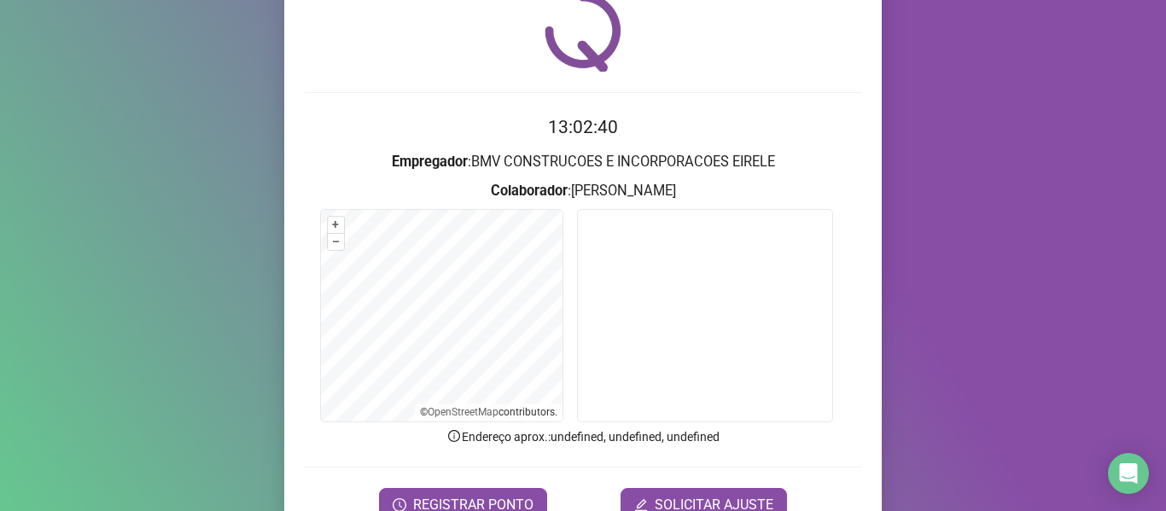
scroll to position [155, 0]
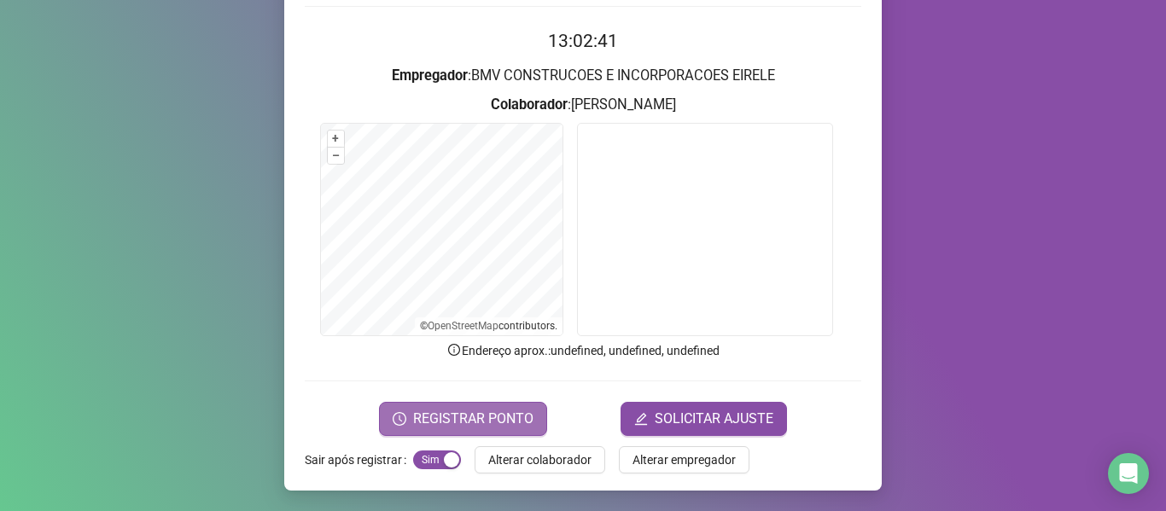
click at [501, 410] on span "REGISTRAR PONTO" at bounding box center [473, 419] width 120 height 20
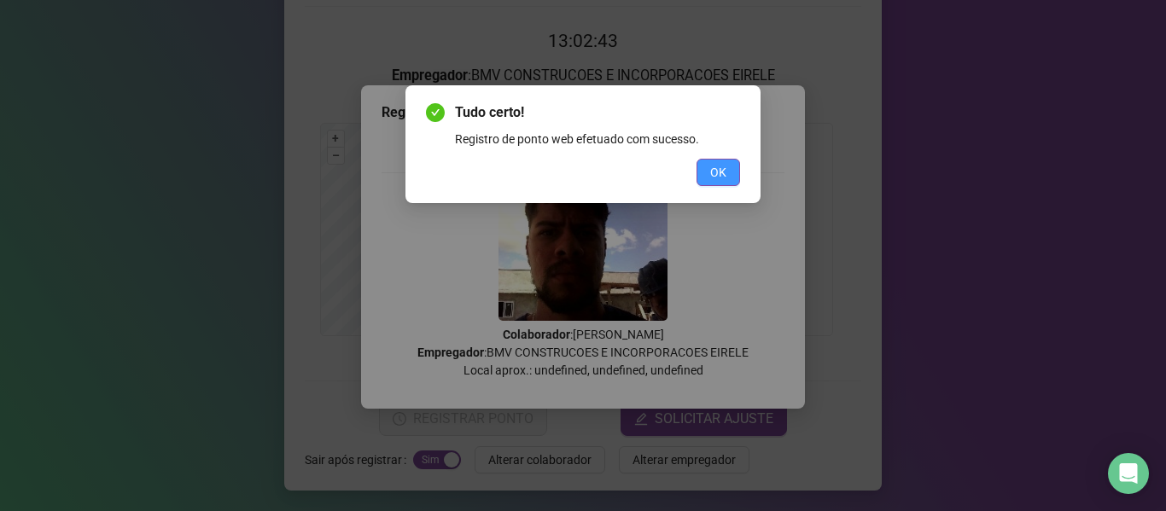
click at [731, 174] on button "OK" at bounding box center [718, 172] width 44 height 27
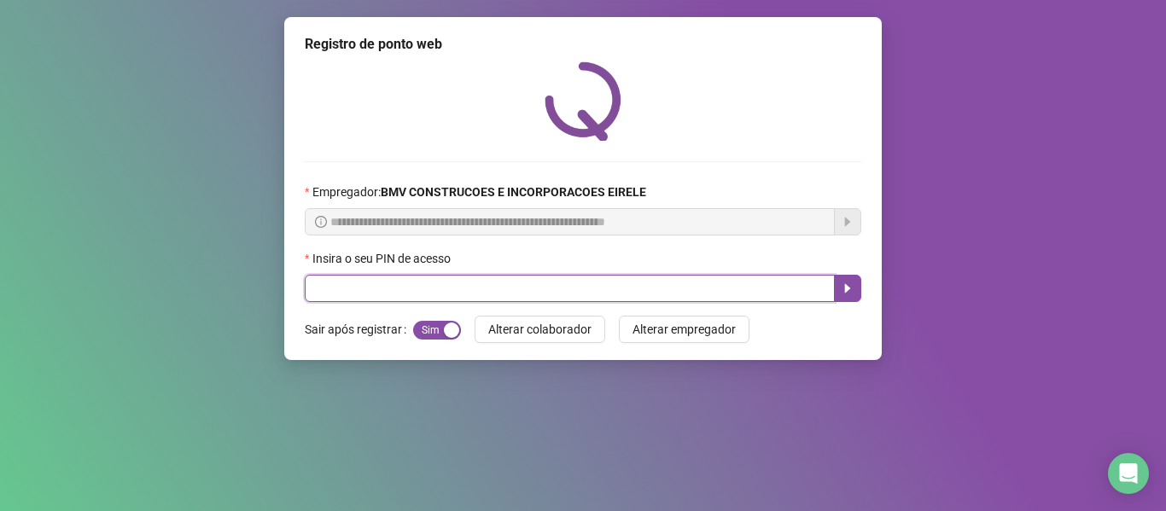
click at [758, 282] on input "text" at bounding box center [570, 288] width 530 height 27
type input "*****"
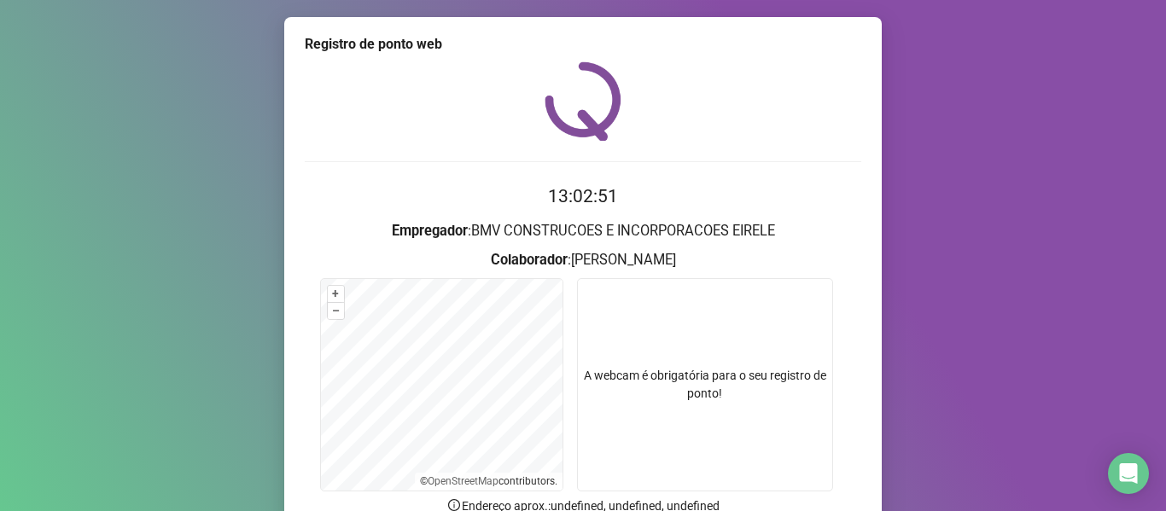
scroll to position [85, 0]
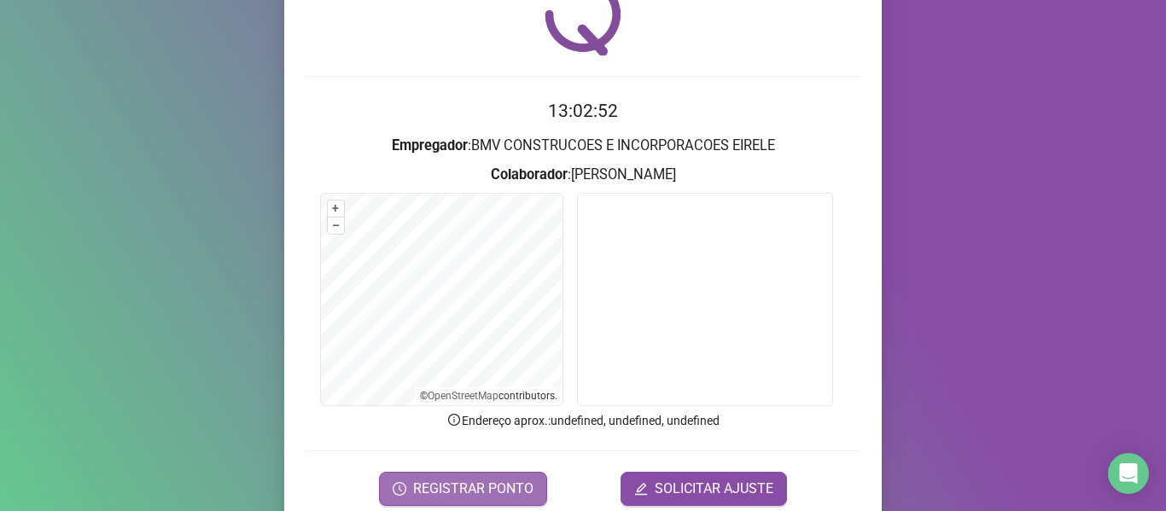
click at [495, 486] on span "REGISTRAR PONTO" at bounding box center [473, 489] width 120 height 20
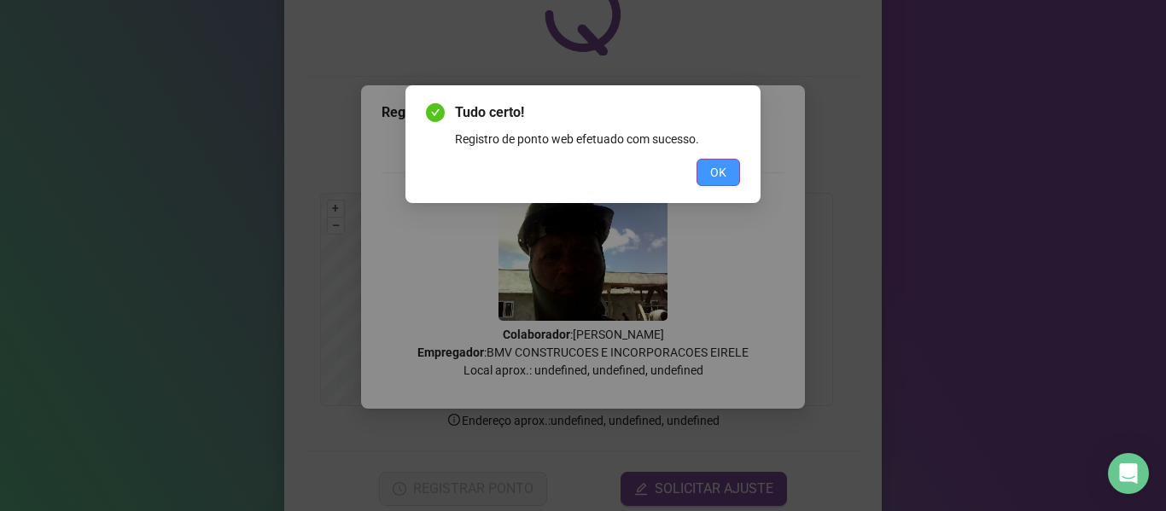
click at [708, 183] on button "OK" at bounding box center [718, 172] width 44 height 27
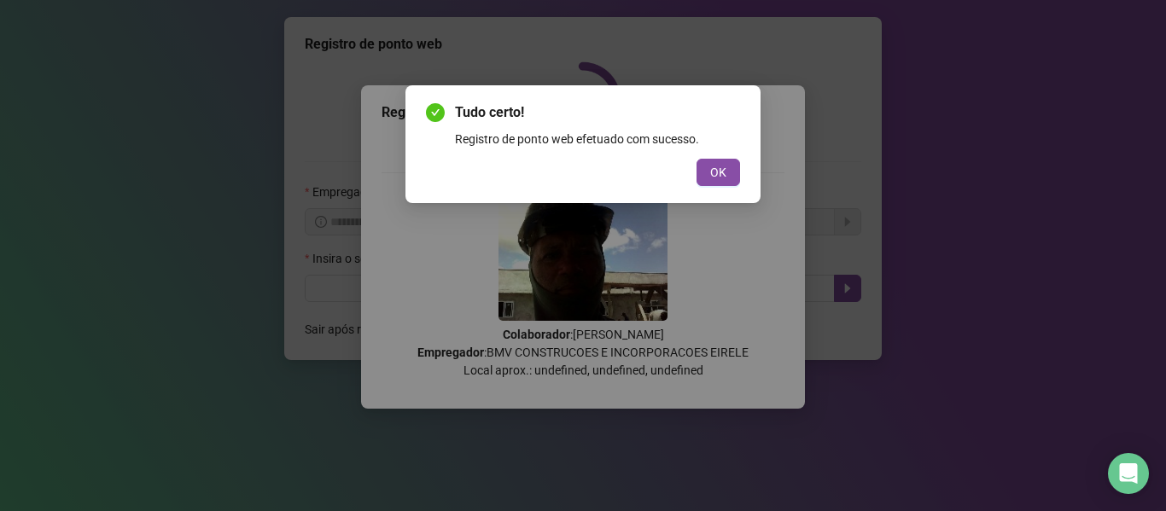
scroll to position [0, 0]
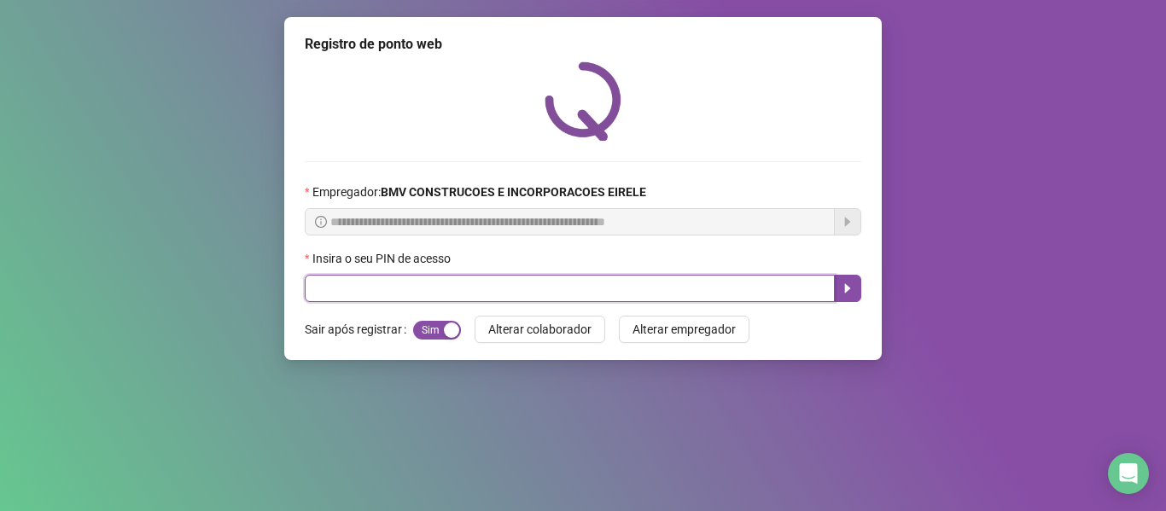
click at [773, 295] on input "text" at bounding box center [570, 288] width 530 height 27
type input "*****"
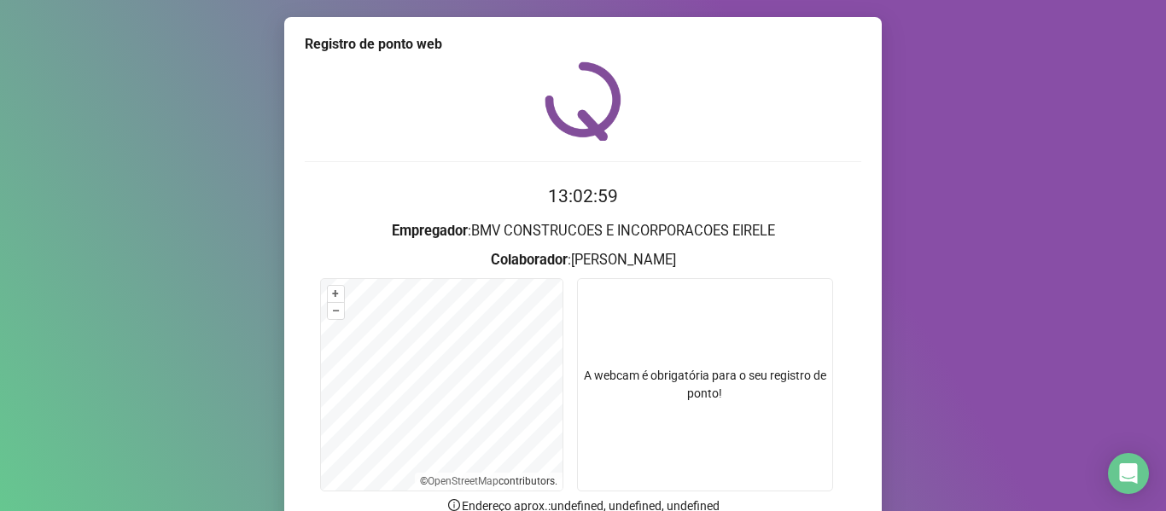
scroll to position [155, 0]
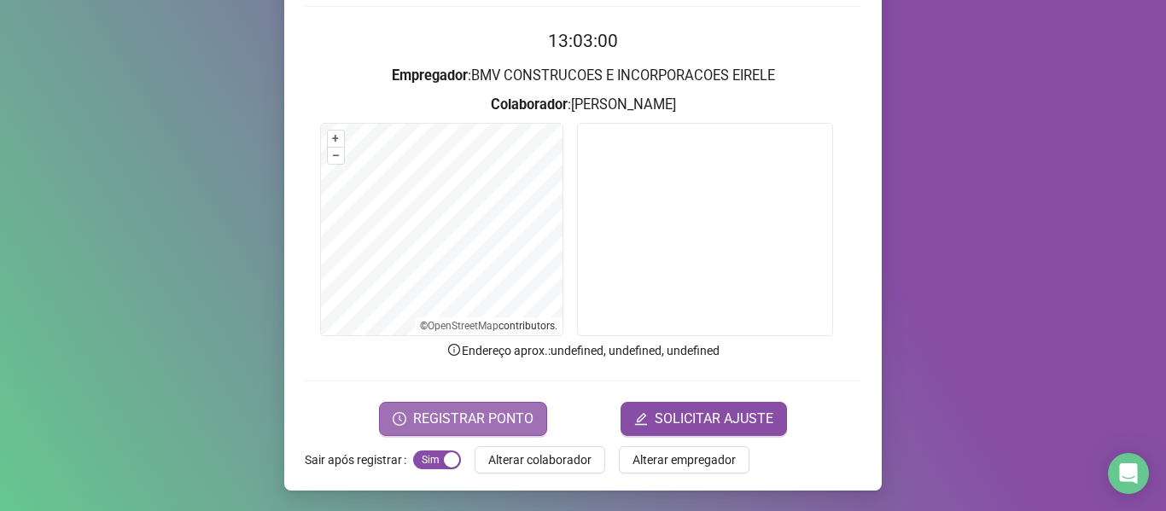
click at [452, 409] on span "REGISTRAR PONTO" at bounding box center [473, 419] width 120 height 20
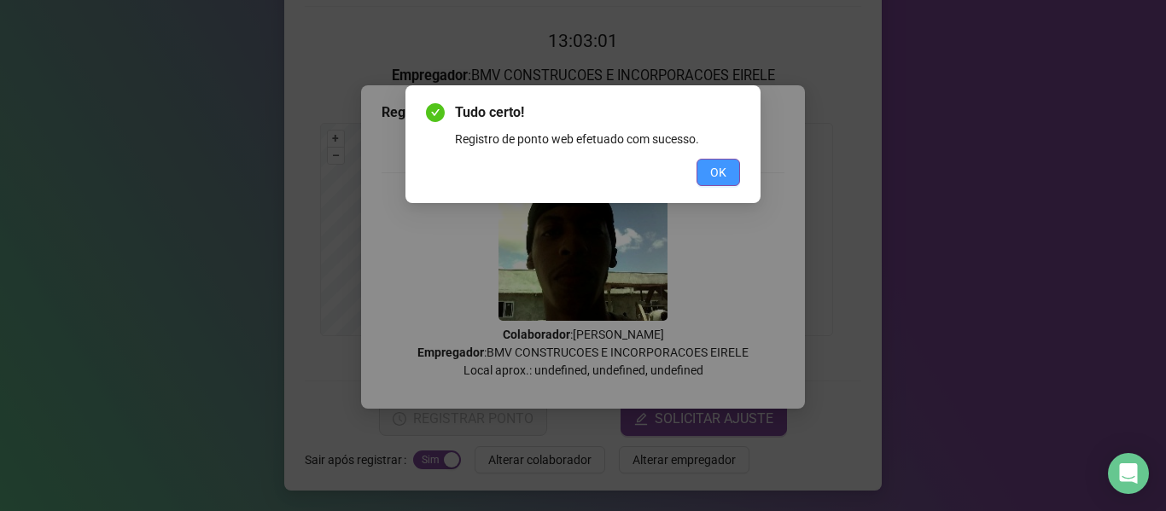
click at [710, 176] on span "OK" at bounding box center [718, 172] width 16 height 19
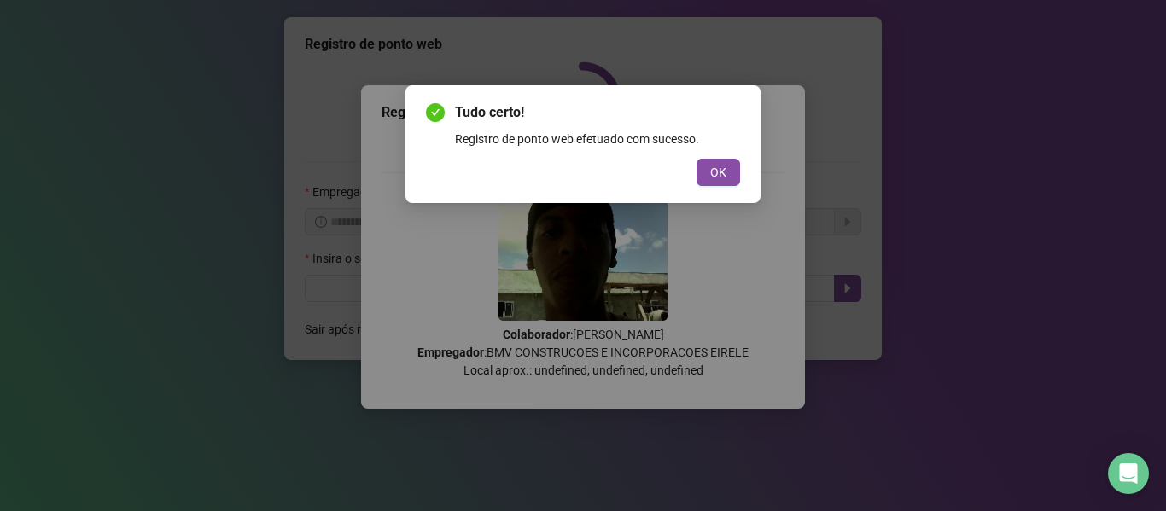
scroll to position [0, 0]
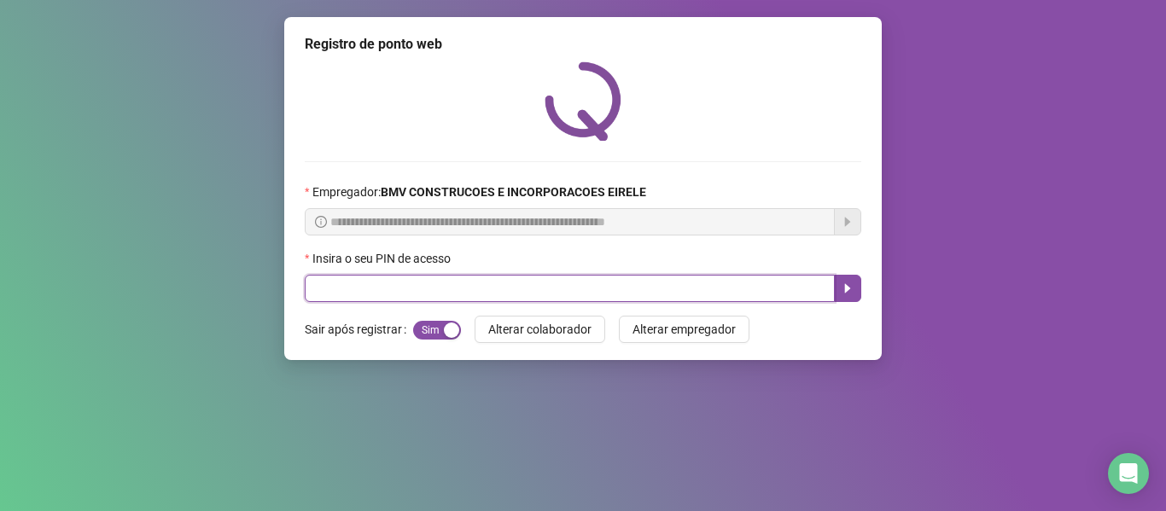
click at [747, 282] on input "text" at bounding box center [570, 288] width 530 height 27
type input "*****"
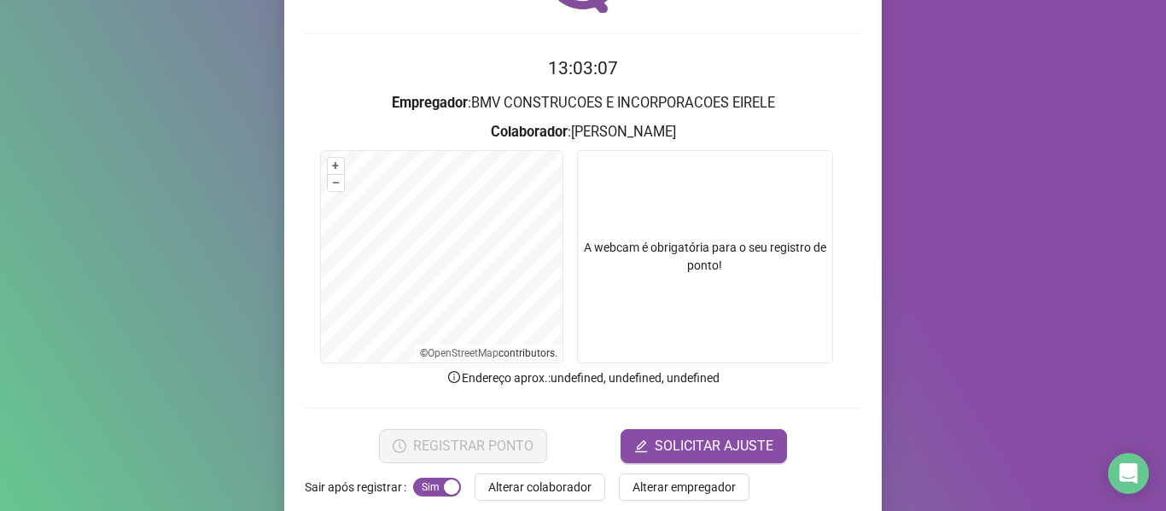
scroll to position [155, 0]
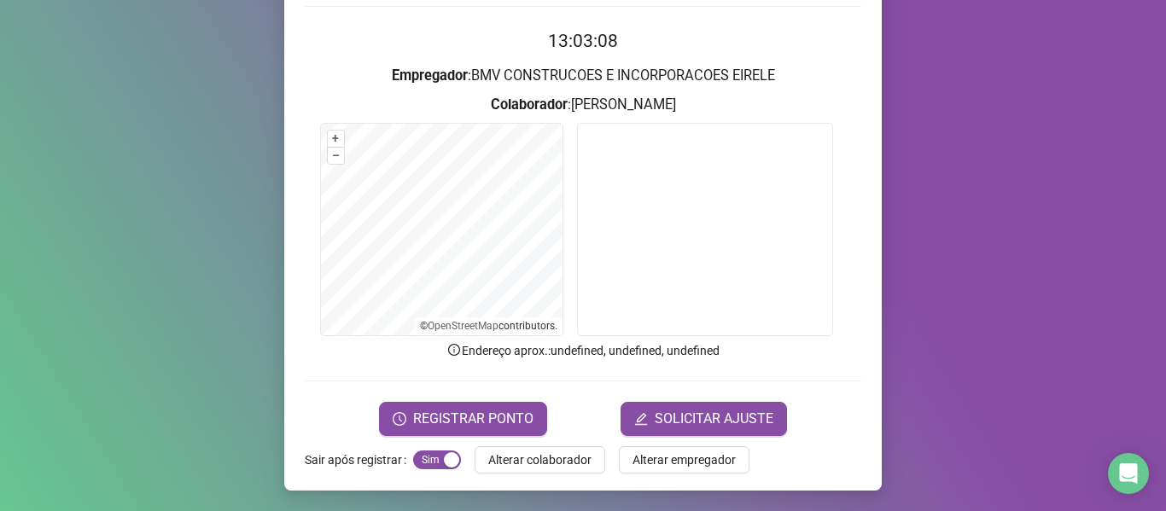
click at [521, 400] on form "13:03:08 Empregador : BMV CONSTRUCOES E INCORPORACOES EIRELE Colaborador : [PER…" at bounding box center [583, 231] width 556 height 408
click at [515, 409] on span "REGISTRAR PONTO" at bounding box center [473, 419] width 120 height 20
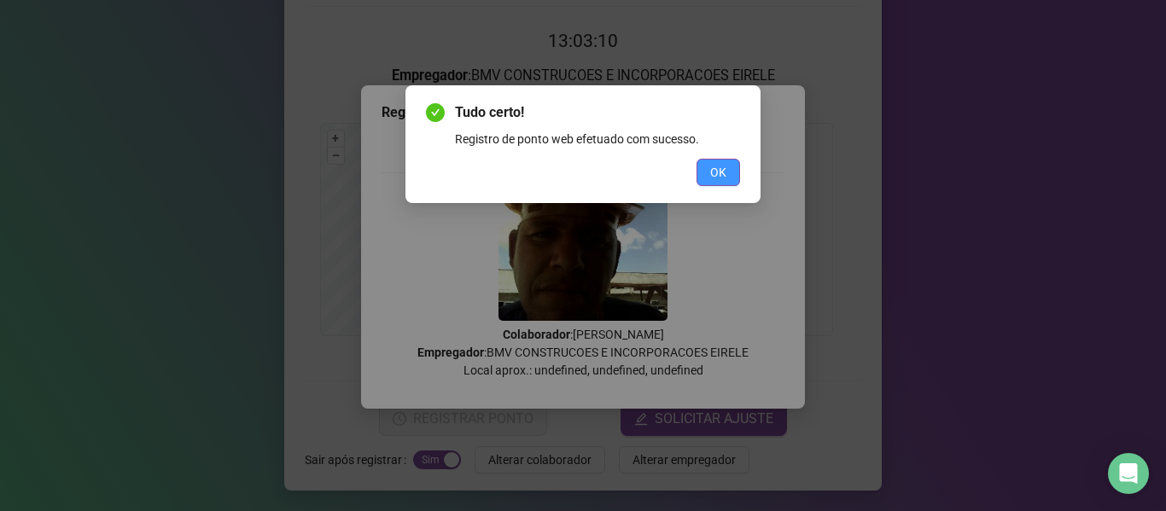
click at [709, 174] on button "OK" at bounding box center [718, 172] width 44 height 27
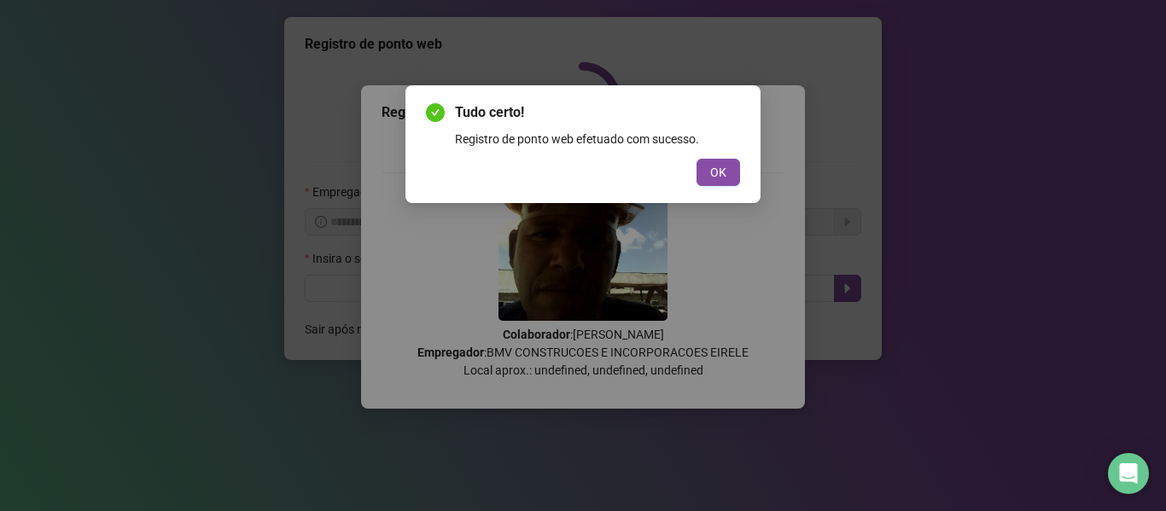
scroll to position [0, 0]
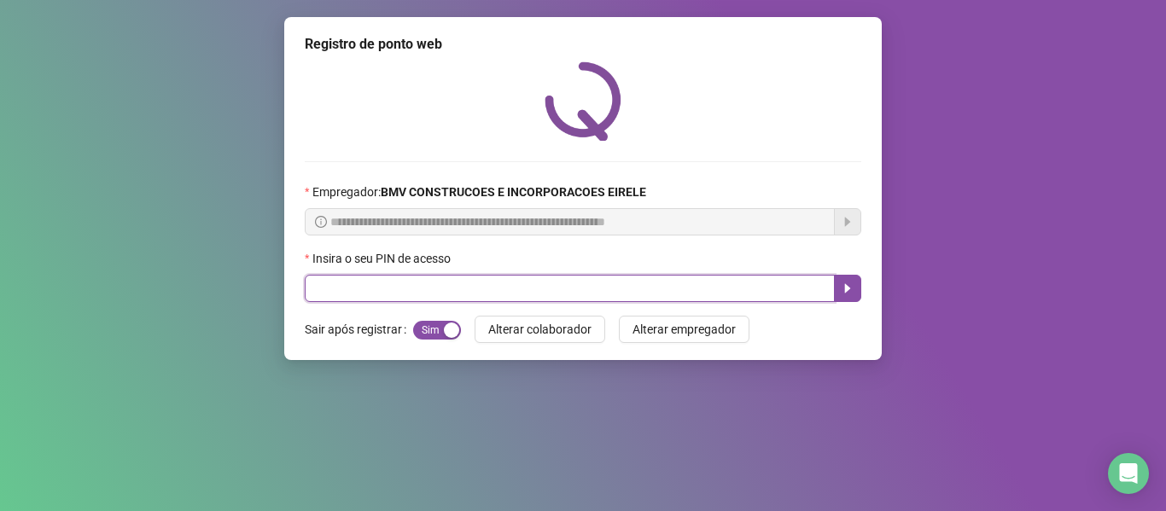
click at [764, 291] on input "text" at bounding box center [570, 288] width 530 height 27
type input "*****"
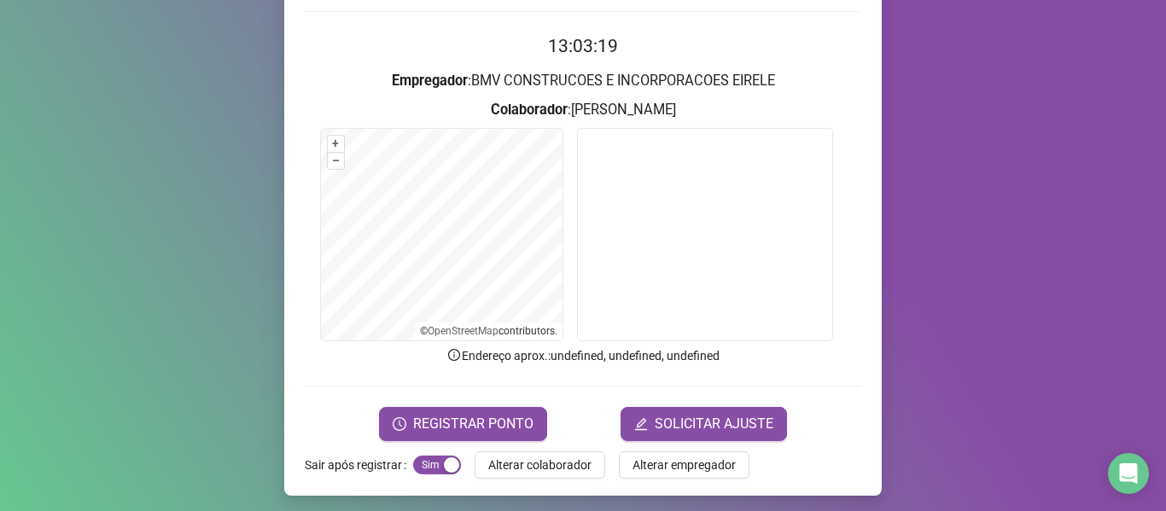
scroll to position [155, 0]
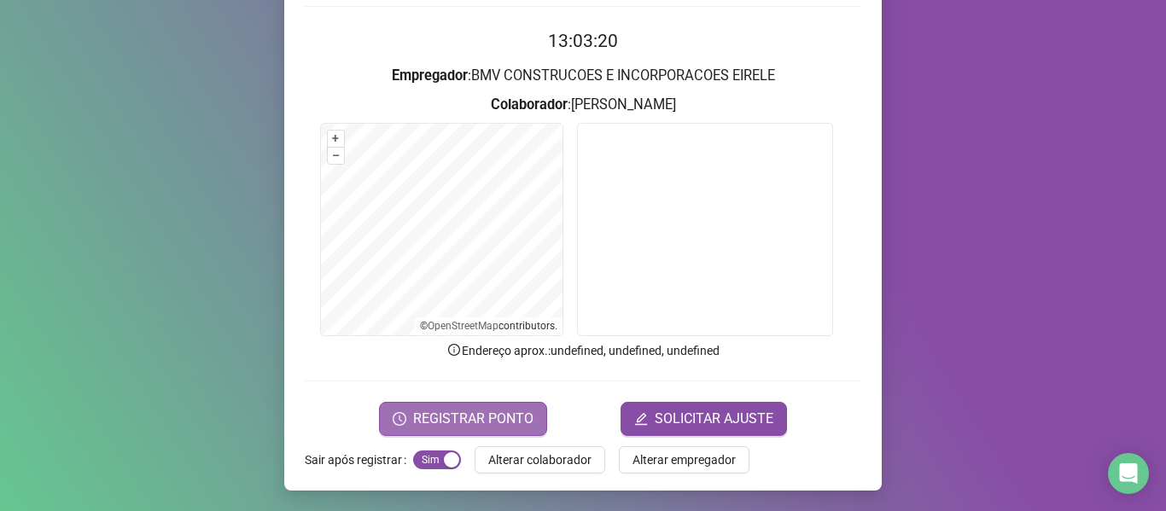
click at [415, 407] on button "REGISTRAR PONTO" at bounding box center [463, 419] width 168 height 34
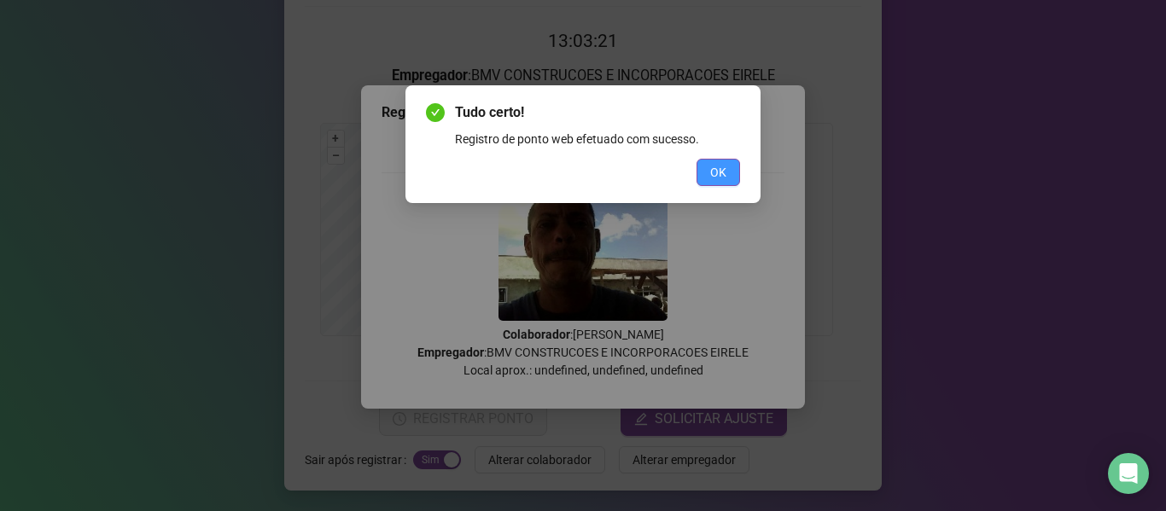
click at [736, 177] on button "OK" at bounding box center [718, 172] width 44 height 27
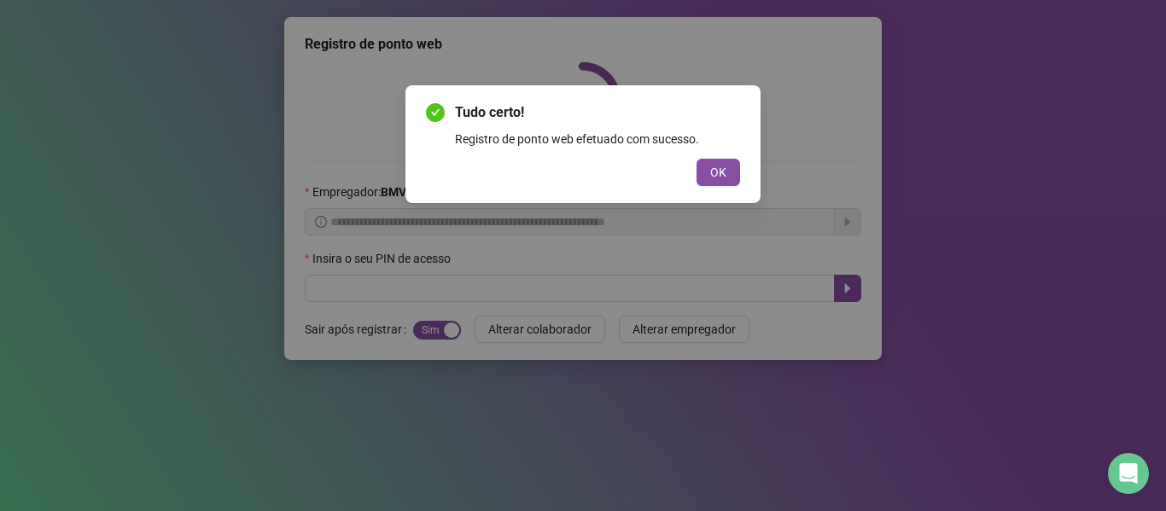
scroll to position [0, 0]
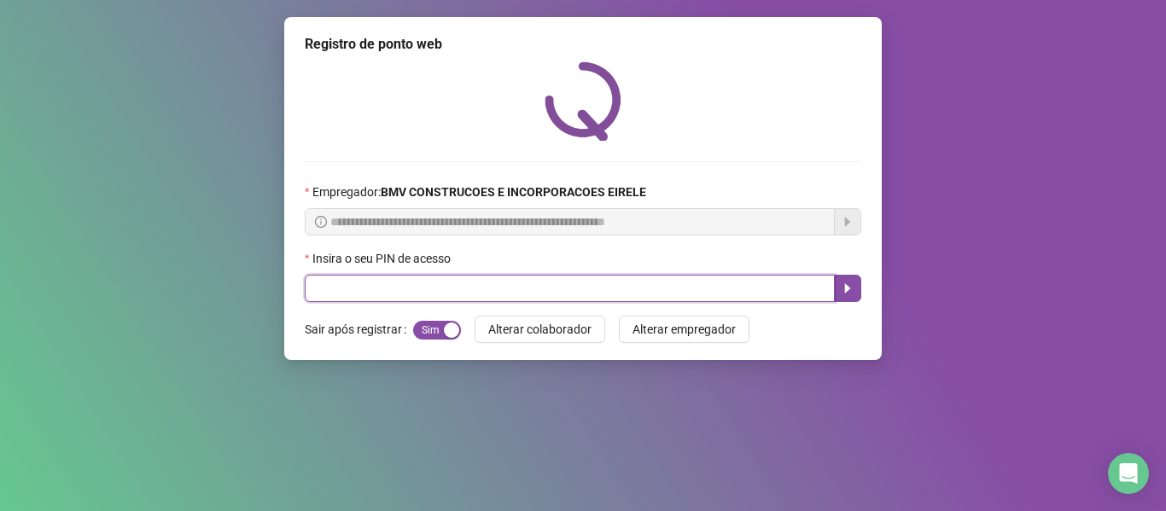
click at [769, 290] on input "text" at bounding box center [570, 288] width 530 height 27
type input "*****"
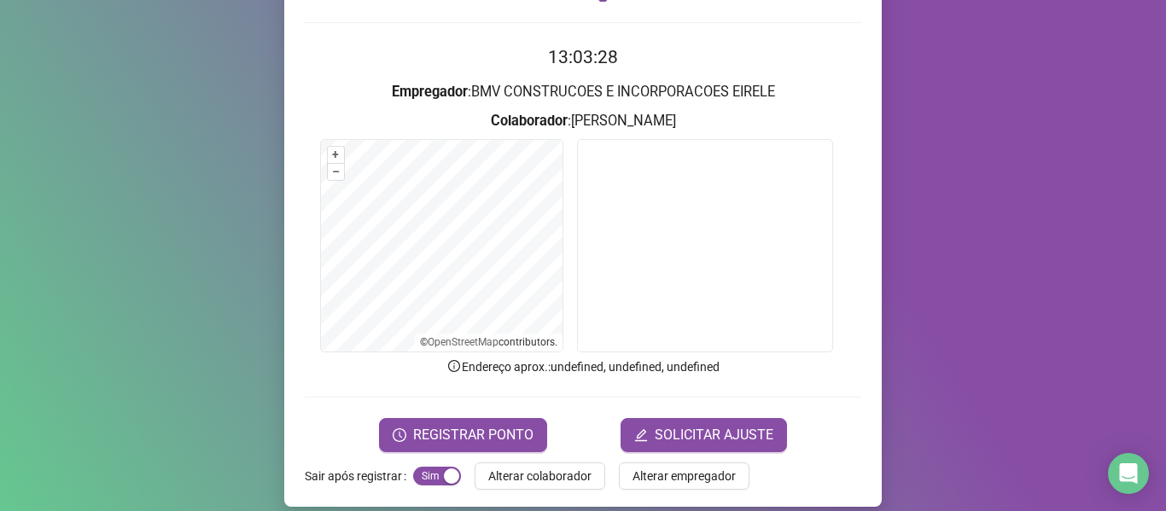
scroll to position [155, 0]
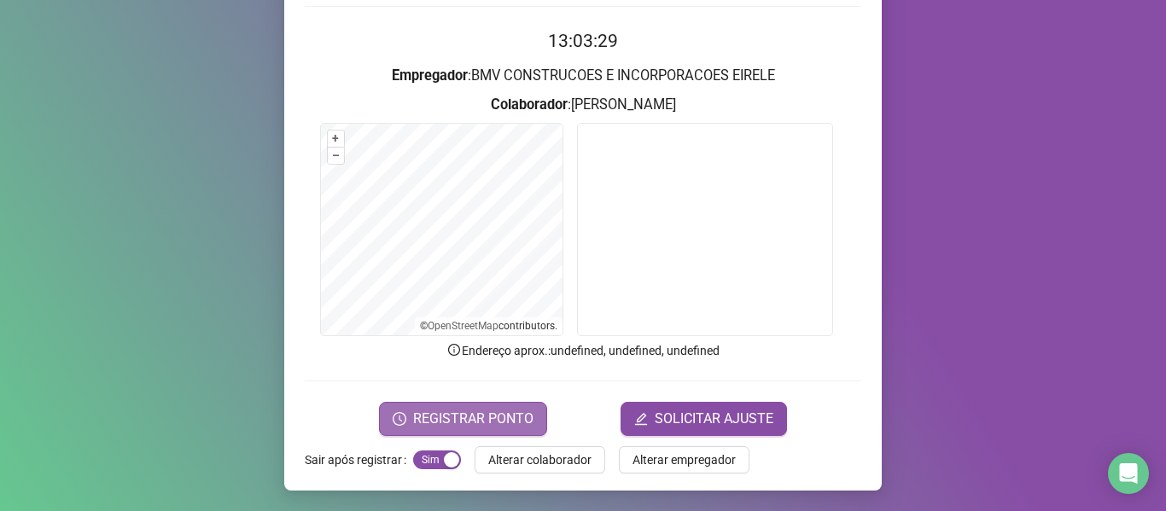
click at [495, 410] on span "REGISTRAR PONTO" at bounding box center [473, 419] width 120 height 20
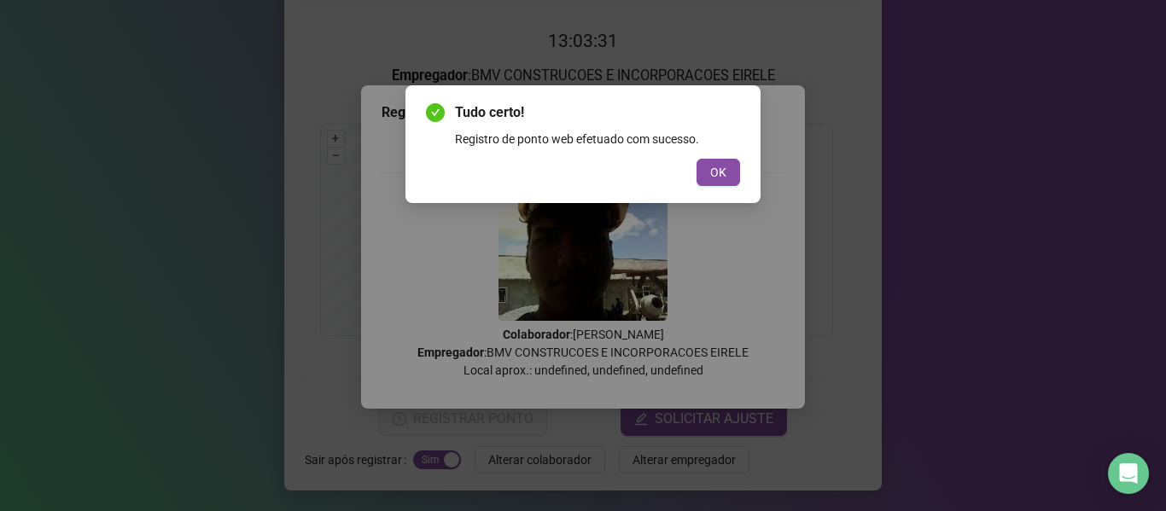
click at [708, 169] on button "OK" at bounding box center [718, 172] width 44 height 27
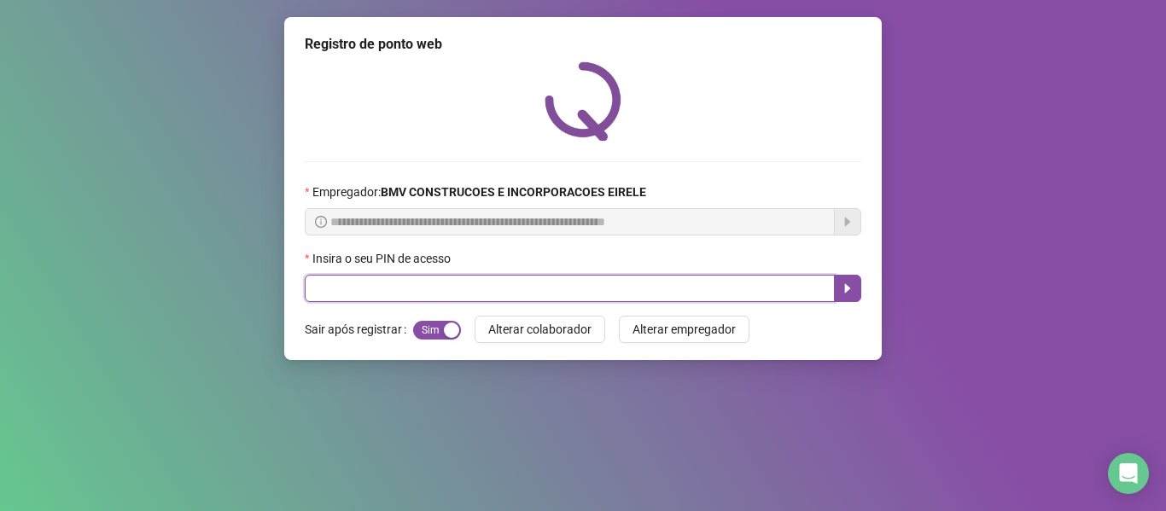
click at [751, 291] on input "text" at bounding box center [570, 288] width 530 height 27
type input "*****"
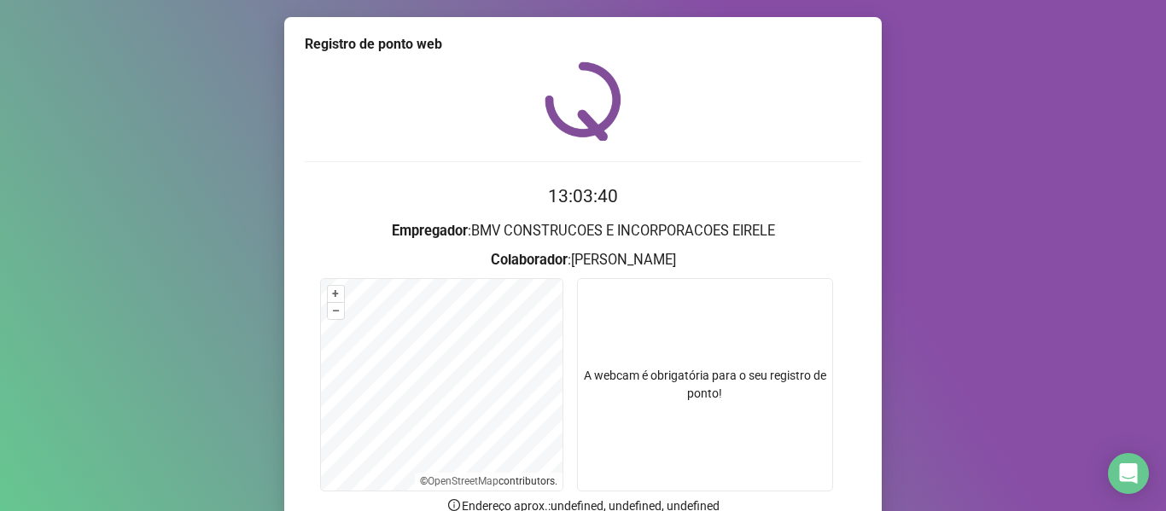
scroll to position [155, 0]
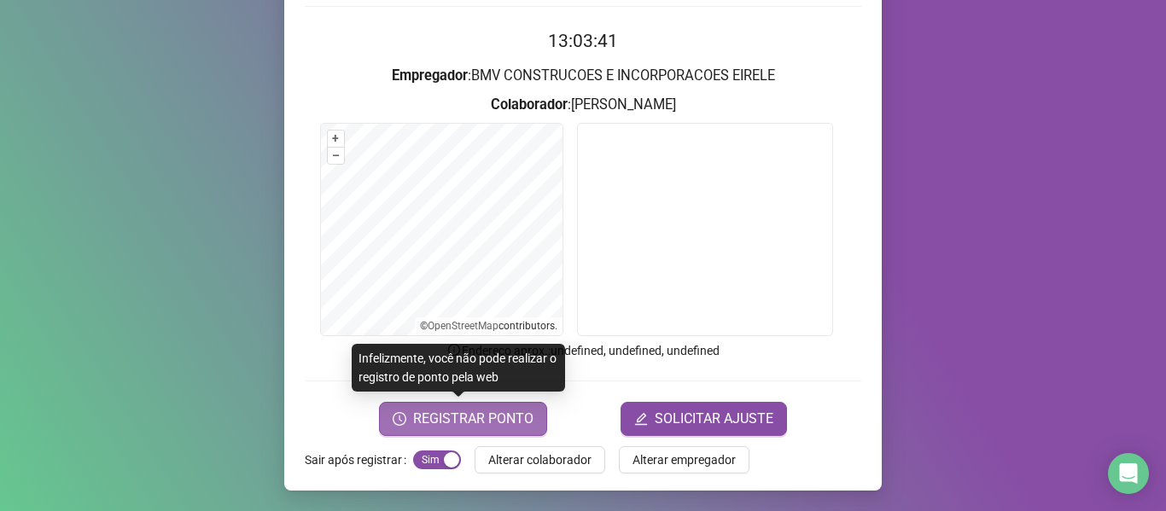
click at [469, 421] on span "REGISTRAR PONTO" at bounding box center [473, 419] width 120 height 20
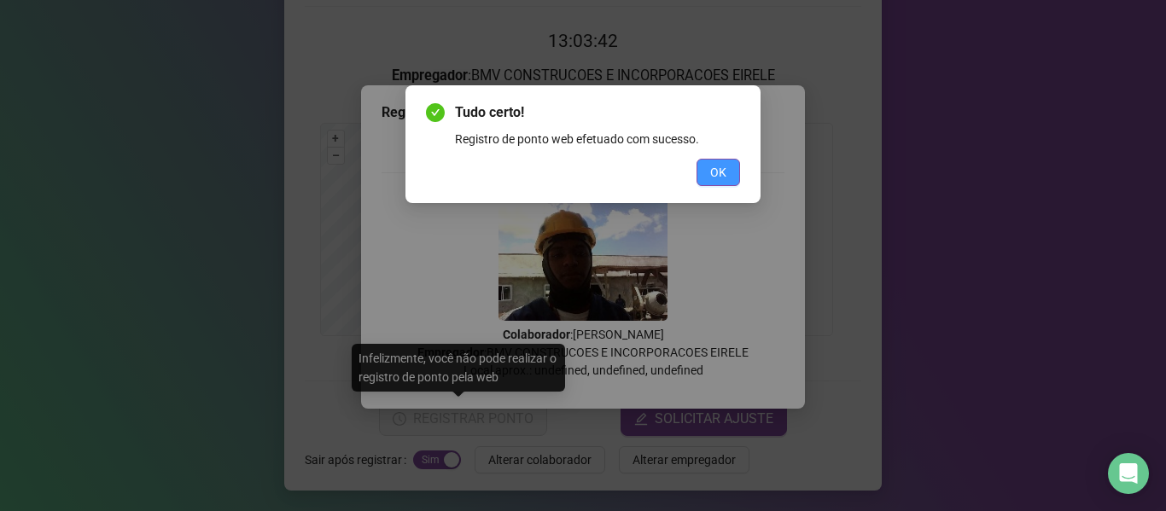
click at [718, 173] on span "OK" at bounding box center [718, 172] width 16 height 19
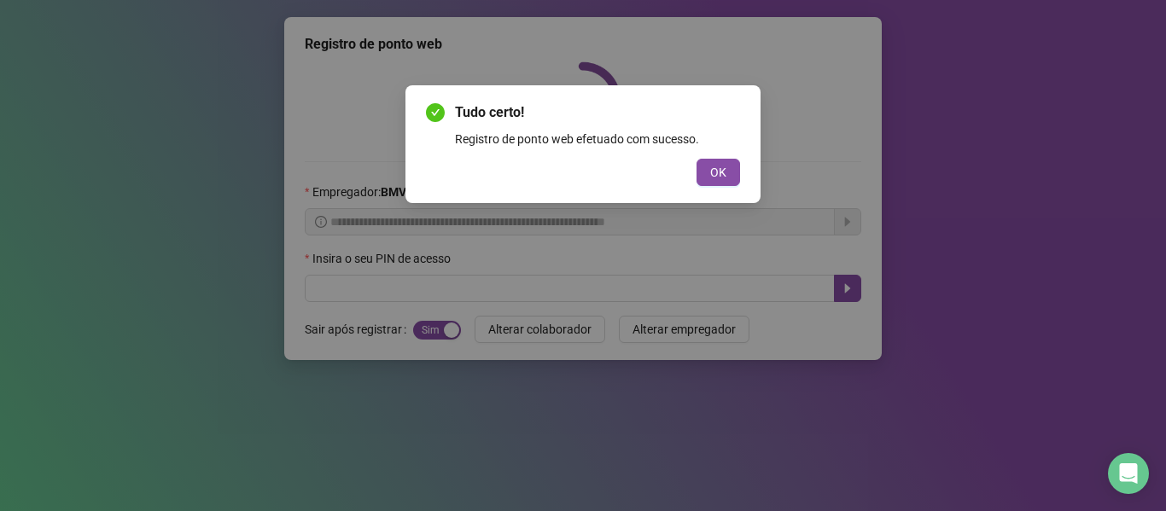
scroll to position [0, 0]
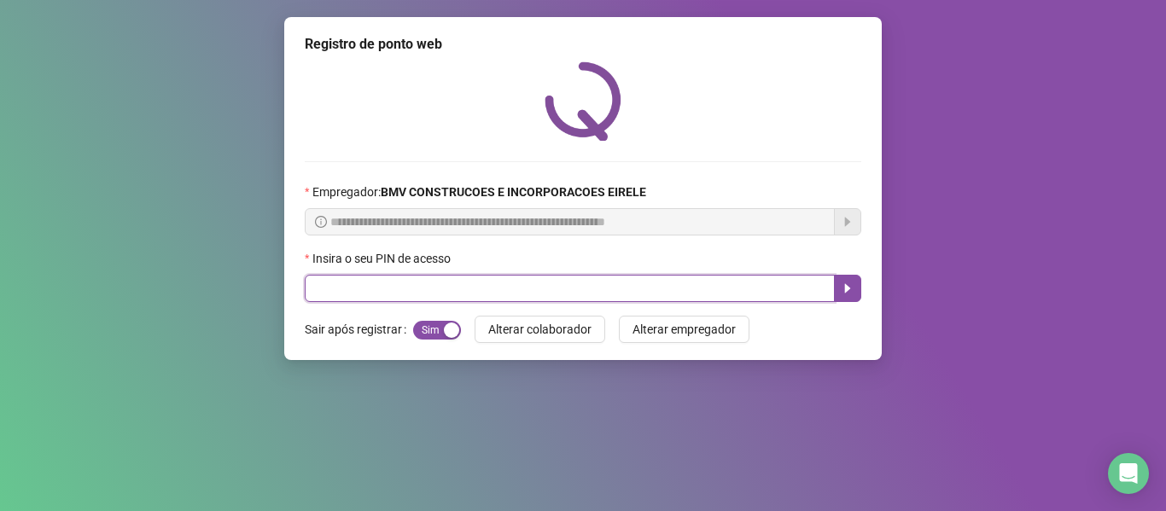
click at [795, 290] on input "text" at bounding box center [570, 288] width 530 height 27
type input "*****"
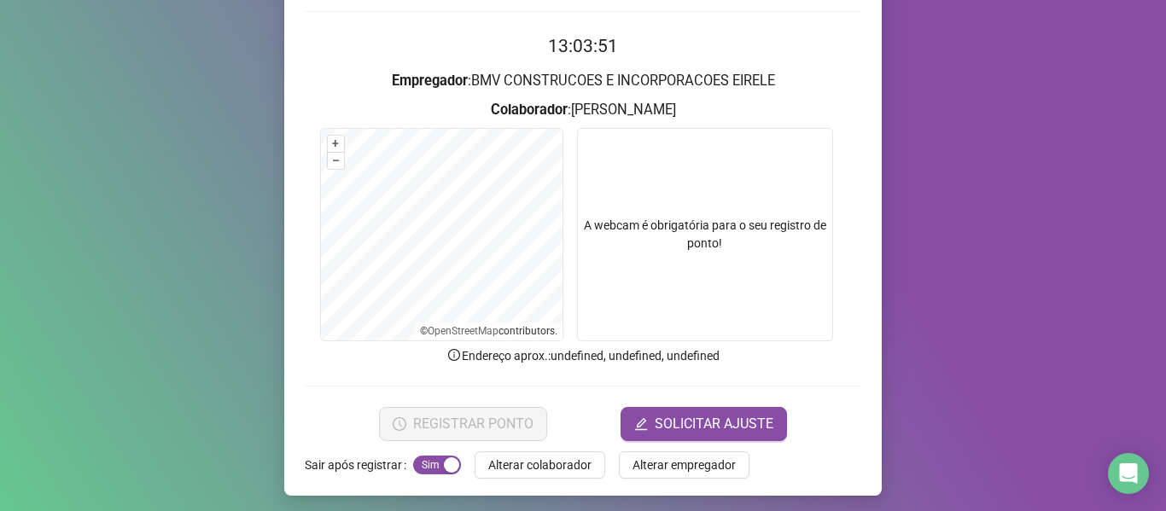
scroll to position [155, 0]
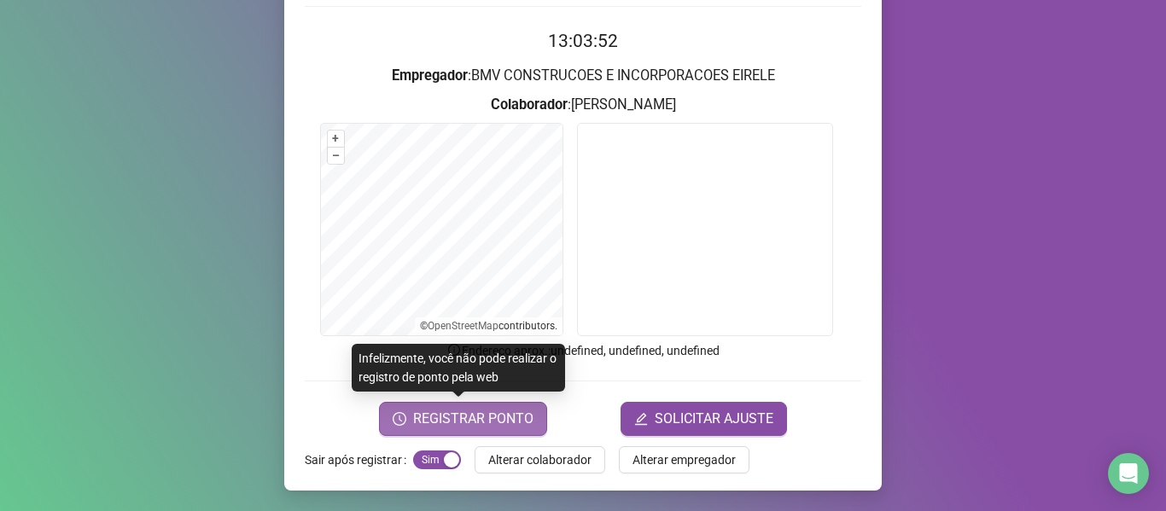
click at [465, 412] on span "REGISTRAR PONTO" at bounding box center [473, 419] width 120 height 20
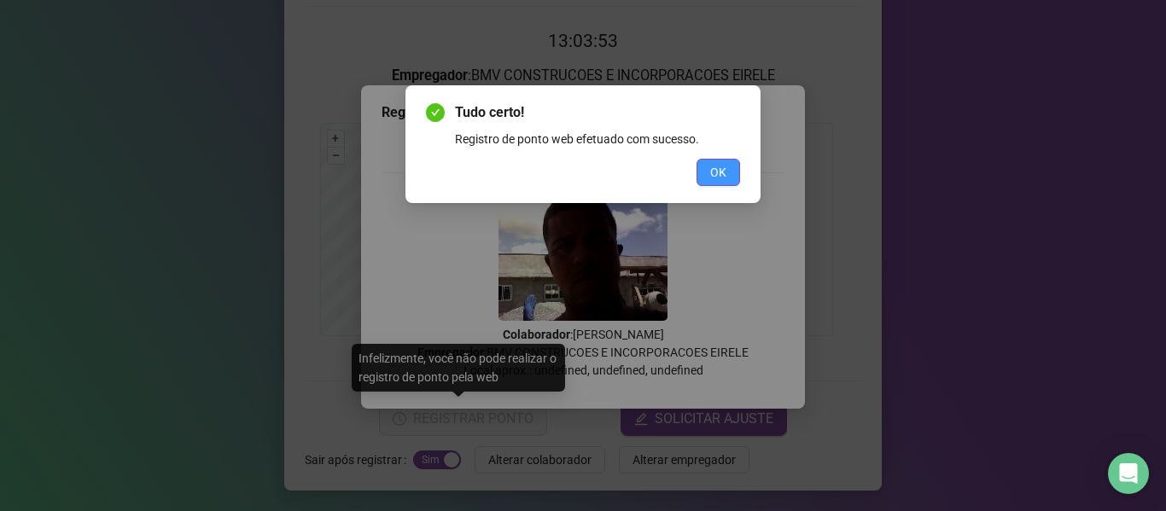
click at [699, 172] on button "OK" at bounding box center [718, 172] width 44 height 27
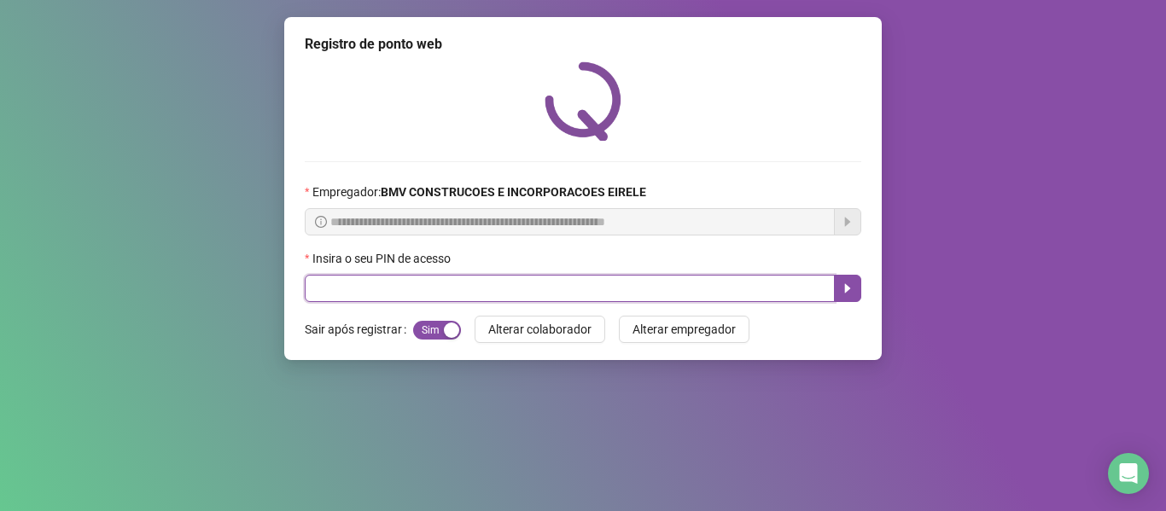
click at [727, 299] on input "text" at bounding box center [570, 288] width 530 height 27
type input "*****"
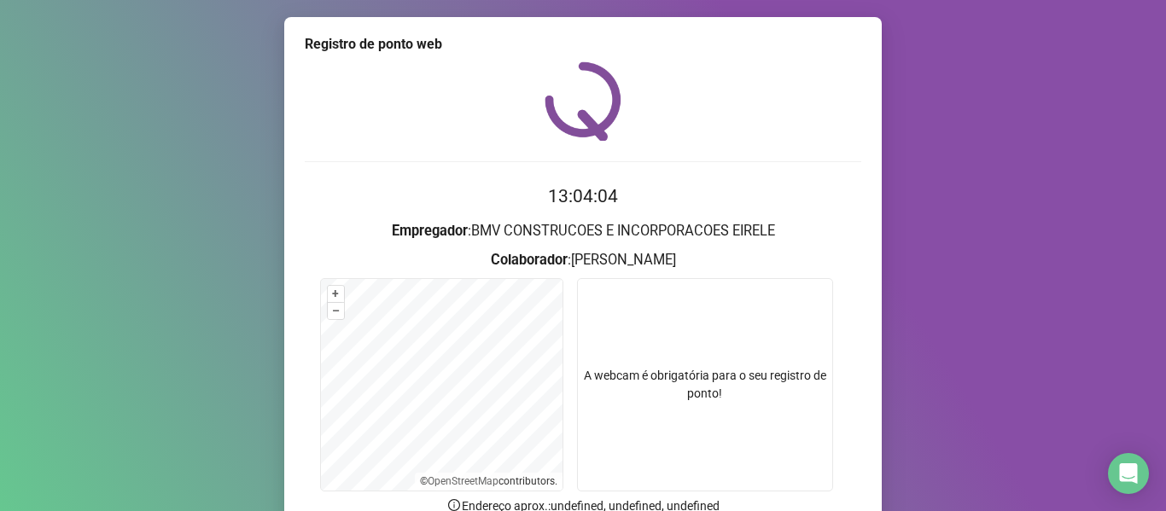
scroll to position [155, 0]
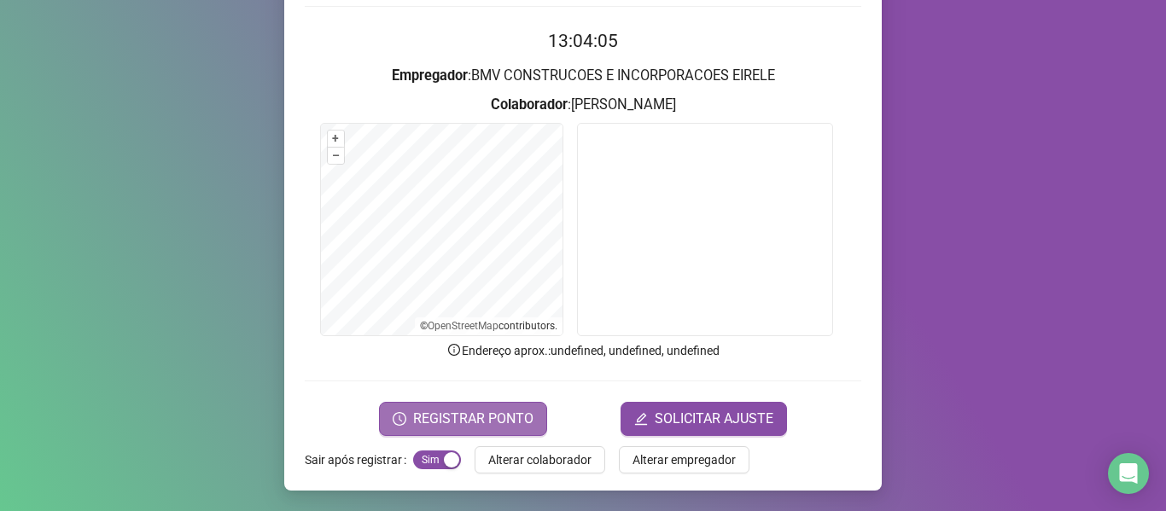
click at [465, 427] on span "REGISTRAR PONTO" at bounding box center [473, 419] width 120 height 20
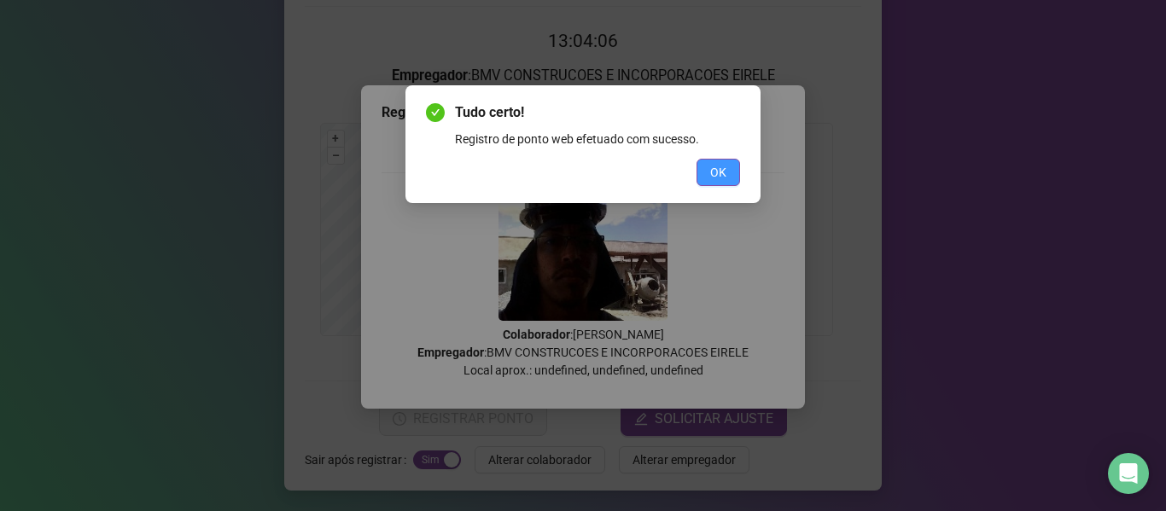
click at [706, 181] on button "OK" at bounding box center [718, 172] width 44 height 27
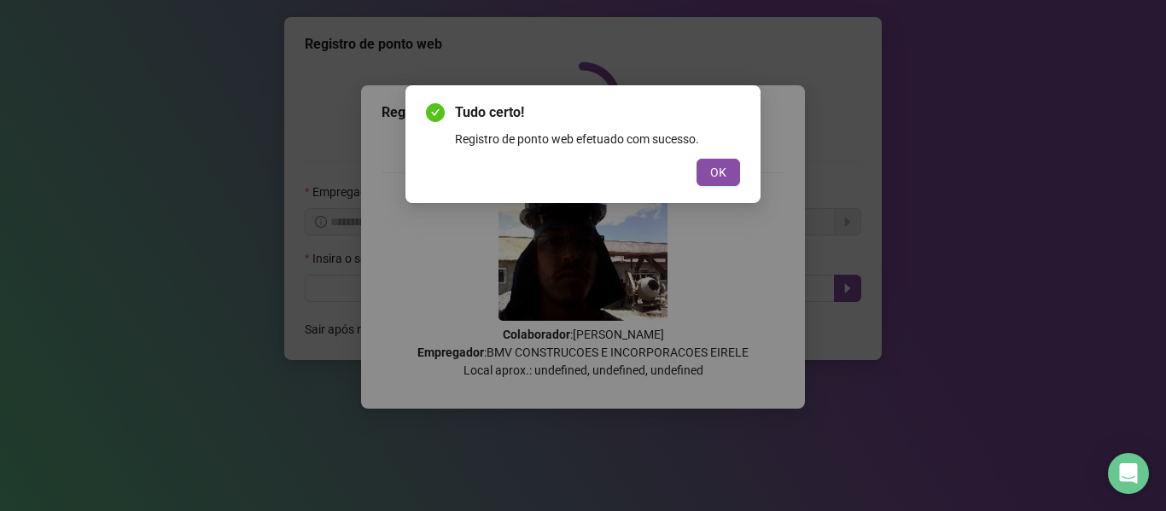
scroll to position [0, 0]
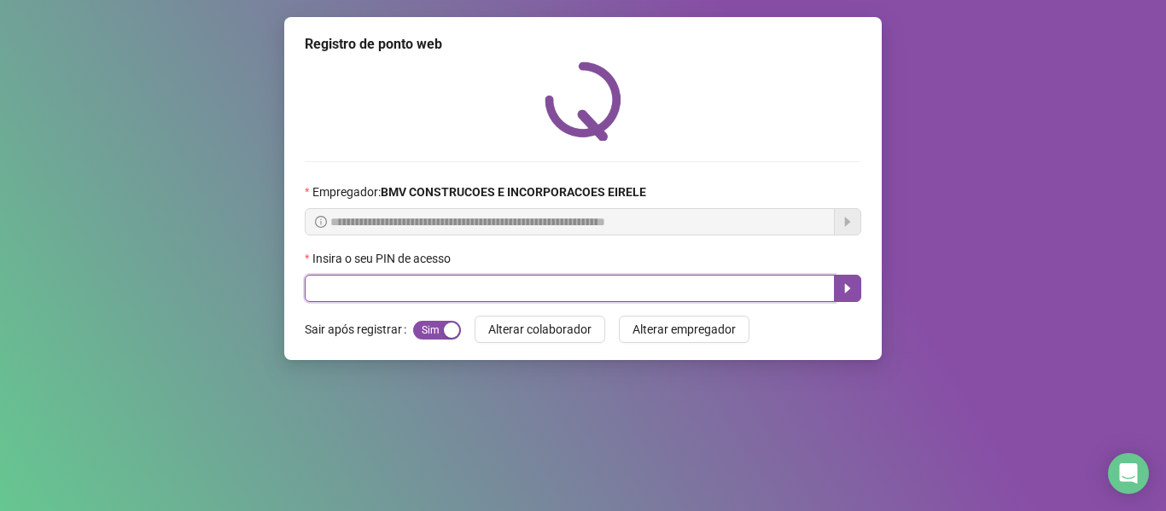
click at [736, 285] on input "text" at bounding box center [570, 288] width 530 height 27
type input "*****"
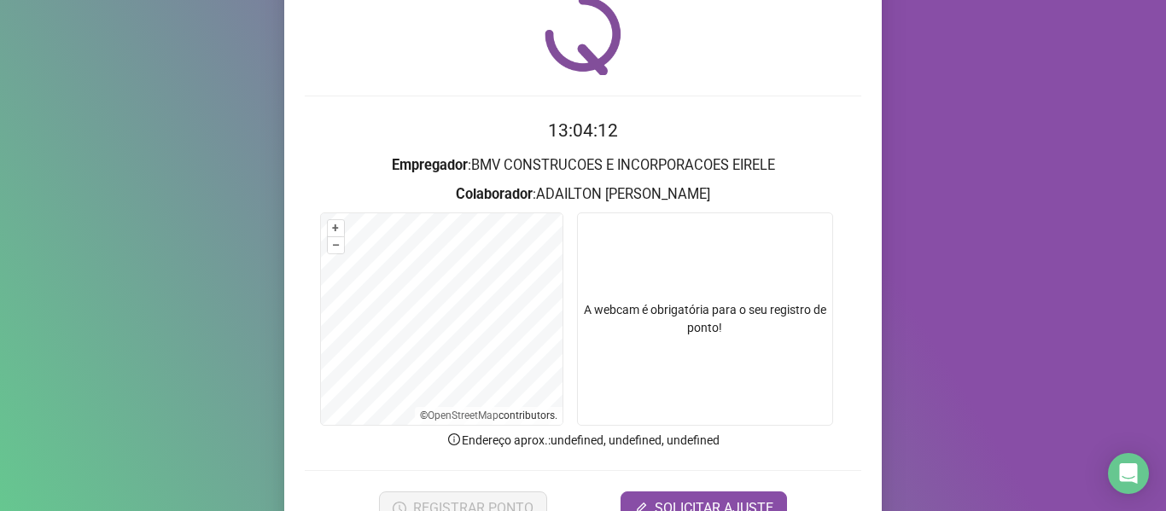
scroll to position [155, 0]
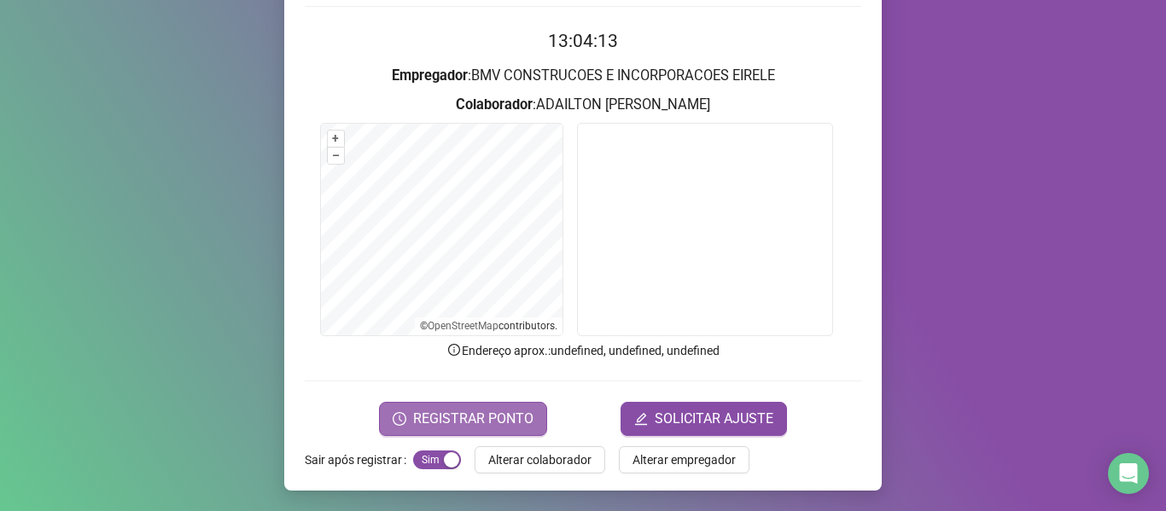
click at [433, 415] on span "REGISTRAR PONTO" at bounding box center [473, 419] width 120 height 20
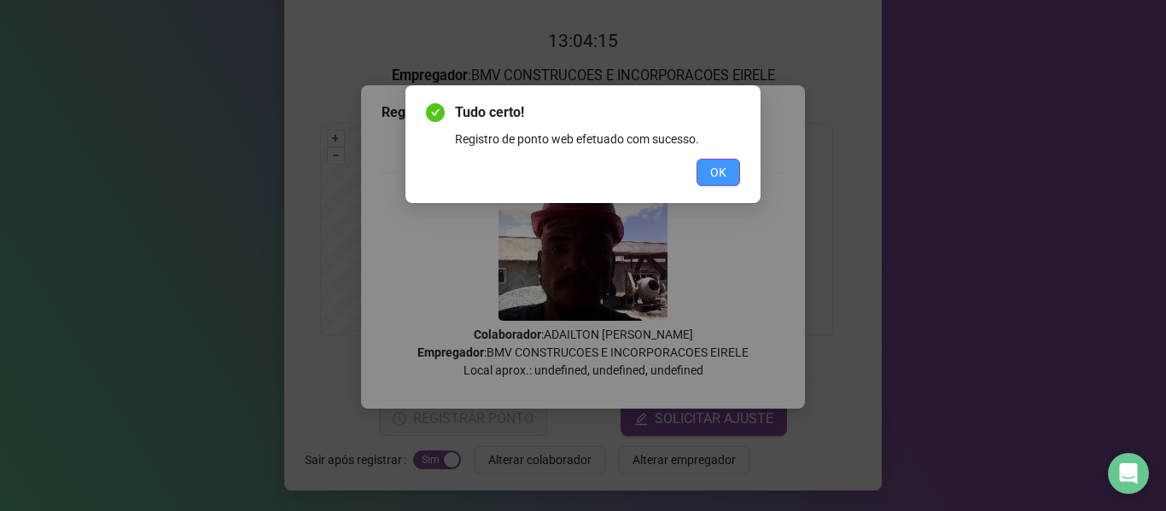
click at [698, 165] on button "OK" at bounding box center [718, 172] width 44 height 27
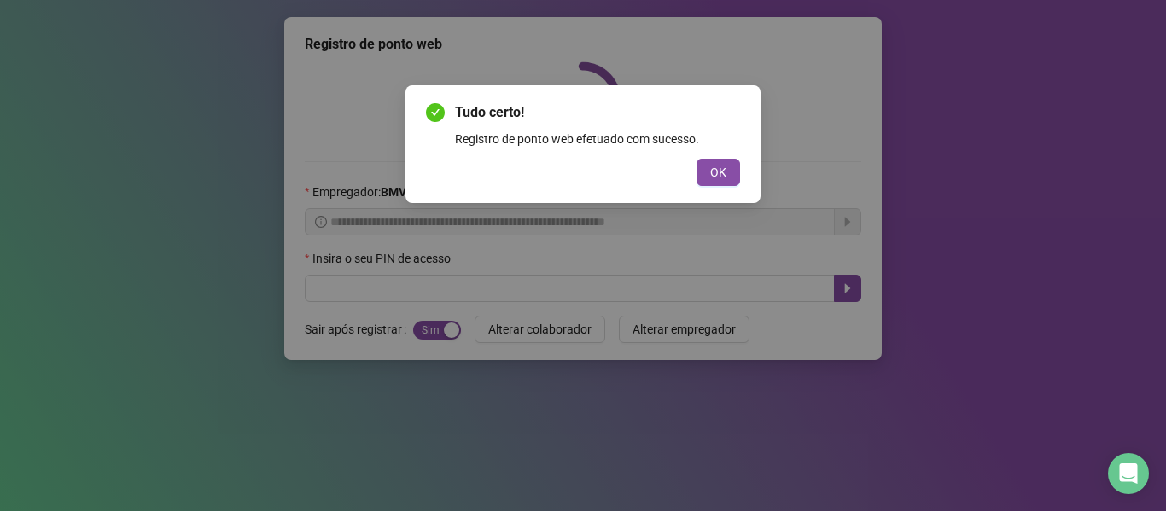
scroll to position [0, 0]
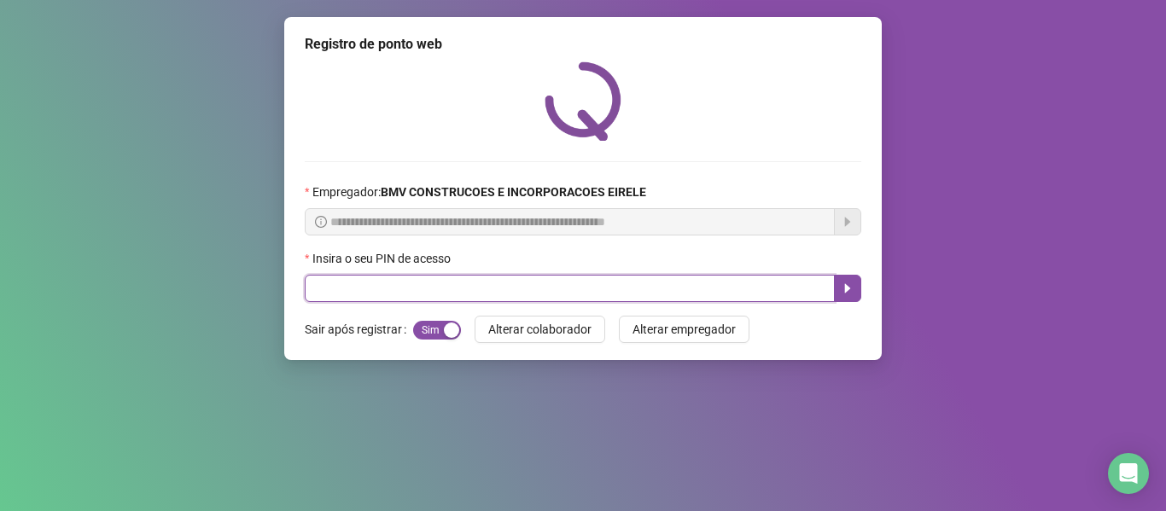
click at [784, 286] on input "text" at bounding box center [570, 288] width 530 height 27
type input "*****"
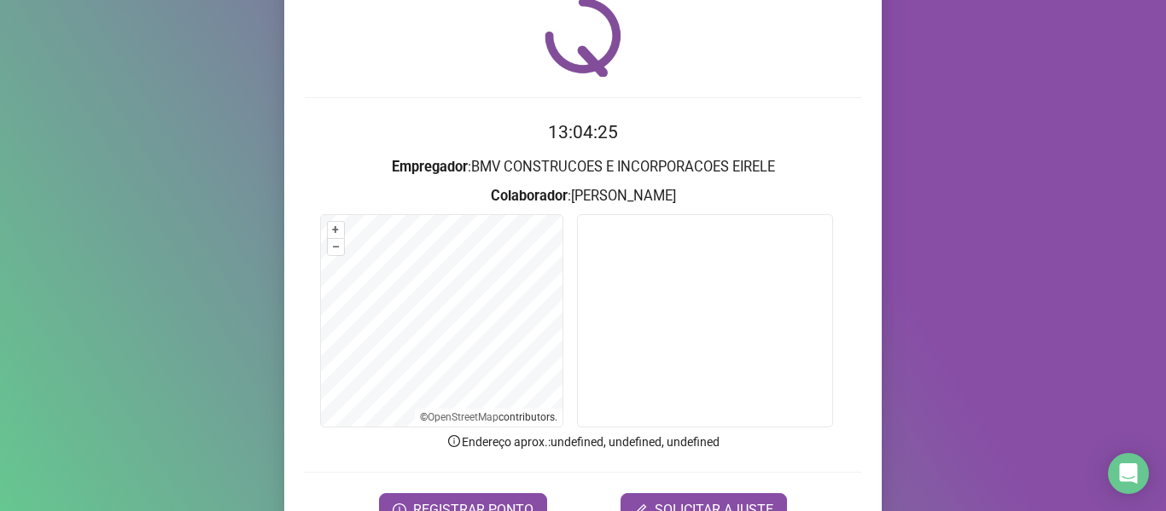
scroll to position [155, 0]
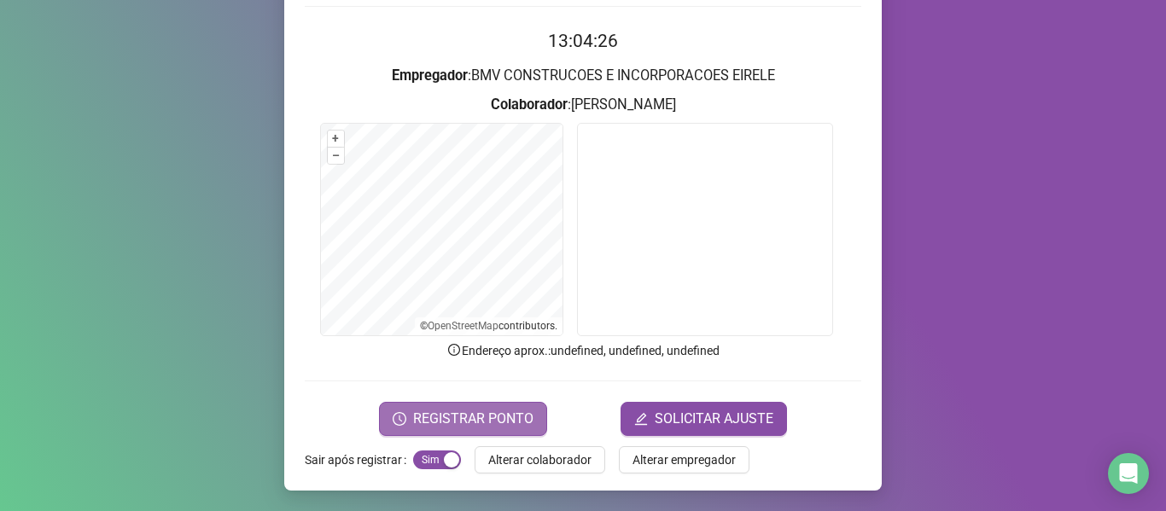
click at [520, 411] on span "REGISTRAR PONTO" at bounding box center [473, 419] width 120 height 20
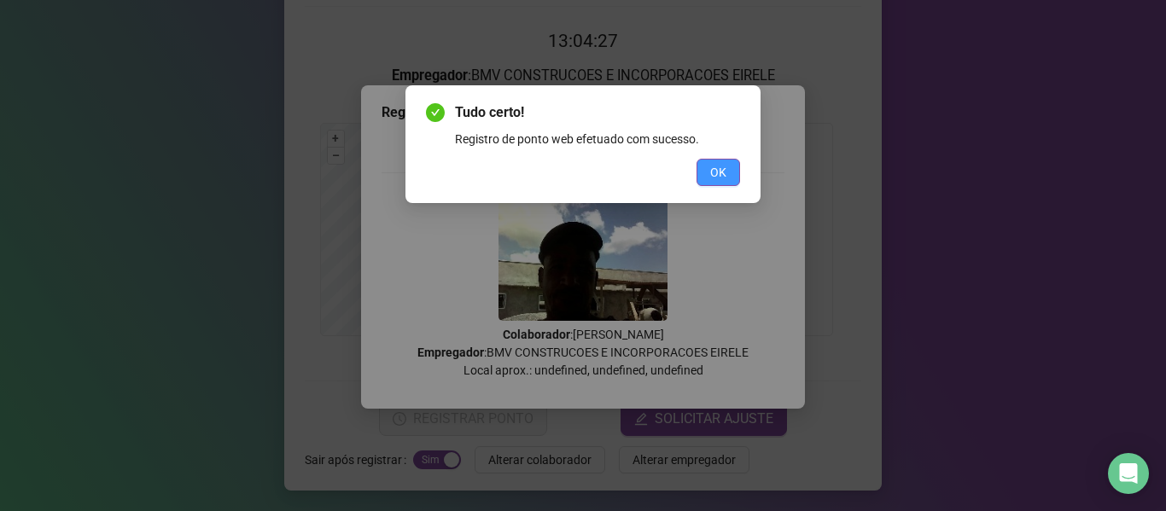
click at [708, 174] on button "OK" at bounding box center [718, 172] width 44 height 27
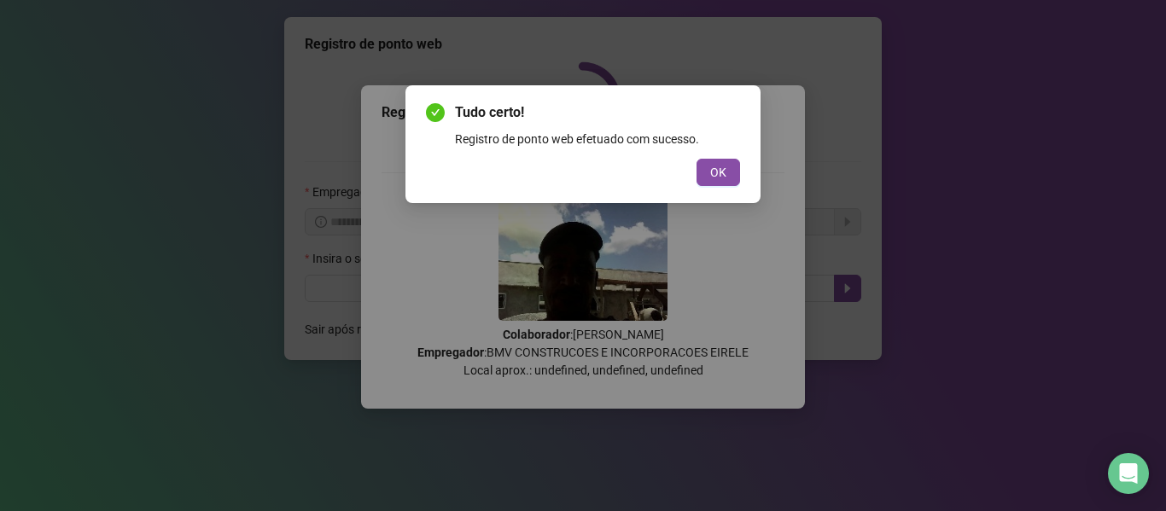
scroll to position [0, 0]
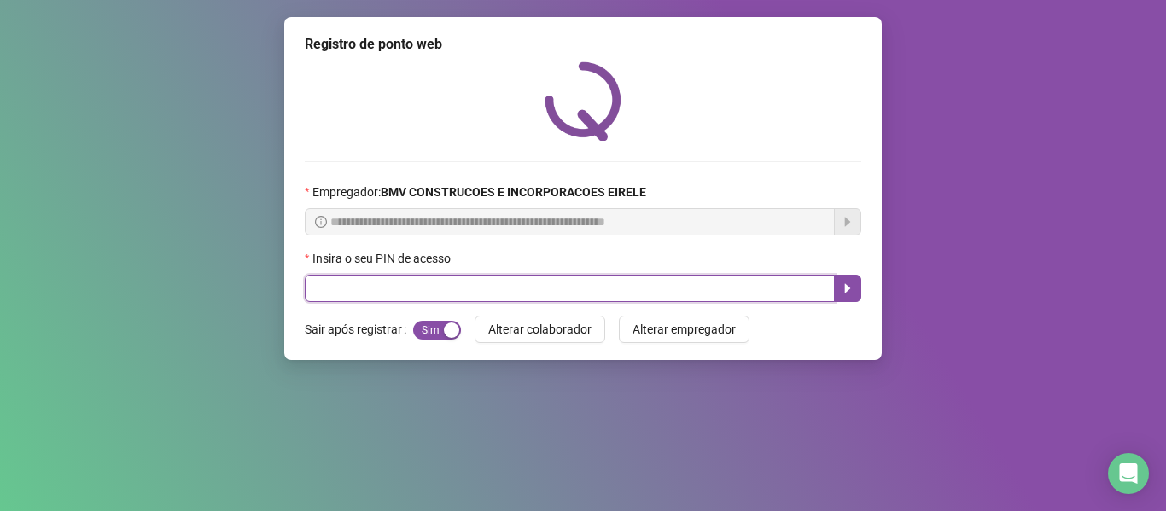
click at [754, 296] on input "text" at bounding box center [570, 288] width 530 height 27
type input "*****"
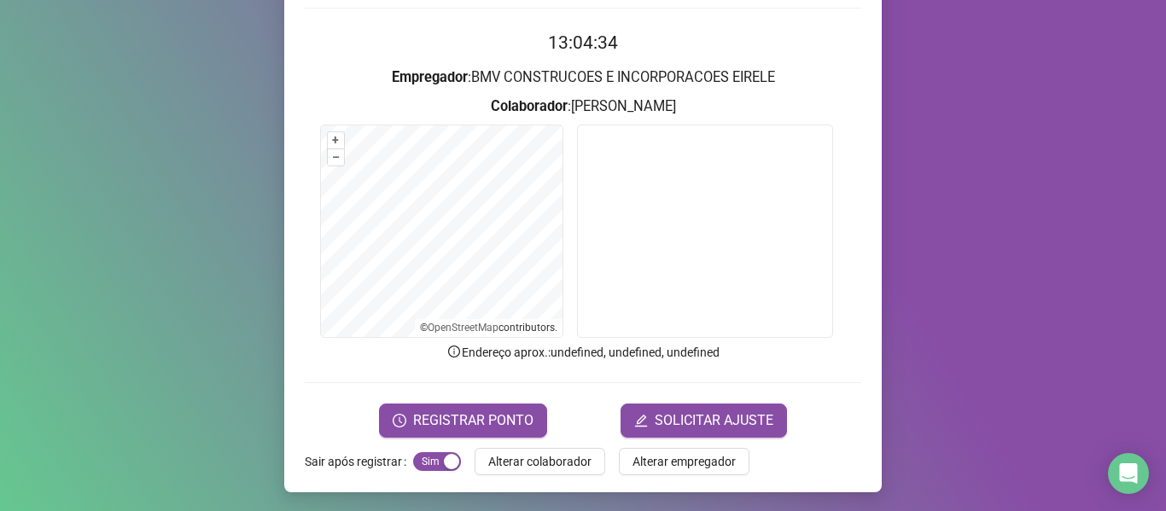
scroll to position [155, 0]
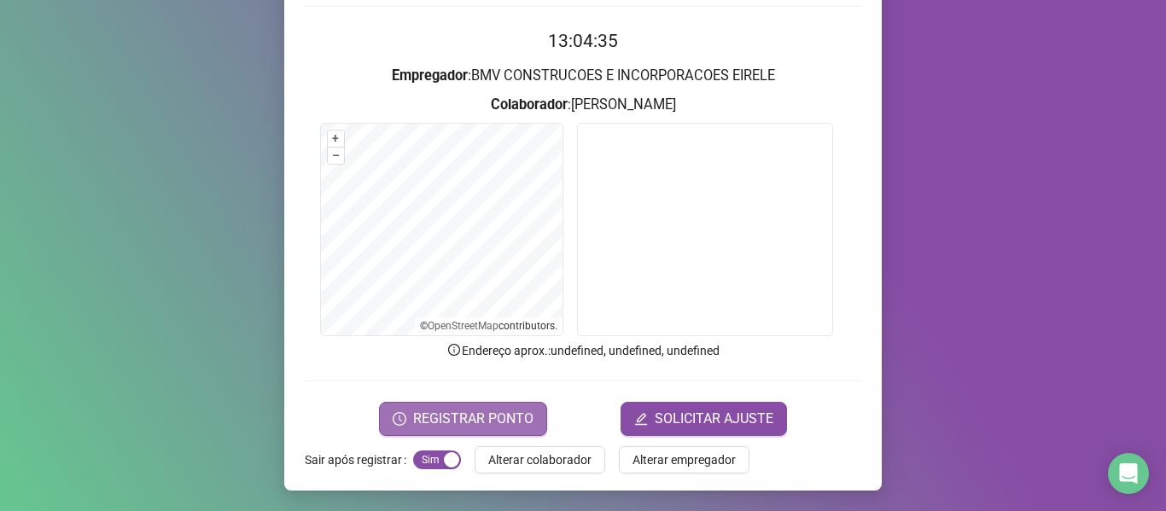
click at [477, 415] on span "REGISTRAR PONTO" at bounding box center [473, 419] width 120 height 20
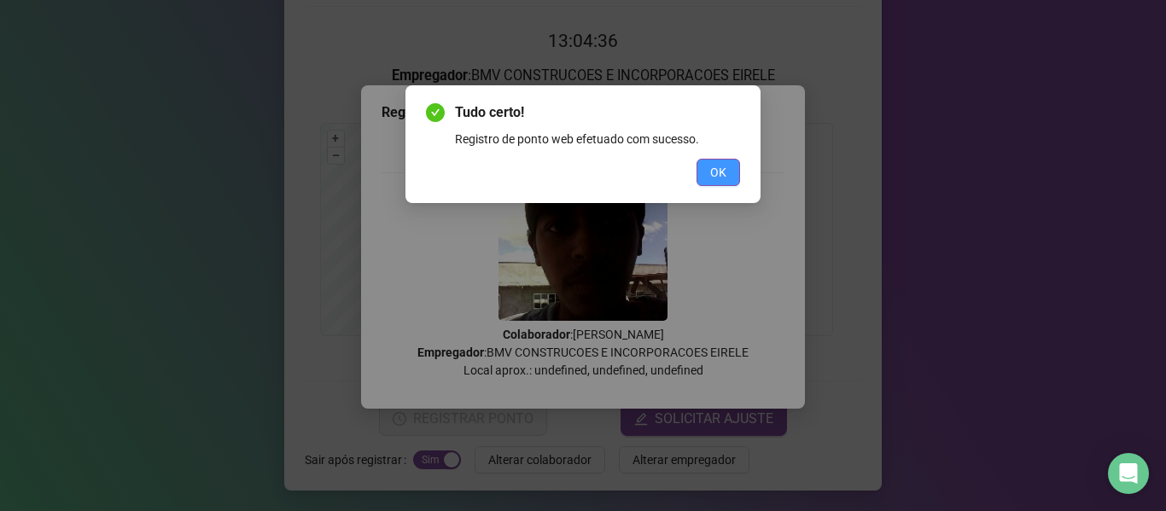
click at [702, 169] on button "OK" at bounding box center [718, 172] width 44 height 27
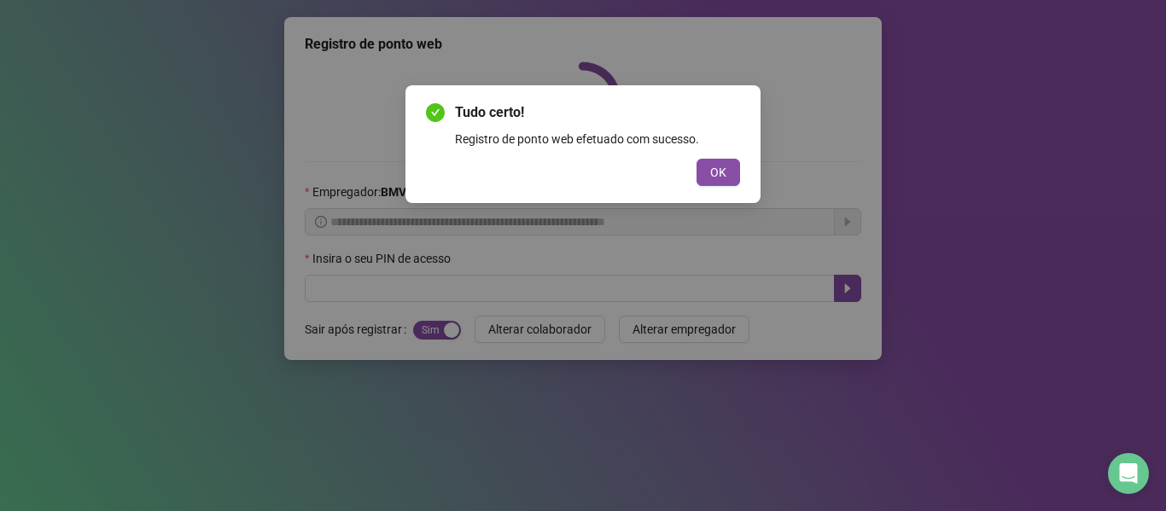
scroll to position [0, 0]
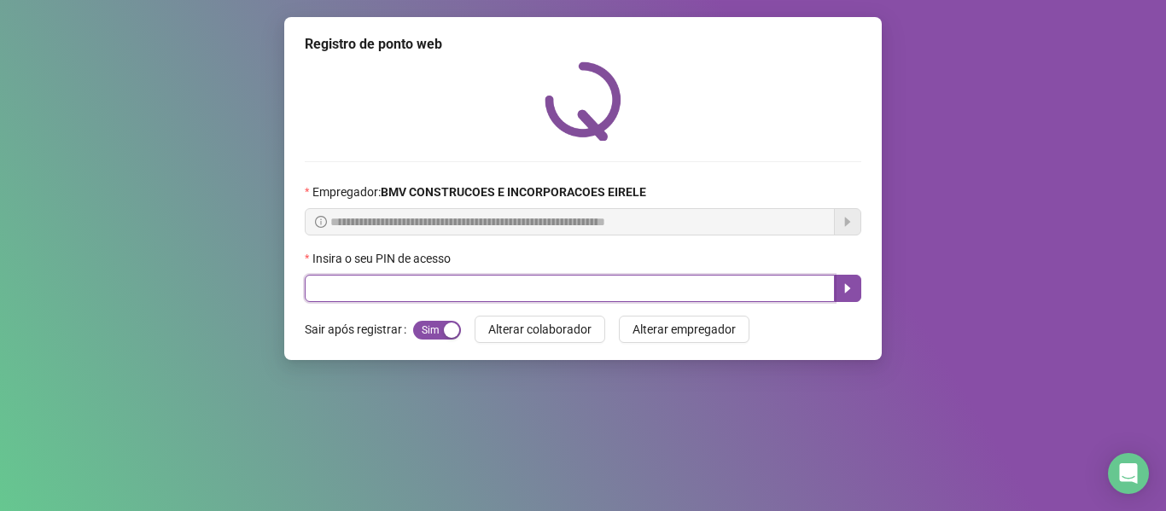
click at [778, 289] on input "text" at bounding box center [570, 288] width 530 height 27
type input "*****"
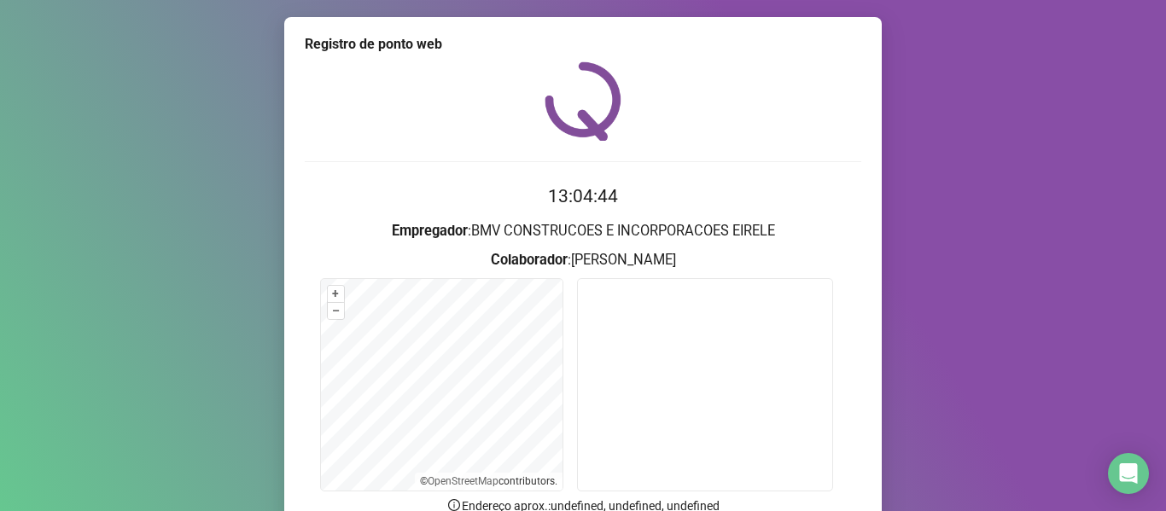
scroll to position [70, 0]
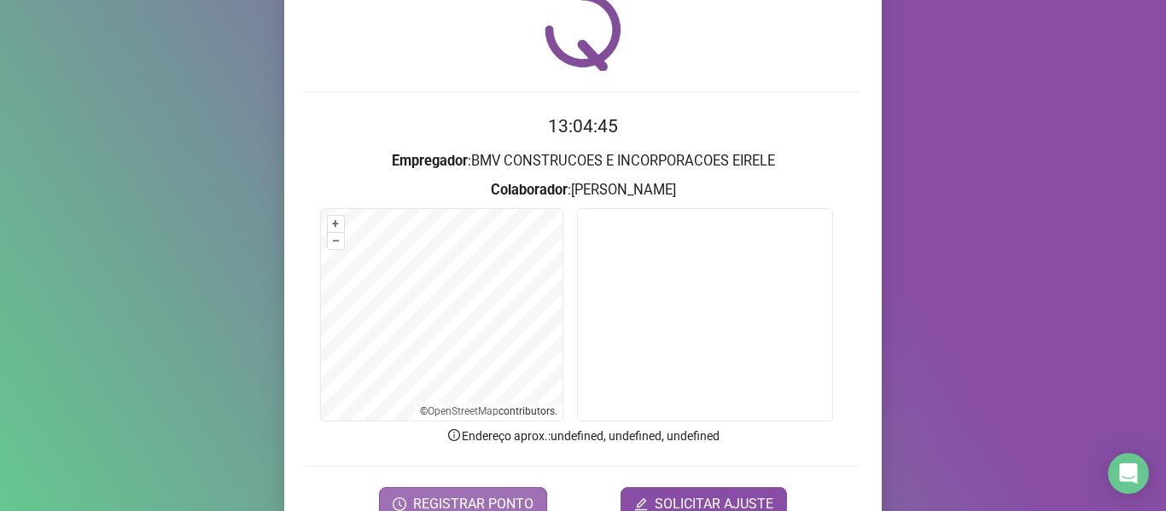
click at [473, 498] on span "REGISTRAR PONTO" at bounding box center [473, 504] width 120 height 20
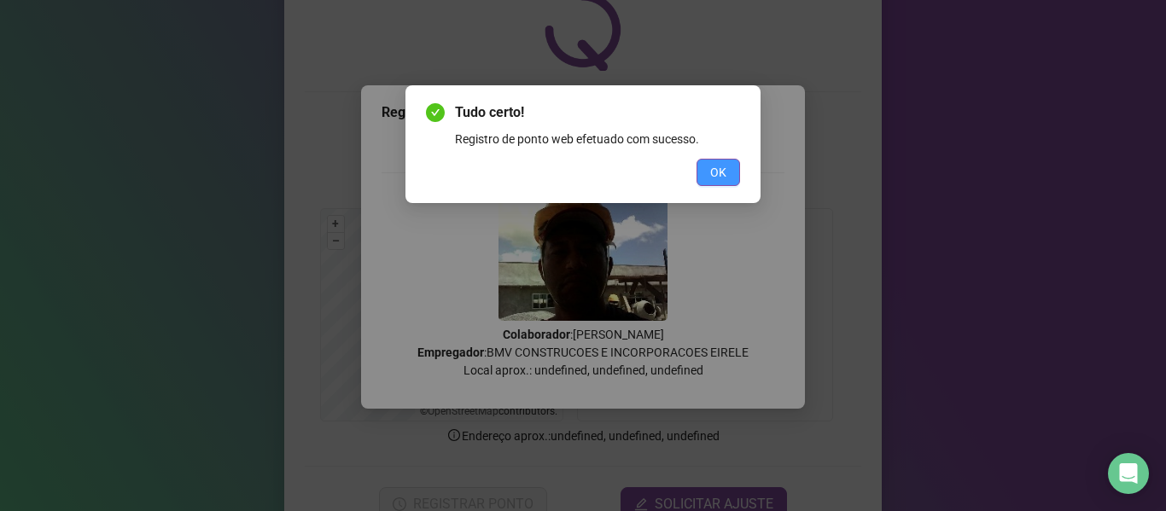
click at [724, 161] on button "OK" at bounding box center [718, 172] width 44 height 27
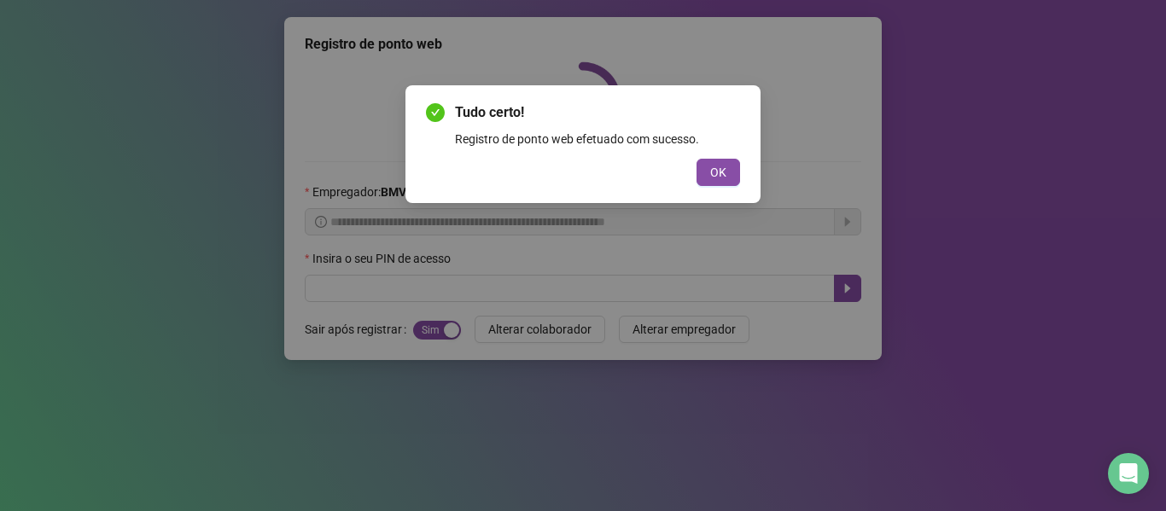
scroll to position [0, 0]
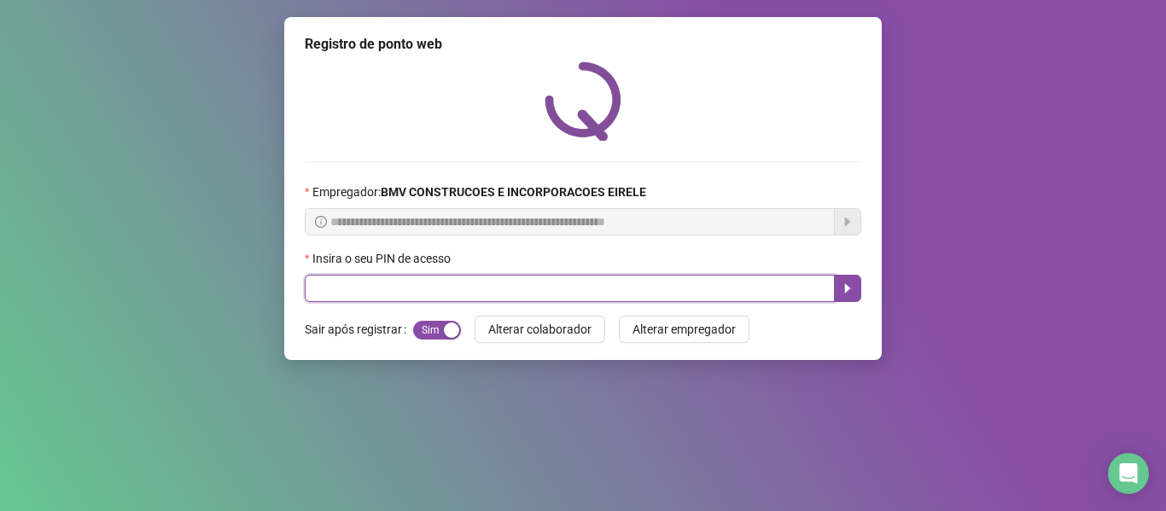
click at [752, 279] on input "text" at bounding box center [570, 288] width 530 height 27
type input "*****"
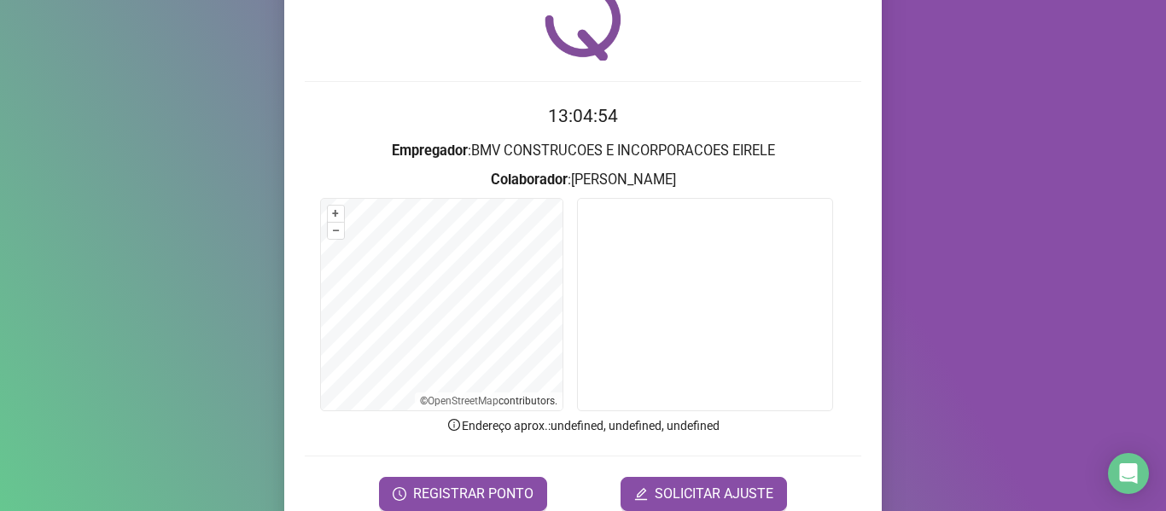
scroll to position [155, 0]
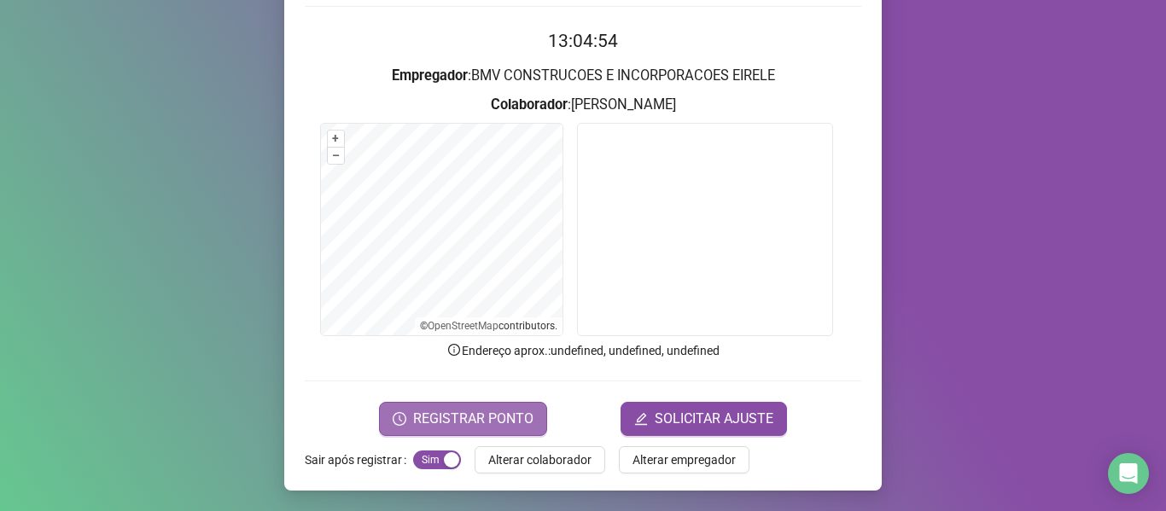
click at [494, 411] on span "REGISTRAR PONTO" at bounding box center [473, 419] width 120 height 20
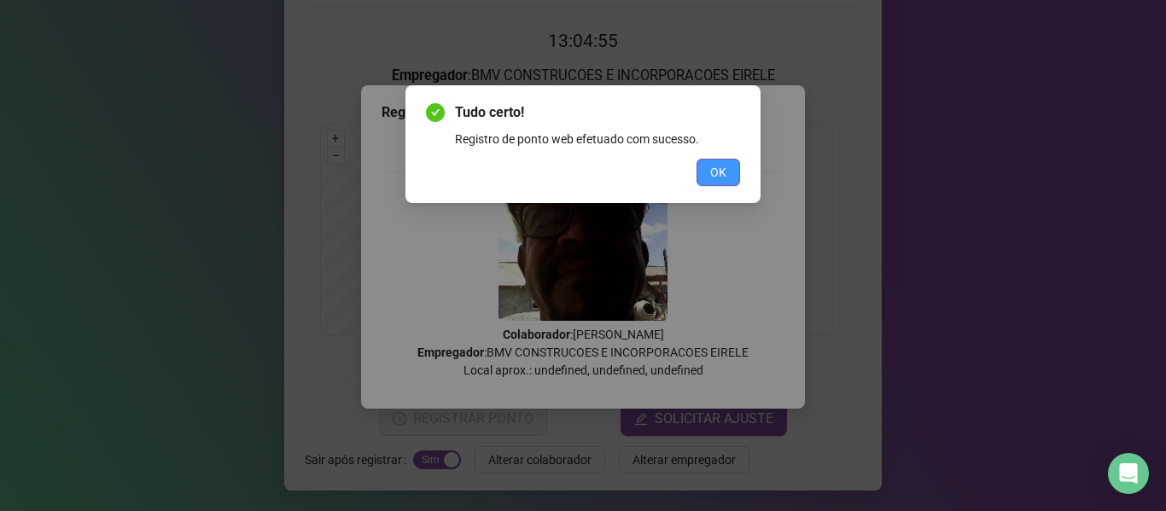
click at [718, 168] on span "OK" at bounding box center [718, 172] width 16 height 19
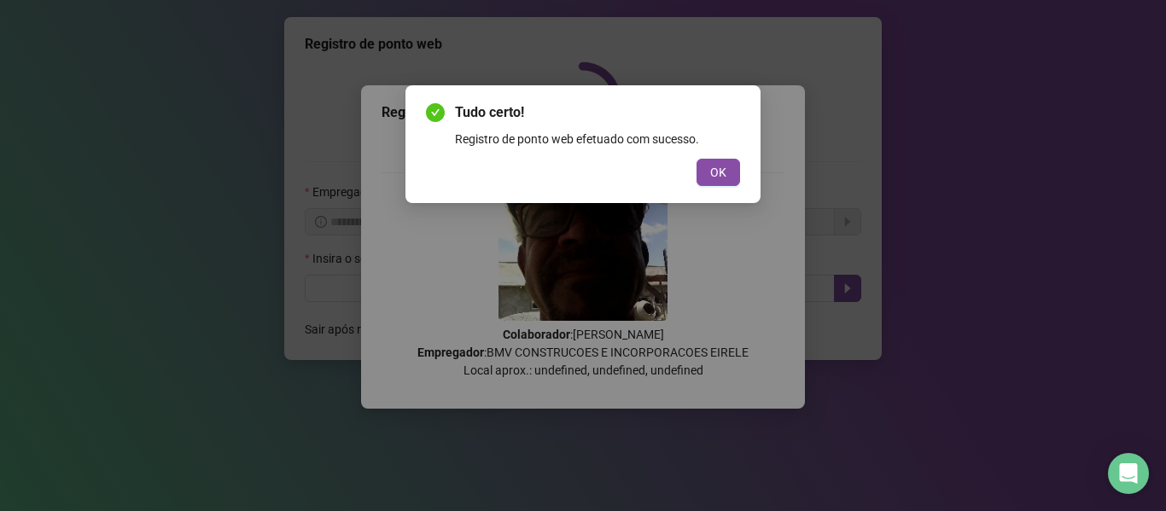
scroll to position [0, 0]
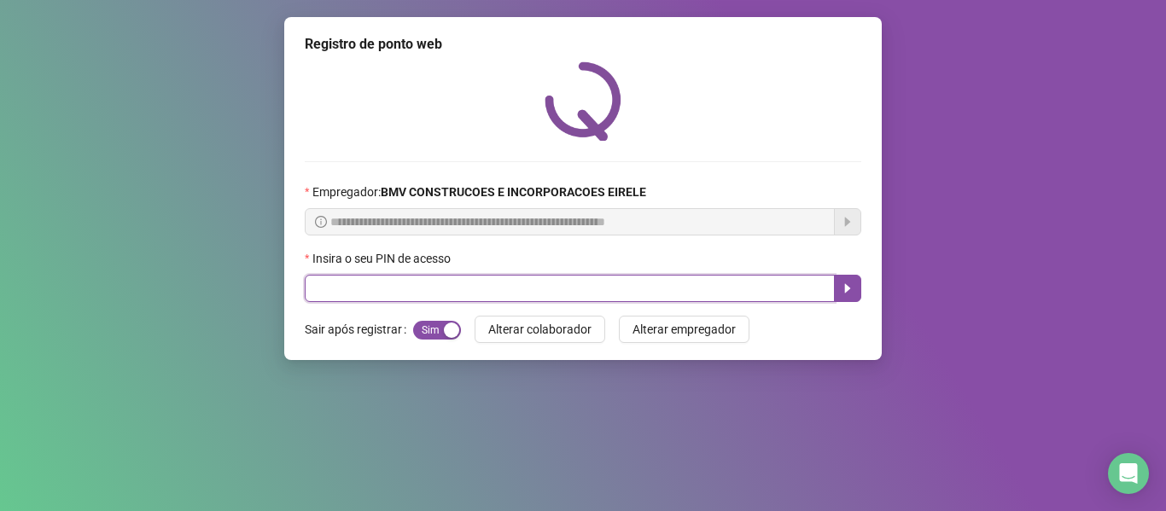
click at [767, 294] on input "text" at bounding box center [570, 288] width 530 height 27
type input "*****"
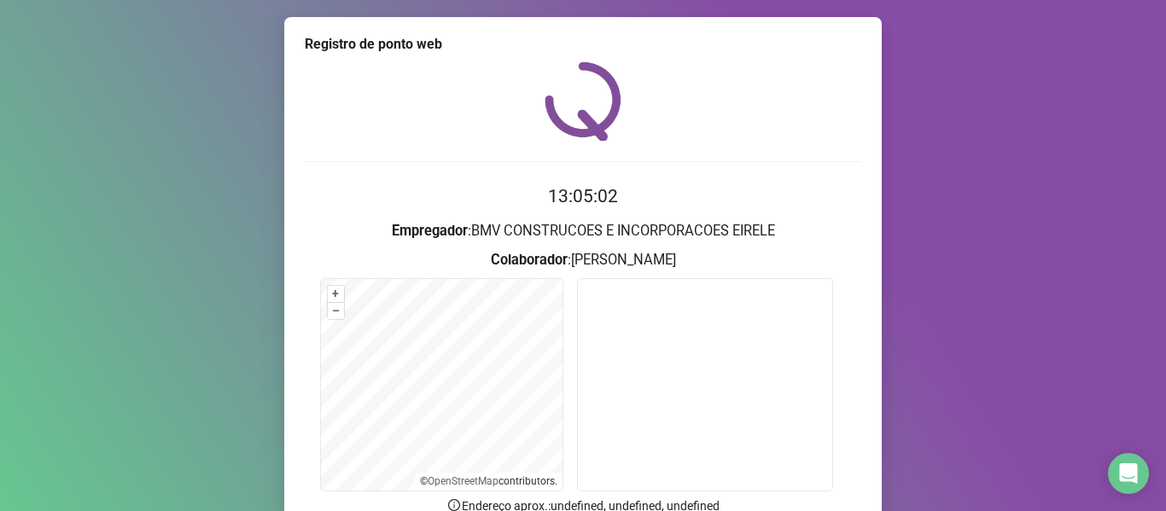
scroll to position [85, 0]
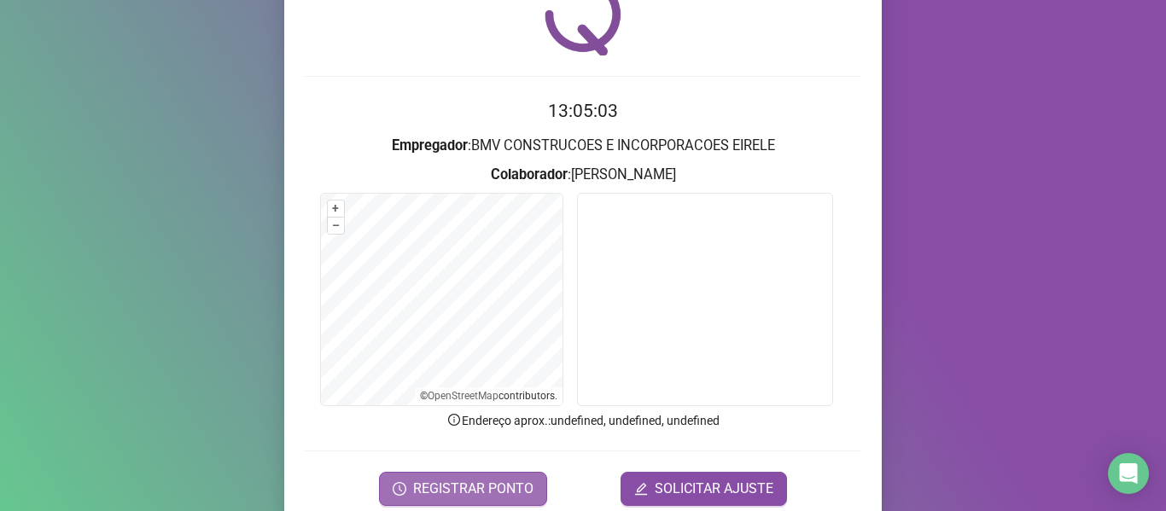
click at [427, 490] on span "REGISTRAR PONTO" at bounding box center [473, 489] width 120 height 20
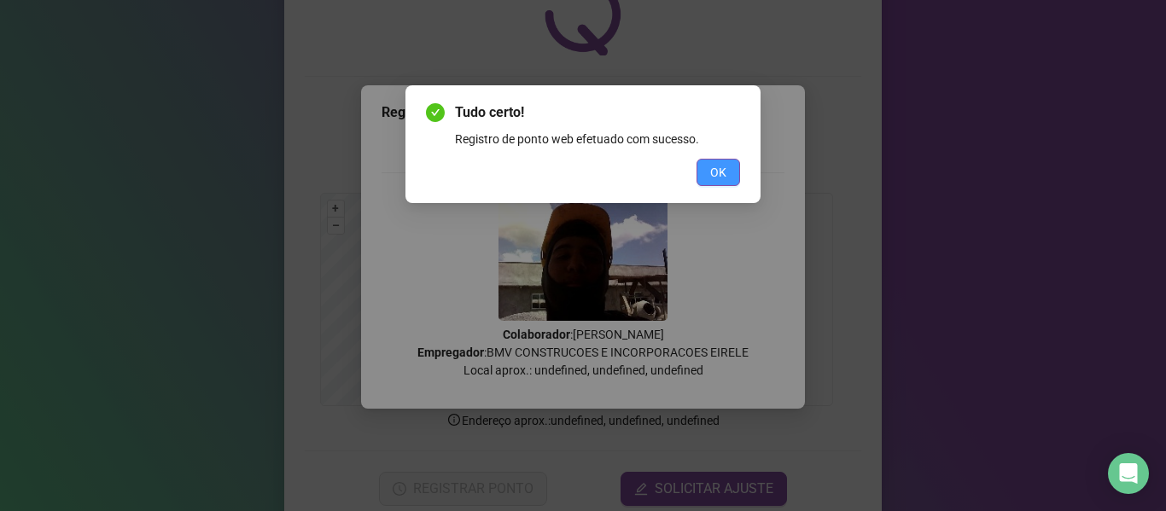
click at [704, 175] on button "OK" at bounding box center [718, 172] width 44 height 27
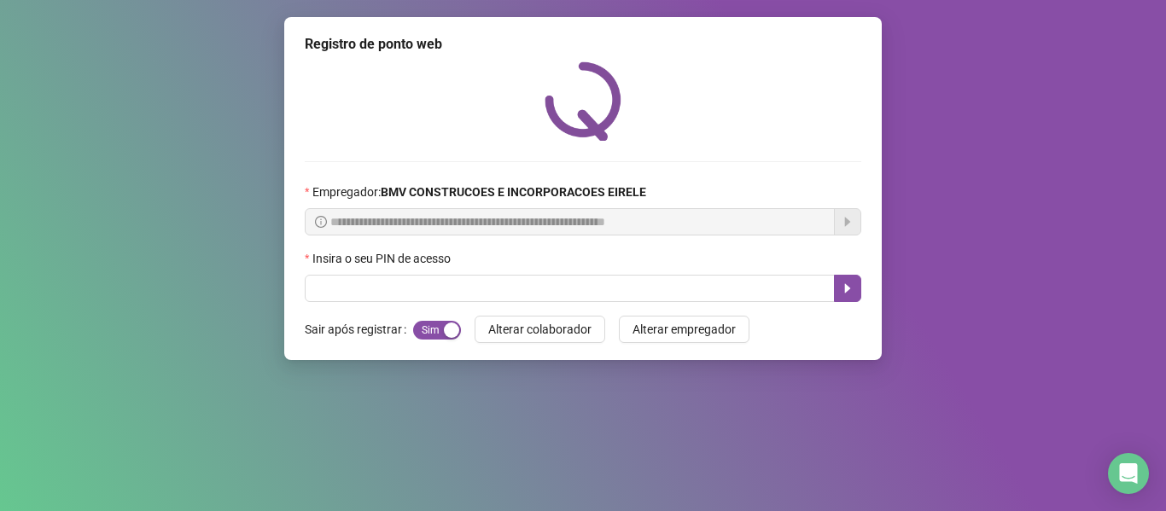
scroll to position [0, 0]
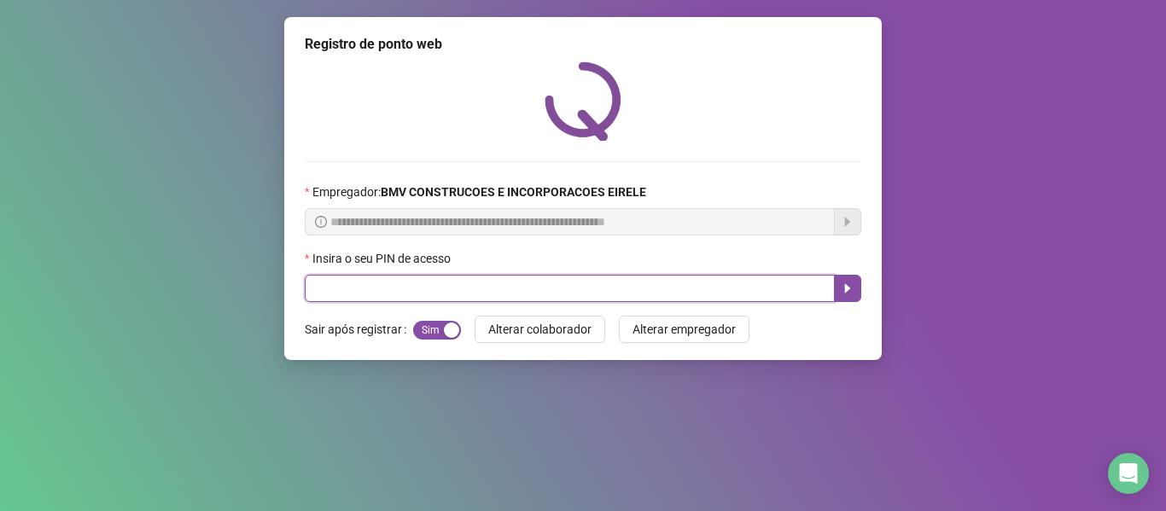
click at [752, 287] on input "text" at bounding box center [570, 288] width 530 height 27
type input "*****"
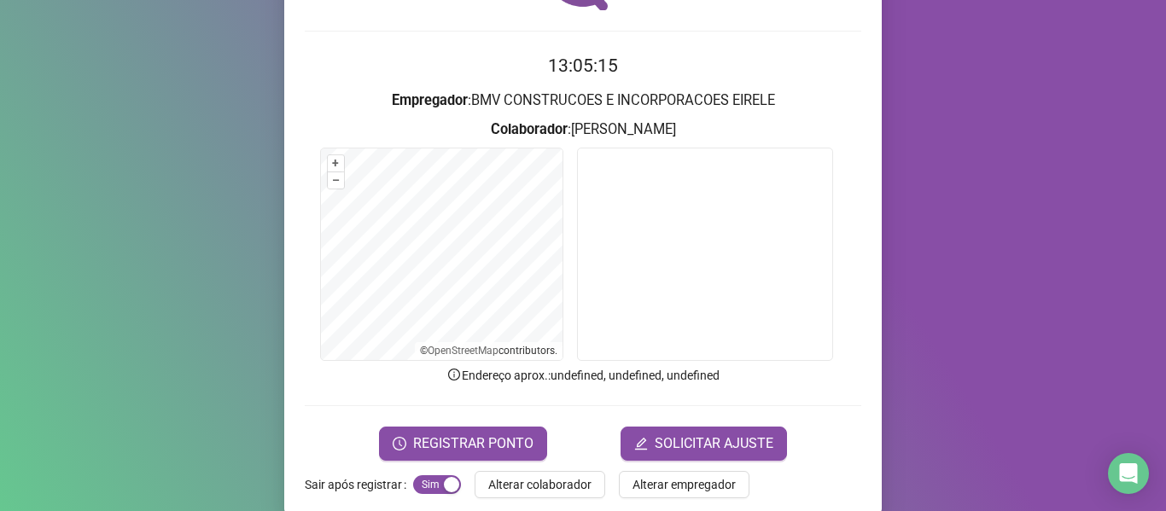
scroll to position [155, 0]
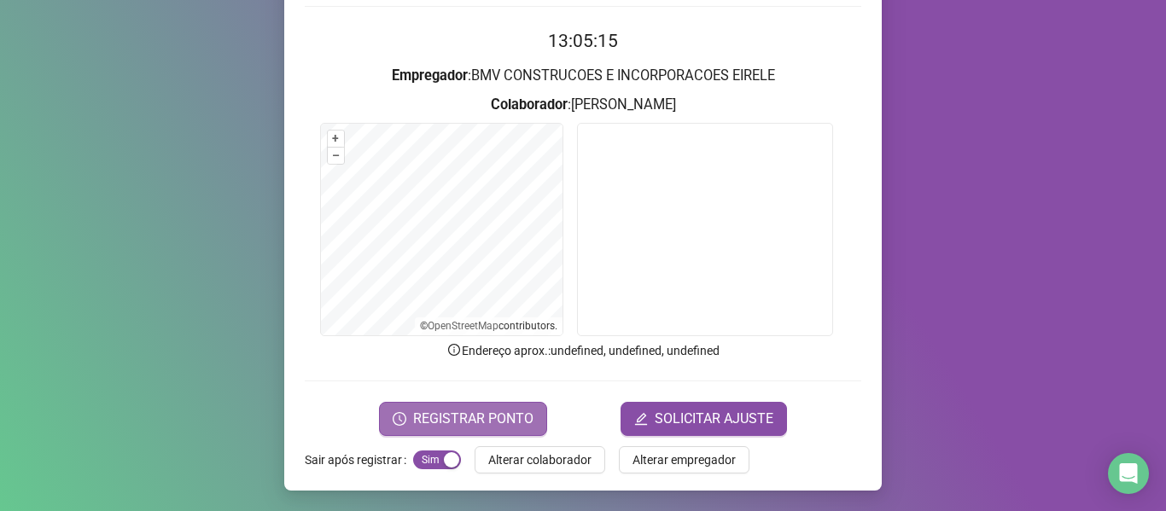
click at [484, 419] on span "REGISTRAR PONTO" at bounding box center [473, 419] width 120 height 20
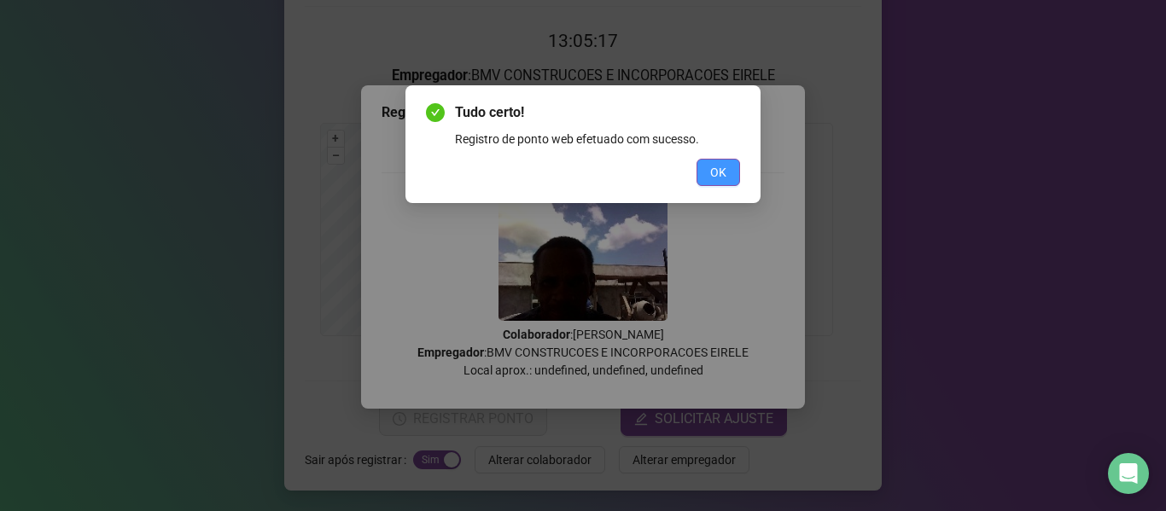
click at [704, 177] on button "OK" at bounding box center [718, 172] width 44 height 27
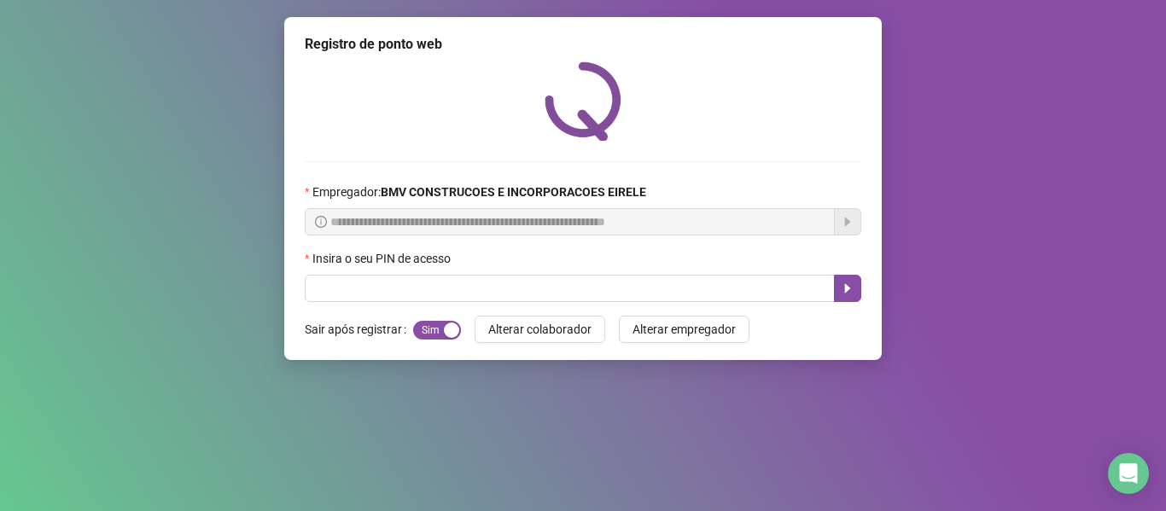
scroll to position [0, 0]
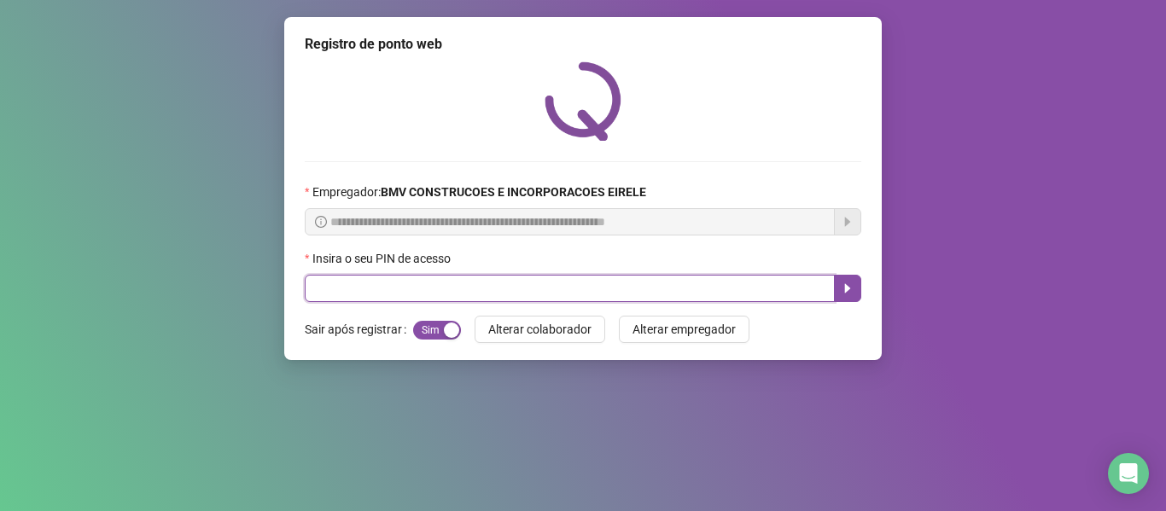
click at [710, 278] on input "text" at bounding box center [570, 288] width 530 height 27
type input "*****"
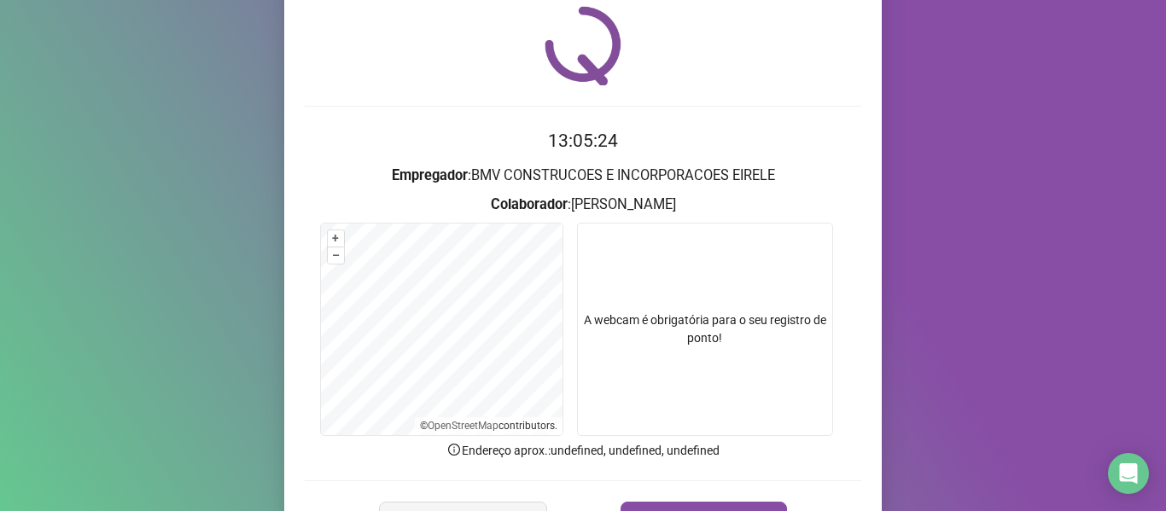
scroll to position [85, 0]
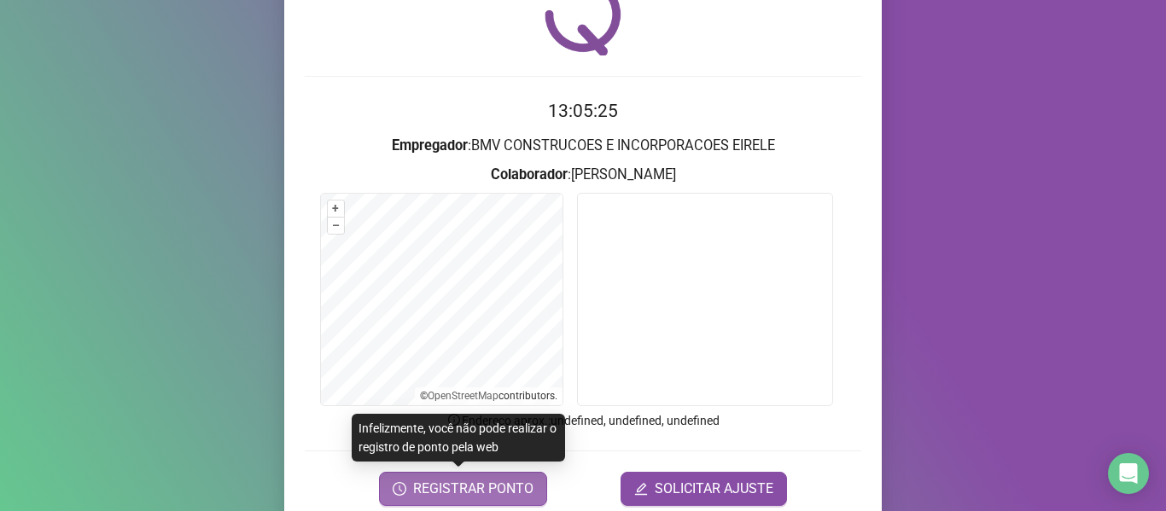
click at [494, 486] on span "REGISTRAR PONTO" at bounding box center [473, 489] width 120 height 20
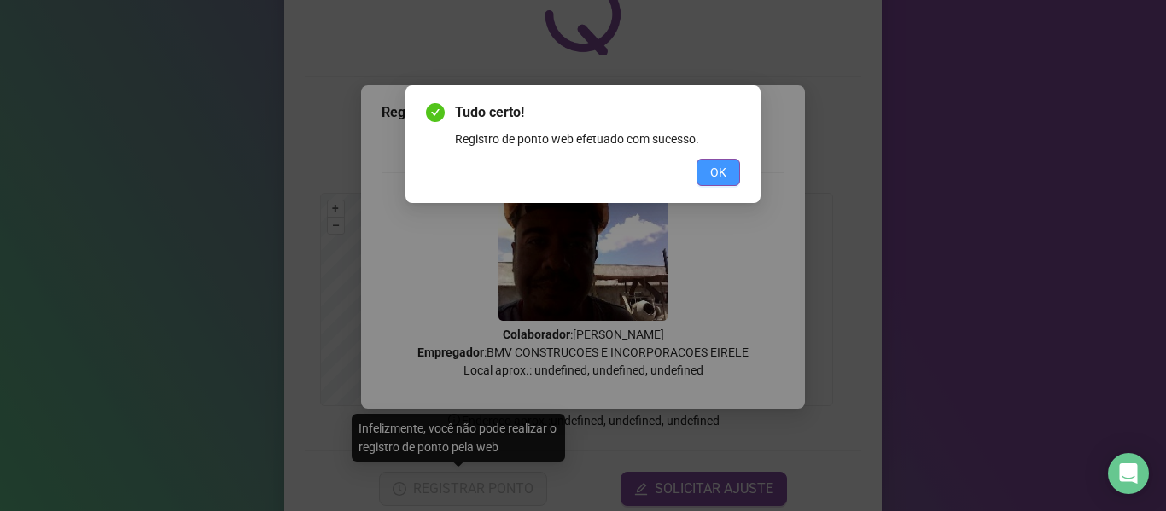
click at [720, 171] on span "OK" at bounding box center [718, 172] width 16 height 19
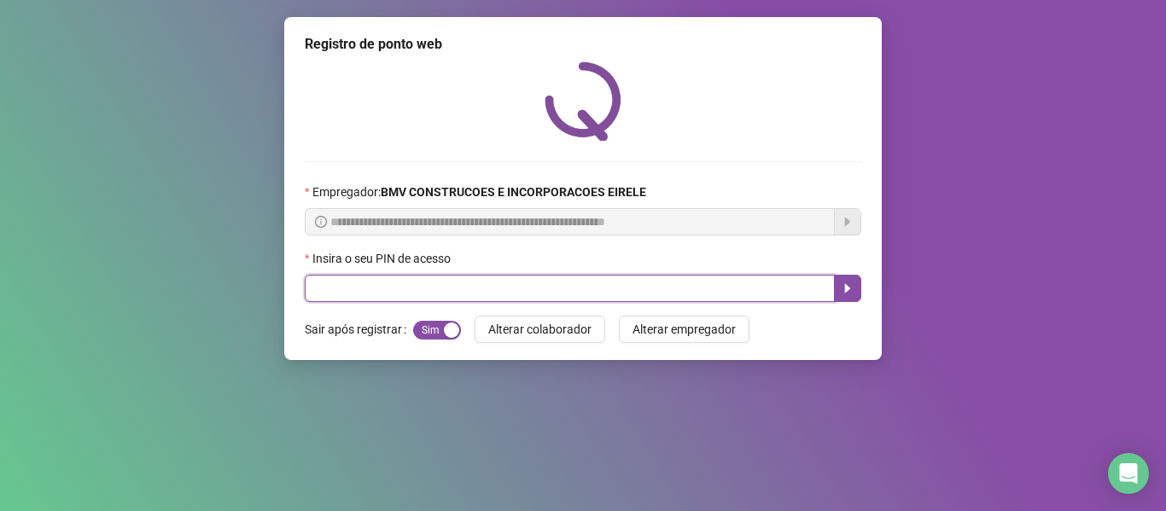
click at [767, 285] on input "text" at bounding box center [570, 288] width 530 height 27
type input "*****"
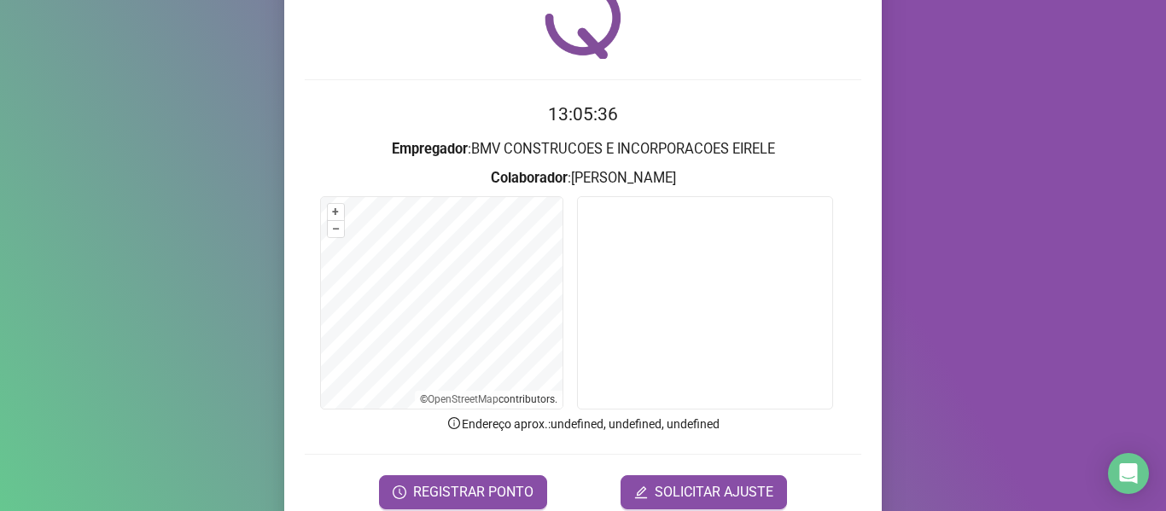
scroll to position [155, 0]
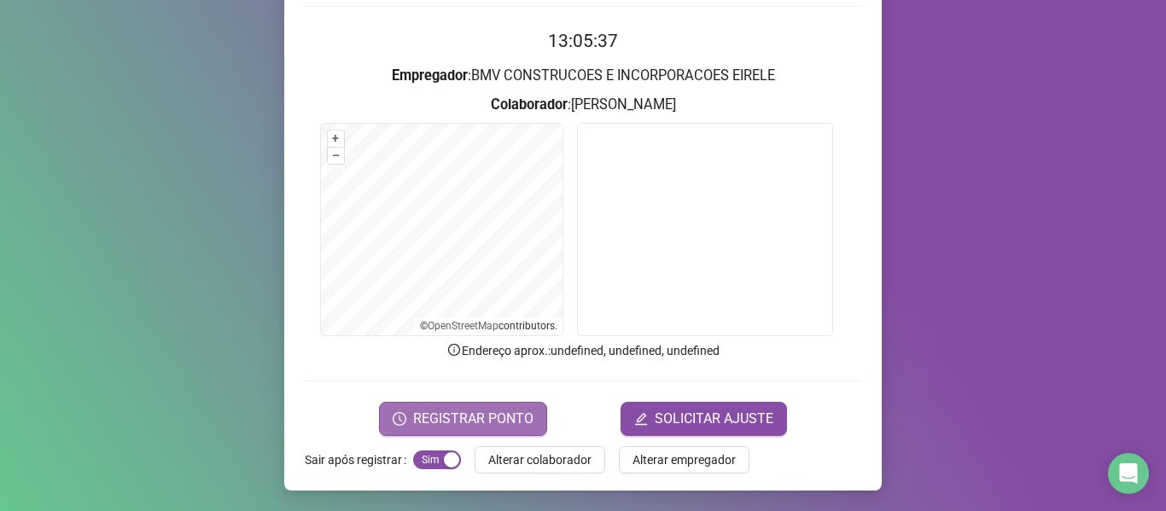
click at [477, 410] on span "REGISTRAR PONTO" at bounding box center [473, 419] width 120 height 20
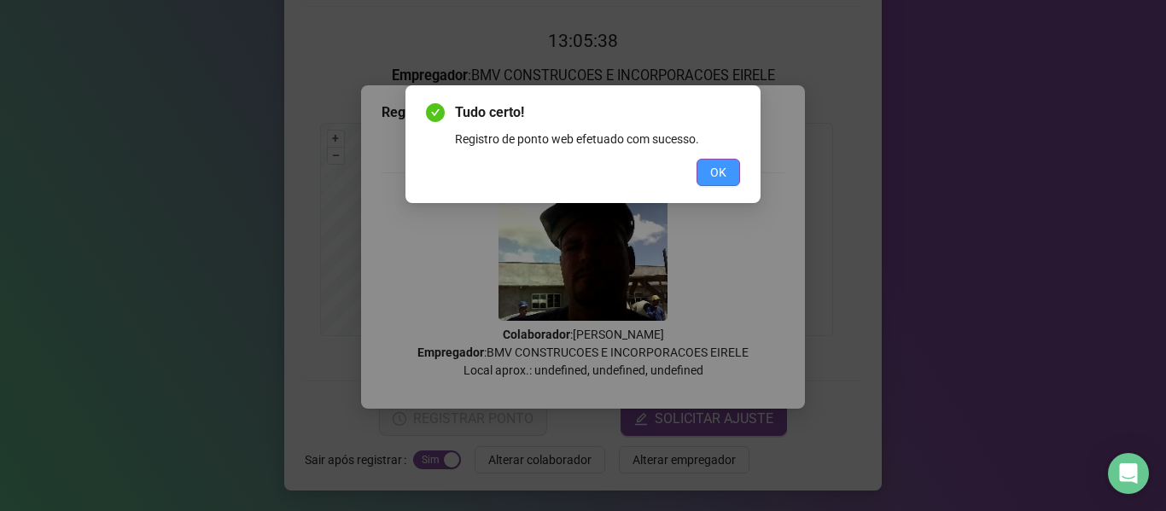
click at [730, 173] on button "OK" at bounding box center [718, 172] width 44 height 27
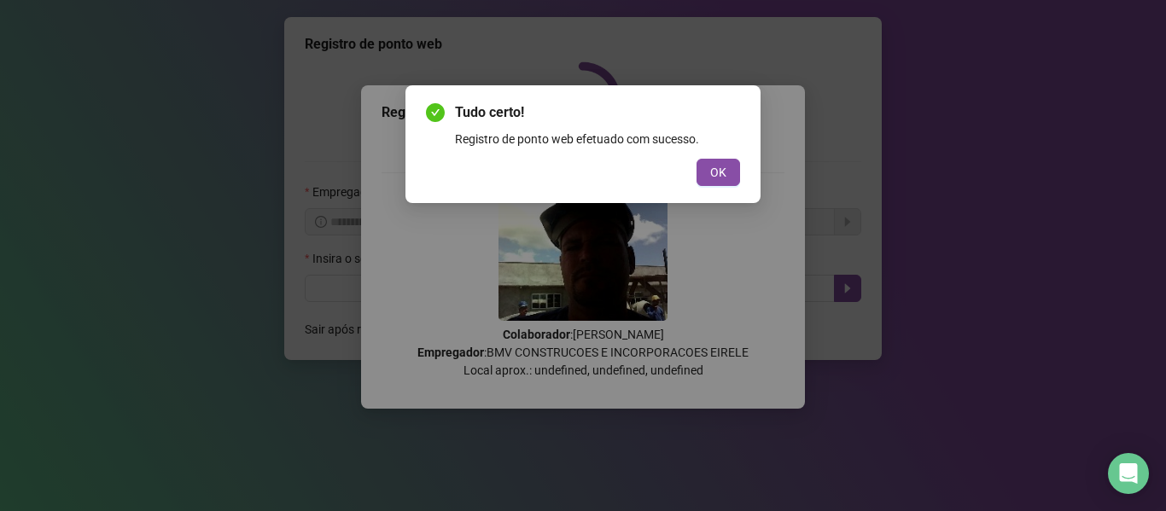
scroll to position [0, 0]
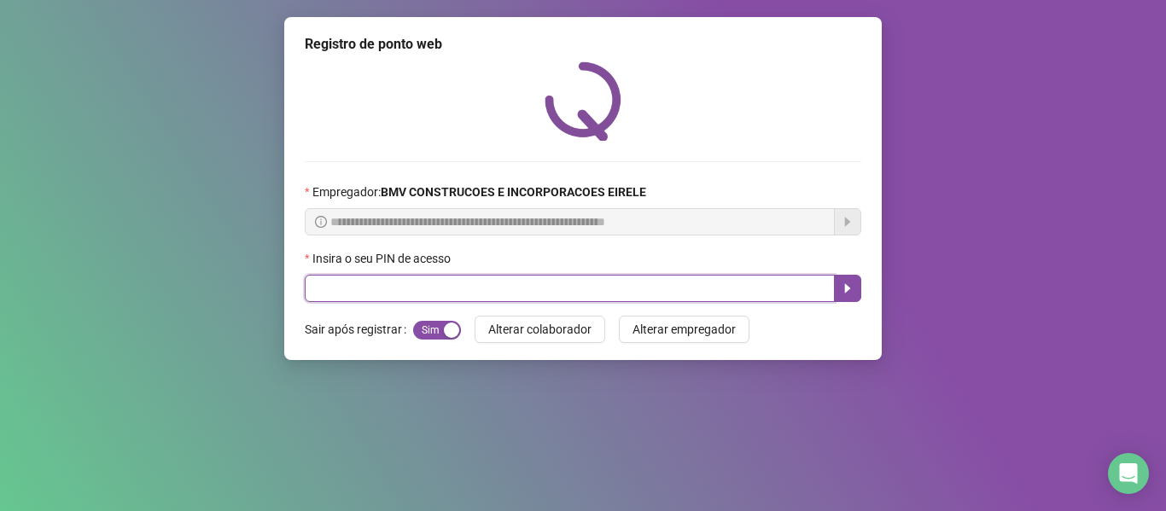
click at [689, 284] on input "text" at bounding box center [570, 288] width 530 height 27
type input "*****"
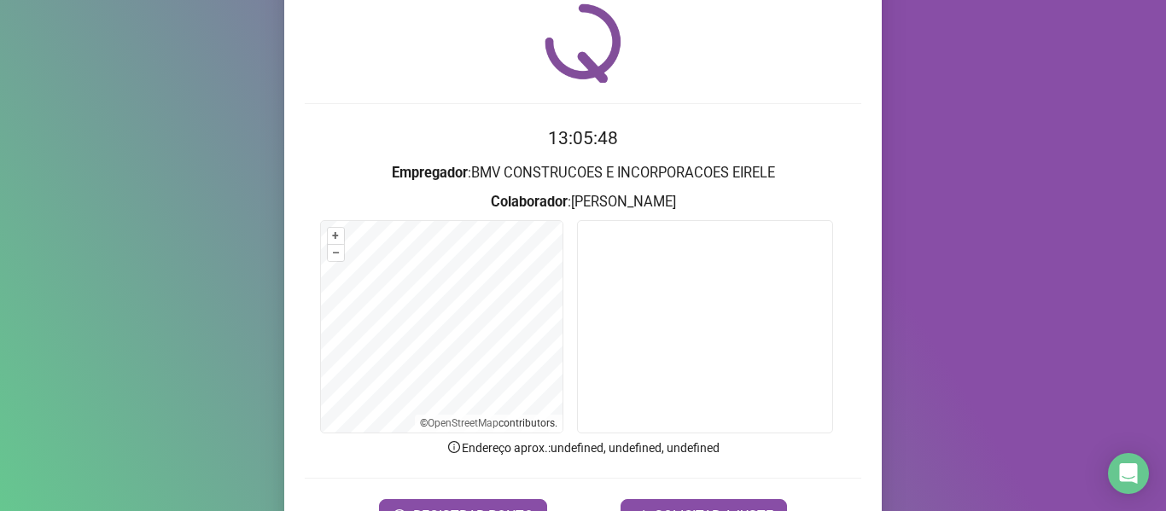
scroll to position [155, 0]
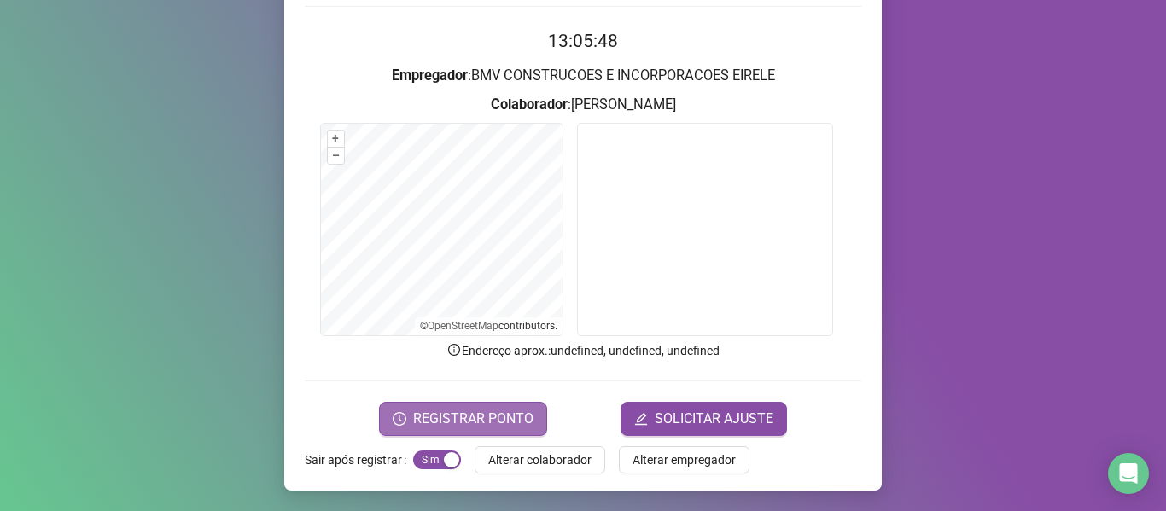
click at [446, 412] on span "REGISTRAR PONTO" at bounding box center [473, 419] width 120 height 20
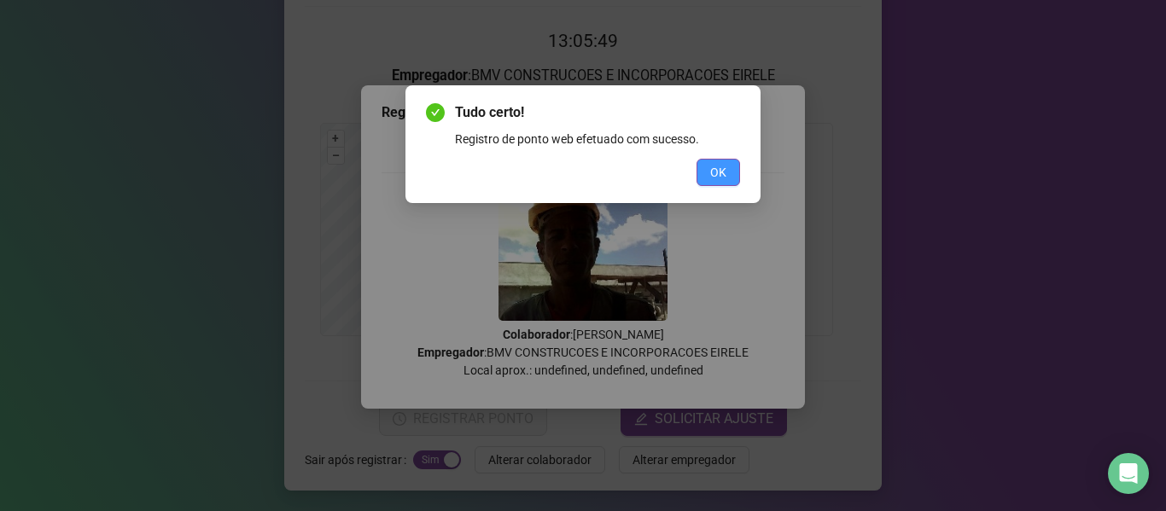
click at [719, 168] on span "OK" at bounding box center [718, 172] width 16 height 19
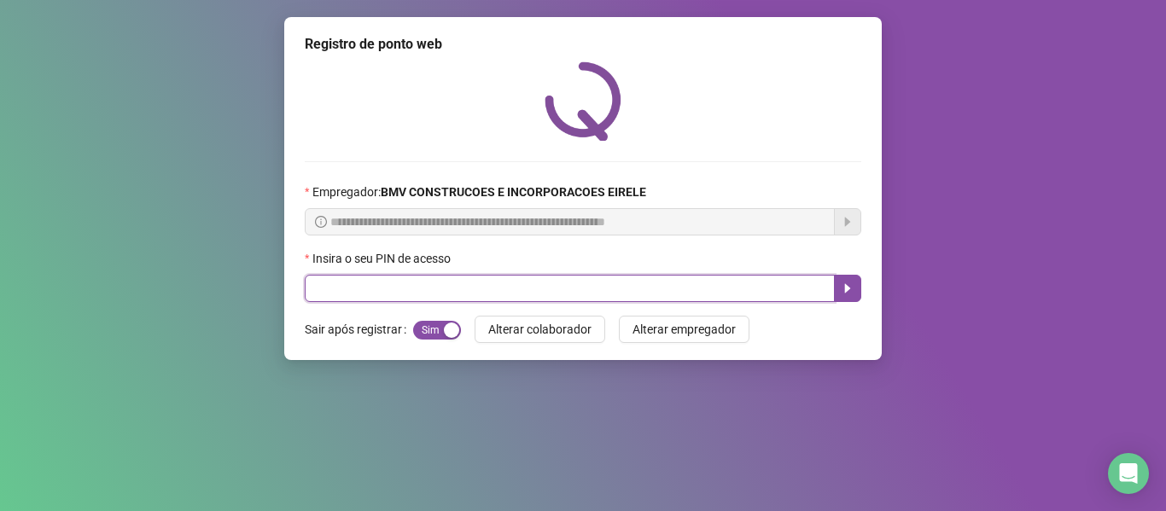
click at [791, 289] on input "text" at bounding box center [570, 288] width 530 height 27
type input "*****"
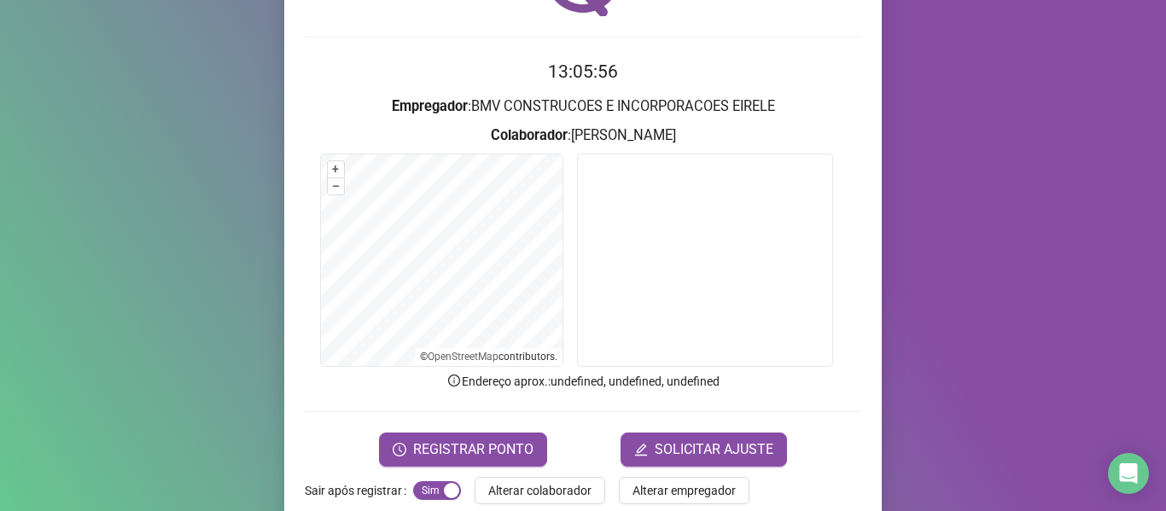
scroll to position [155, 0]
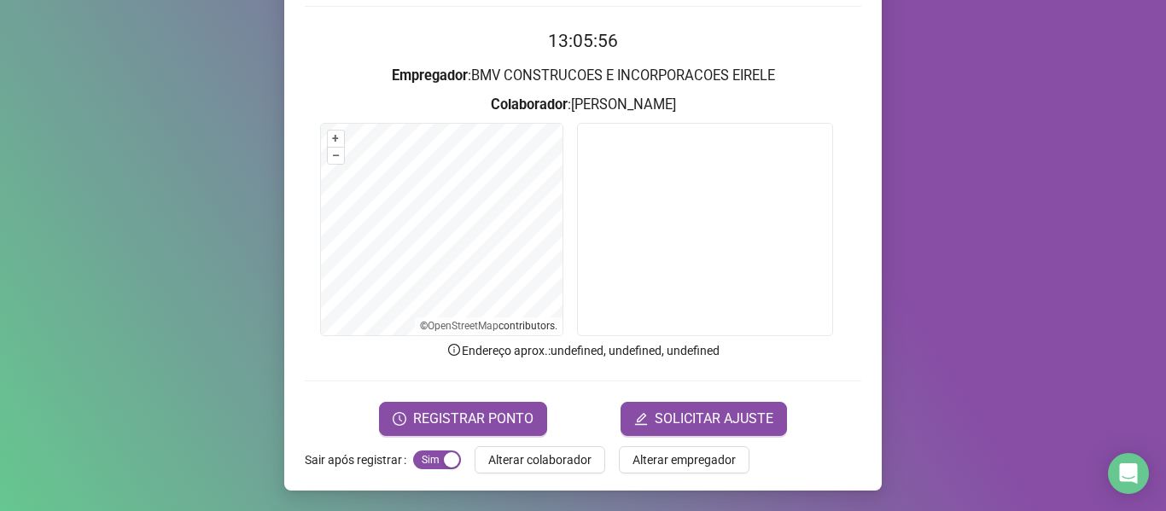
click at [538, 402] on div "REGISTRAR PONTO SOLICITAR AJUSTE" at bounding box center [583, 419] width 556 height 34
click at [533, 404] on button "REGISTRAR PONTO" at bounding box center [463, 419] width 168 height 34
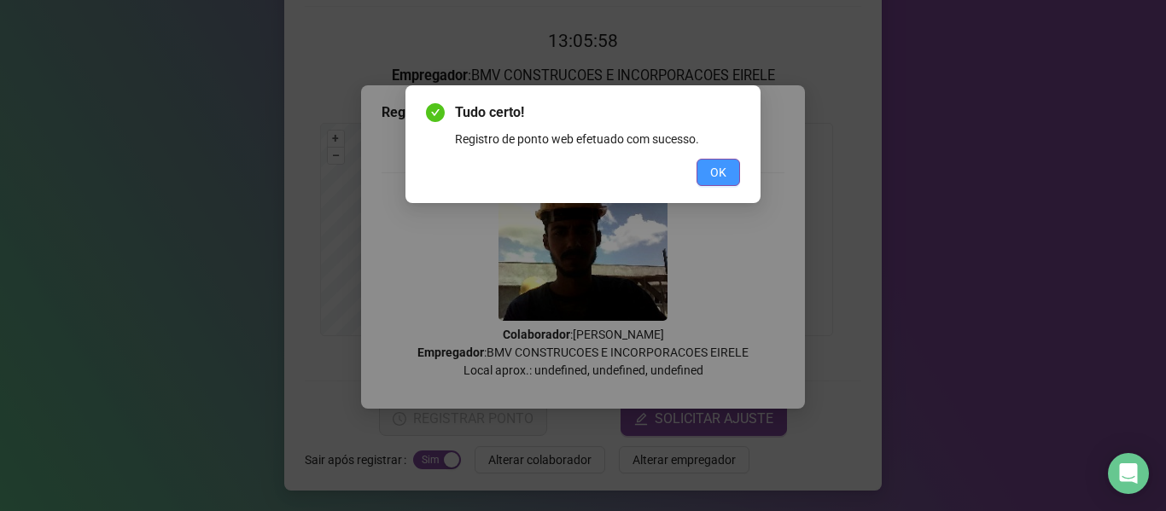
click at [707, 164] on button "OK" at bounding box center [718, 172] width 44 height 27
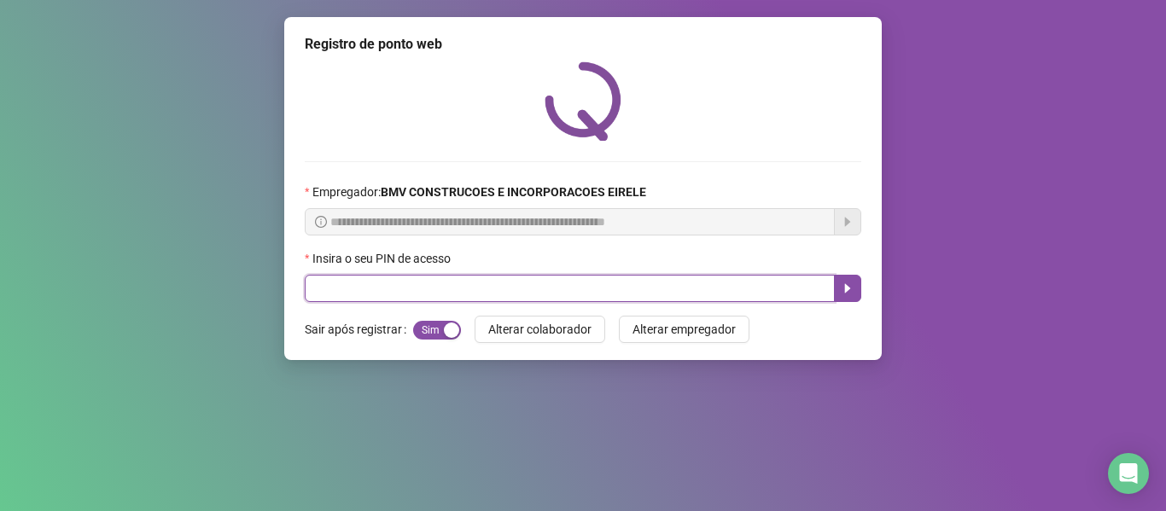
click at [737, 285] on input "text" at bounding box center [570, 288] width 530 height 27
type input "*****"
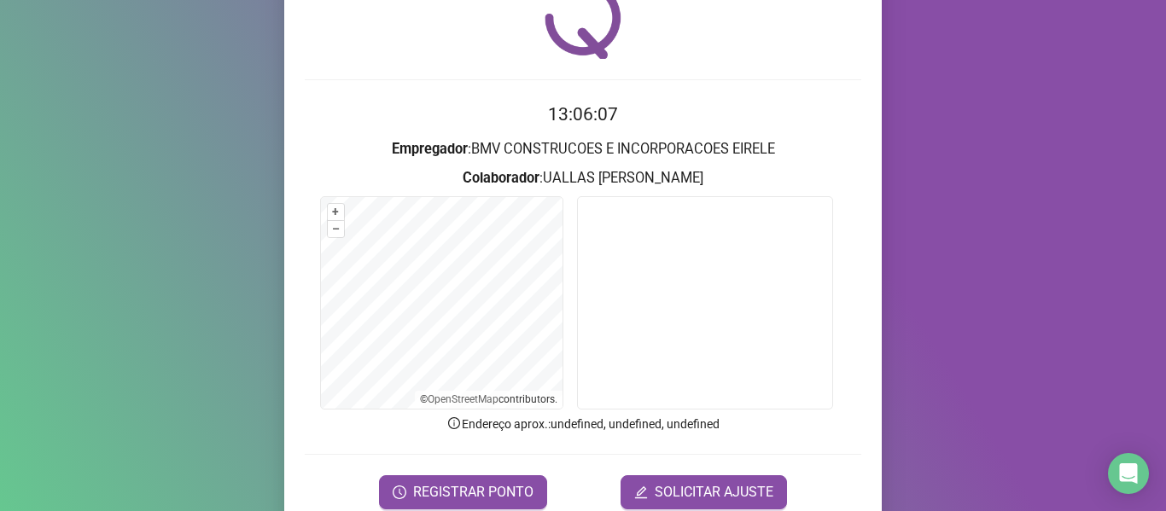
scroll to position [155, 0]
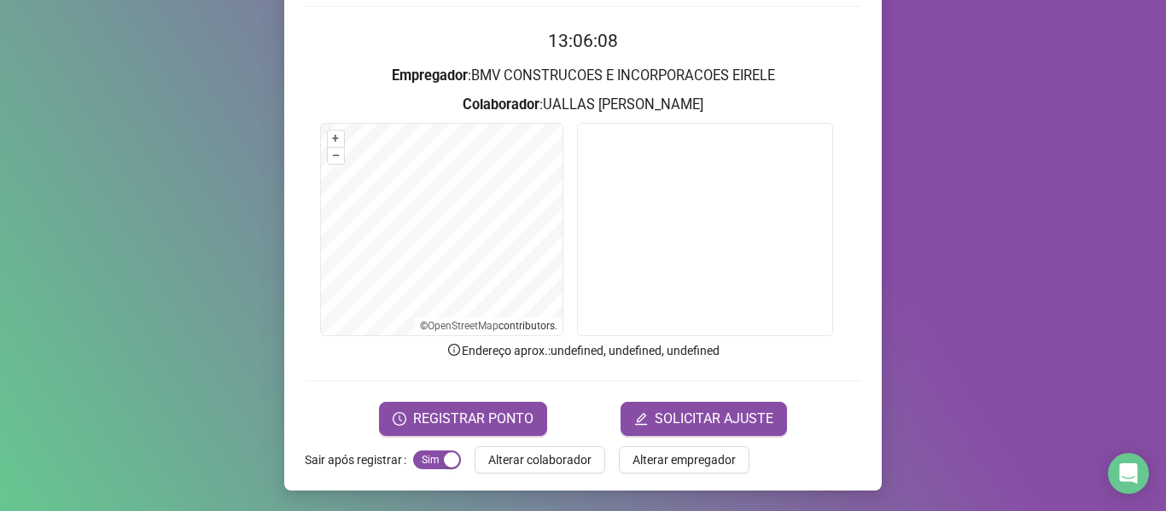
click at [495, 400] on form "13:06:08 Empregador : BMV CONSTRUCOES E INCORPORACOES EIRELE Colaborador : UALL…" at bounding box center [583, 231] width 556 height 408
click at [495, 411] on span "REGISTRAR PONTO" at bounding box center [473, 419] width 120 height 20
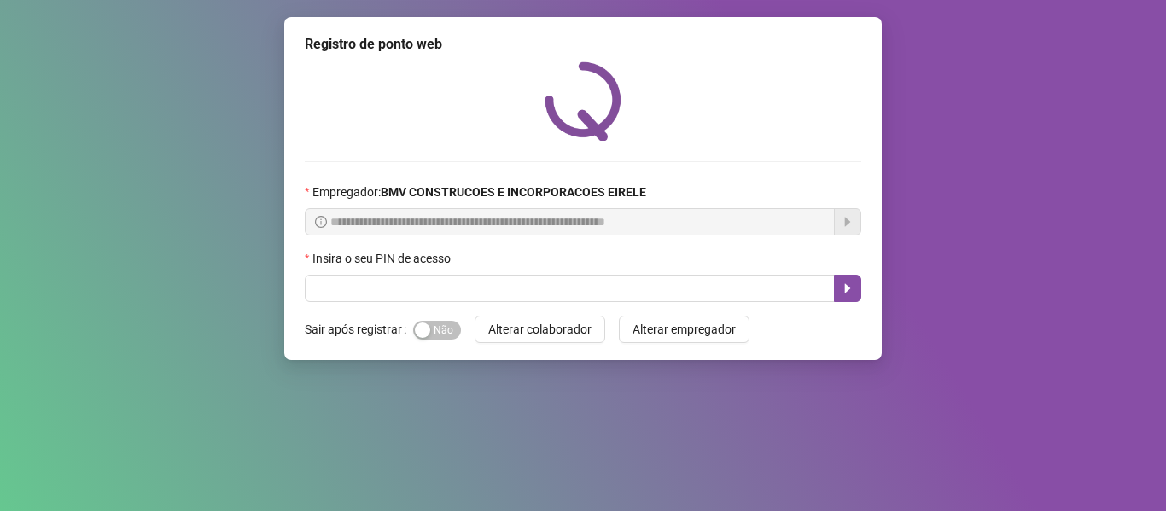
click at [430, 320] on div "Sim Não" at bounding box center [437, 330] width 48 height 20
click at [430, 326] on span "Sim Não" at bounding box center [437, 330] width 48 height 19
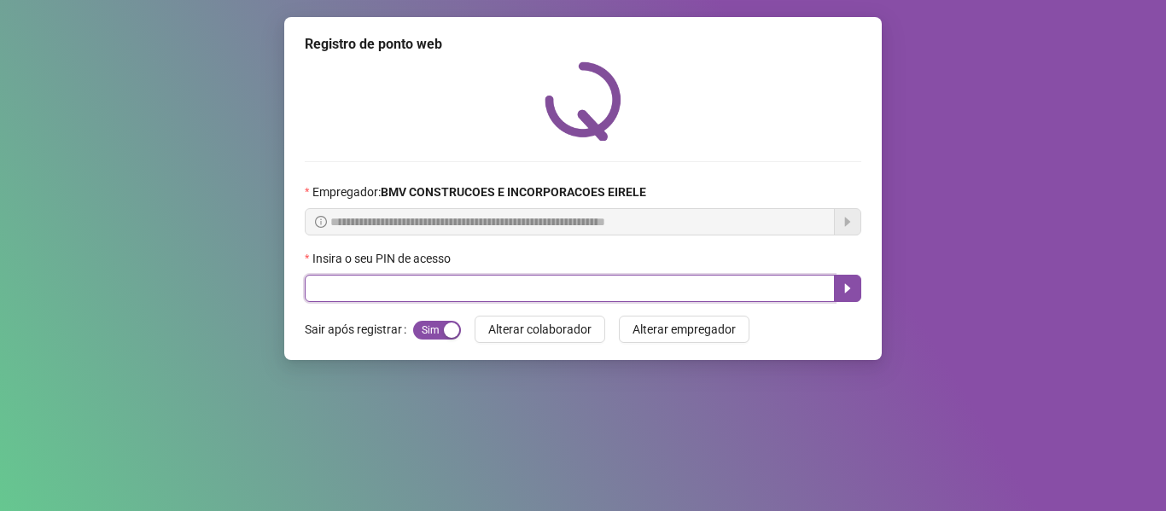
click at [427, 286] on input "text" at bounding box center [570, 288] width 530 height 27
type input "*****"
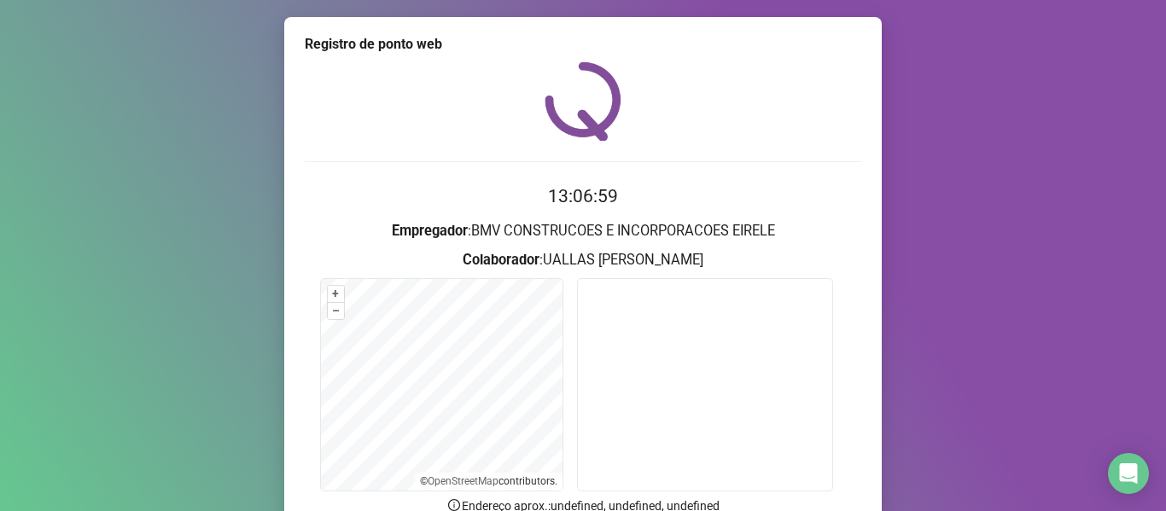
scroll to position [70, 0]
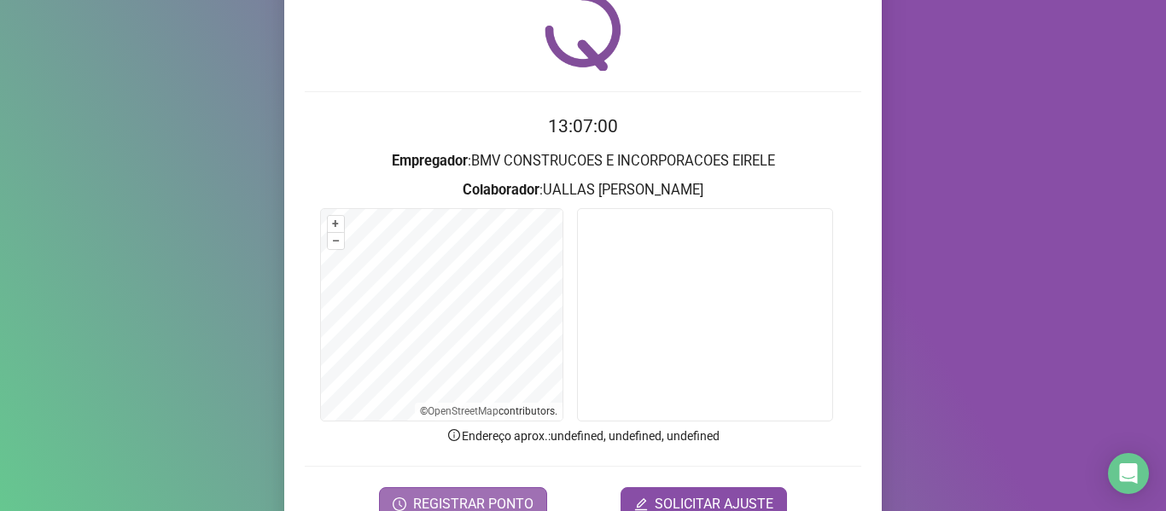
click at [496, 497] on span "REGISTRAR PONTO" at bounding box center [473, 504] width 120 height 20
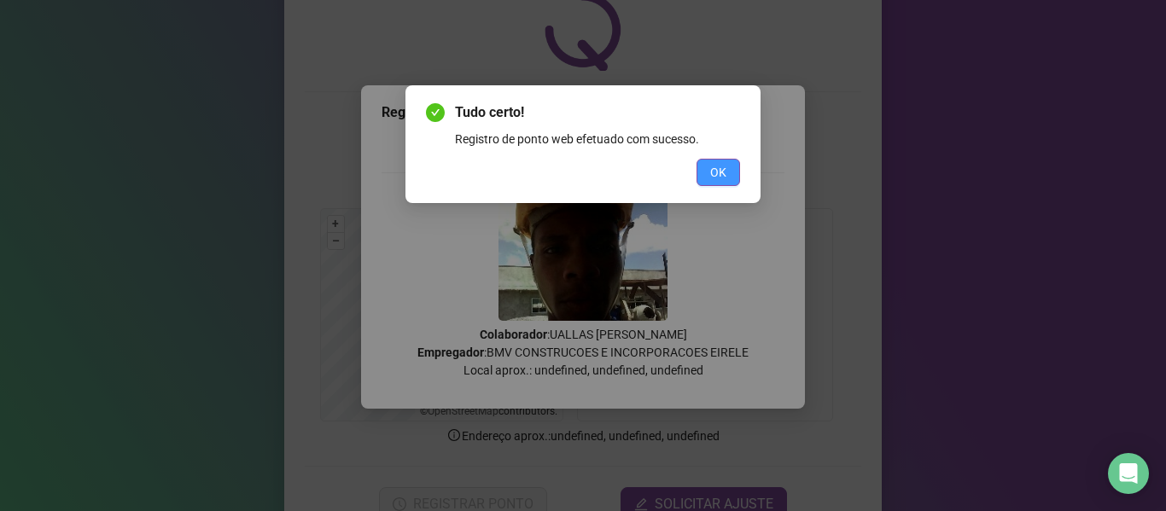
click at [712, 172] on span "OK" at bounding box center [718, 172] width 16 height 19
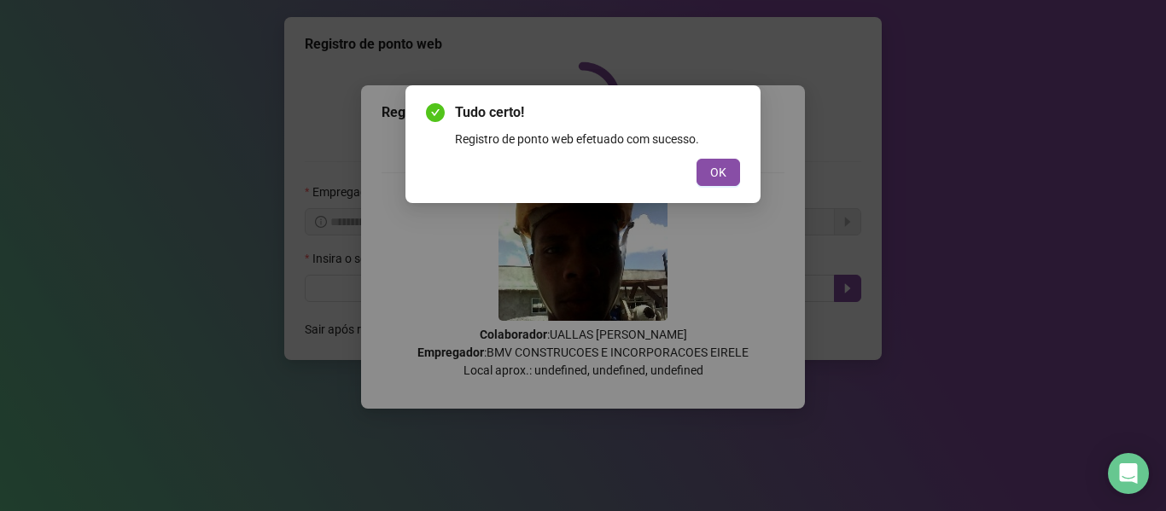
scroll to position [0, 0]
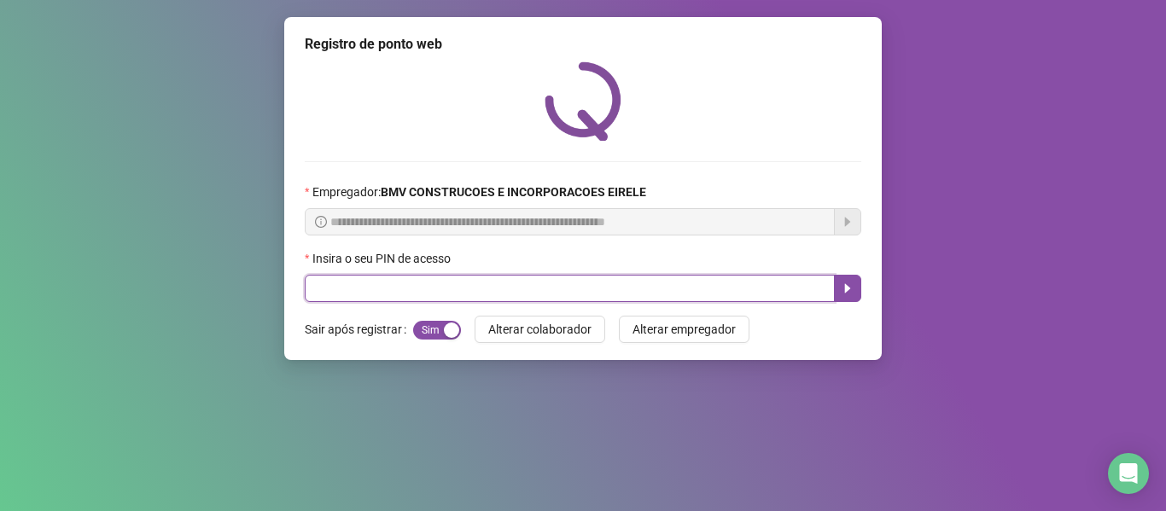
click at [753, 289] on input "text" at bounding box center [570, 288] width 530 height 27
type input "*****"
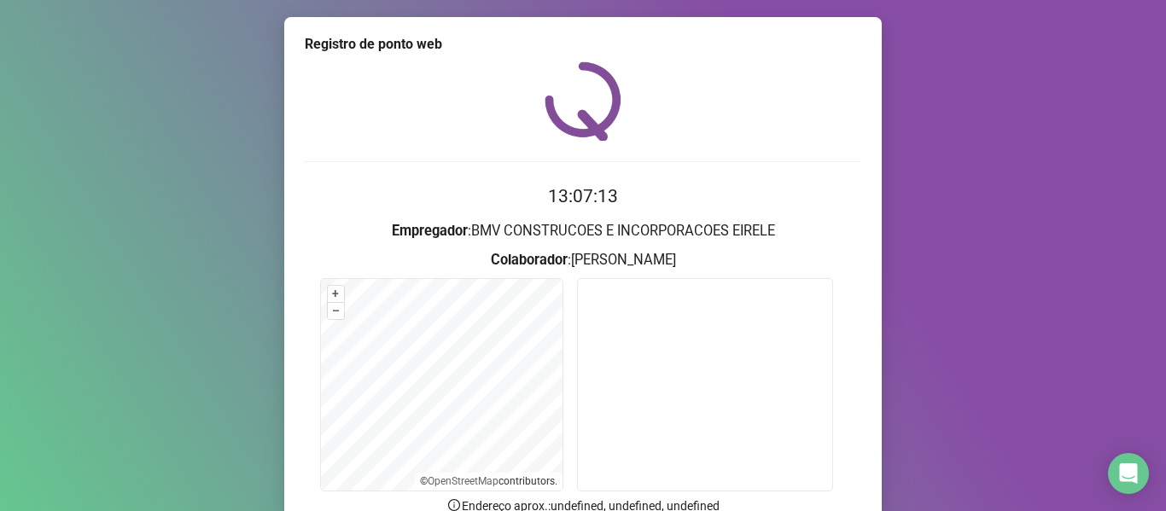
scroll to position [155, 0]
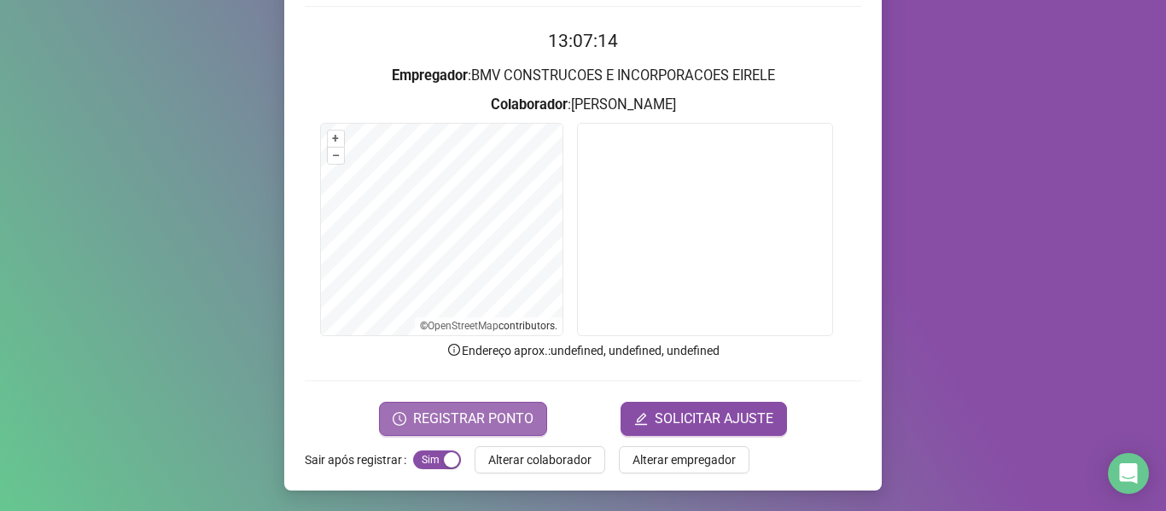
click at [496, 415] on span "REGISTRAR PONTO" at bounding box center [473, 419] width 120 height 20
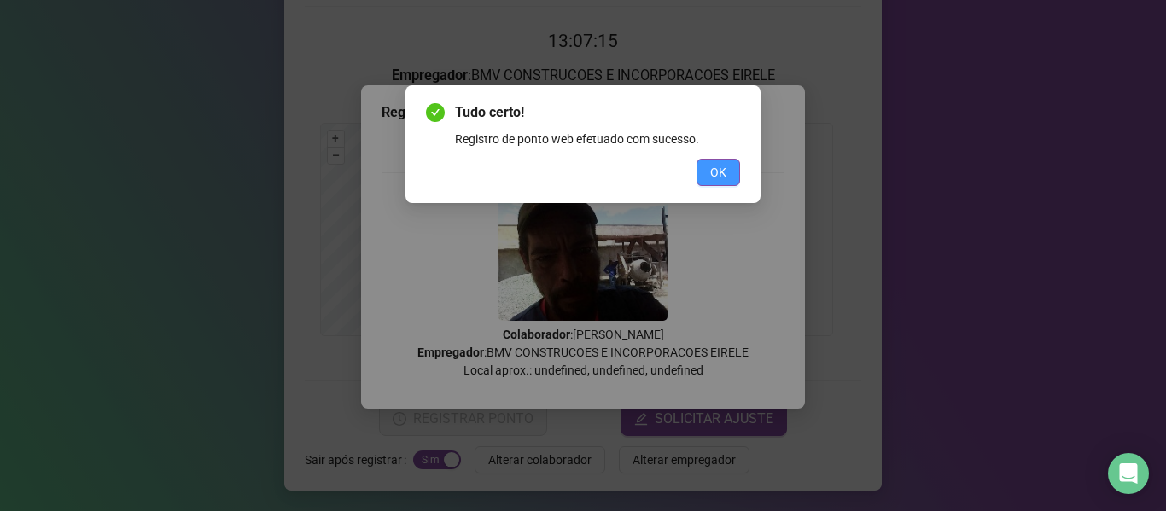
click at [727, 169] on button "OK" at bounding box center [718, 172] width 44 height 27
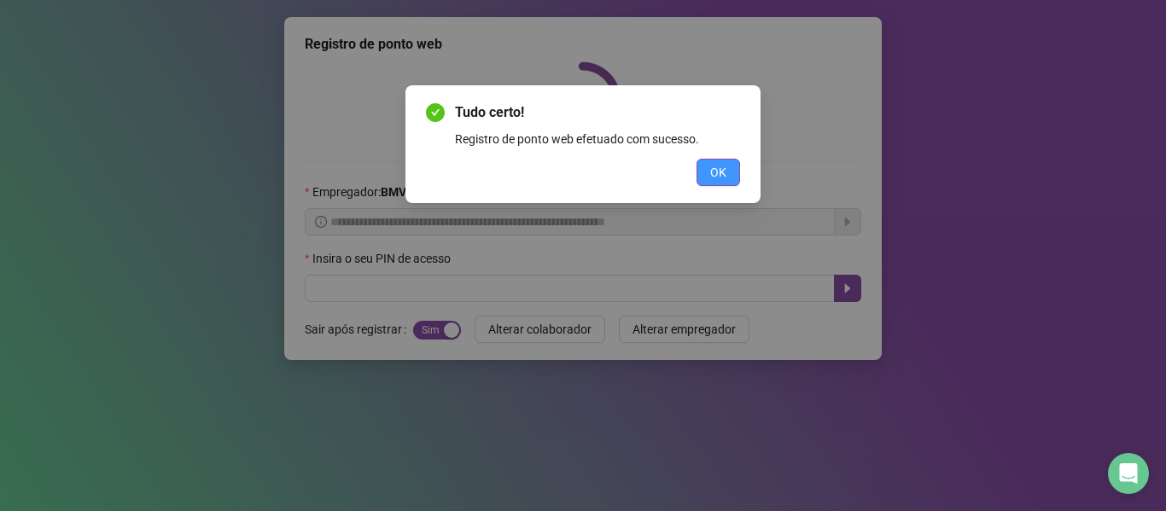
scroll to position [0, 0]
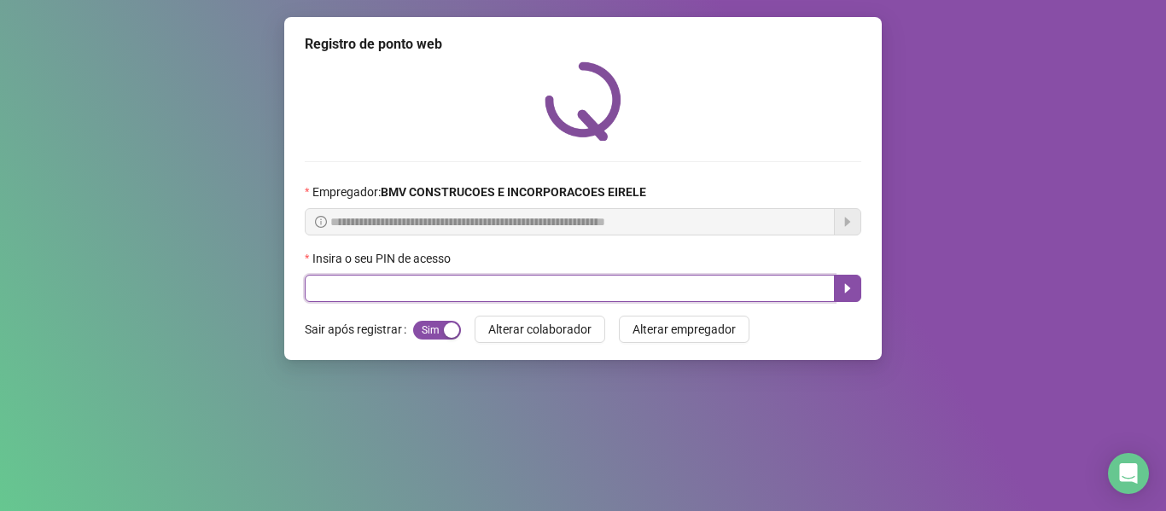
click at [712, 294] on input "text" at bounding box center [570, 288] width 530 height 27
type input "*****"
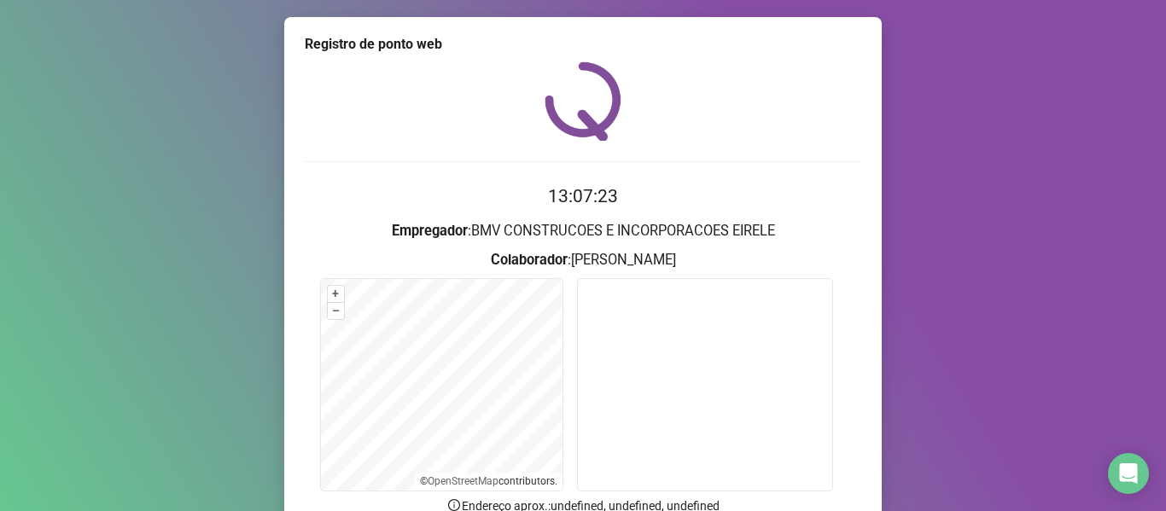
scroll to position [155, 0]
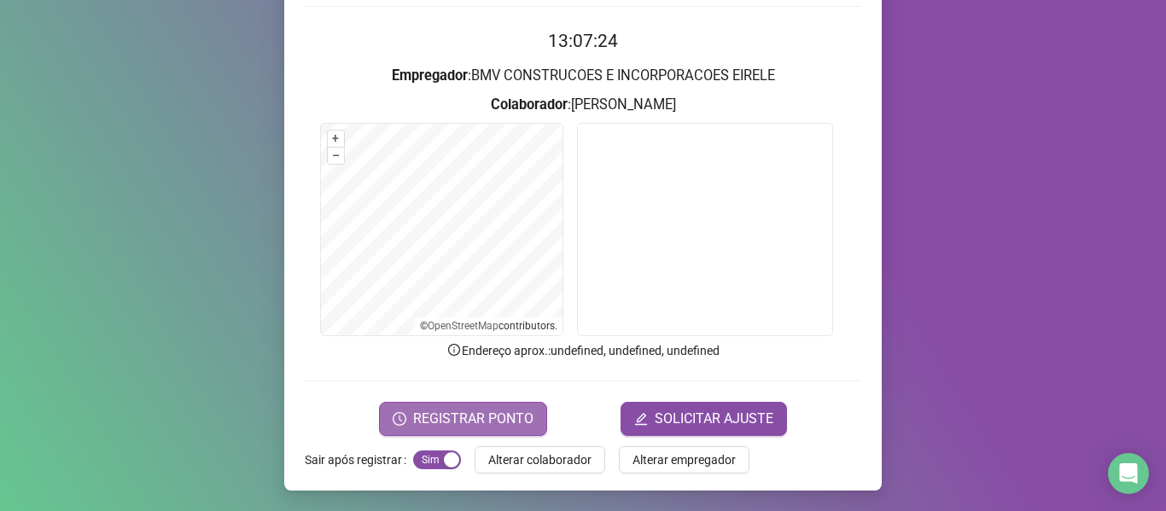
click at [513, 427] on span "REGISTRAR PONTO" at bounding box center [473, 419] width 120 height 20
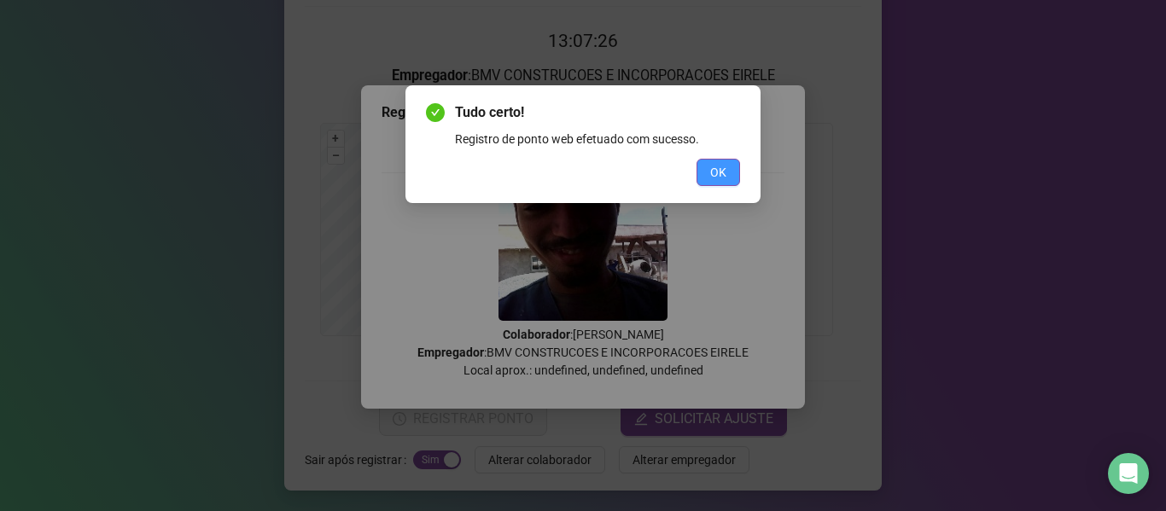
click at [721, 172] on span "OK" at bounding box center [718, 172] width 16 height 19
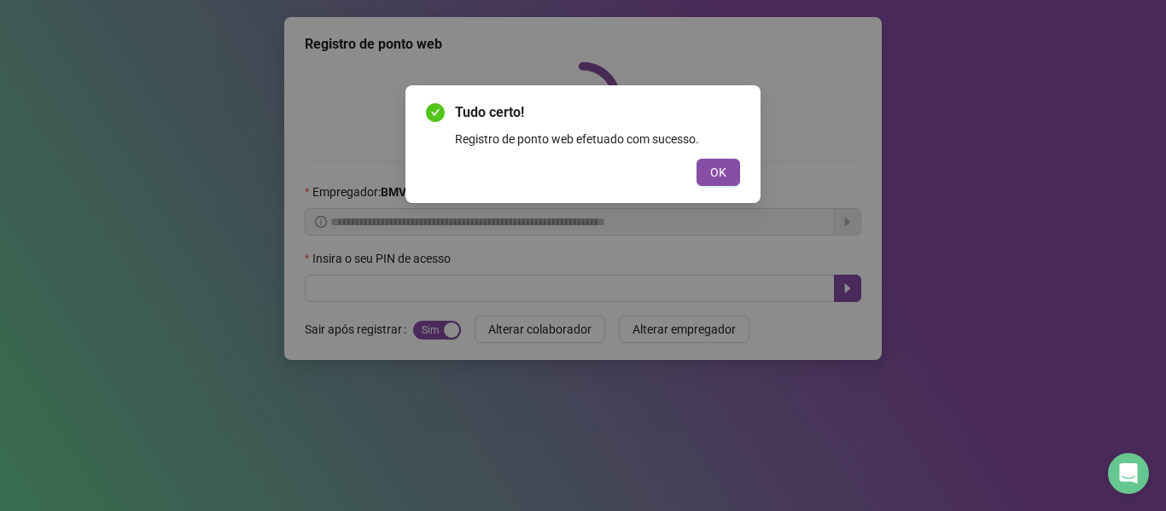
scroll to position [0, 0]
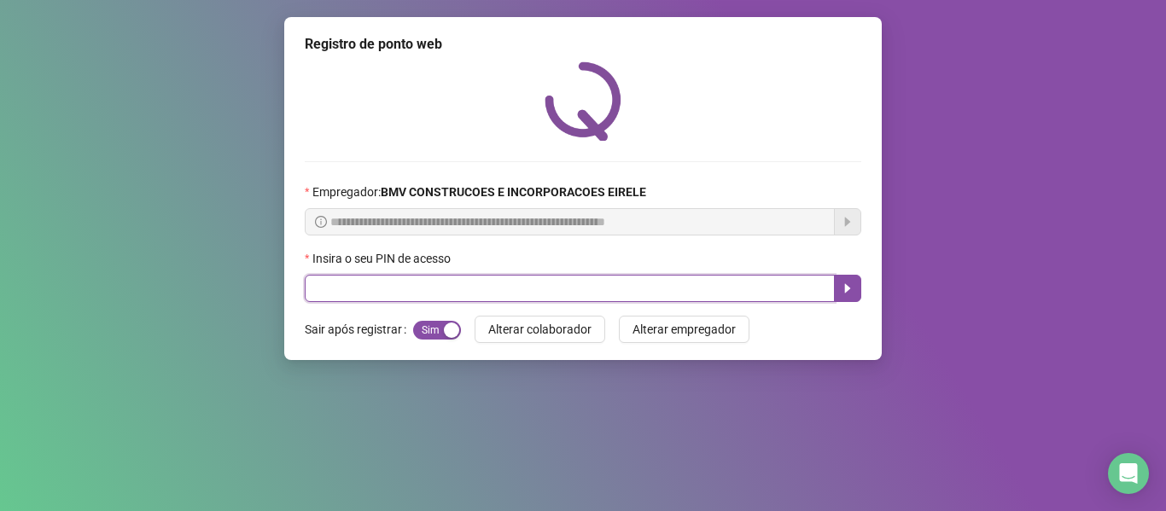
click at [717, 288] on input "text" at bounding box center [570, 288] width 530 height 27
type input "*****"
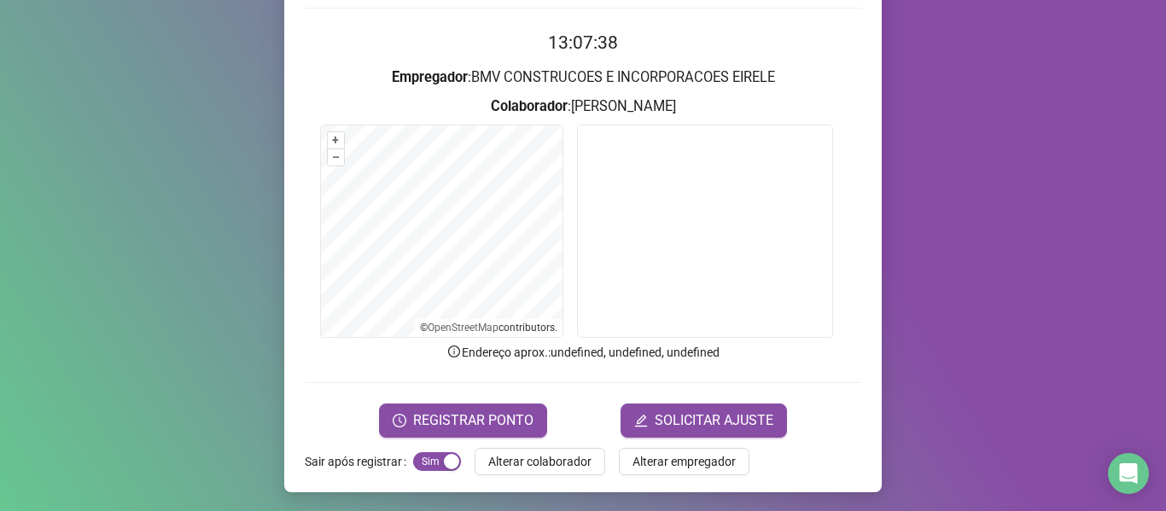
scroll to position [155, 0]
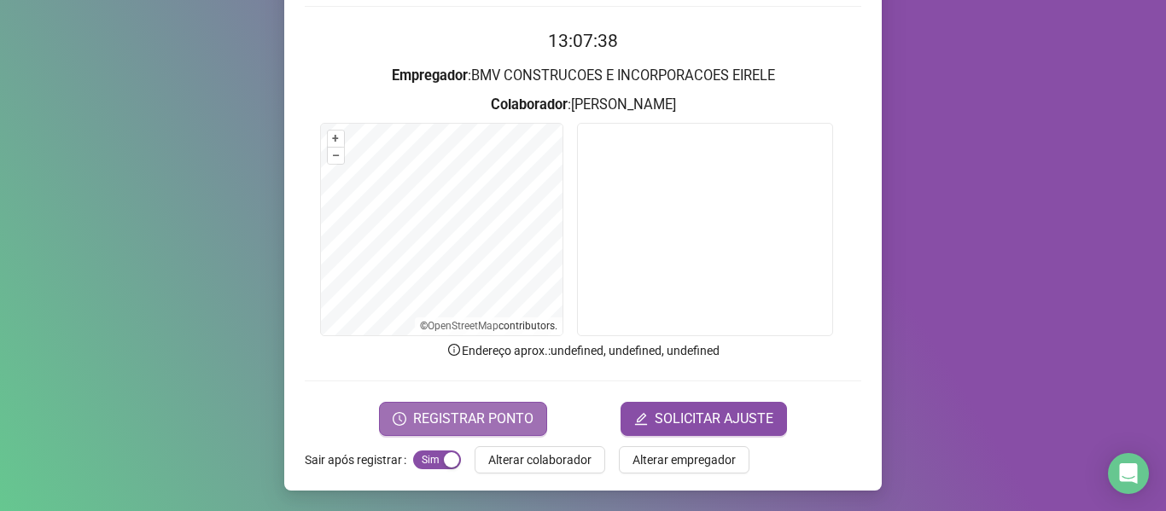
click at [496, 418] on span "REGISTRAR PONTO" at bounding box center [473, 419] width 120 height 20
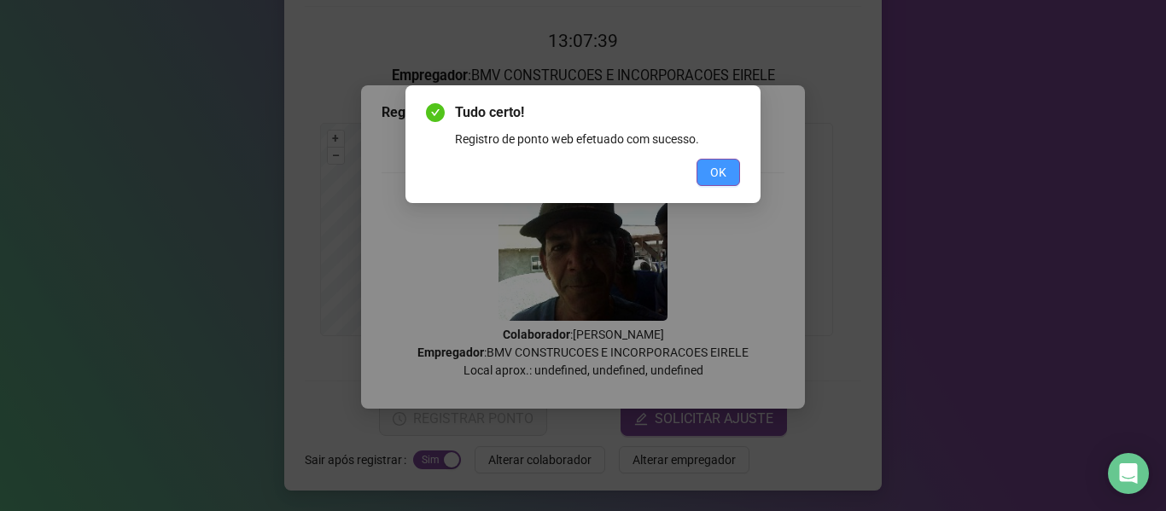
click at [705, 166] on button "OK" at bounding box center [718, 172] width 44 height 27
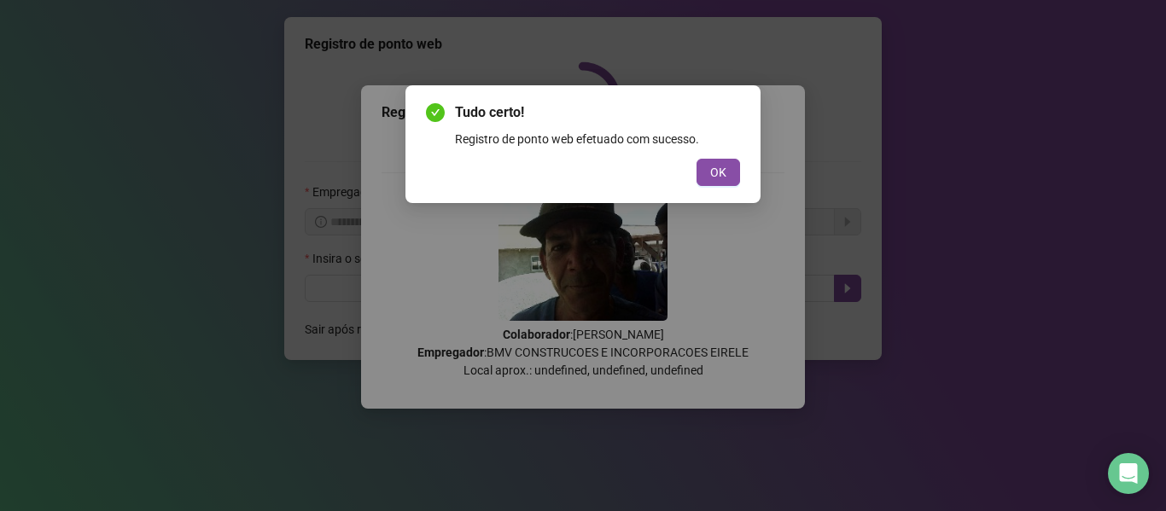
scroll to position [0, 0]
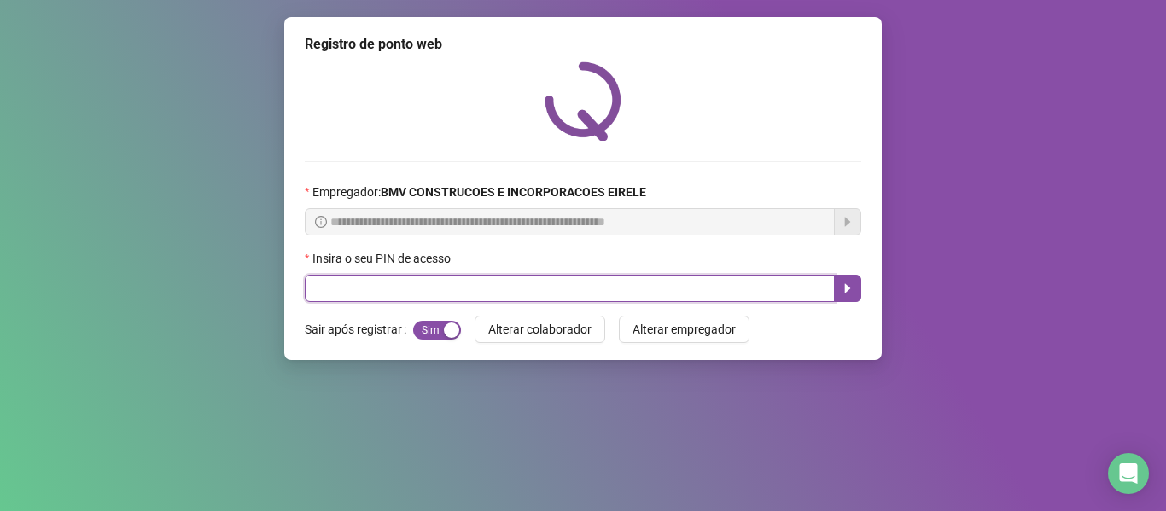
click at [695, 290] on input "text" at bounding box center [570, 288] width 530 height 27
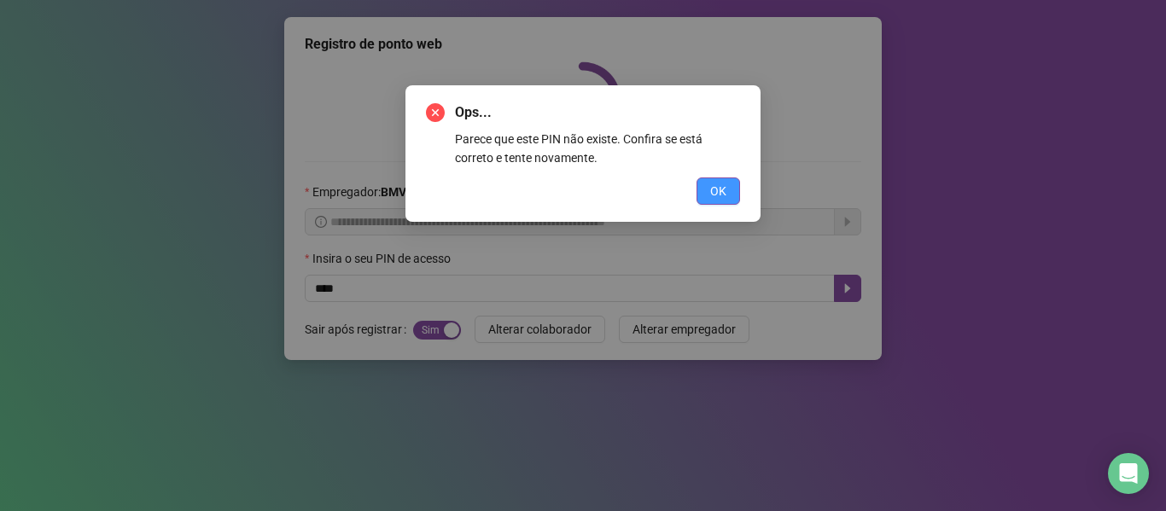
click at [706, 193] on button "OK" at bounding box center [718, 190] width 44 height 27
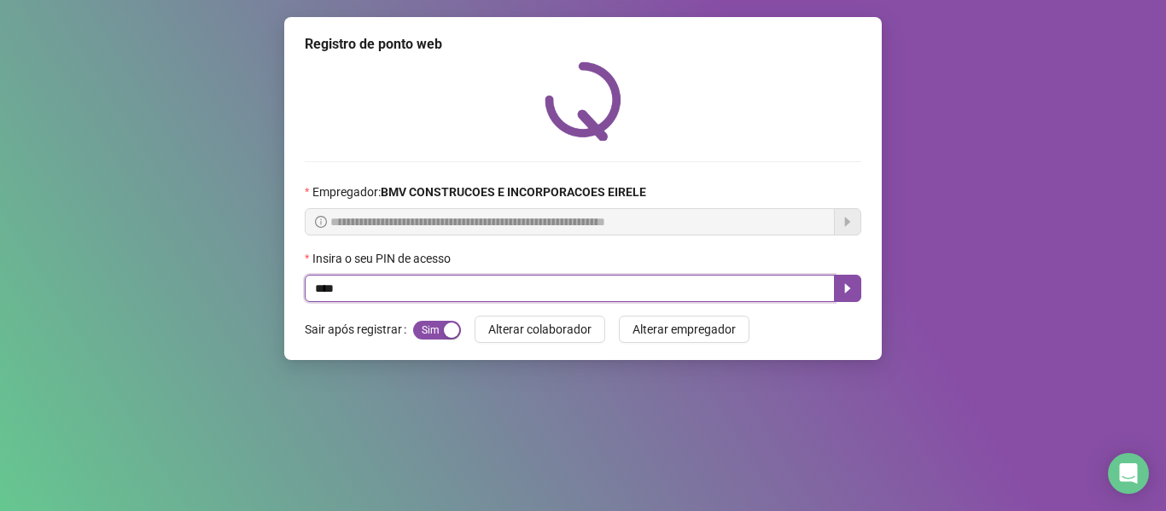
click at [727, 294] on input "****" at bounding box center [570, 288] width 530 height 27
type input "*****"
click at [847, 282] on icon "caret-right" at bounding box center [847, 289] width 14 height 14
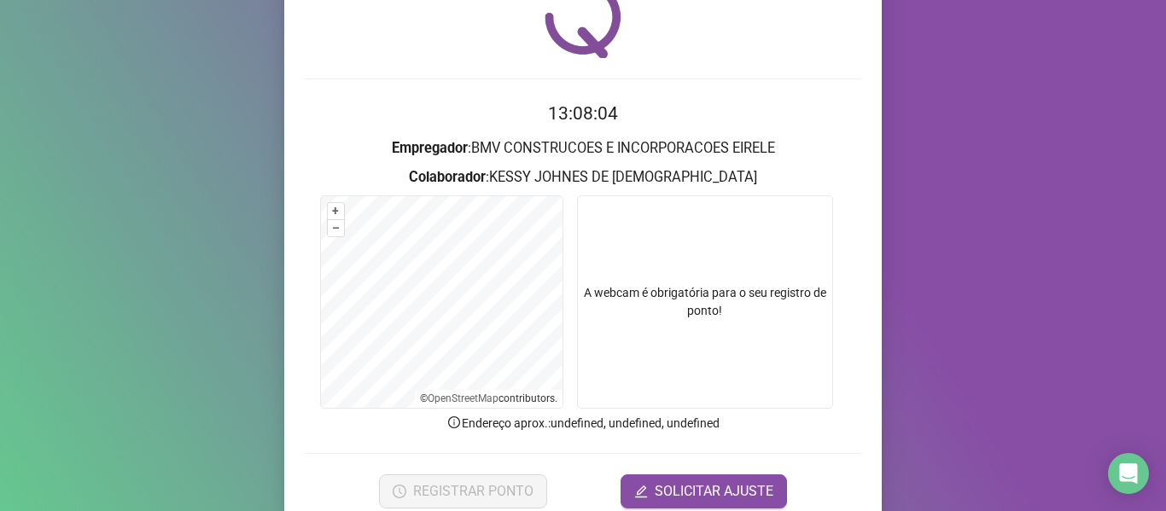
scroll to position [155, 0]
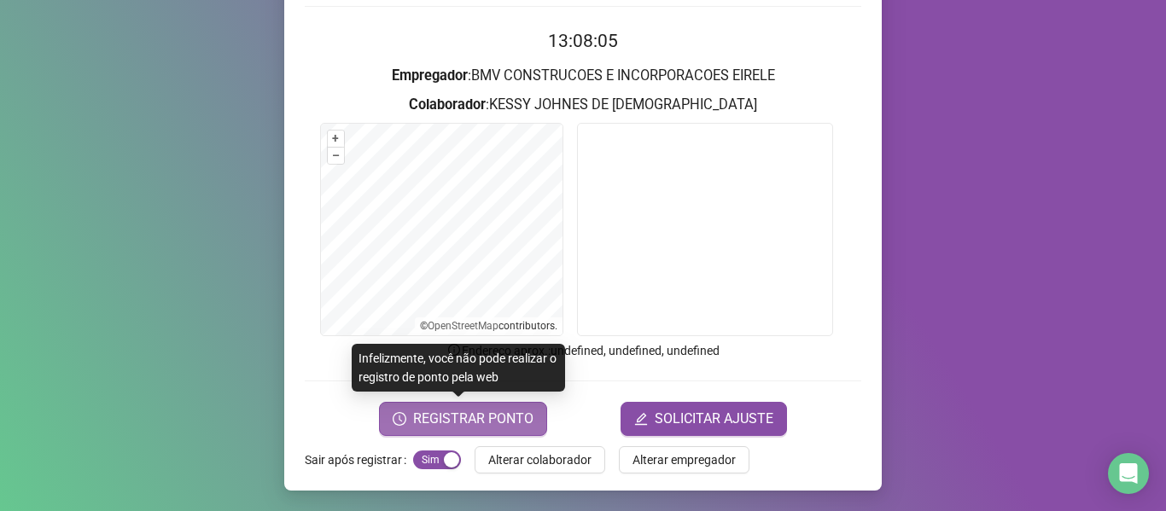
click at [491, 422] on span "REGISTRAR PONTO" at bounding box center [473, 419] width 120 height 20
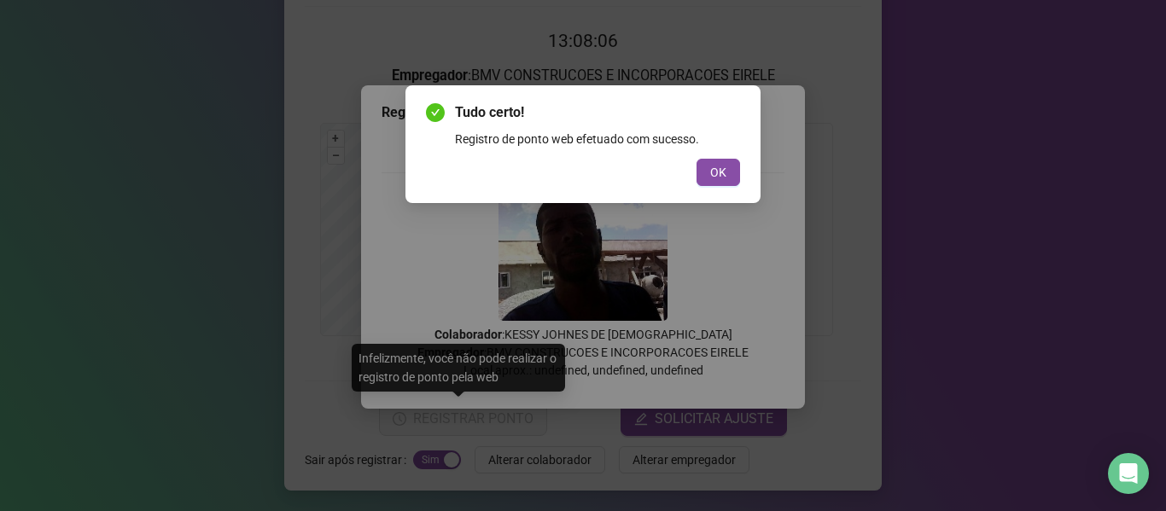
click at [723, 172] on span "OK" at bounding box center [718, 172] width 16 height 19
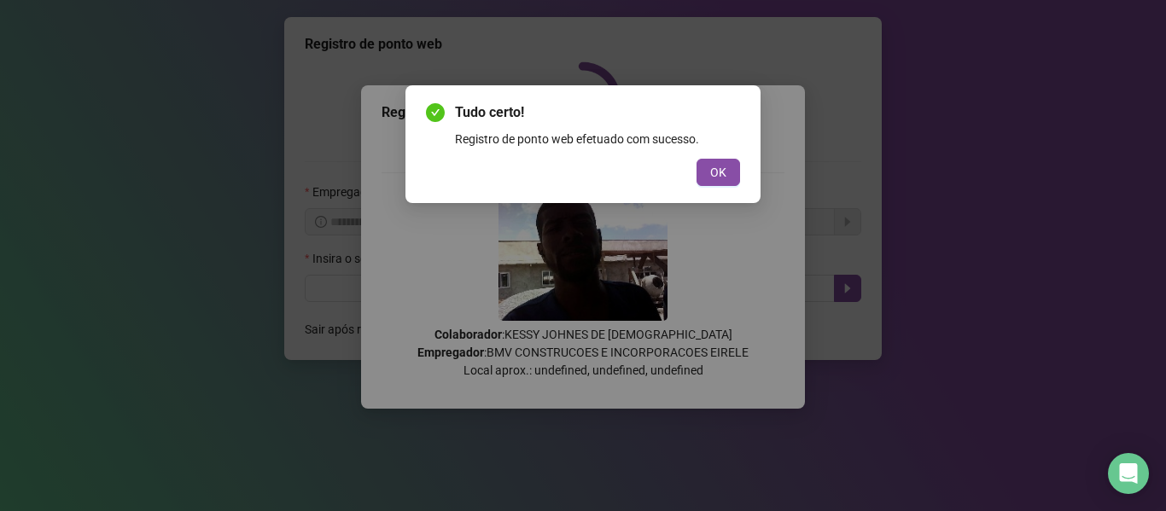
scroll to position [0, 0]
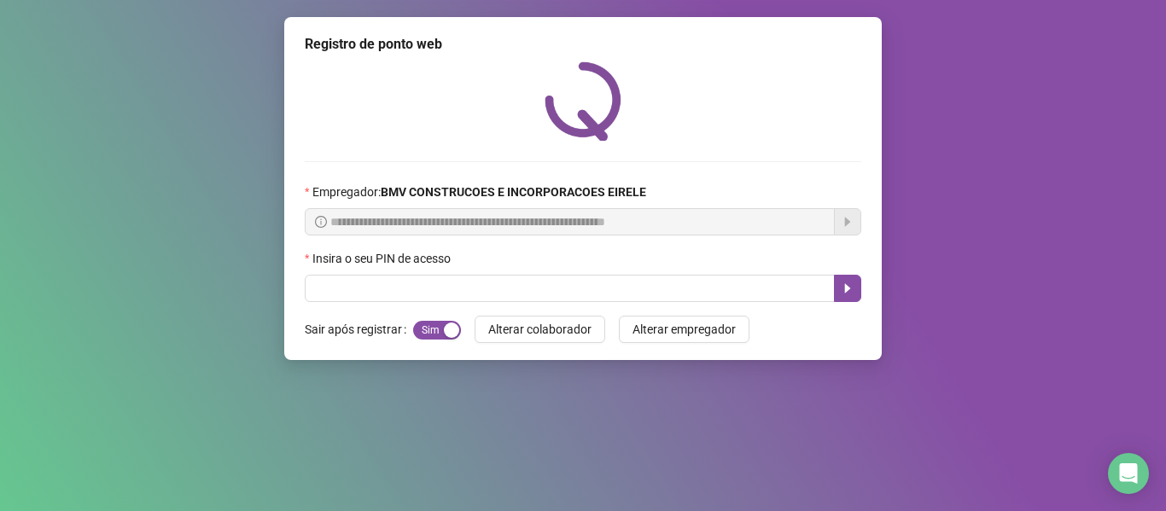
click at [767, 274] on div "Insira o seu PIN de acesso" at bounding box center [583, 262] width 556 height 26
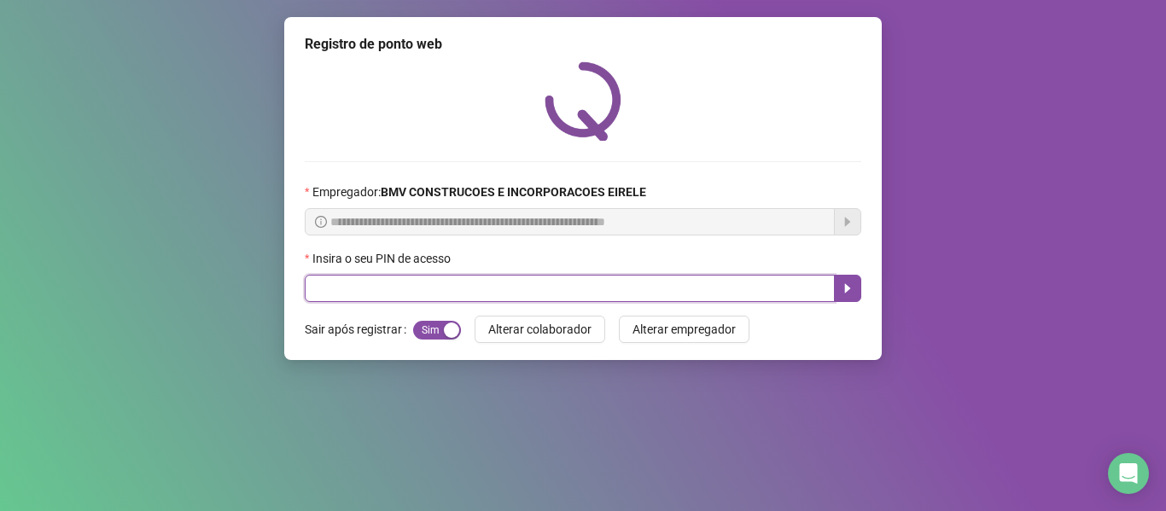
click at [768, 283] on input "text" at bounding box center [570, 288] width 530 height 27
type input "*****"
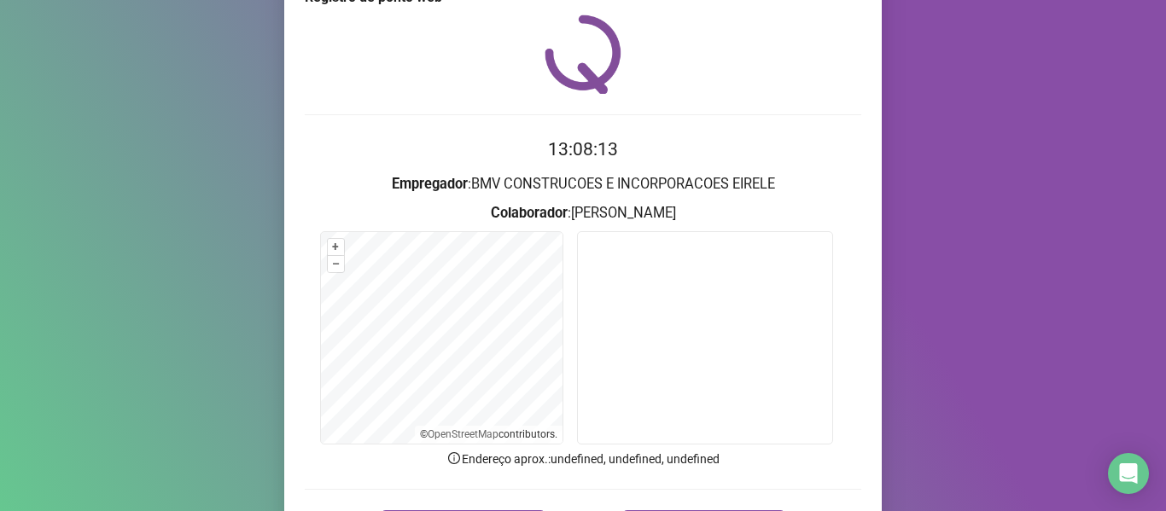
scroll to position [85, 0]
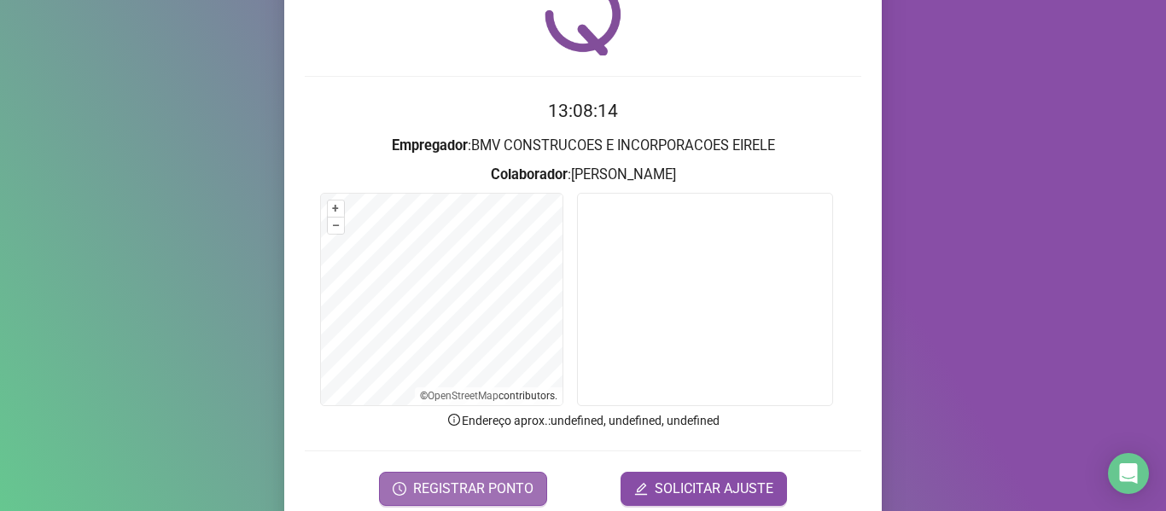
click at [494, 486] on span "REGISTRAR PONTO" at bounding box center [473, 489] width 120 height 20
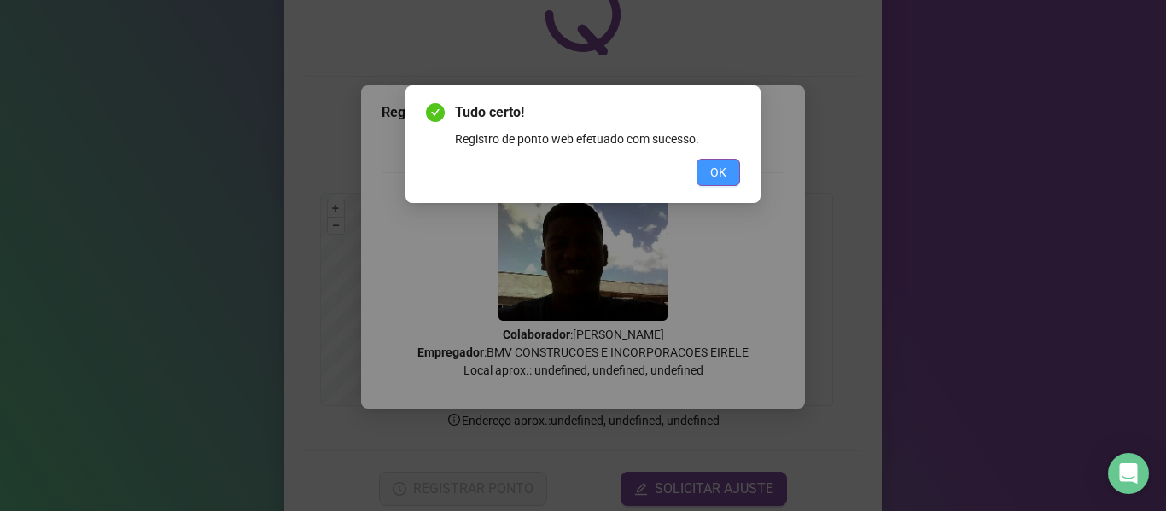
click at [725, 181] on span "OK" at bounding box center [718, 172] width 16 height 19
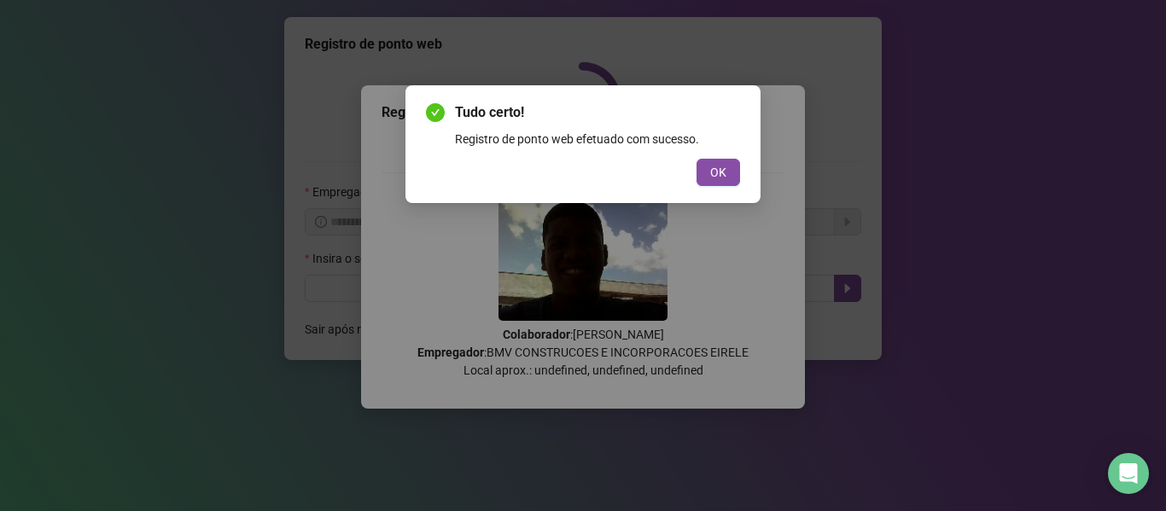
scroll to position [0, 0]
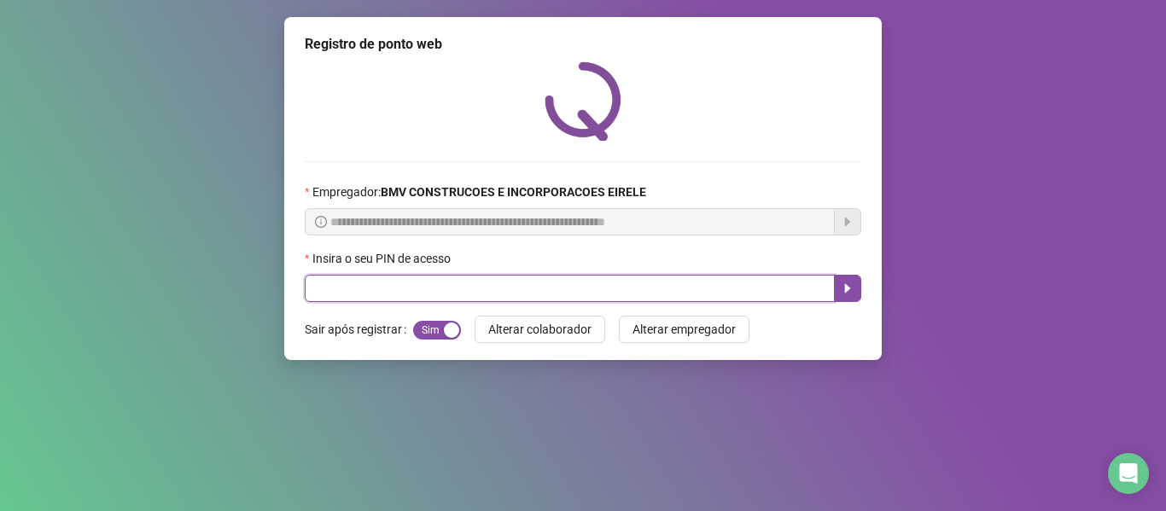
click at [753, 284] on input "text" at bounding box center [570, 288] width 530 height 27
type input "*****"
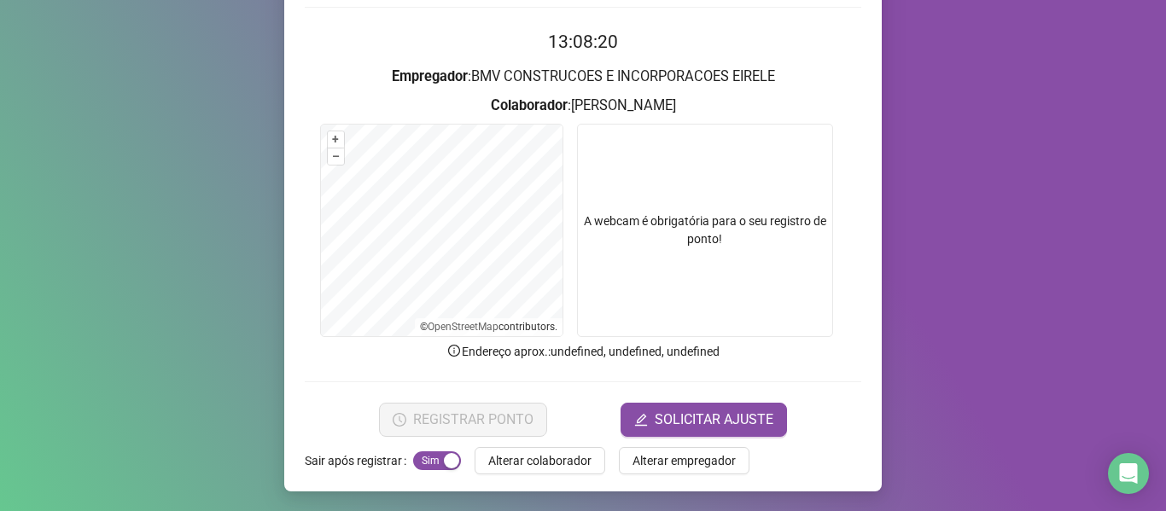
scroll to position [155, 0]
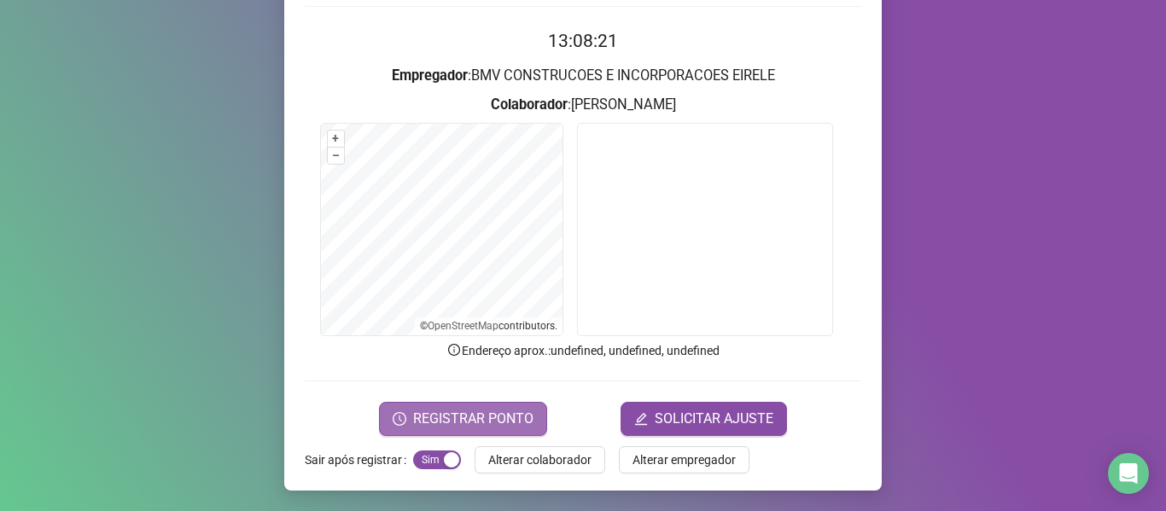
click at [501, 406] on button "REGISTRAR PONTO" at bounding box center [463, 419] width 168 height 34
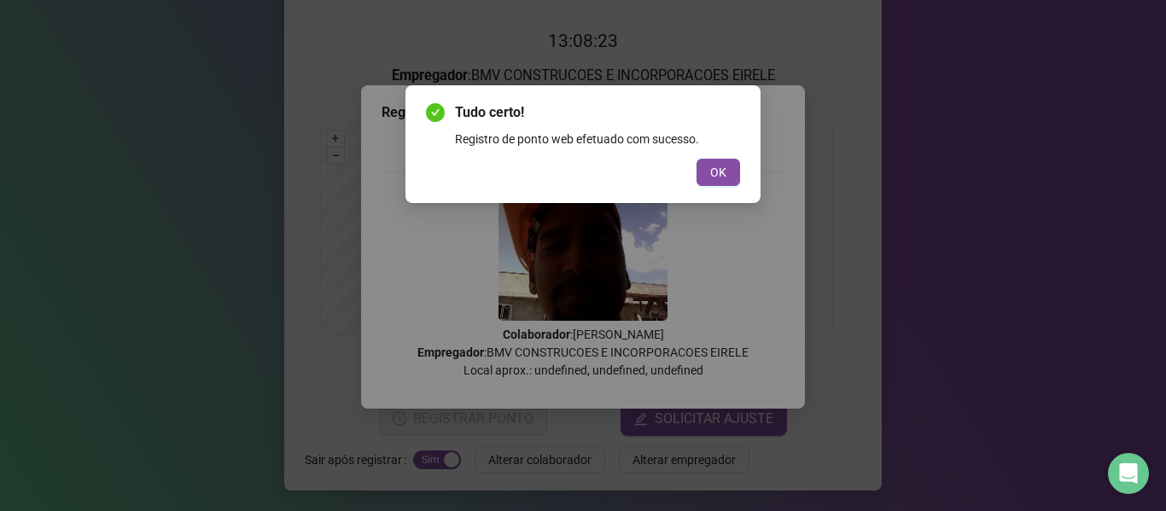
click at [719, 157] on div "Tudo certo! Registro de ponto web efetuado com sucesso. OK" at bounding box center [583, 144] width 314 height 84
click at [714, 172] on span "OK" at bounding box center [718, 172] width 16 height 19
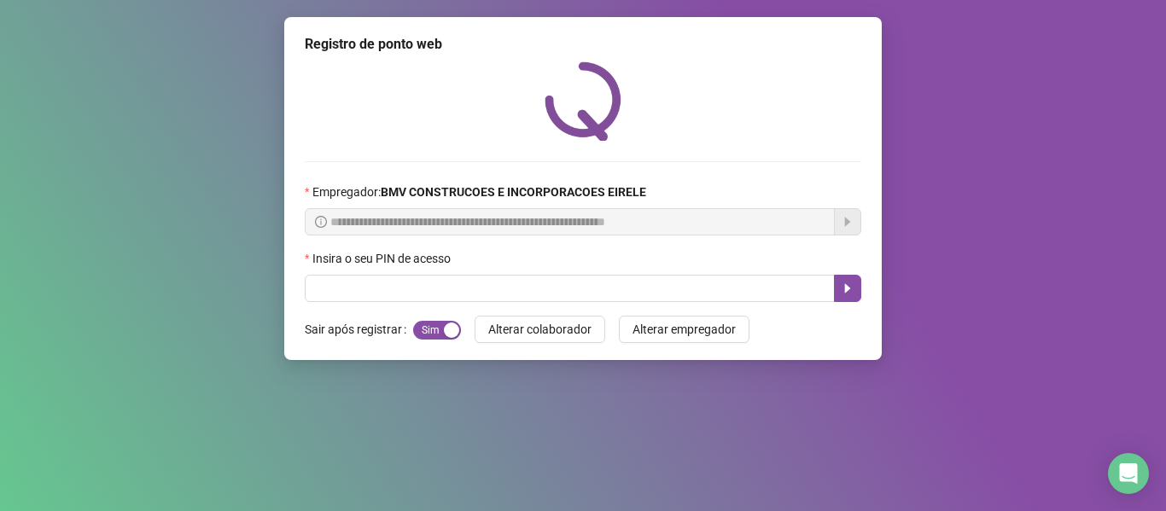
scroll to position [0, 0]
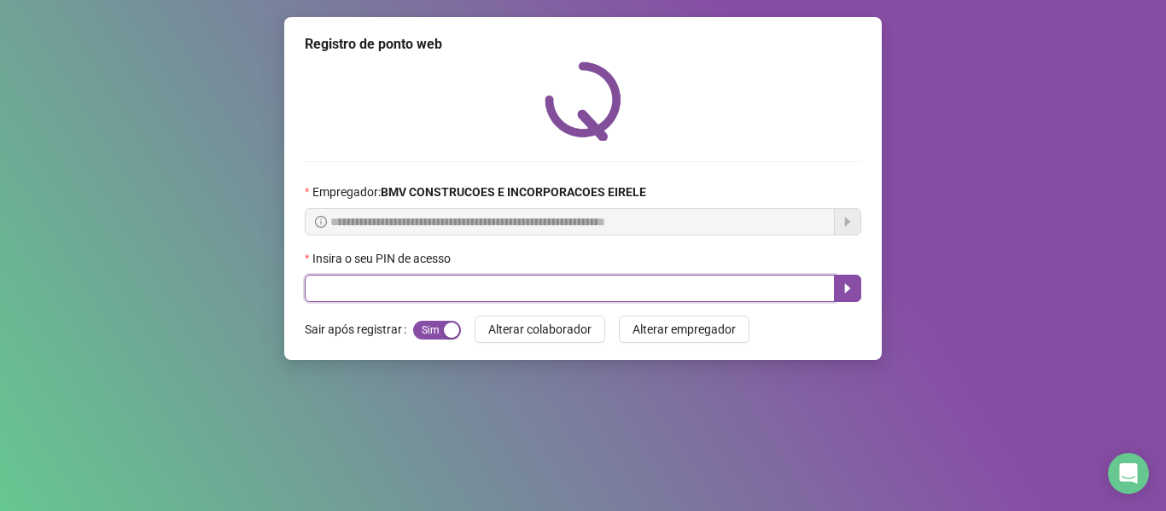
click at [770, 290] on input "text" at bounding box center [570, 288] width 530 height 27
type input "*****"
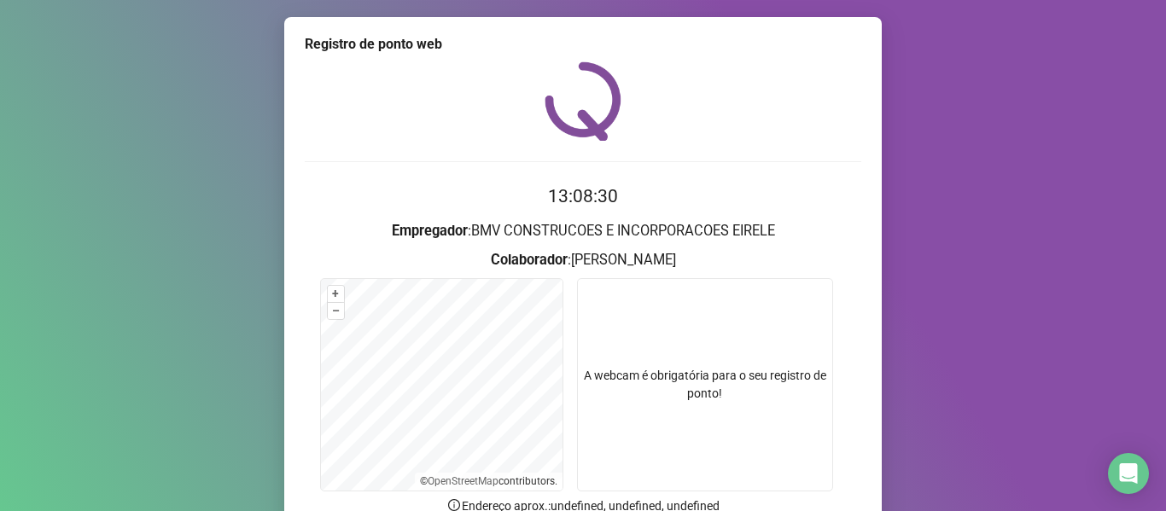
scroll to position [155, 0]
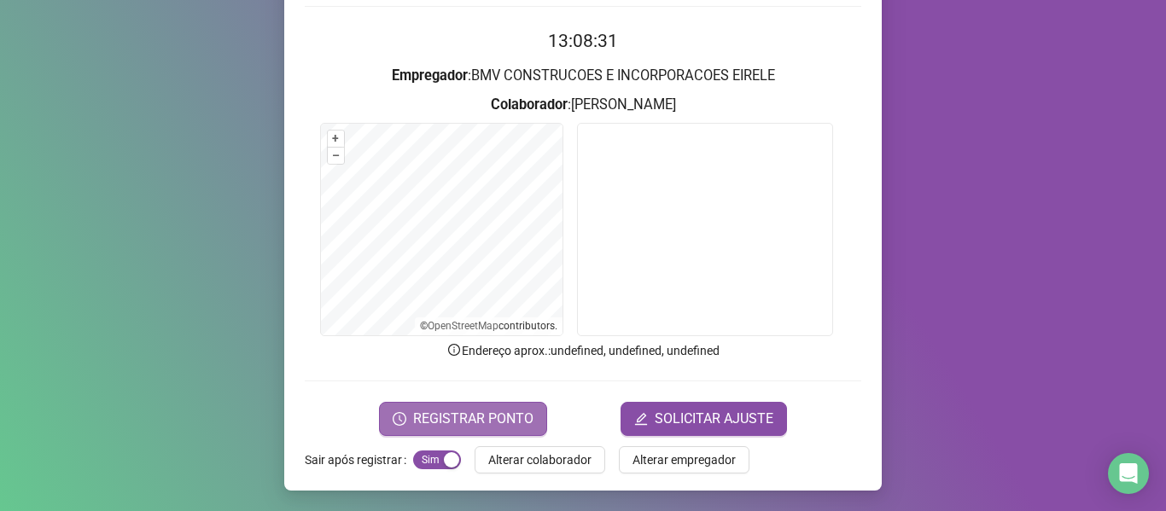
click at [493, 407] on button "REGISTRAR PONTO" at bounding box center [463, 419] width 168 height 34
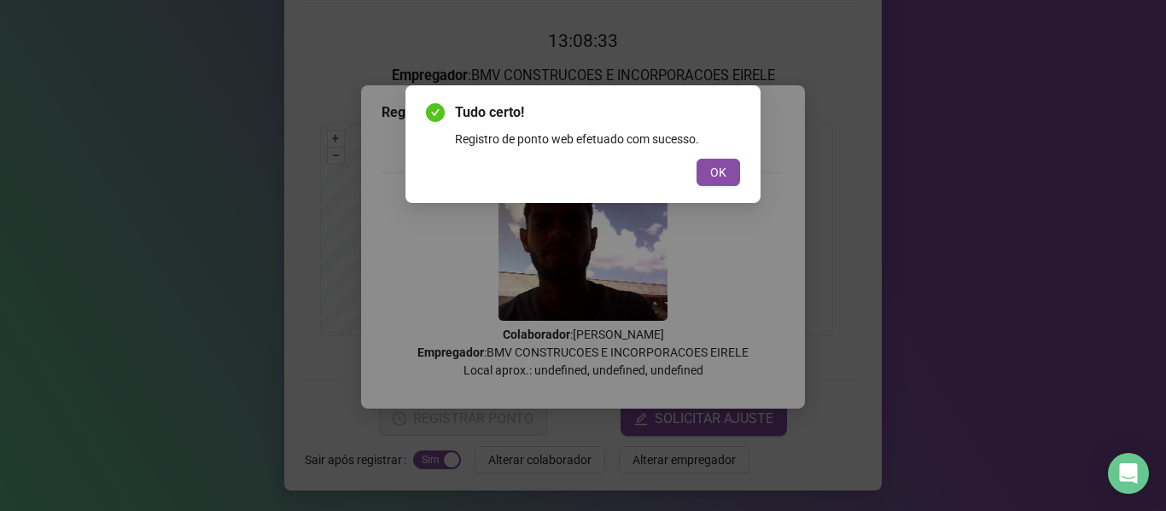
click at [712, 169] on span "OK" at bounding box center [718, 172] width 16 height 19
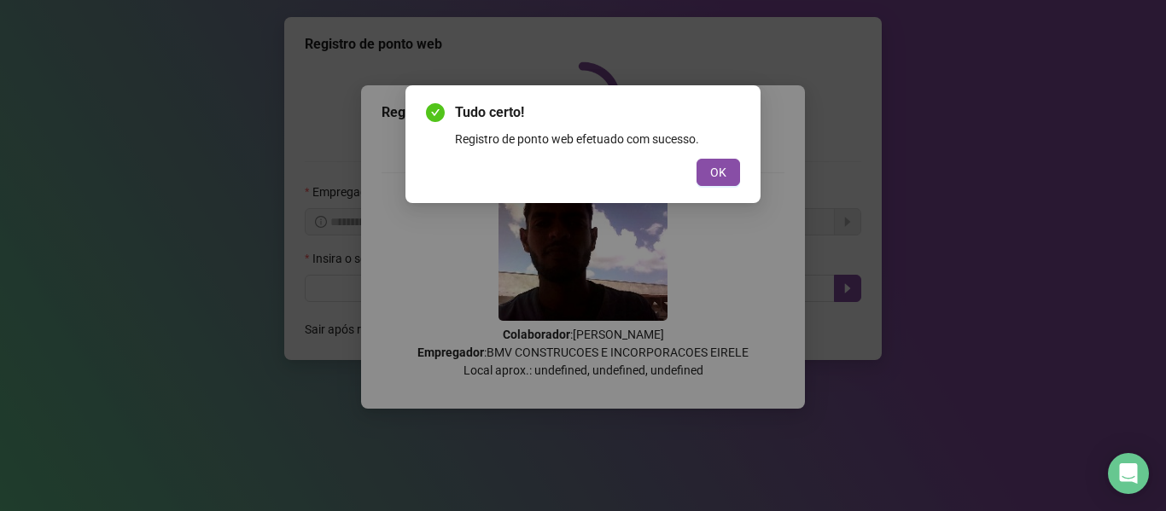
scroll to position [0, 0]
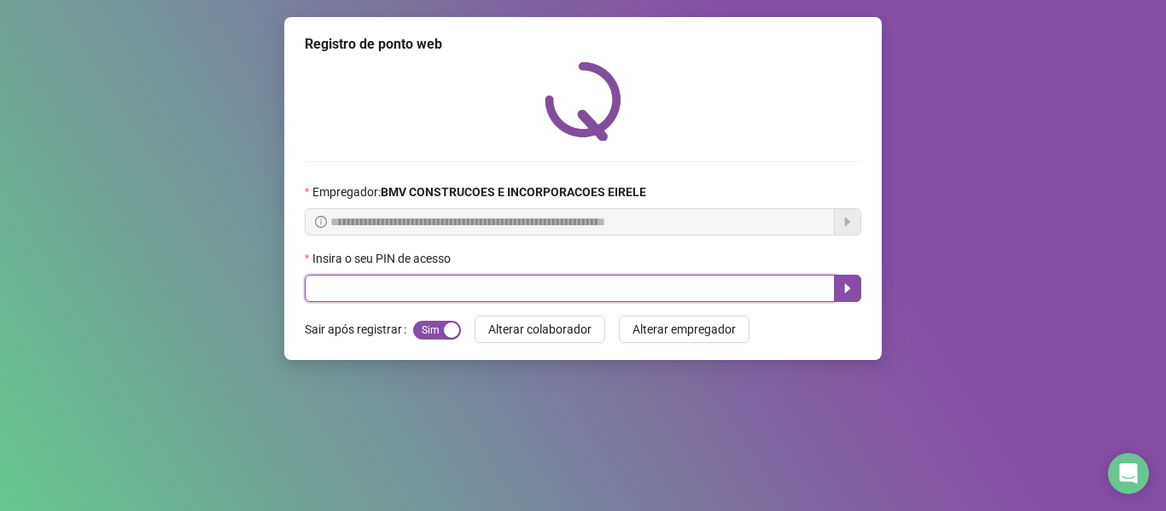
click at [736, 288] on input "text" at bounding box center [570, 288] width 530 height 27
type input "*****"
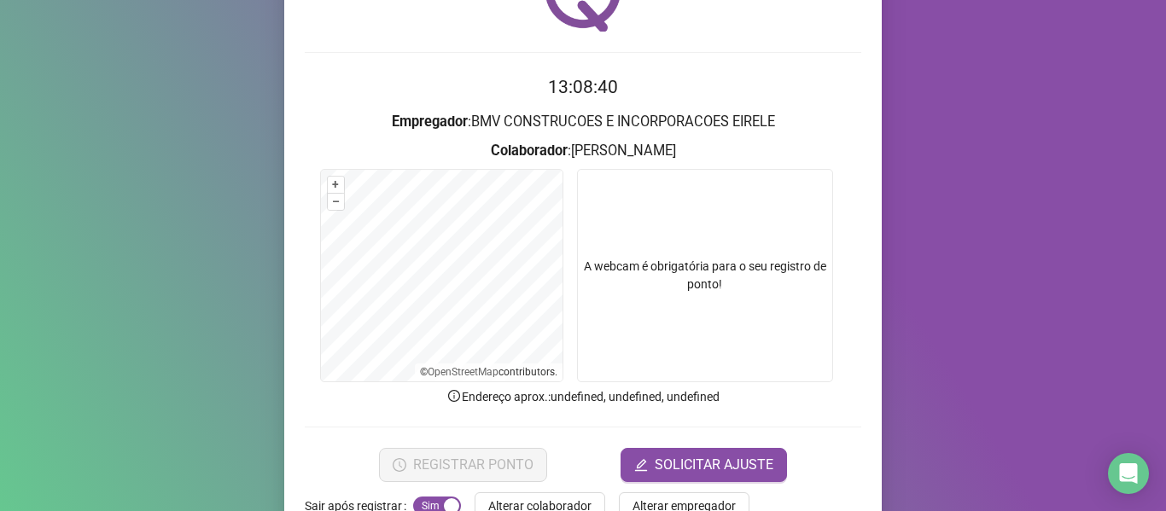
scroll to position [155, 0]
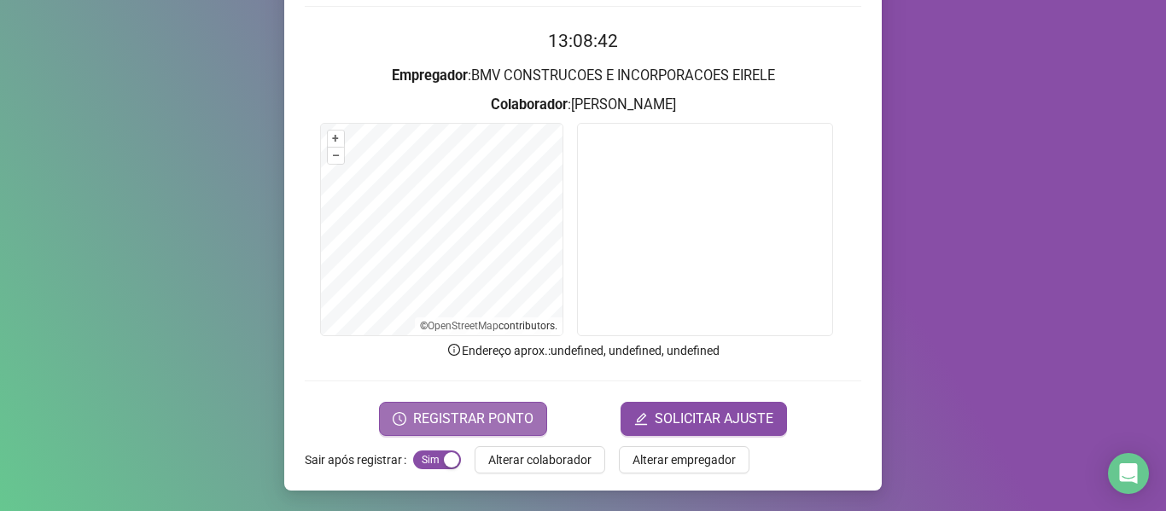
click at [477, 406] on button "REGISTRAR PONTO" at bounding box center [463, 419] width 168 height 34
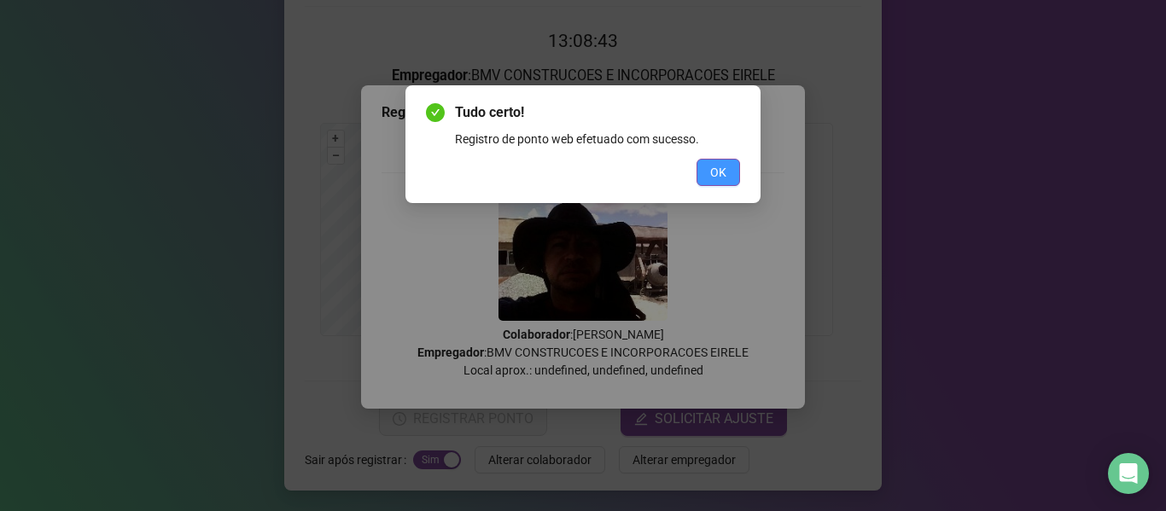
click at [726, 168] on button "OK" at bounding box center [718, 172] width 44 height 27
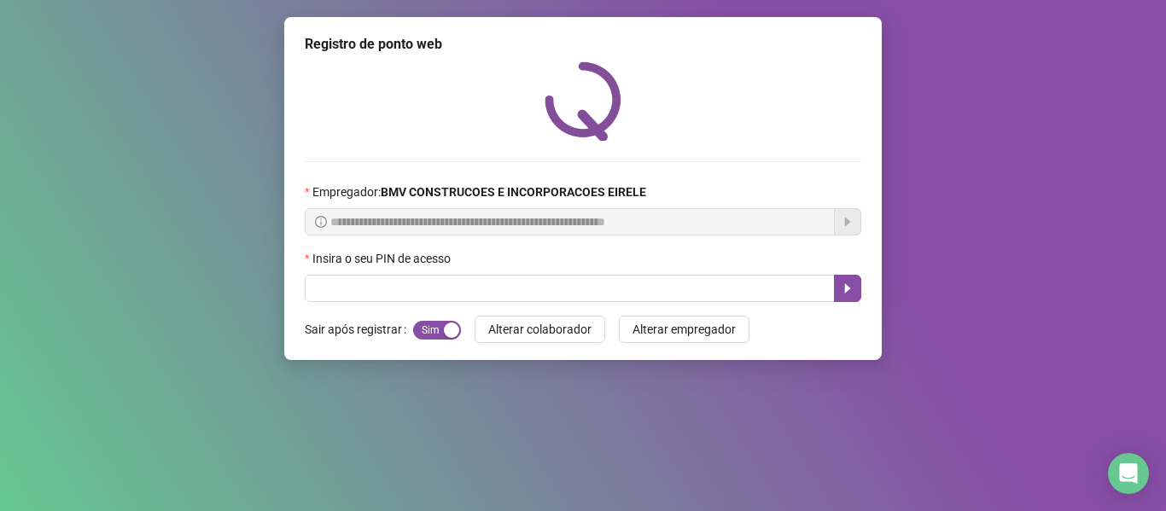
scroll to position [0, 0]
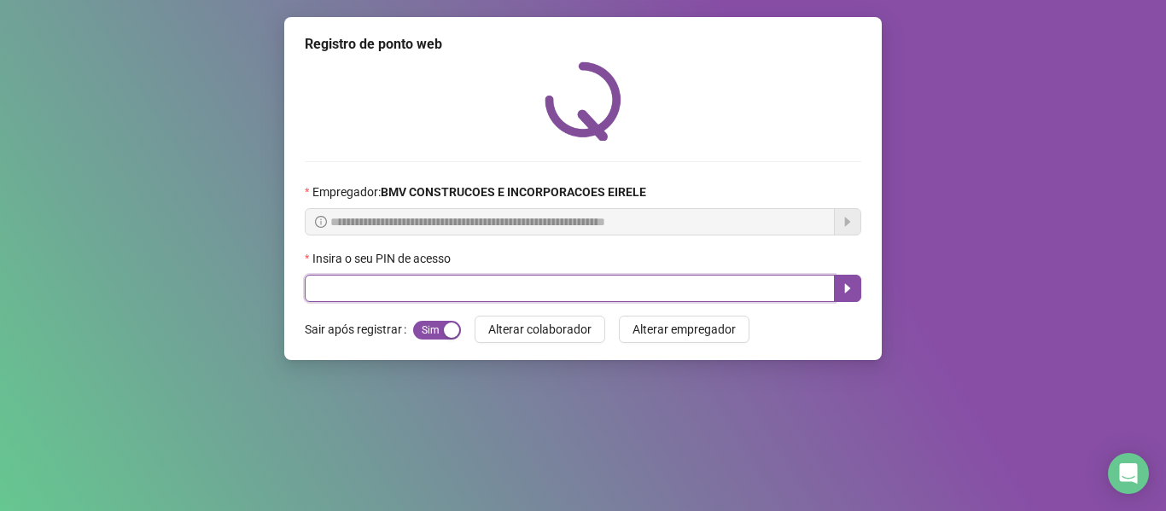
click at [770, 287] on input "text" at bounding box center [570, 288] width 530 height 27
type input "*****"
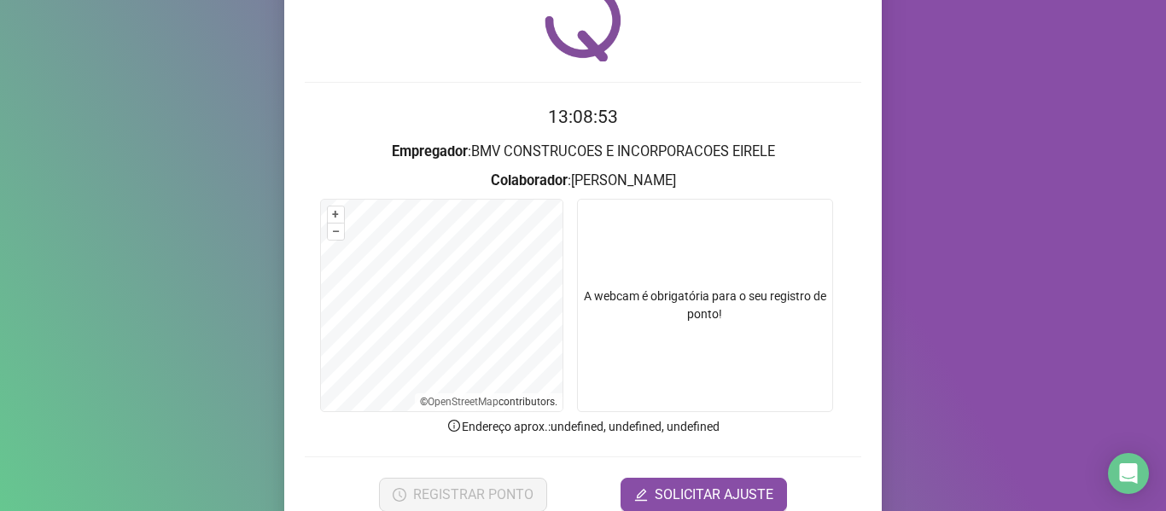
scroll to position [155, 0]
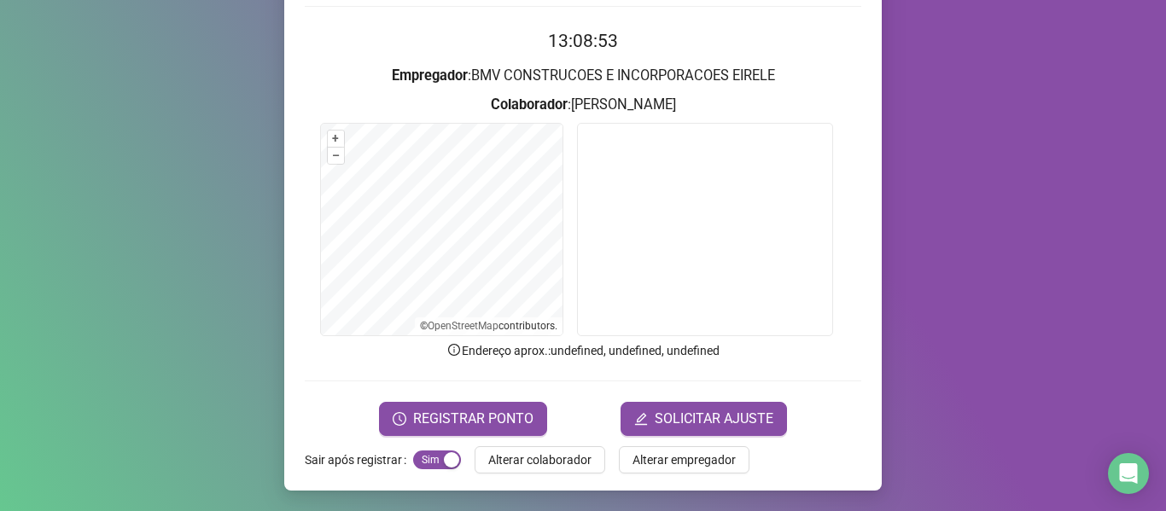
click at [452, 400] on form "13:08:53 Empregador : BMV CONSTRUCOES E INCORPORACOES EIRELE Colaborador : JOAO…" at bounding box center [583, 231] width 556 height 408
click at [452, 403] on button "REGISTRAR PONTO" at bounding box center [463, 419] width 168 height 34
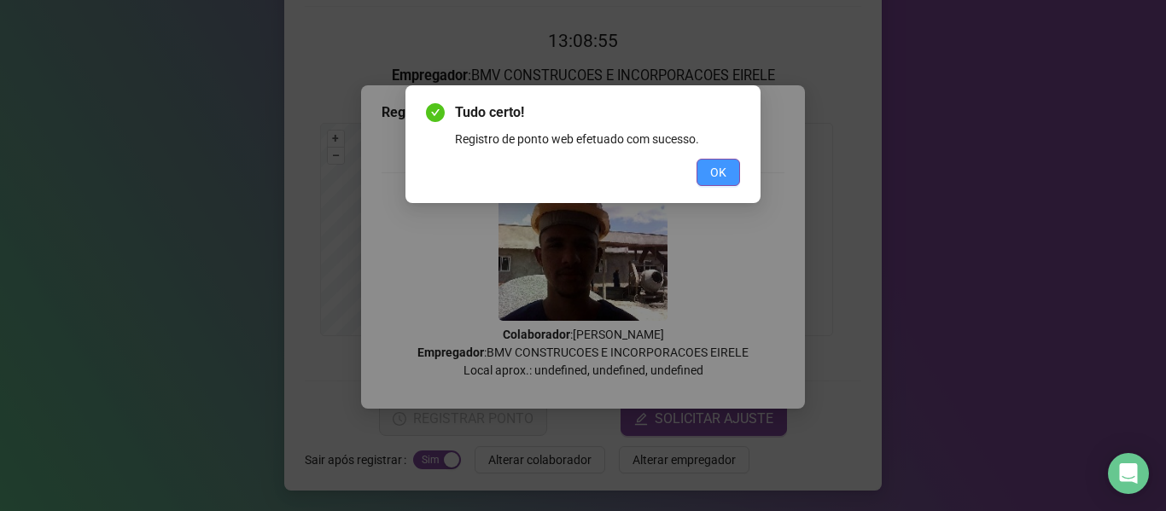
click at [712, 169] on span "OK" at bounding box center [718, 172] width 16 height 19
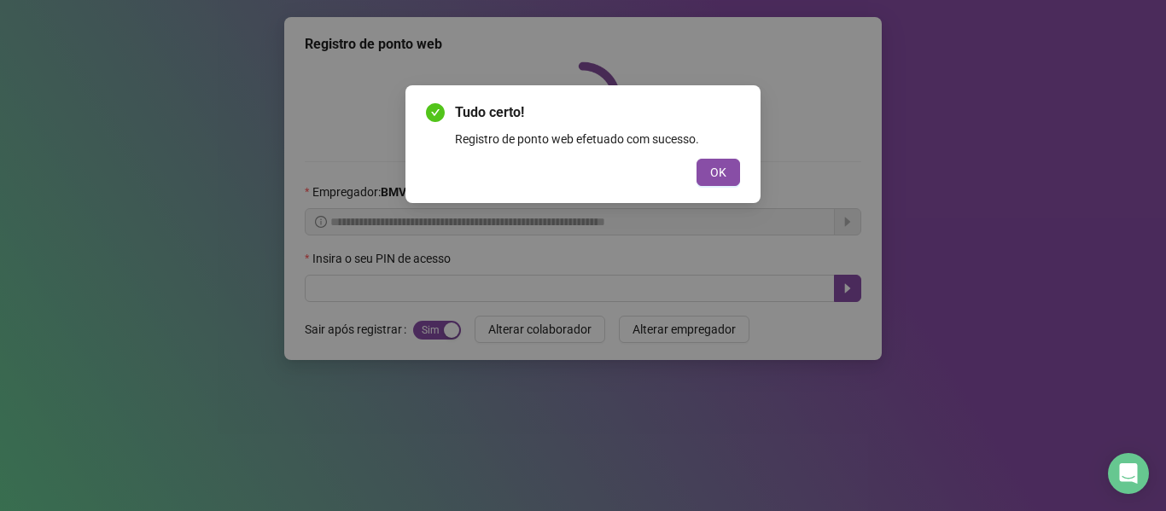
scroll to position [0, 0]
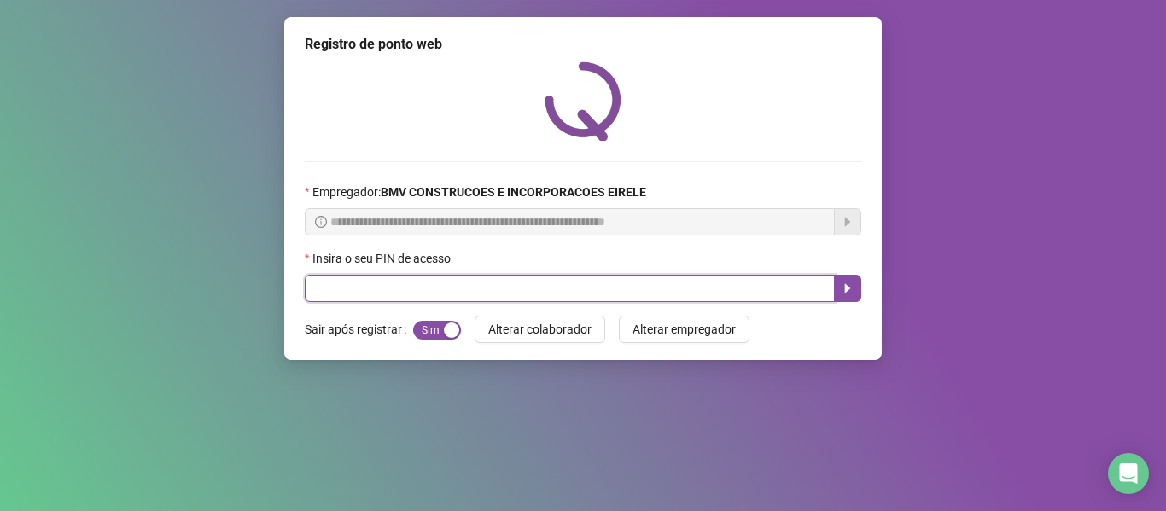
click at [757, 284] on input "text" at bounding box center [570, 288] width 530 height 27
type input "*****"
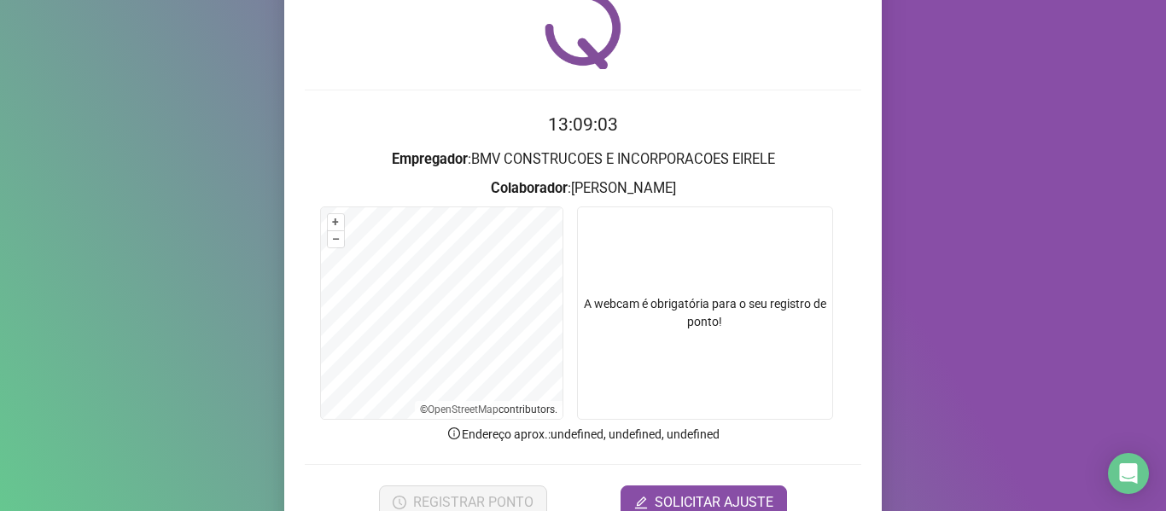
scroll to position [155, 0]
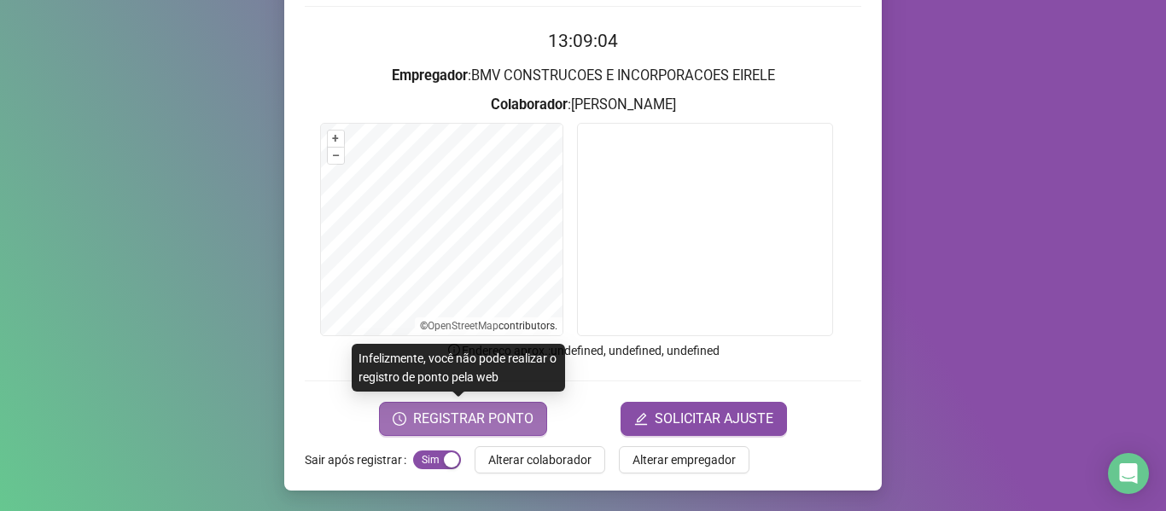
click at [473, 425] on span "REGISTRAR PONTO" at bounding box center [473, 419] width 120 height 20
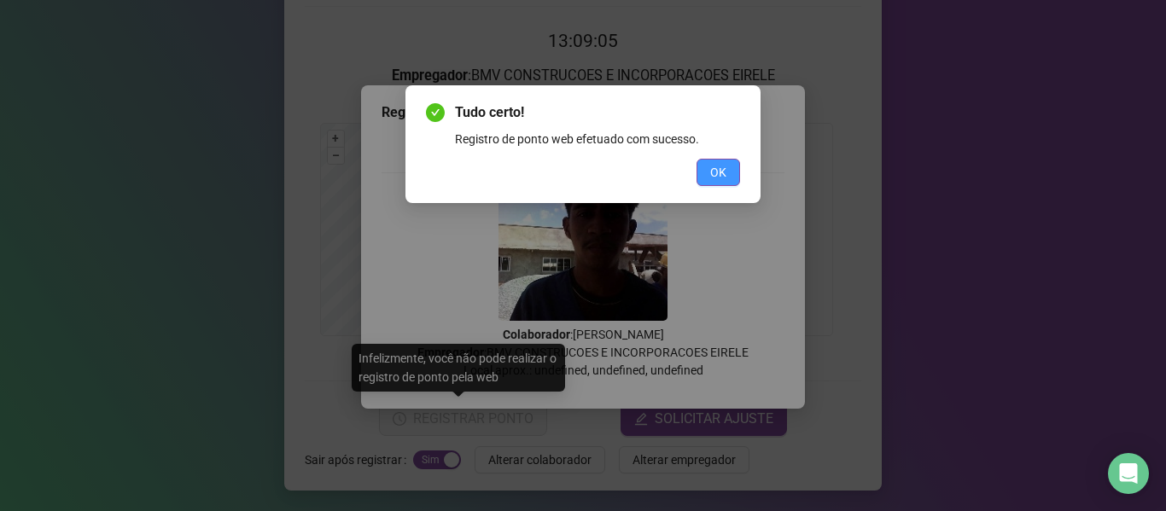
click at [715, 177] on span "OK" at bounding box center [718, 172] width 16 height 19
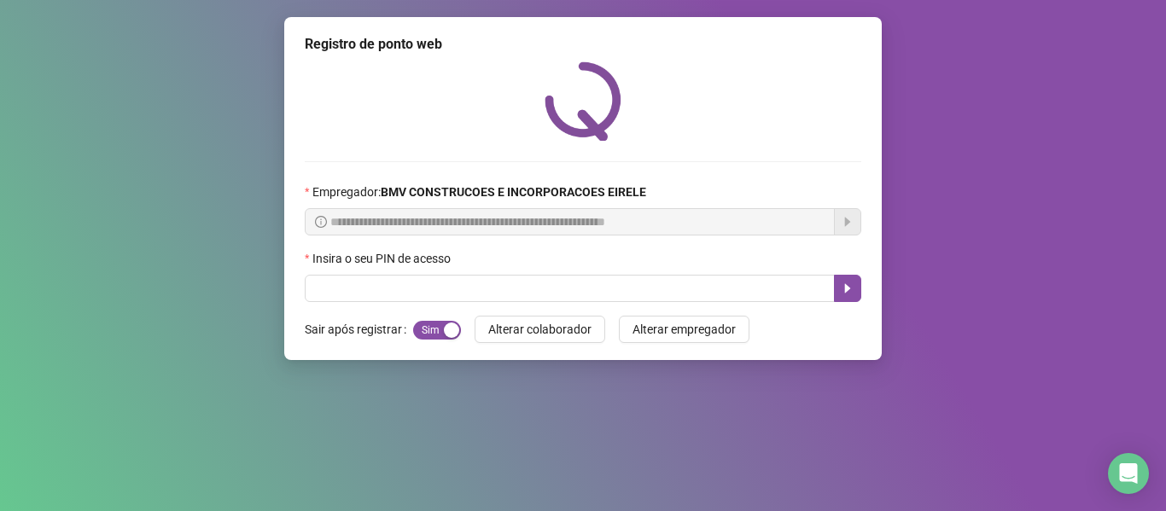
scroll to position [0, 0]
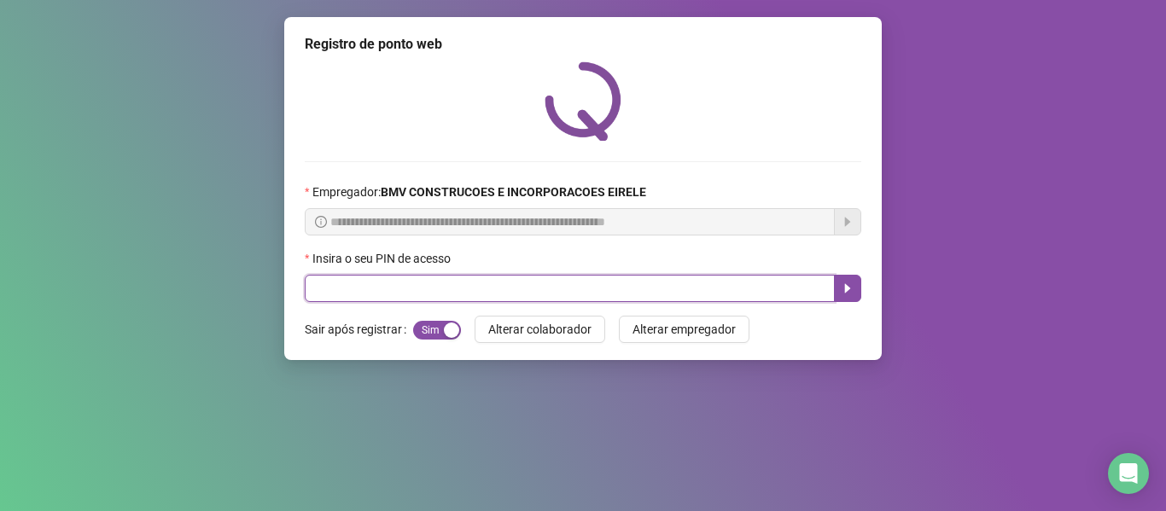
click at [732, 290] on input "text" at bounding box center [570, 288] width 530 height 27
type input "*****"
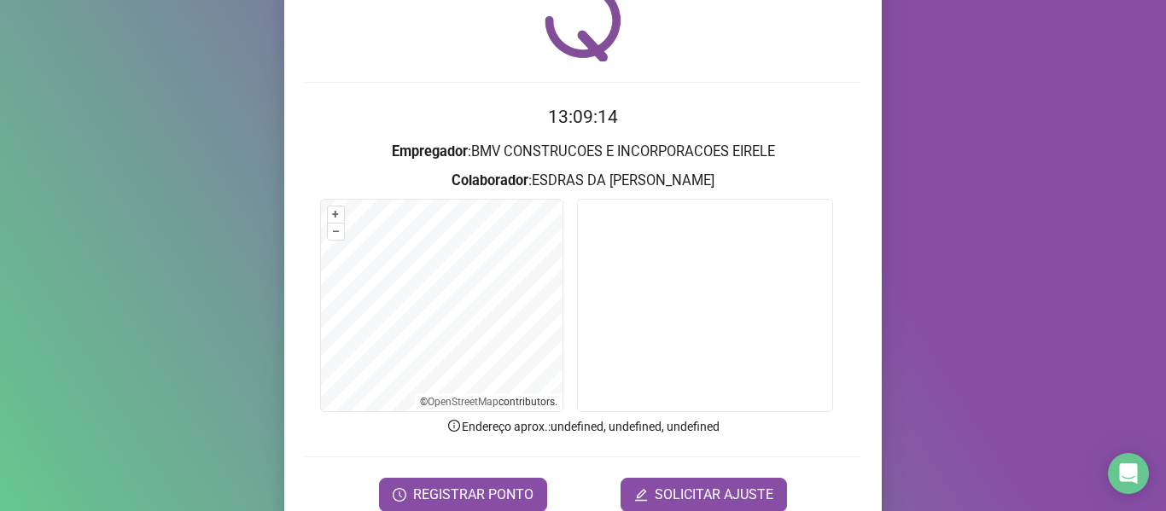
scroll to position [85, 0]
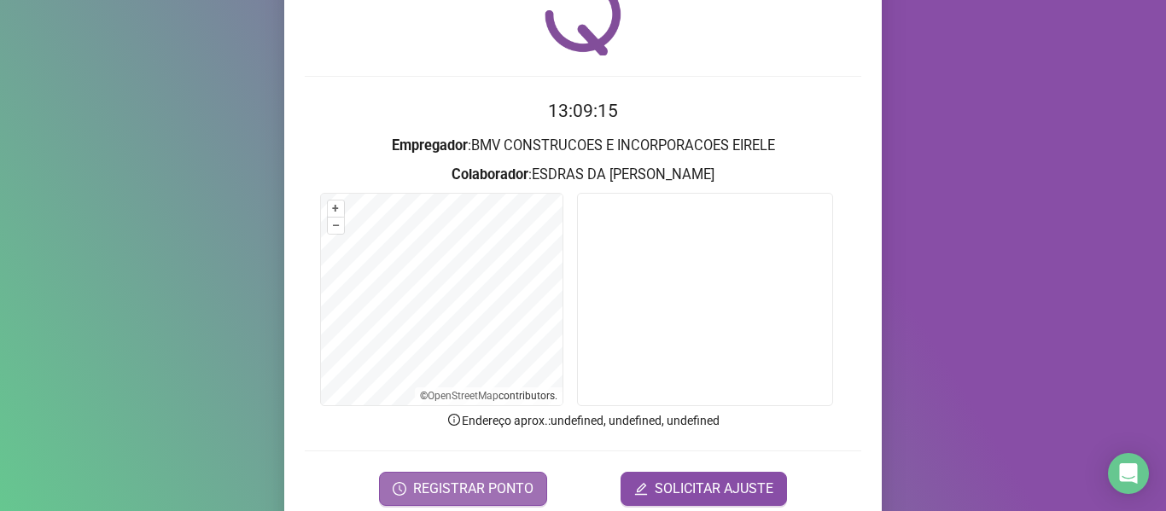
click at [451, 475] on button "REGISTRAR PONTO" at bounding box center [463, 489] width 168 height 34
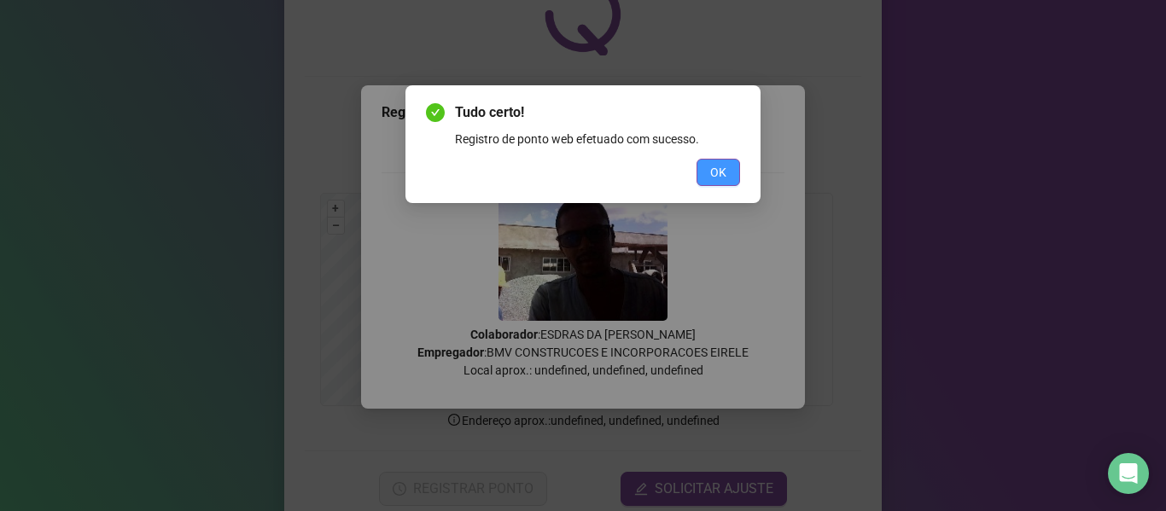
click at [709, 171] on button "OK" at bounding box center [718, 172] width 44 height 27
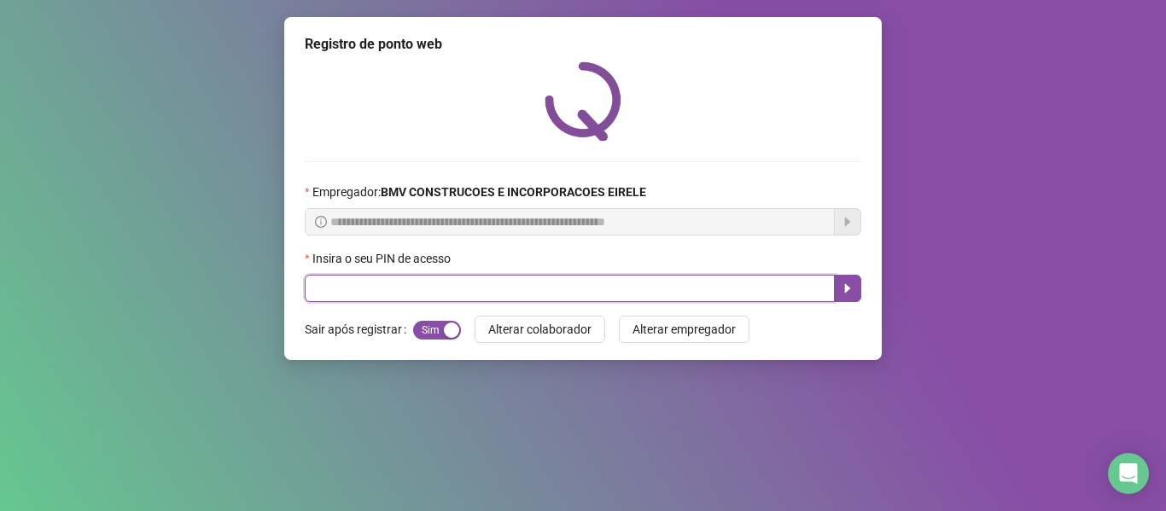
click at [770, 286] on input "text" at bounding box center [570, 288] width 530 height 27
type input "*****"
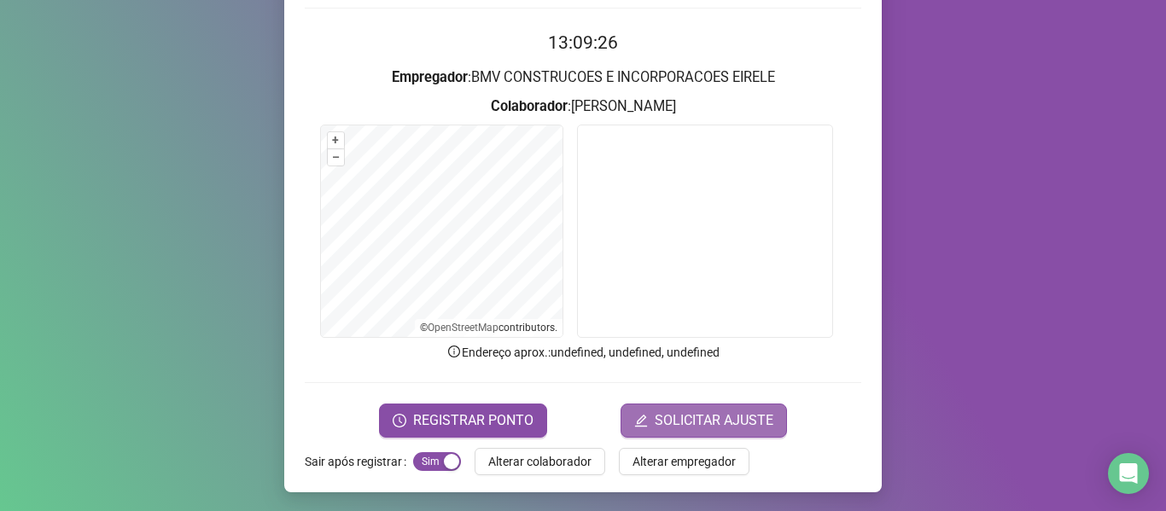
scroll to position [155, 0]
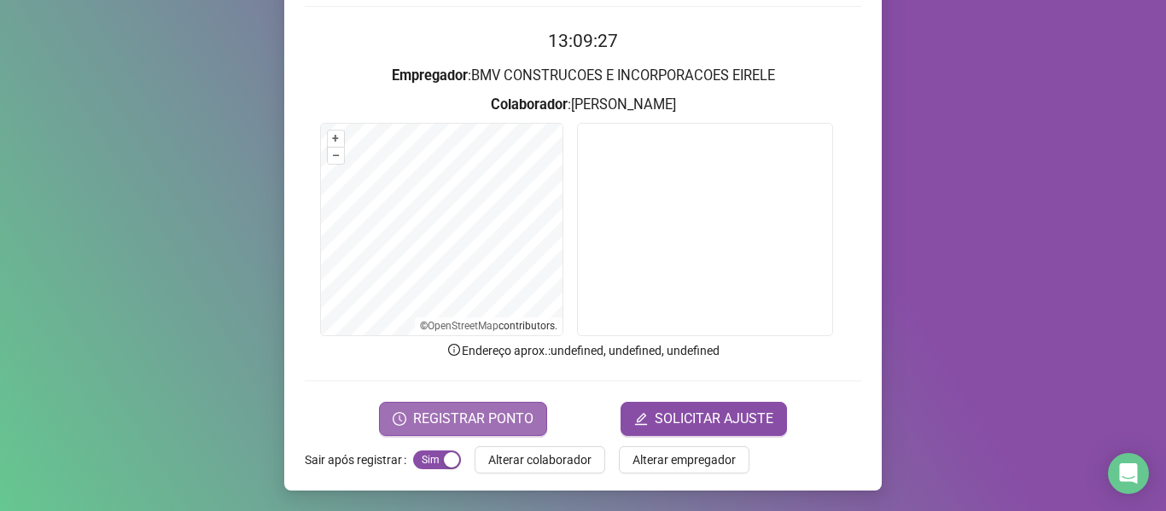
click at [515, 416] on span "REGISTRAR PONTO" at bounding box center [473, 419] width 120 height 20
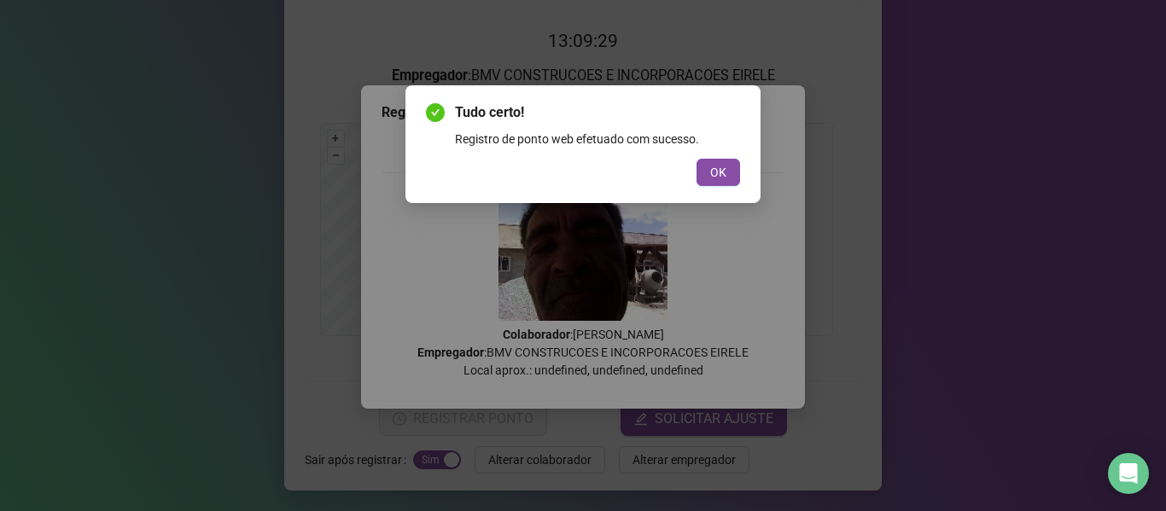
click at [712, 174] on span "OK" at bounding box center [718, 172] width 16 height 19
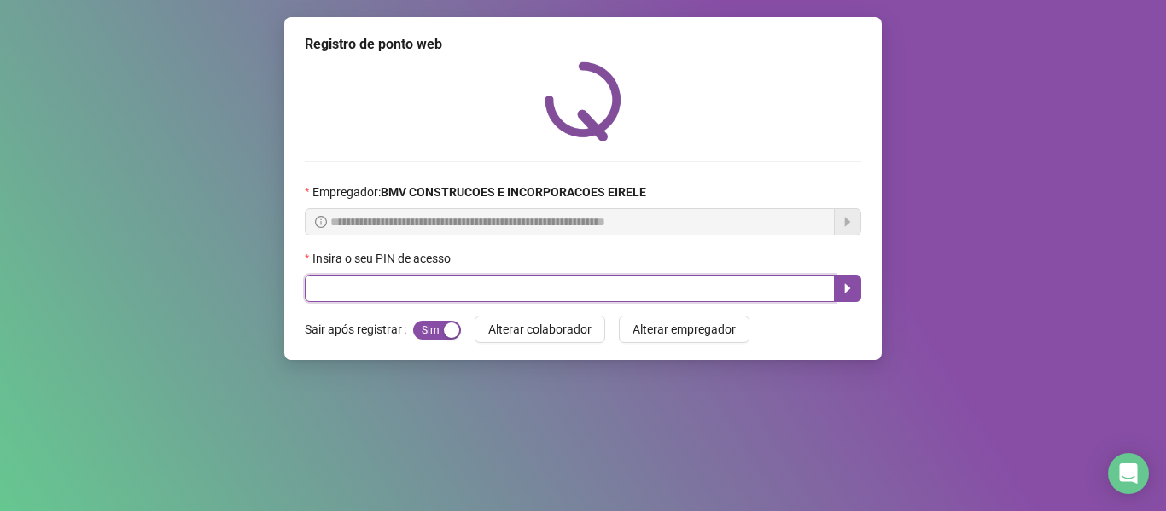
click at [756, 297] on input "text" at bounding box center [570, 288] width 530 height 27
type input "*****"
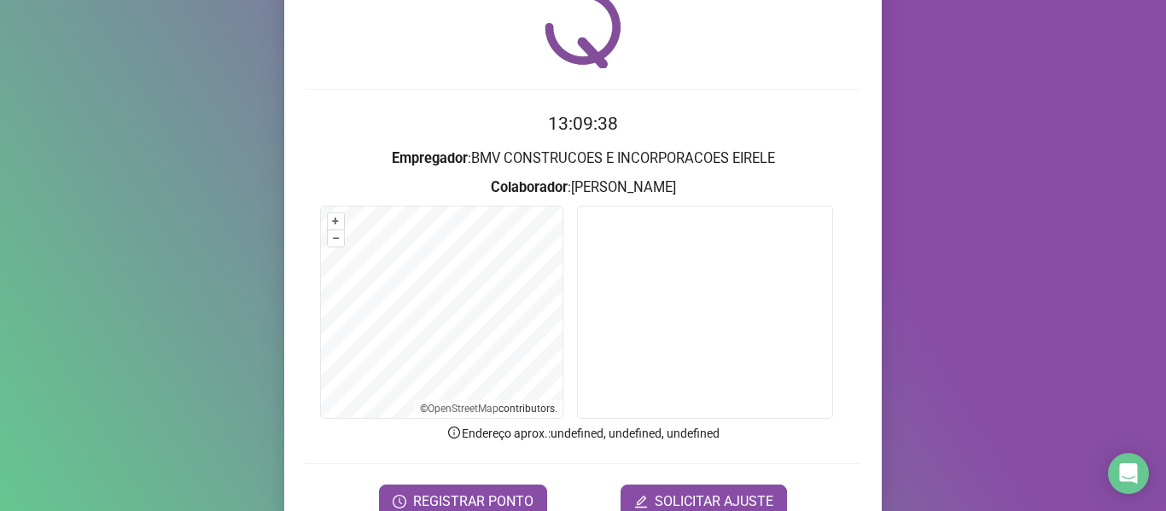
scroll to position [70, 0]
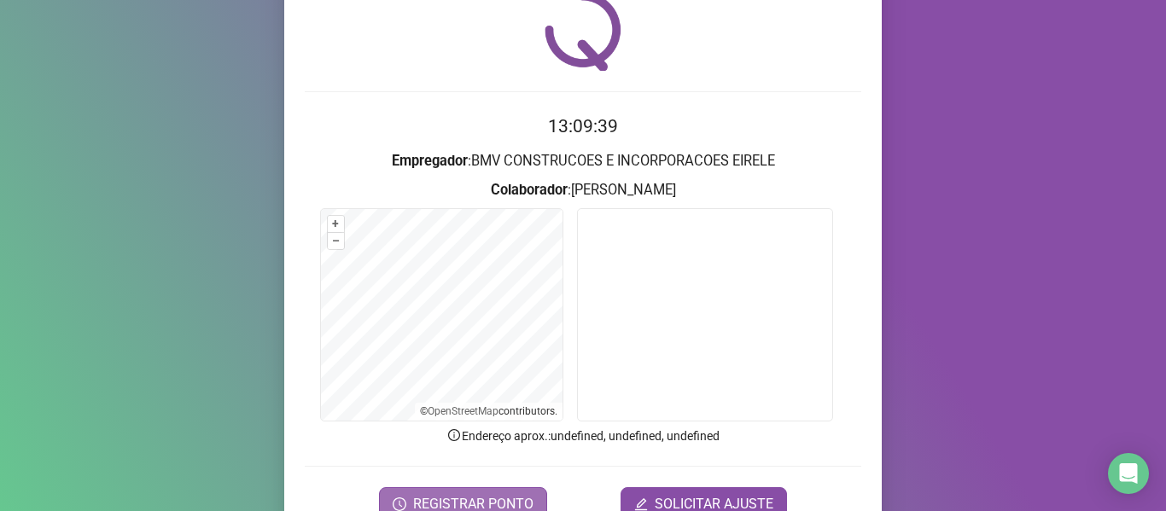
click at [467, 489] on button "REGISTRAR PONTO" at bounding box center [463, 504] width 168 height 34
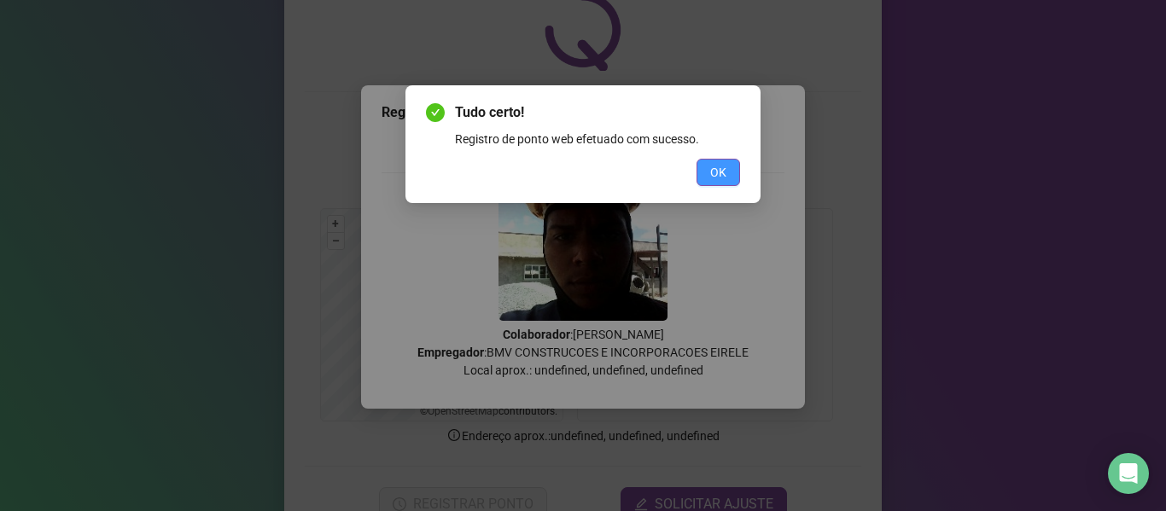
click at [722, 172] on span "OK" at bounding box center [718, 172] width 16 height 19
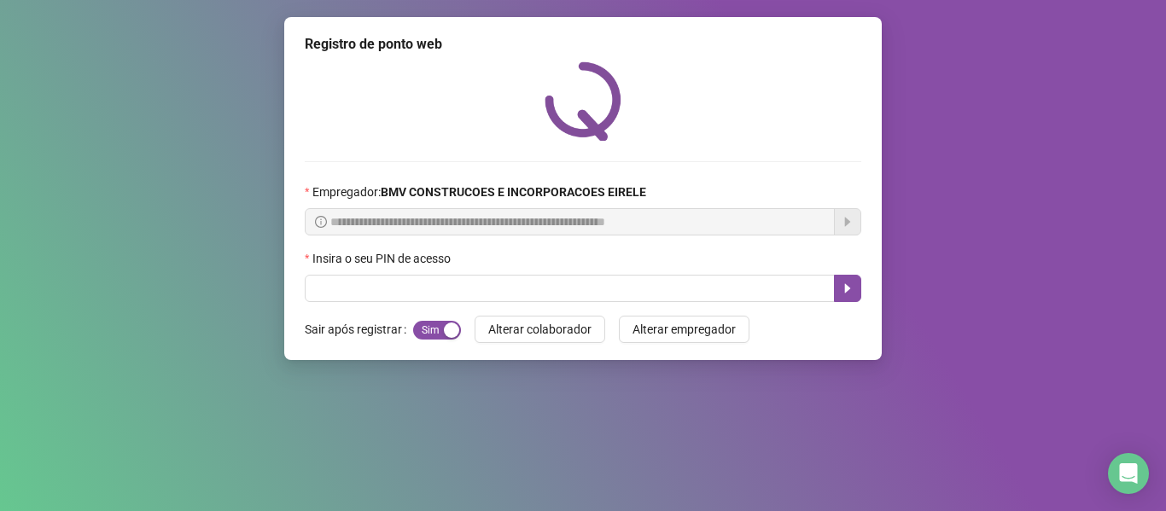
scroll to position [0, 0]
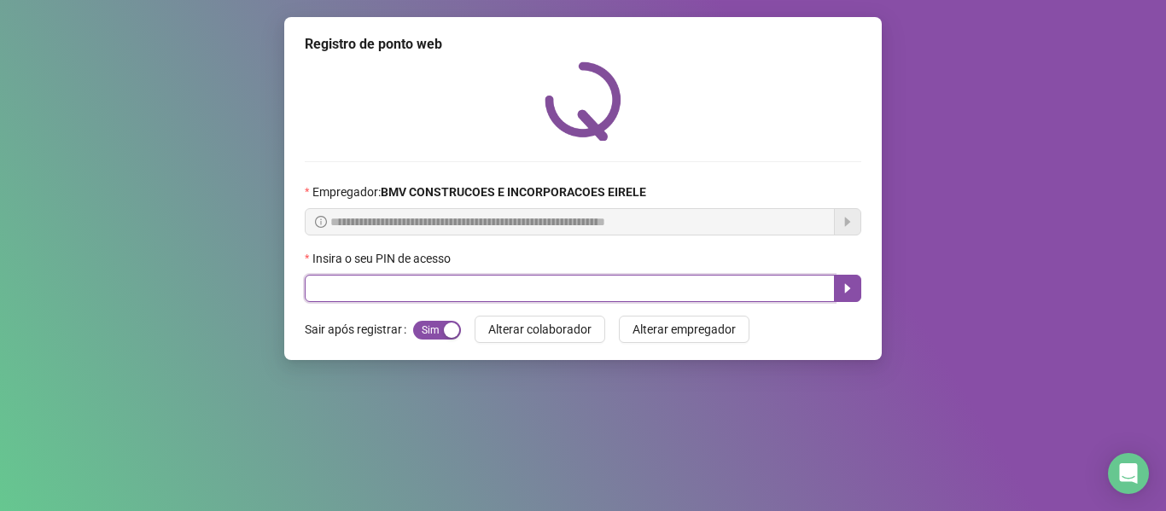
click at [770, 301] on input "text" at bounding box center [570, 288] width 530 height 27
type input "*****"
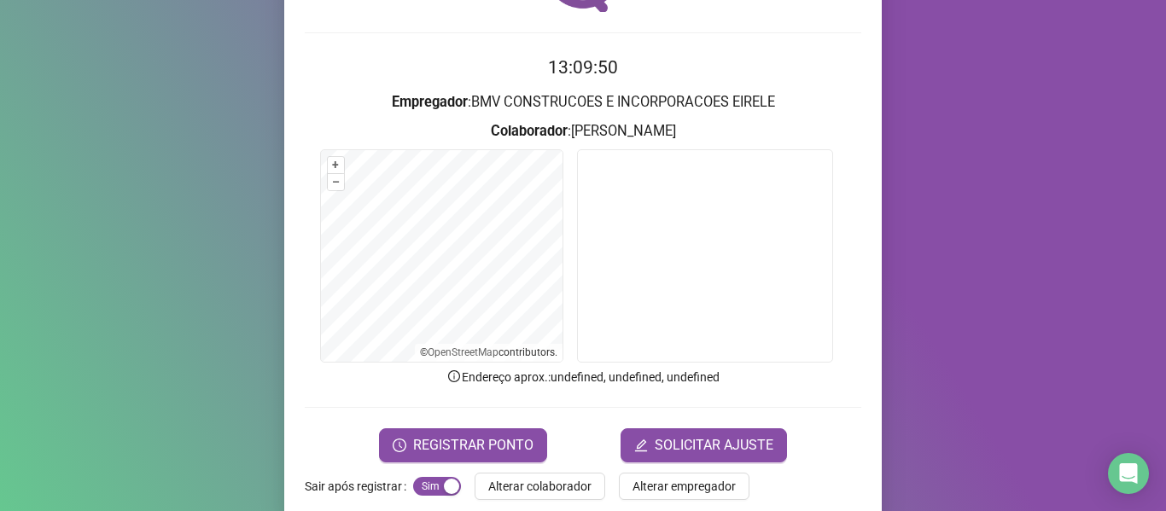
scroll to position [155, 0]
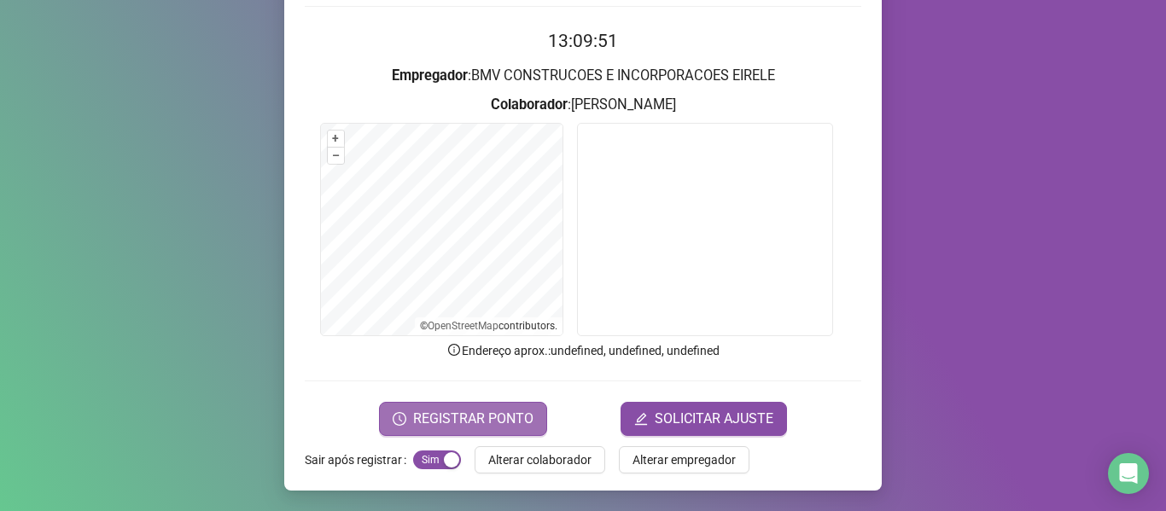
click at [503, 427] on span "REGISTRAR PONTO" at bounding box center [473, 419] width 120 height 20
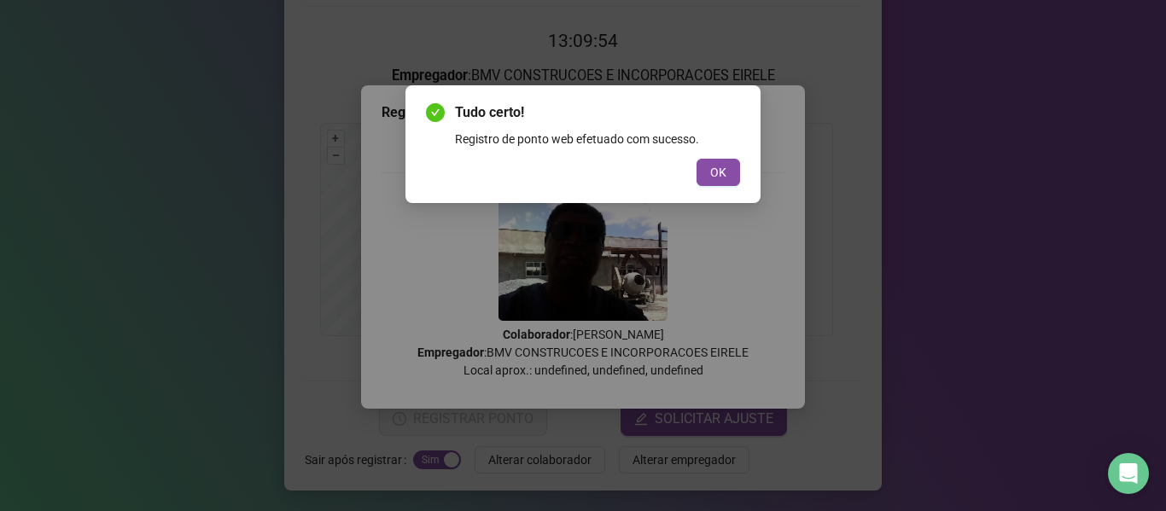
click at [715, 166] on span "OK" at bounding box center [718, 172] width 16 height 19
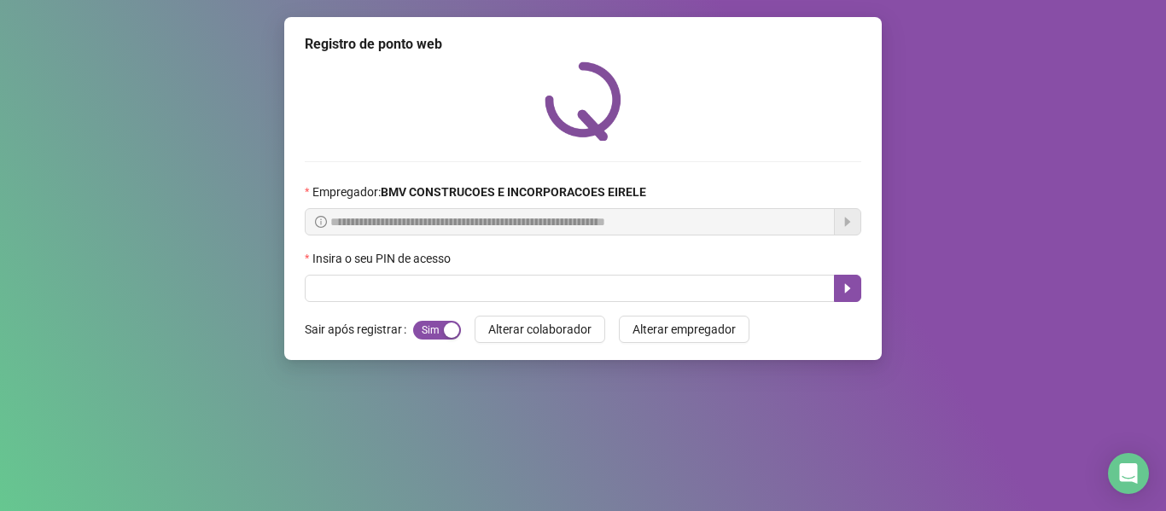
scroll to position [0, 0]
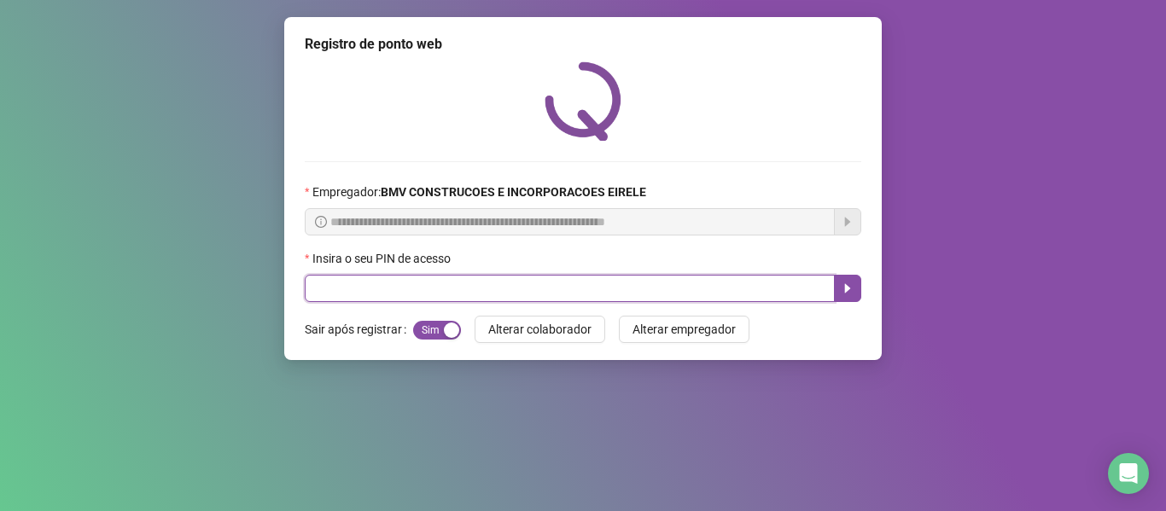
click at [714, 293] on input "text" at bounding box center [570, 288] width 530 height 27
type input "*****"
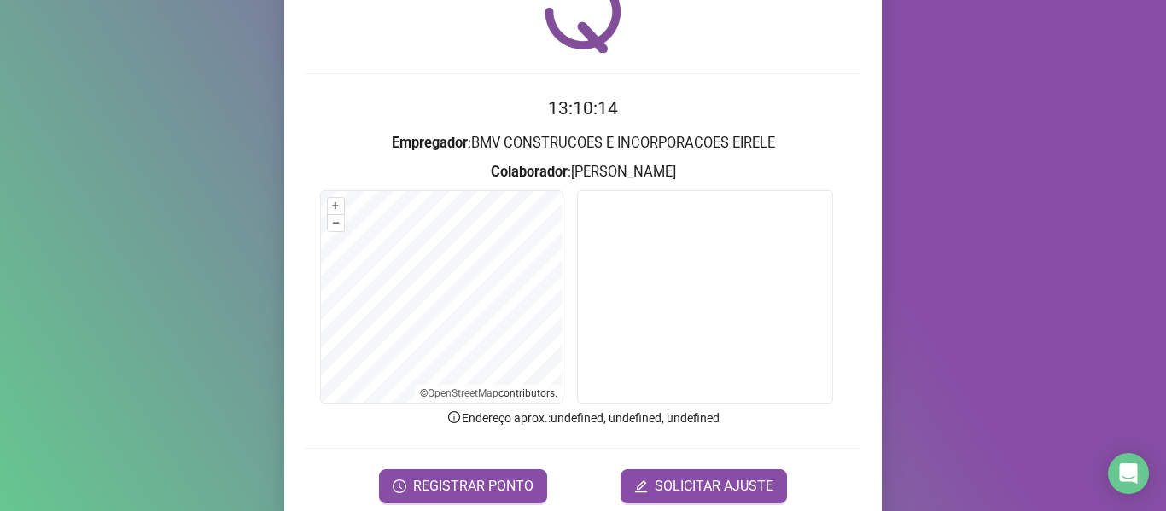
scroll to position [155, 0]
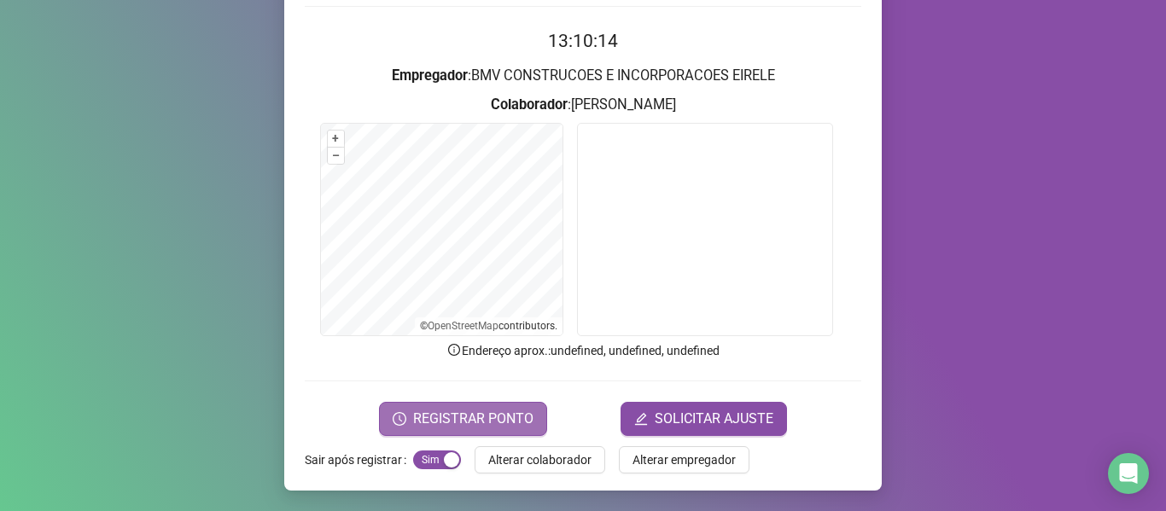
click at [512, 415] on span "REGISTRAR PONTO" at bounding box center [473, 419] width 120 height 20
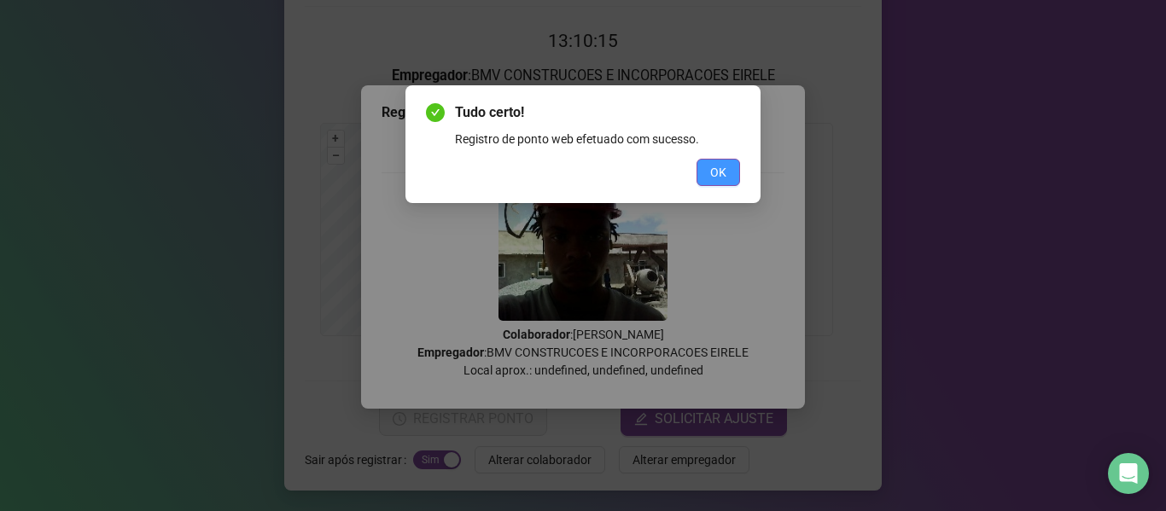
click at [701, 167] on button "OK" at bounding box center [718, 172] width 44 height 27
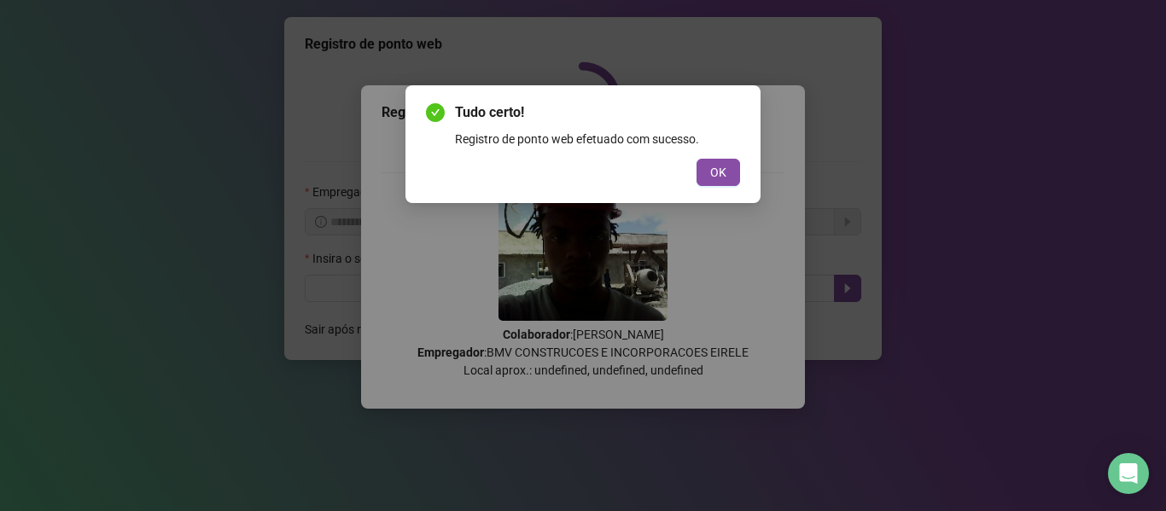
scroll to position [0, 0]
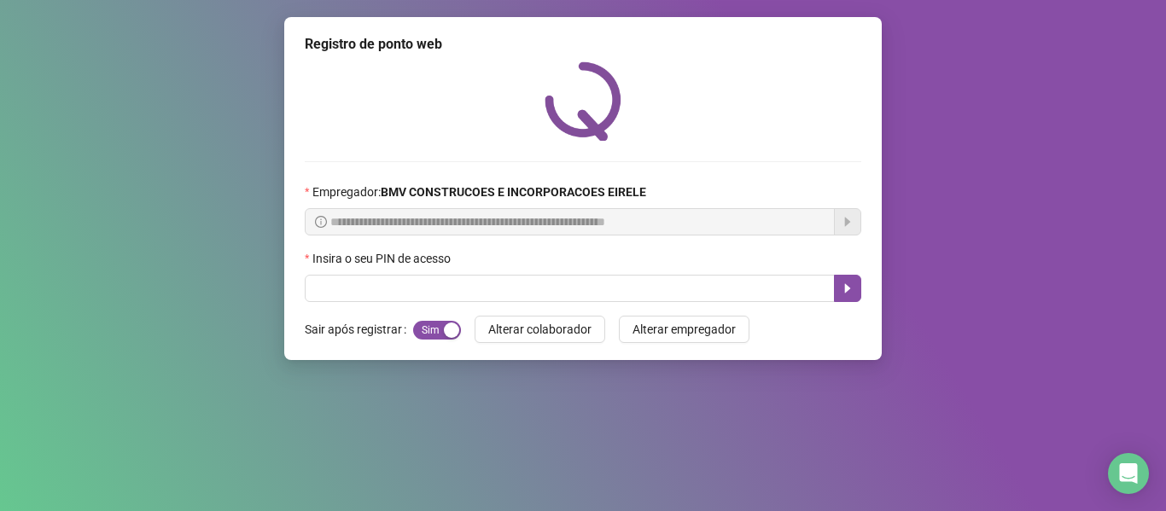
click at [777, 304] on div "**********" at bounding box center [582, 188] width 597 height 343
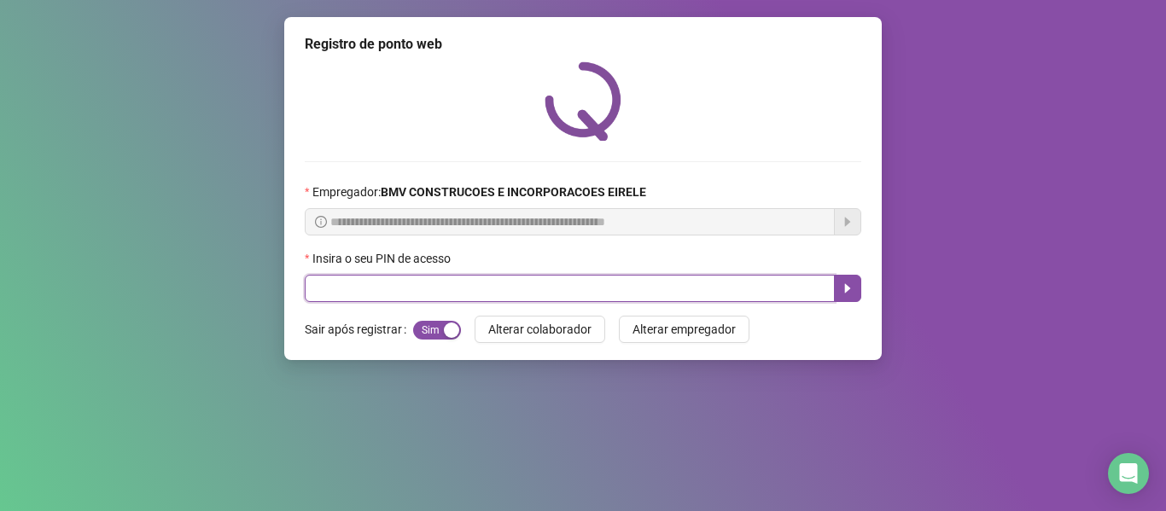
click at [788, 299] on input "text" at bounding box center [570, 288] width 530 height 27
type input "*****"
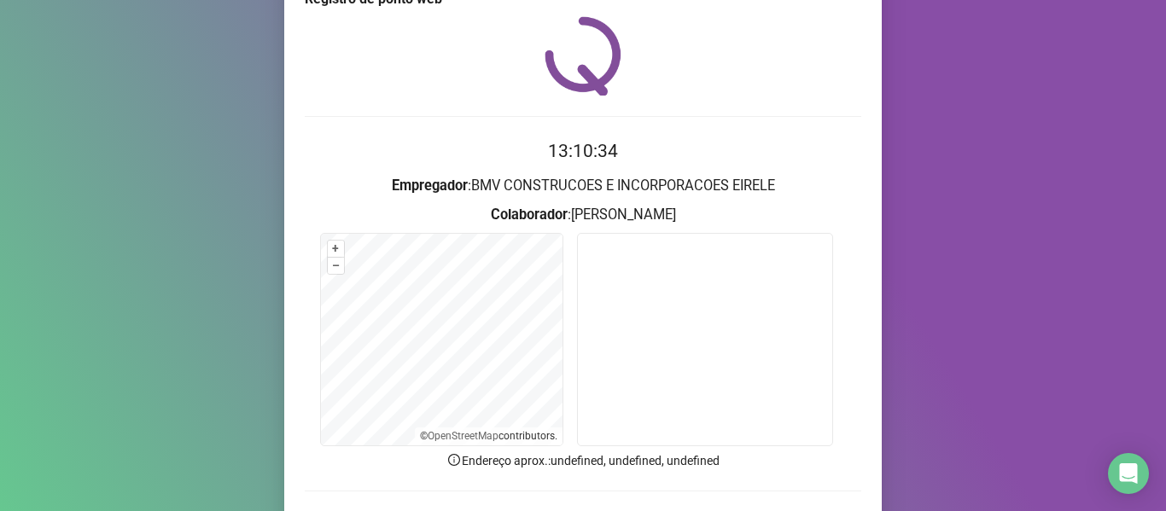
scroll to position [85, 0]
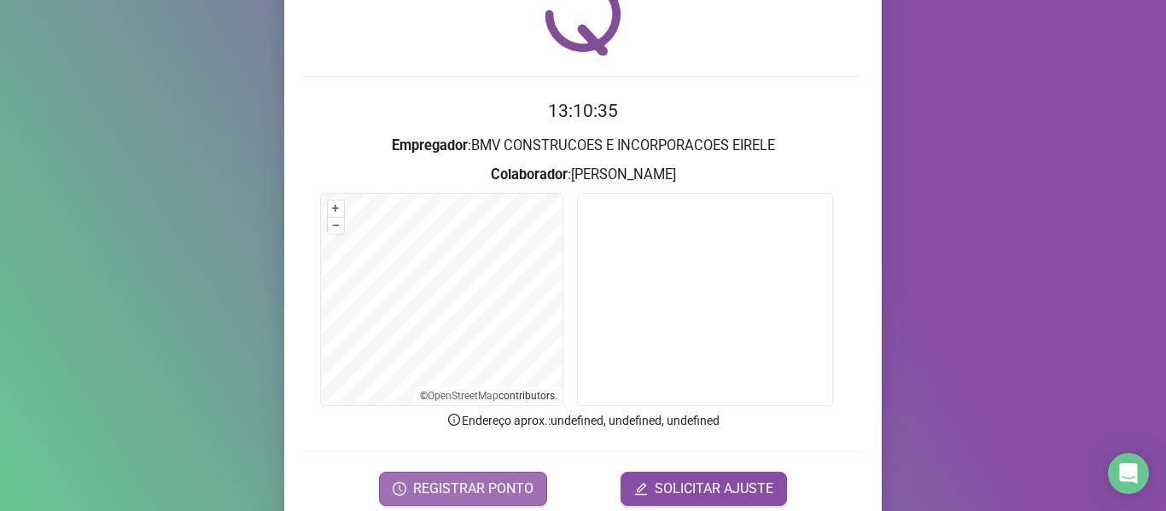
click at [474, 483] on span "REGISTRAR PONTO" at bounding box center [473, 489] width 120 height 20
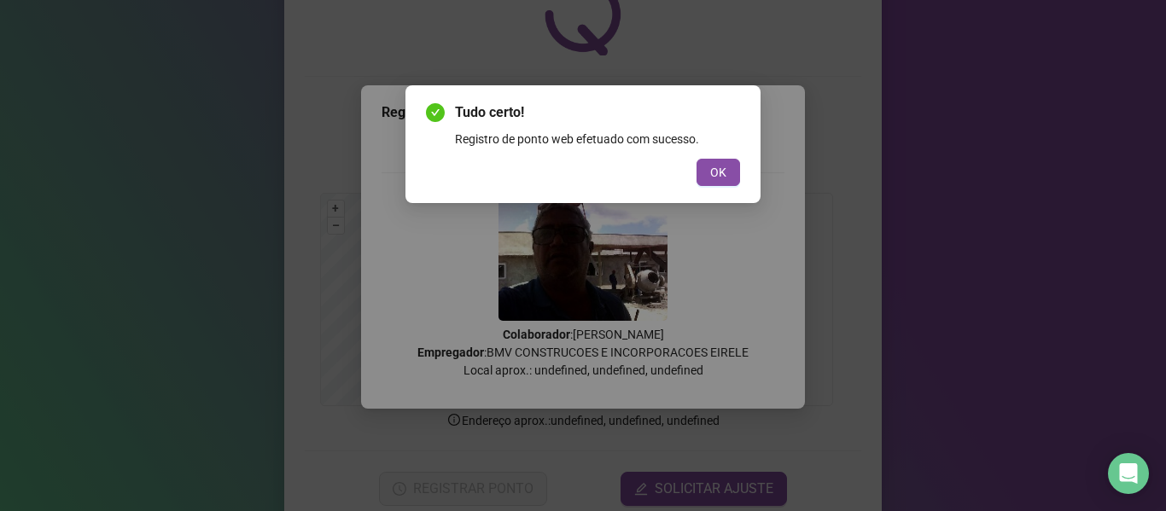
click at [689, 176] on div "OK" at bounding box center [583, 172] width 314 height 27
click at [710, 170] on span "OK" at bounding box center [718, 172] width 16 height 19
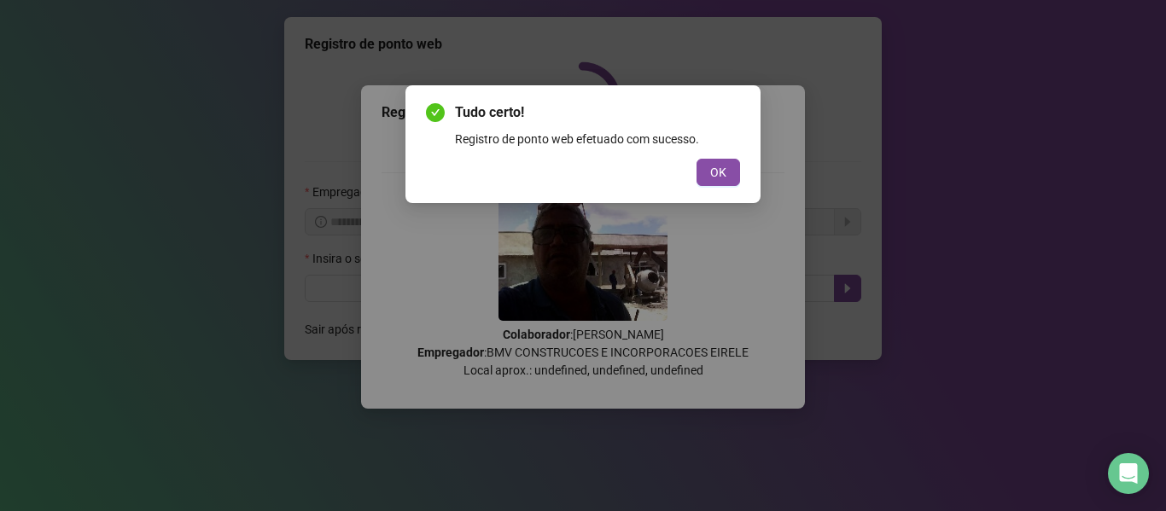
scroll to position [0, 0]
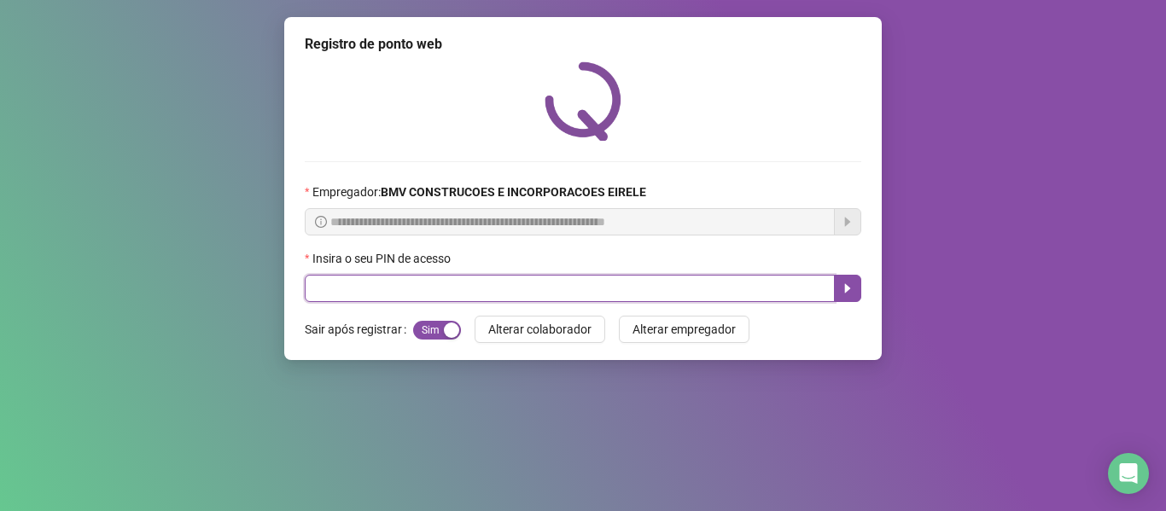
click at [781, 297] on input "text" at bounding box center [570, 288] width 530 height 27
type input "*****"
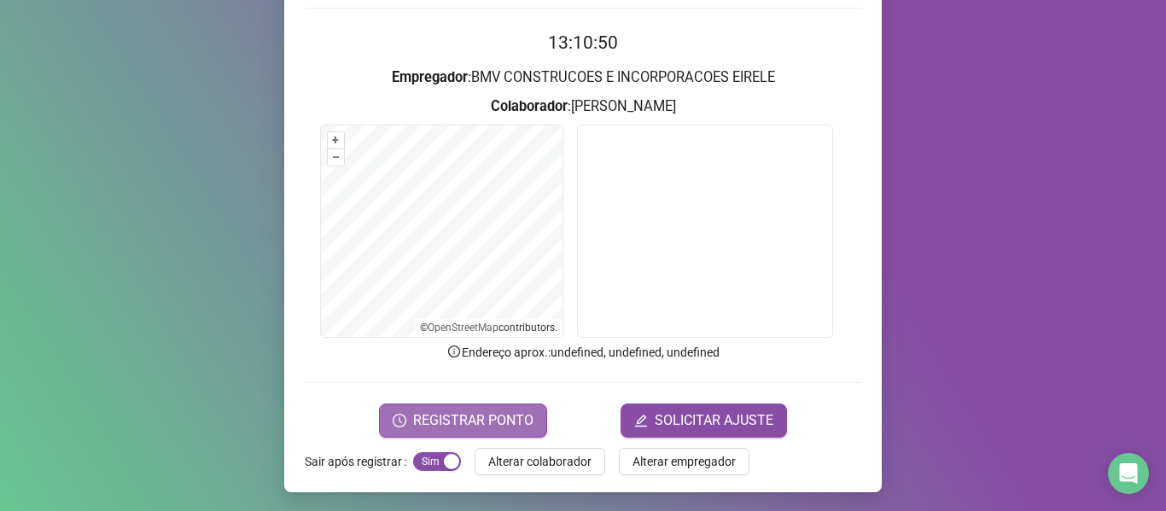
scroll to position [155, 0]
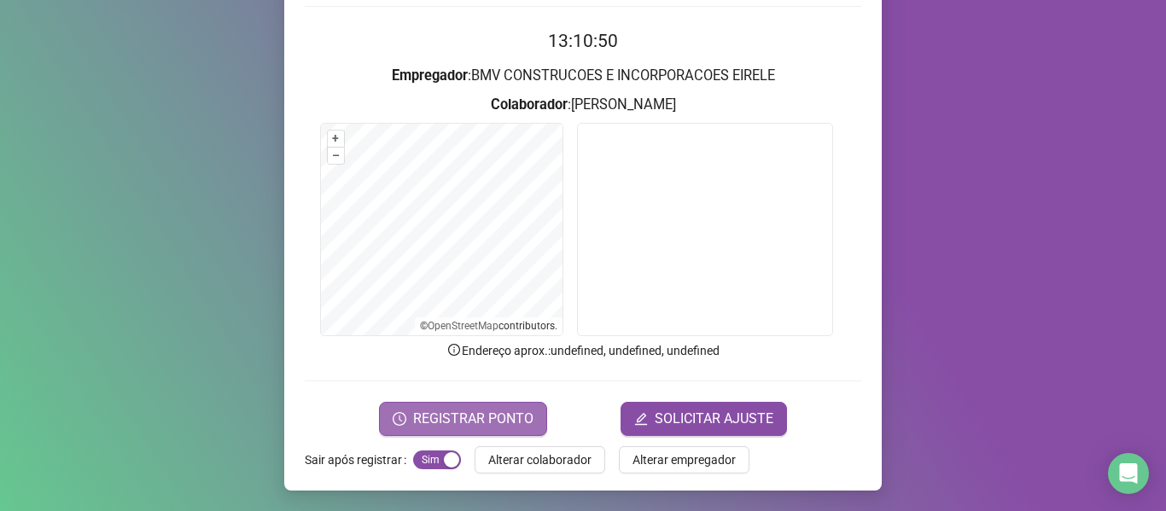
click at [474, 420] on span "REGISTRAR PONTO" at bounding box center [473, 419] width 120 height 20
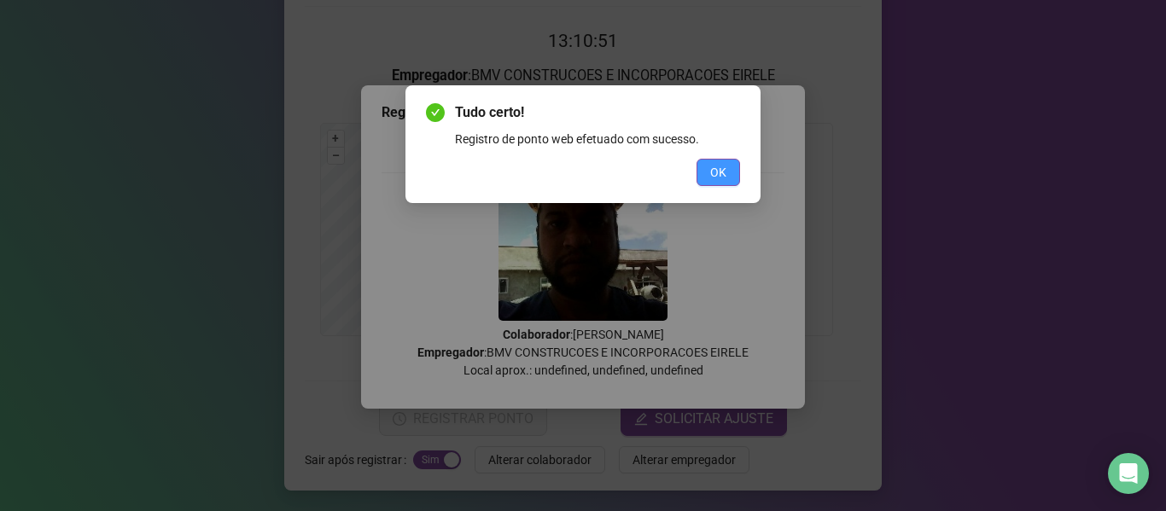
click at [711, 177] on span "OK" at bounding box center [718, 172] width 16 height 19
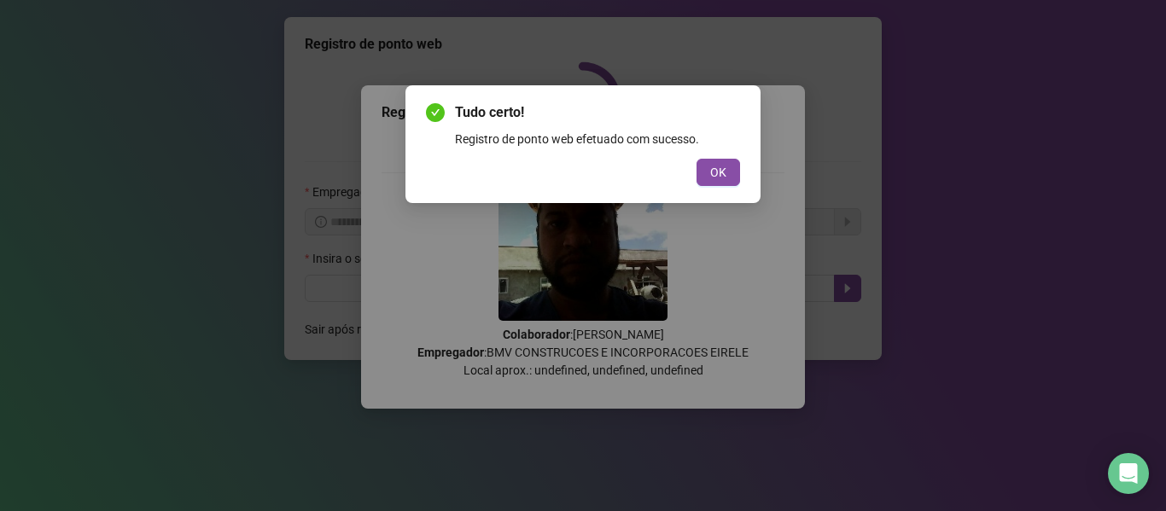
scroll to position [0, 0]
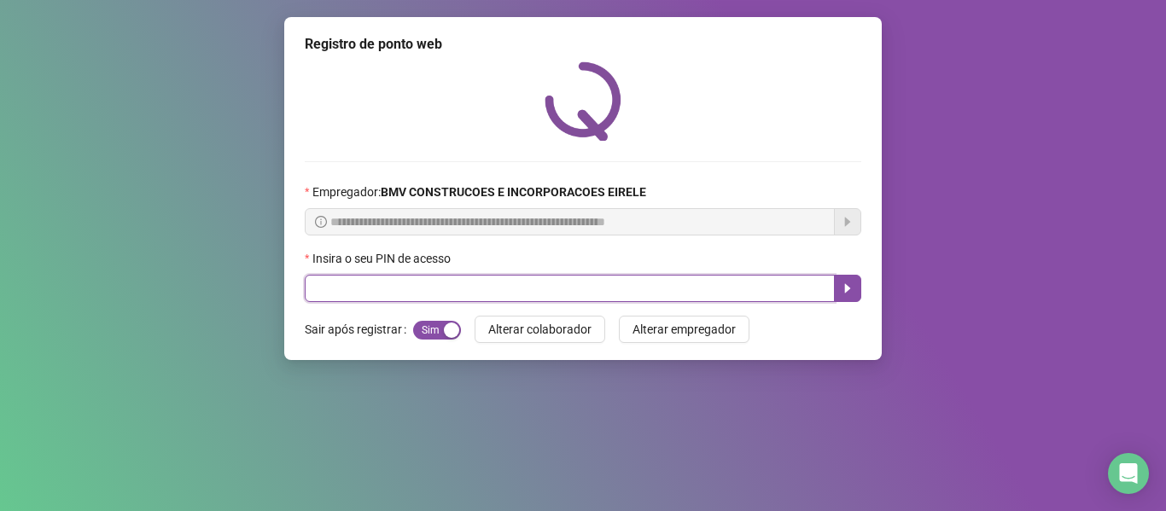
click at [753, 301] on input "text" at bounding box center [570, 288] width 530 height 27
type input "*****"
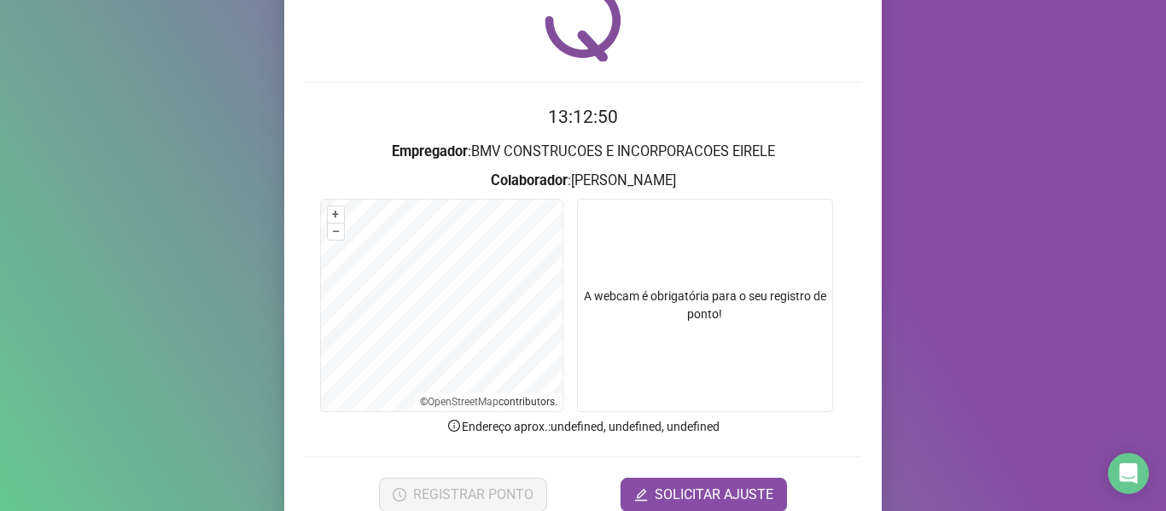
scroll to position [155, 0]
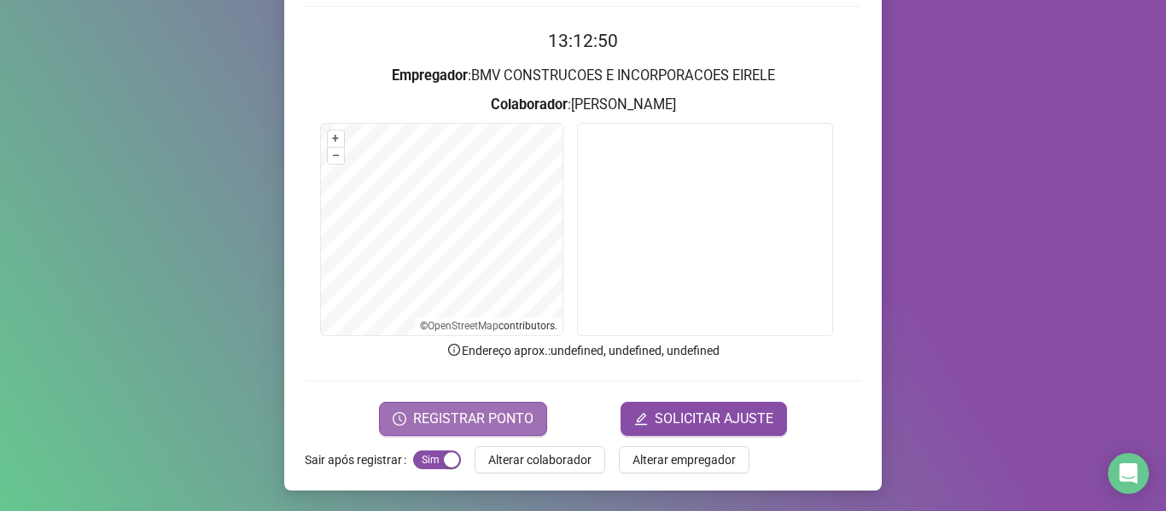
click at [478, 410] on span "REGISTRAR PONTO" at bounding box center [473, 419] width 120 height 20
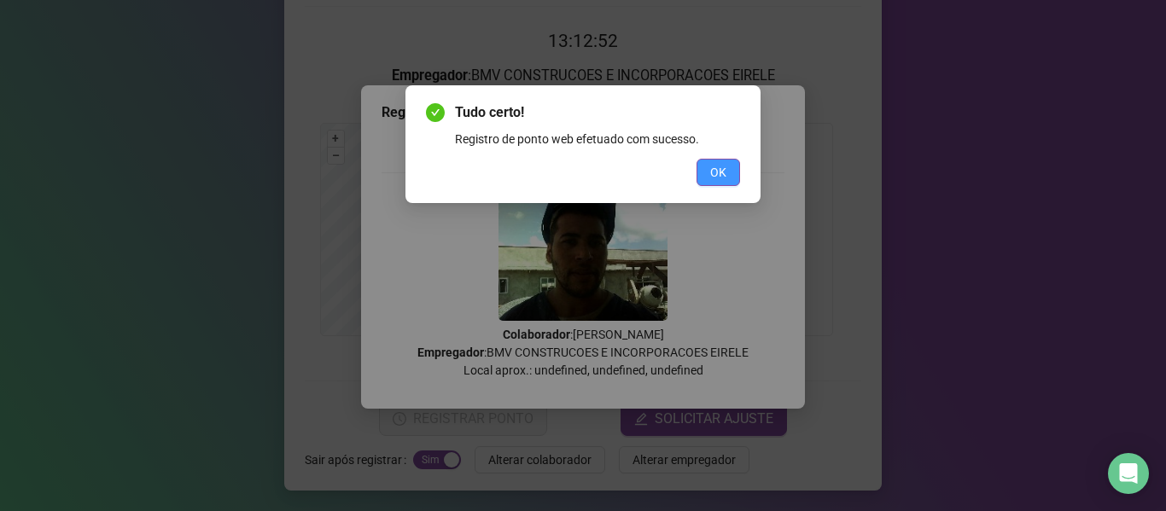
click at [721, 169] on span "OK" at bounding box center [718, 172] width 16 height 19
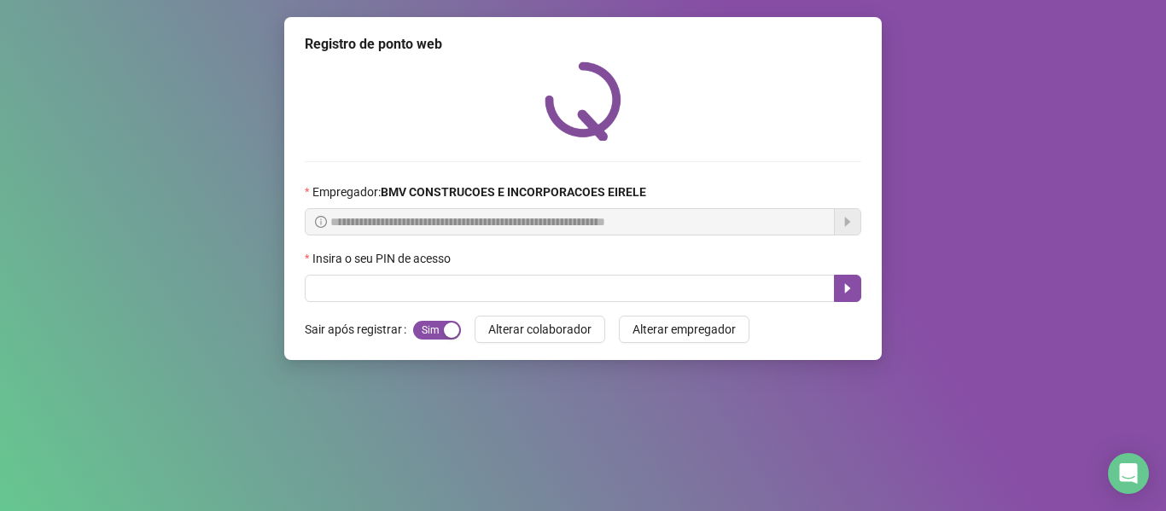
scroll to position [0, 0]
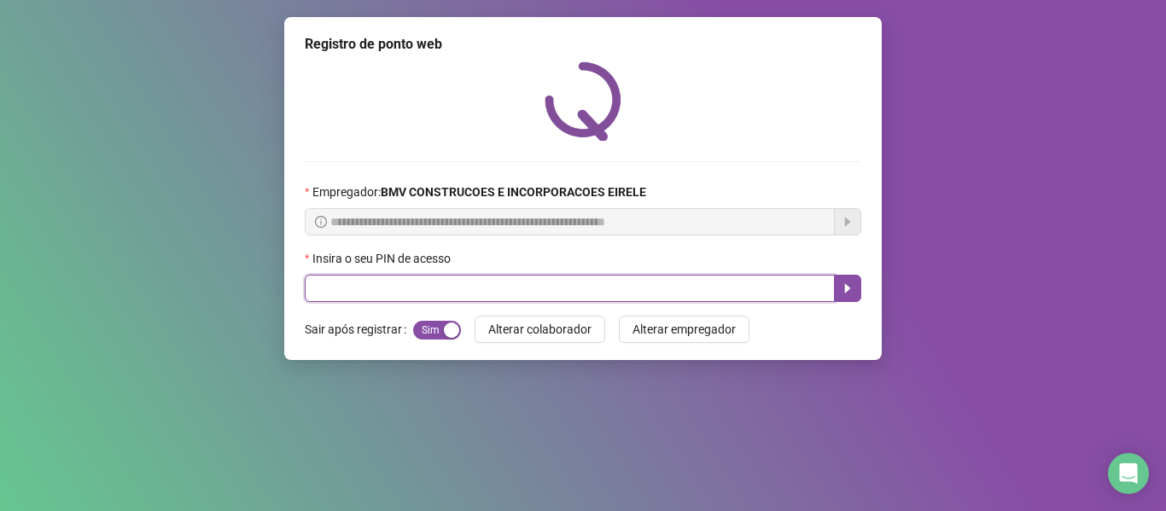
click at [739, 280] on input "text" at bounding box center [570, 288] width 530 height 27
type input "*****"
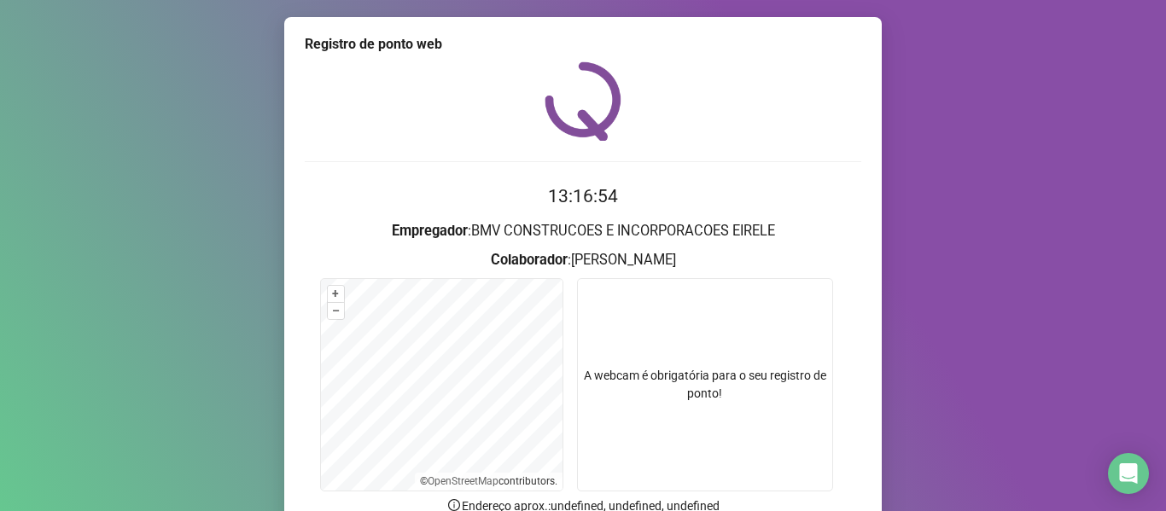
scroll to position [155, 0]
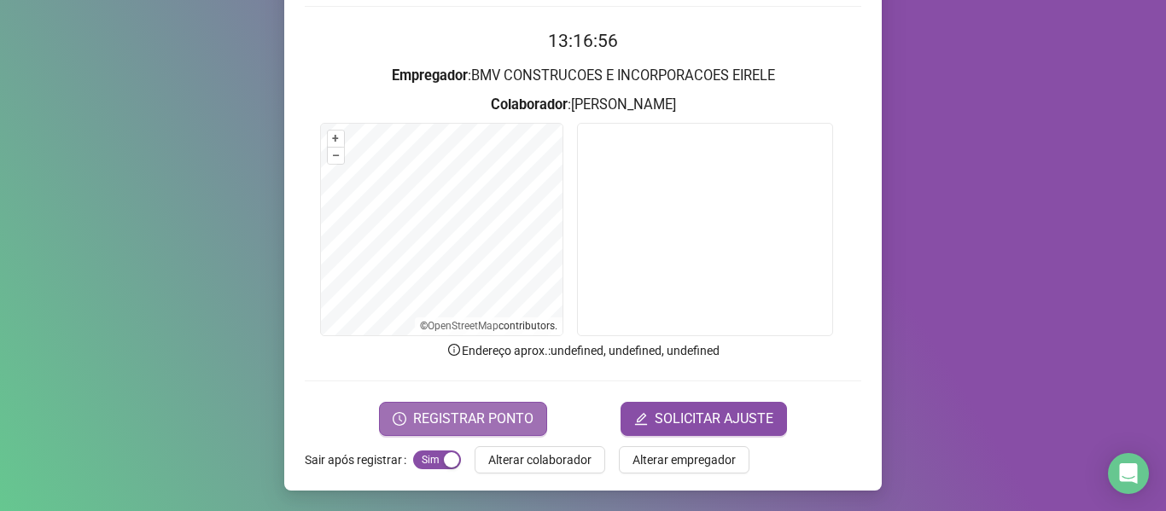
click at [489, 415] on span "REGISTRAR PONTO" at bounding box center [473, 419] width 120 height 20
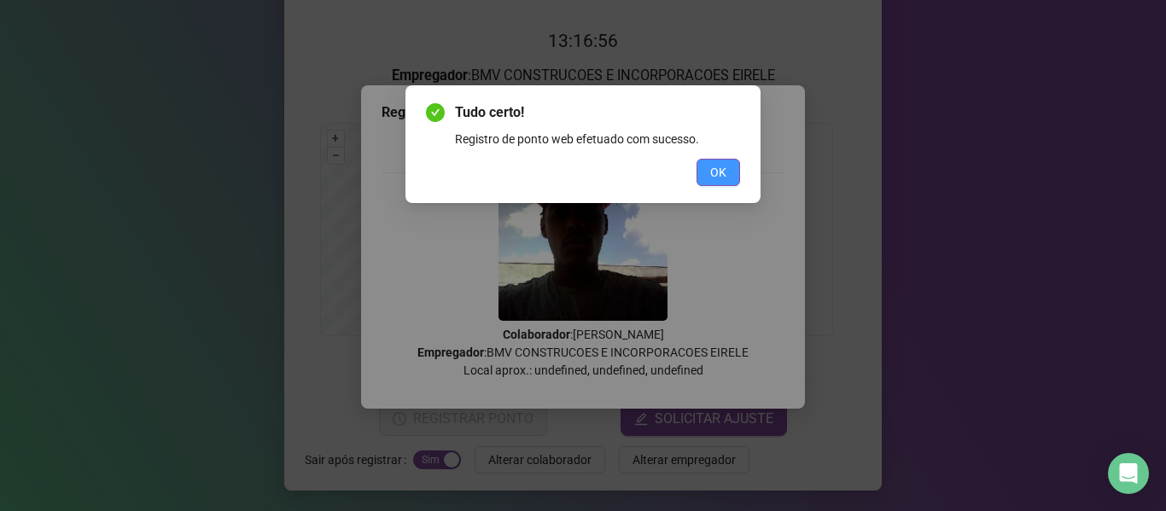
click at [701, 163] on button "OK" at bounding box center [718, 172] width 44 height 27
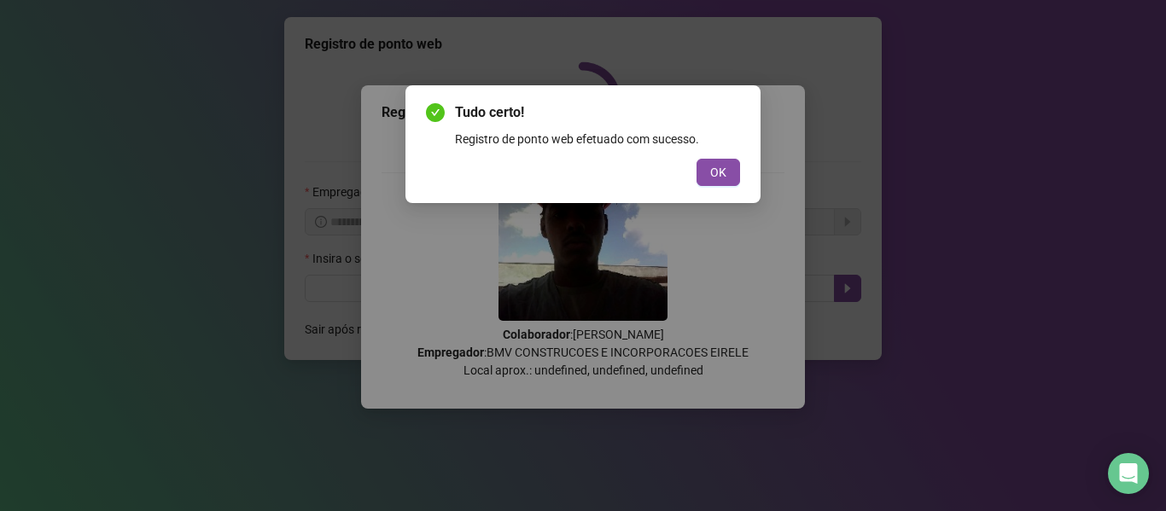
scroll to position [0, 0]
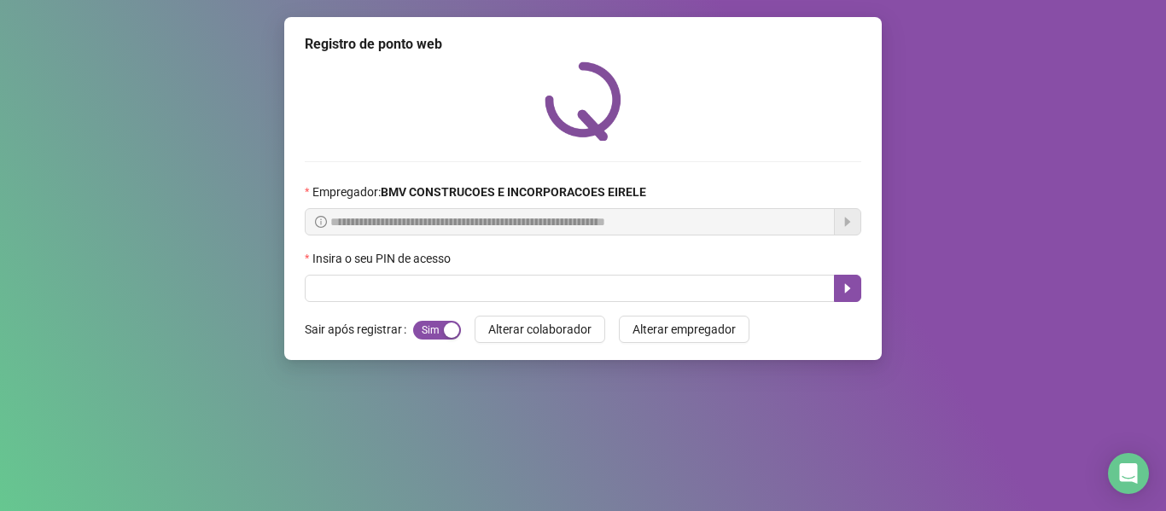
click at [392, 270] on div "Insira o seu PIN de acesso" at bounding box center [583, 262] width 556 height 26
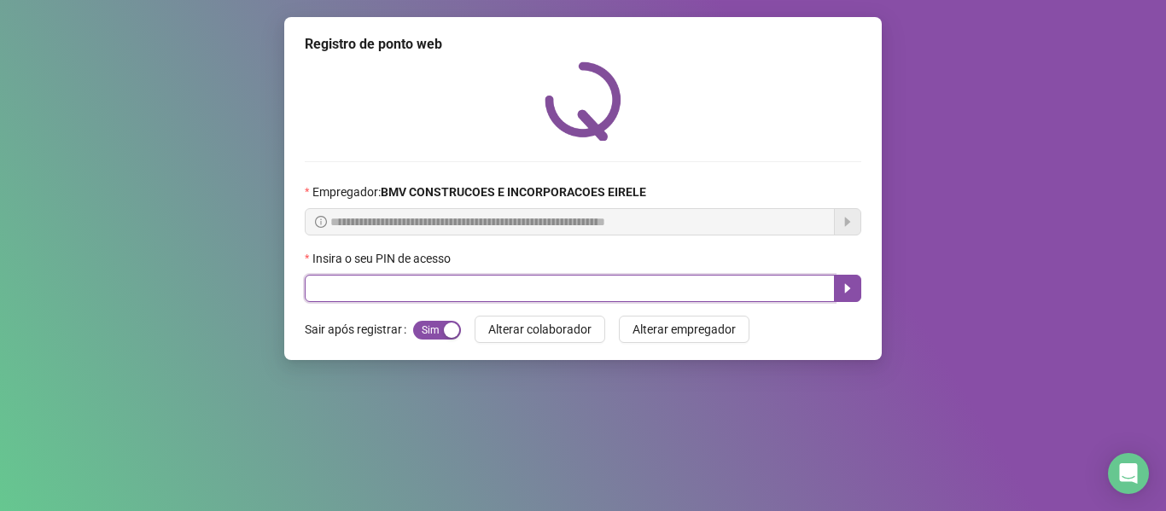
click at [376, 277] on input "text" at bounding box center [570, 288] width 530 height 27
